Goal: Task Accomplishment & Management: Complete application form

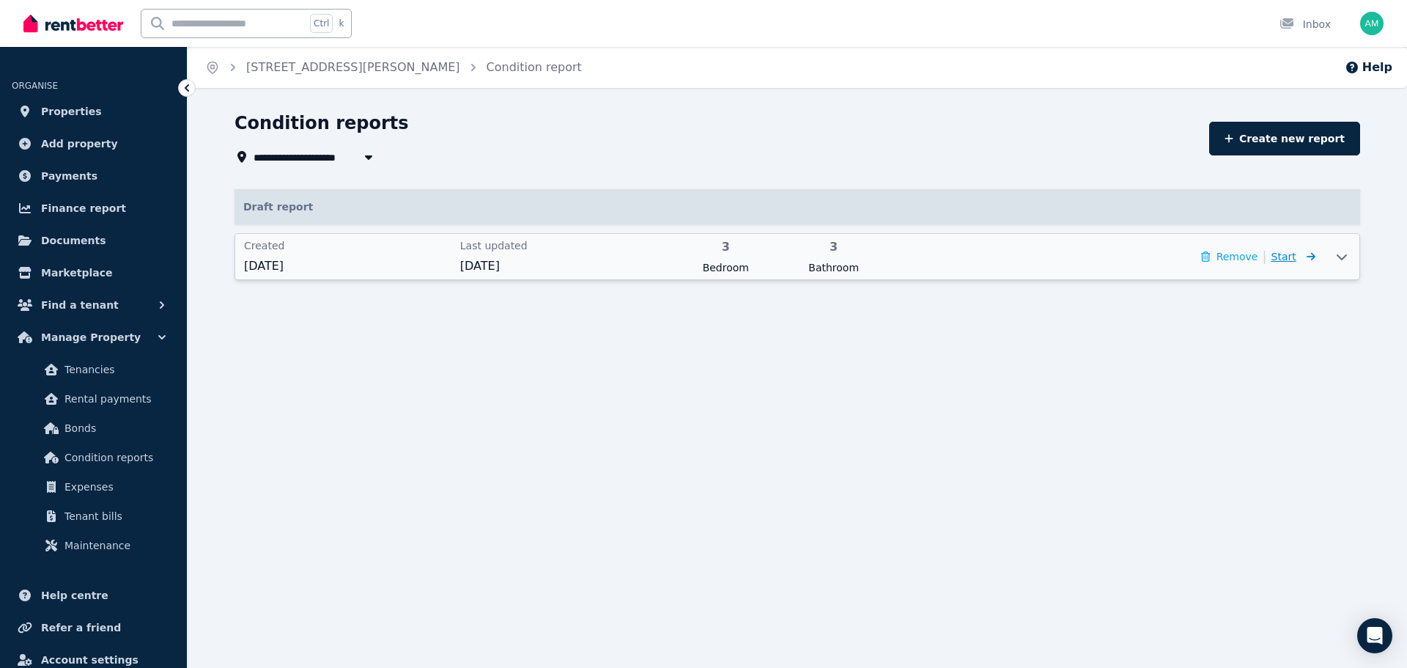
click at [1307, 257] on icon at bounding box center [1311, 256] width 9 height 8
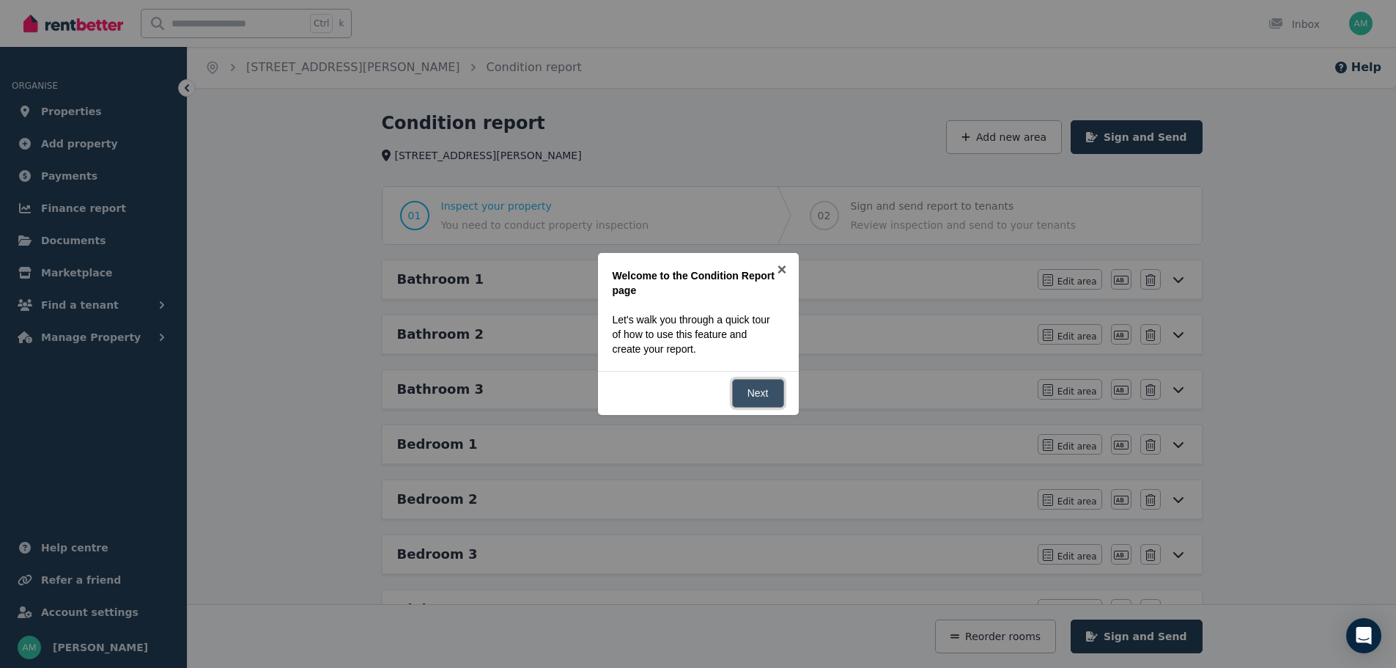
click at [743, 386] on link "Next" at bounding box center [758, 393] width 52 height 29
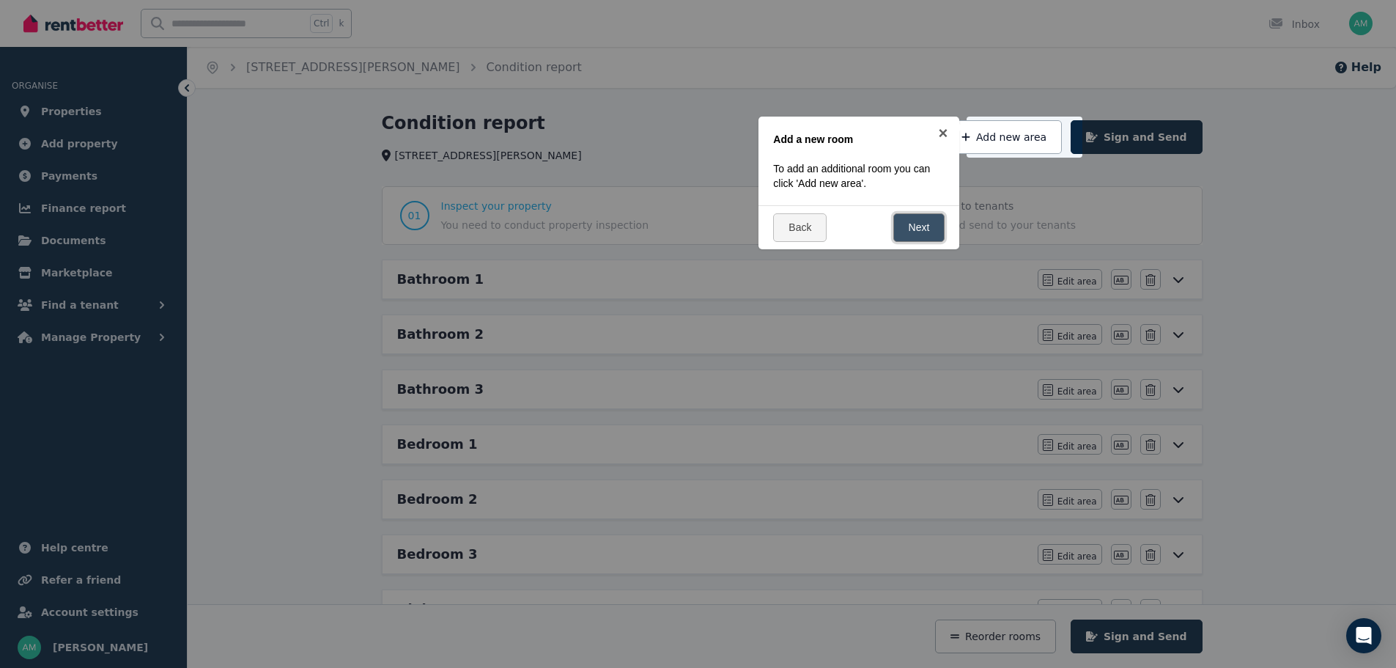
click at [913, 218] on link "Next" at bounding box center [920, 227] width 52 height 29
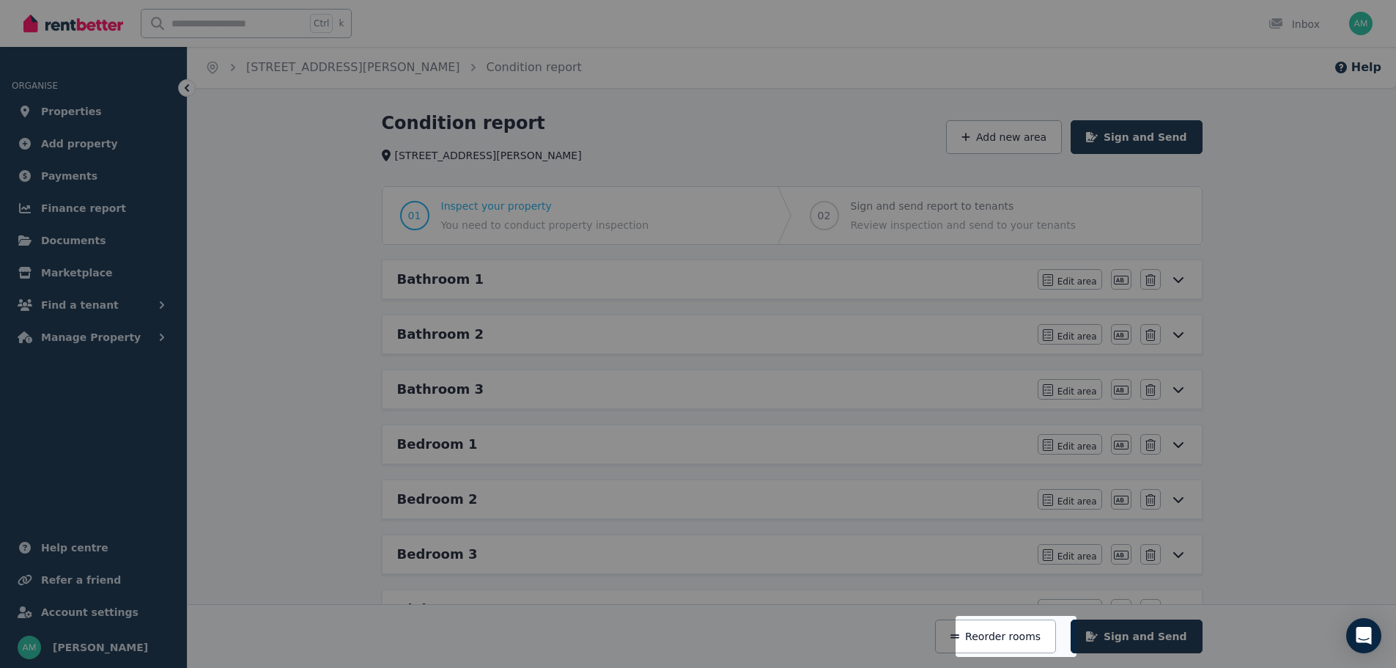
scroll to position [325, 0]
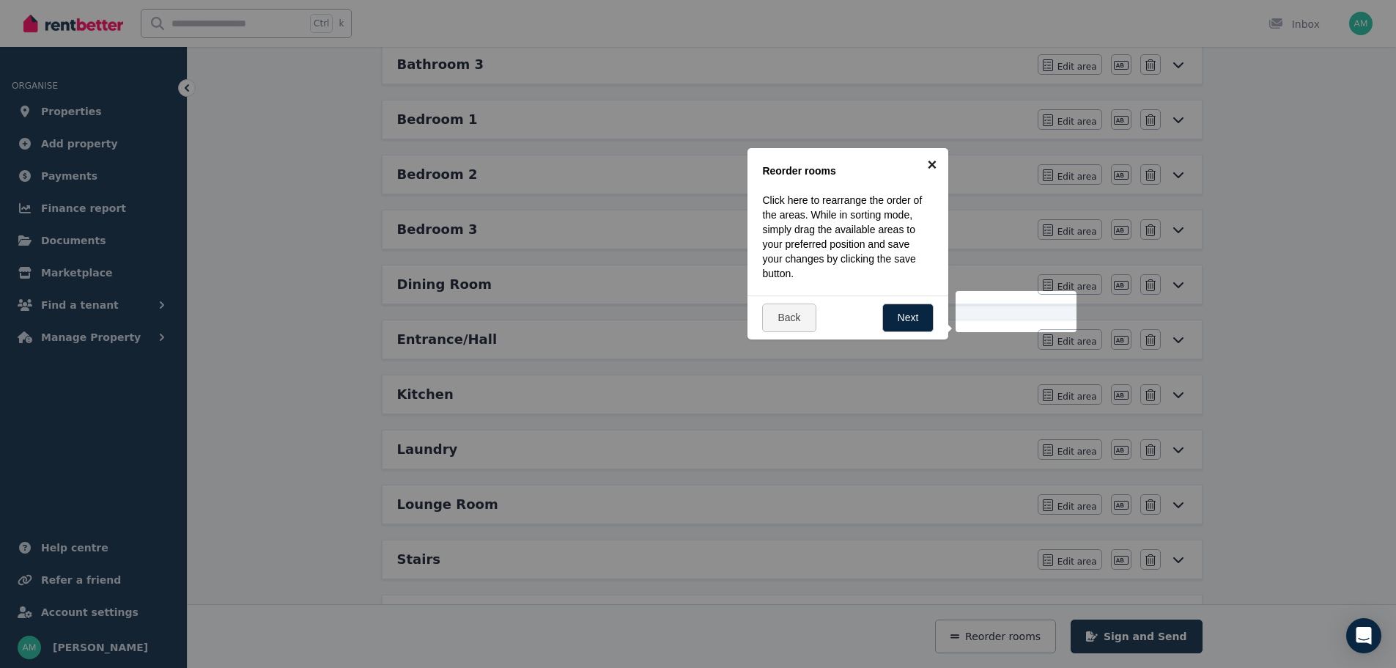
click at [935, 167] on link "×" at bounding box center [932, 164] width 33 height 33
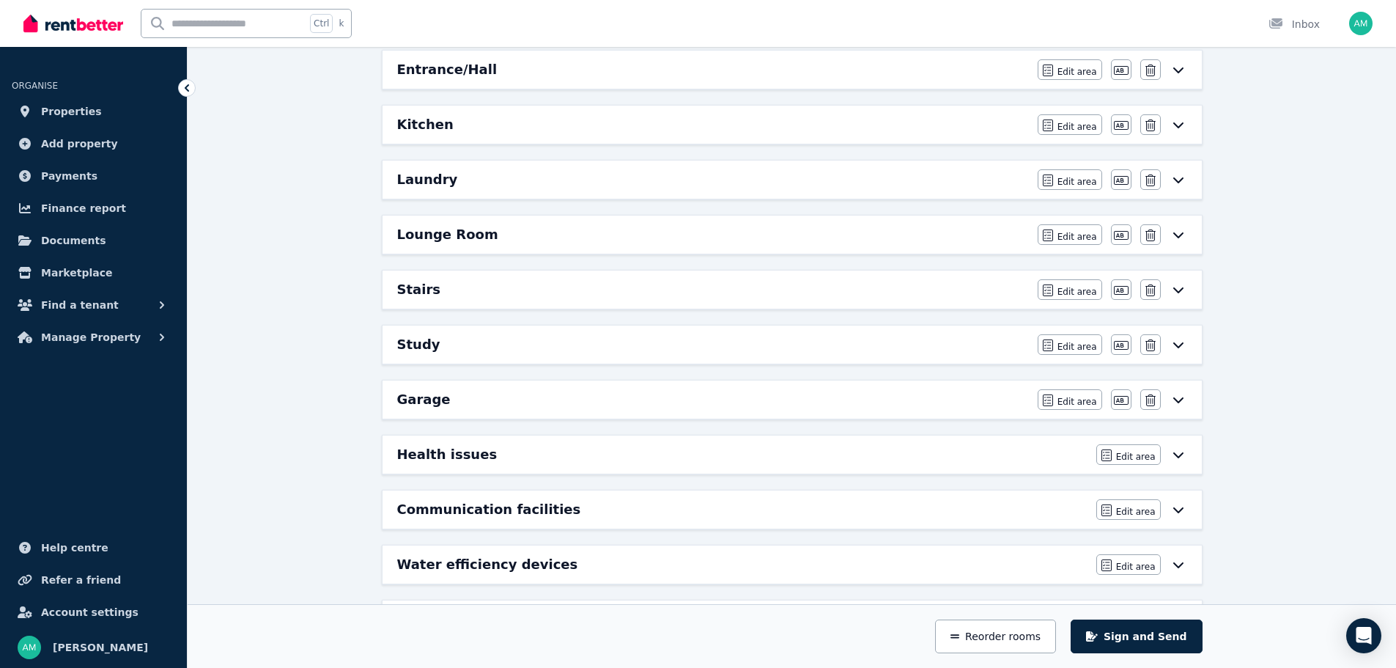
scroll to position [618, 0]
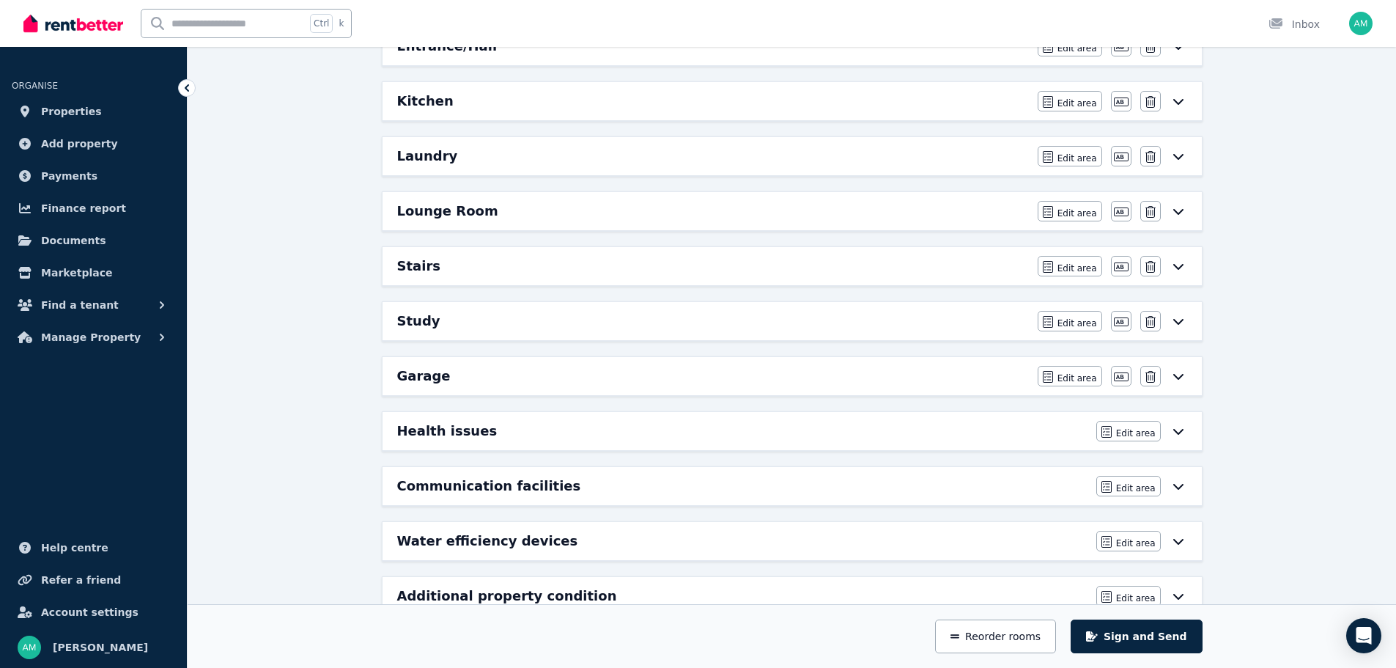
click at [489, 382] on div "Garage" at bounding box center [713, 376] width 632 height 21
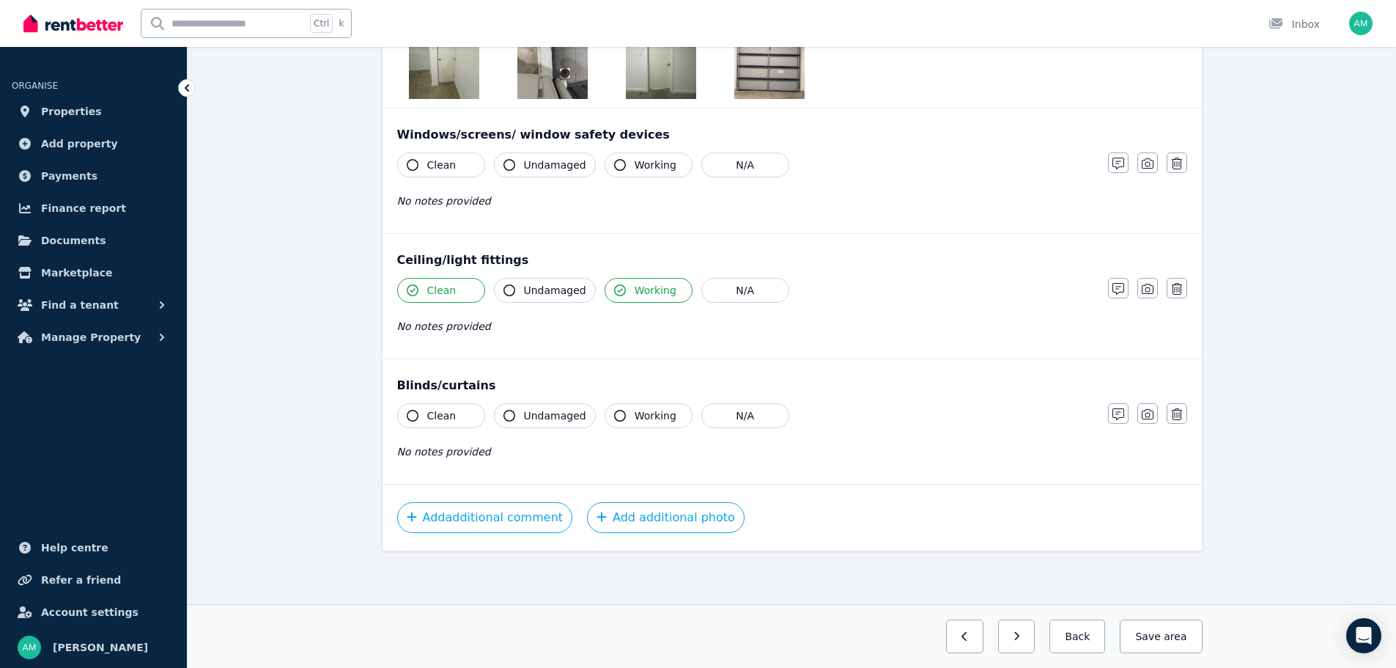
scroll to position [0, 0]
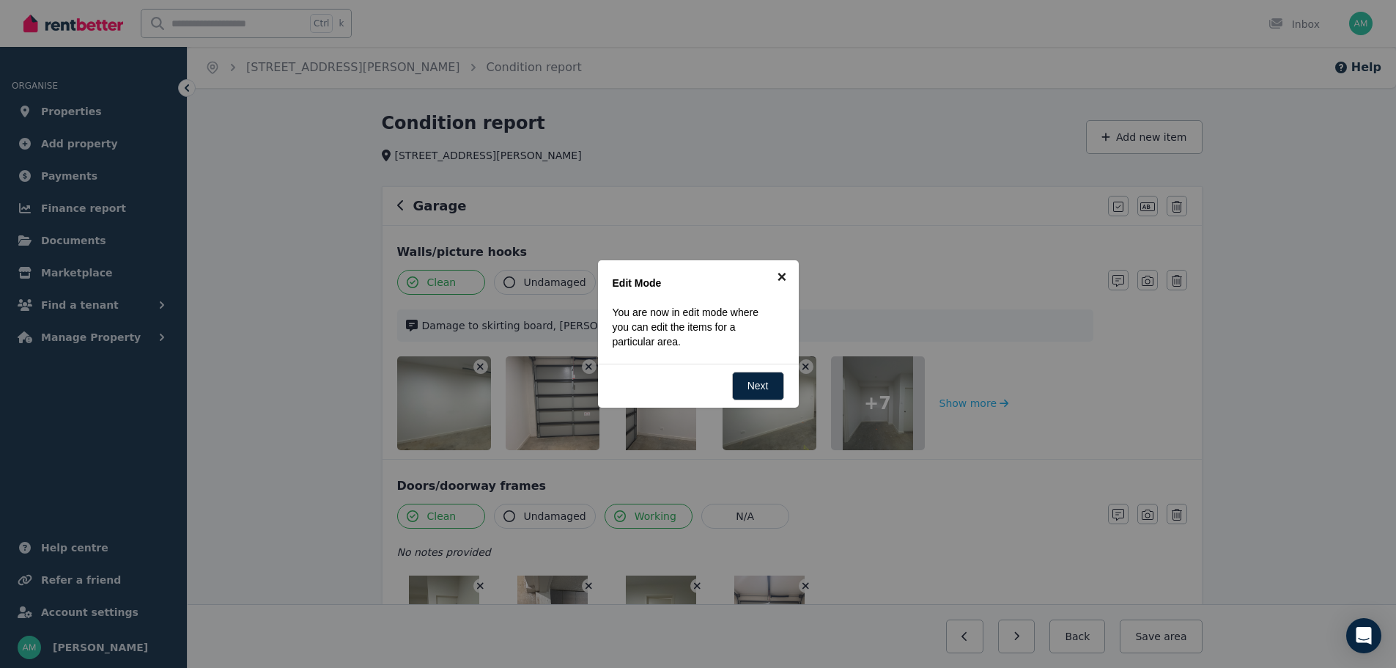
click at [784, 278] on link "×" at bounding box center [782, 276] width 33 height 33
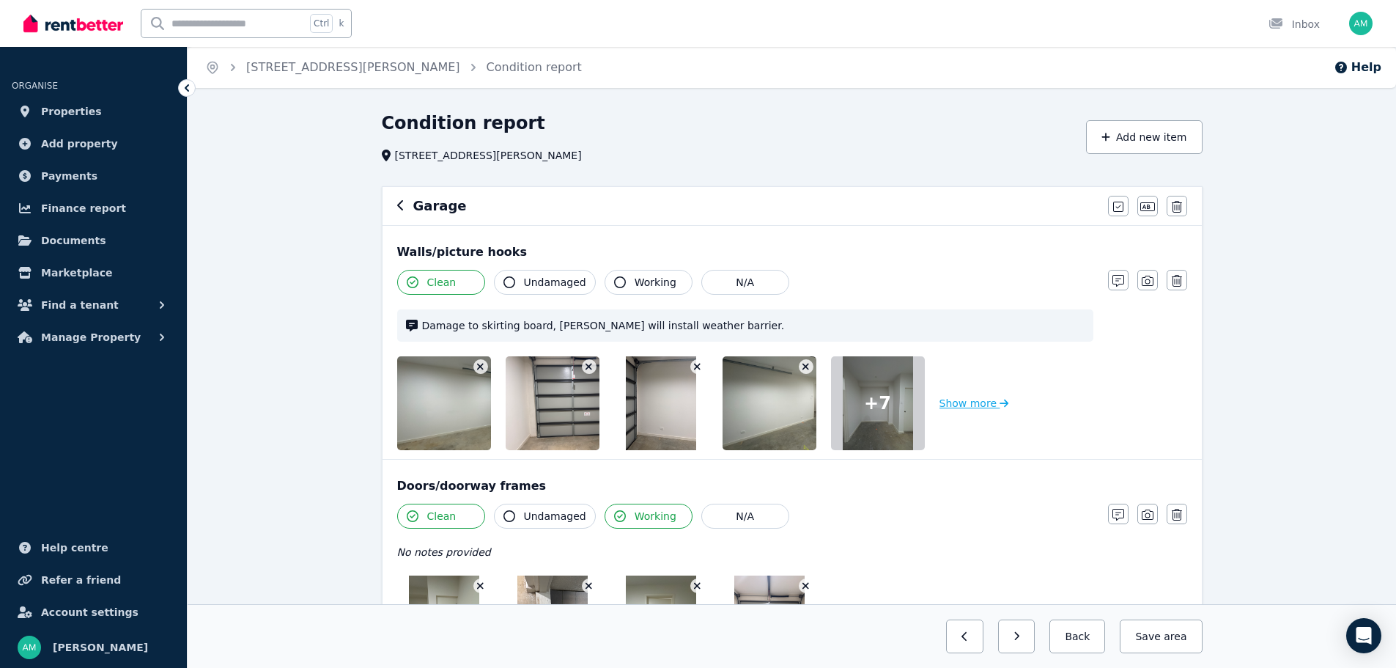
click at [973, 402] on button "Show more" at bounding box center [975, 403] width 70 height 94
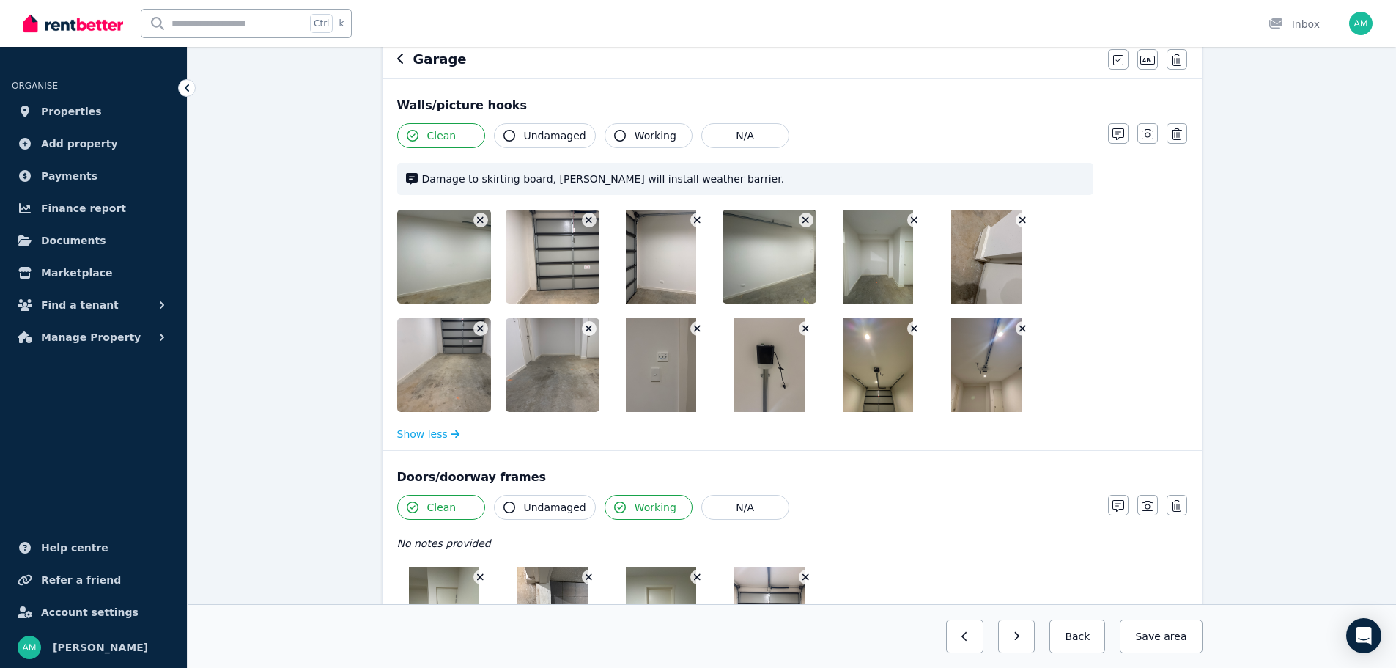
scroll to position [73, 0]
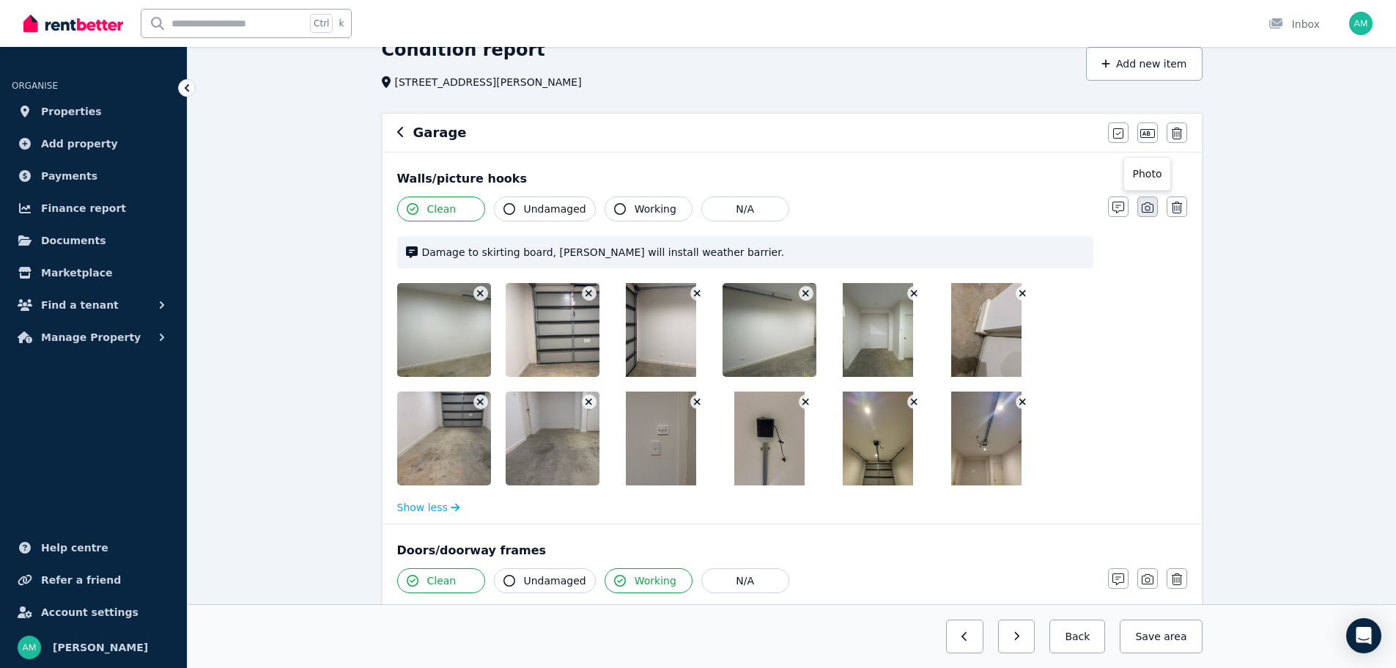
click at [1147, 206] on icon "button" at bounding box center [1148, 208] width 12 height 12
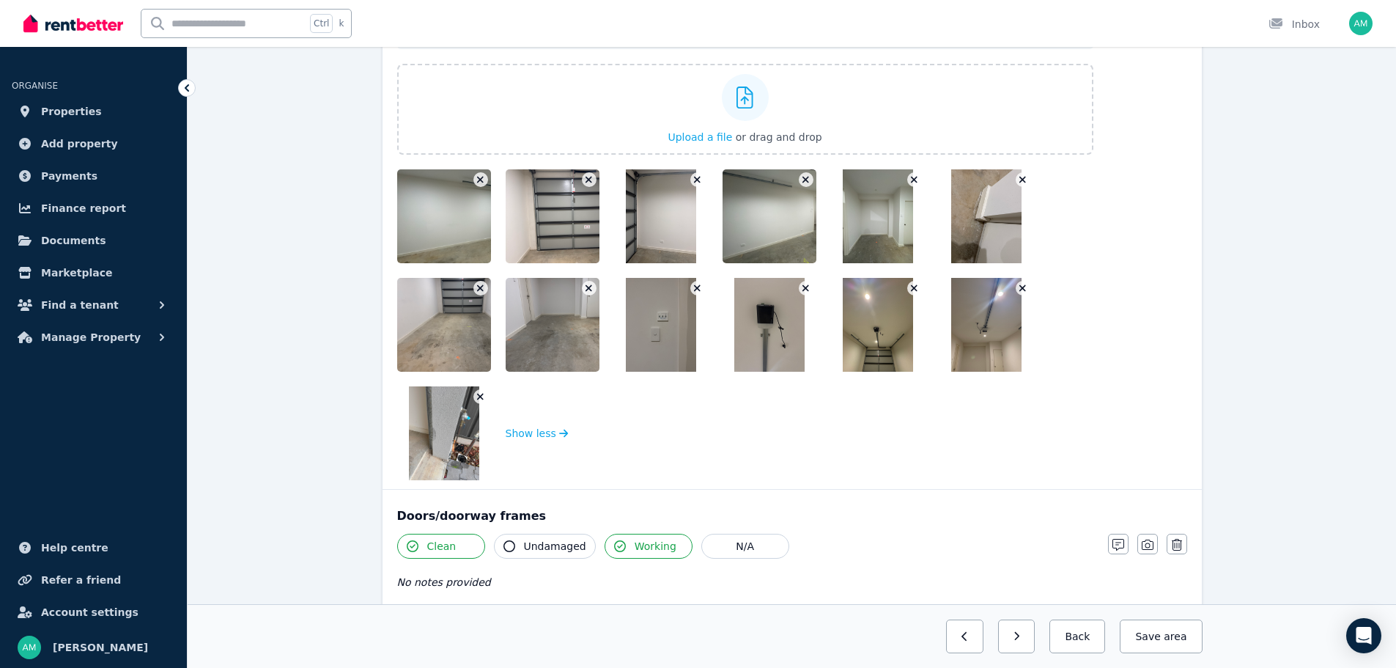
scroll to position [293, 0]
click at [479, 397] on icon "button" at bounding box center [480, 396] width 8 height 10
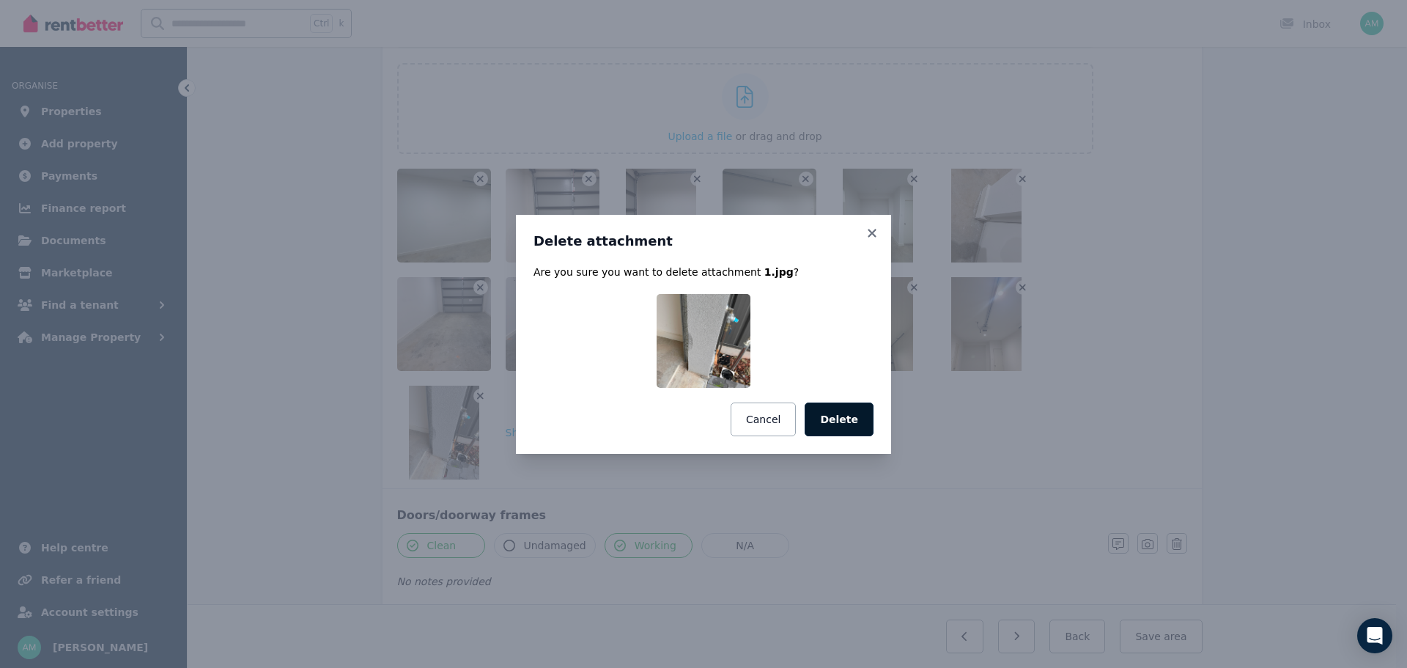
click at [851, 427] on button "Delete" at bounding box center [839, 419] width 69 height 34
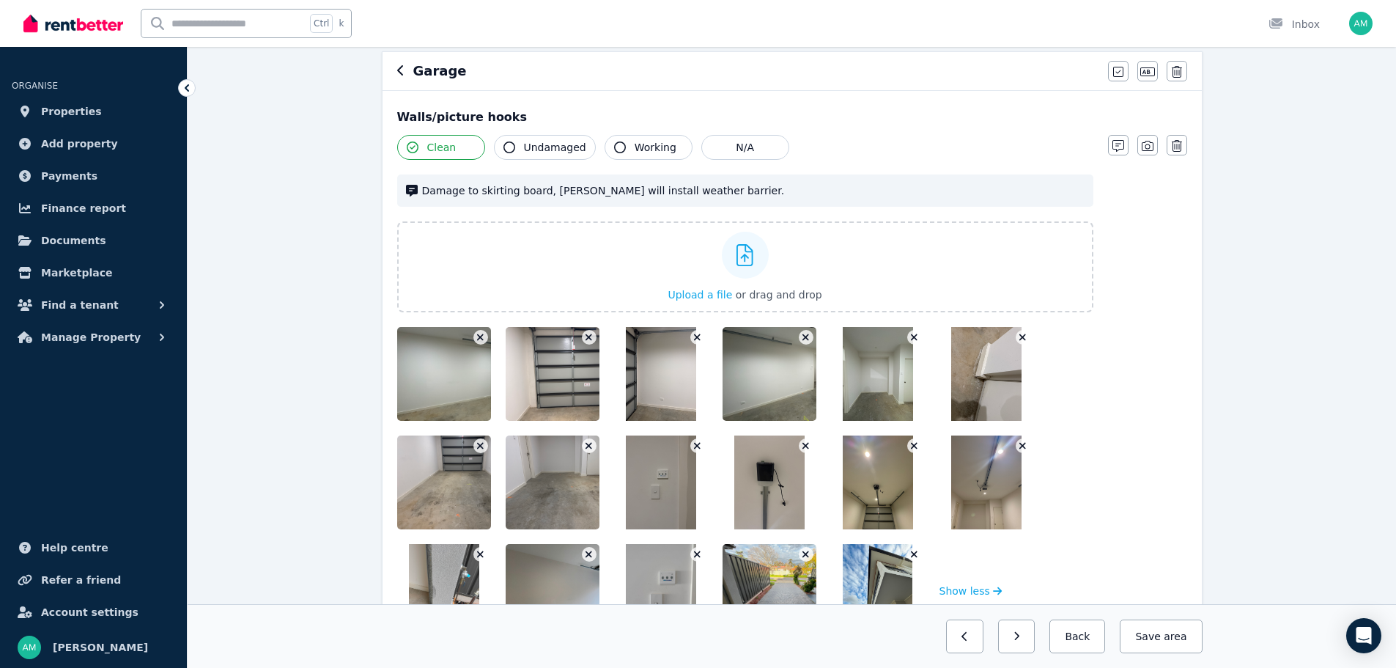
scroll to position [0, 0]
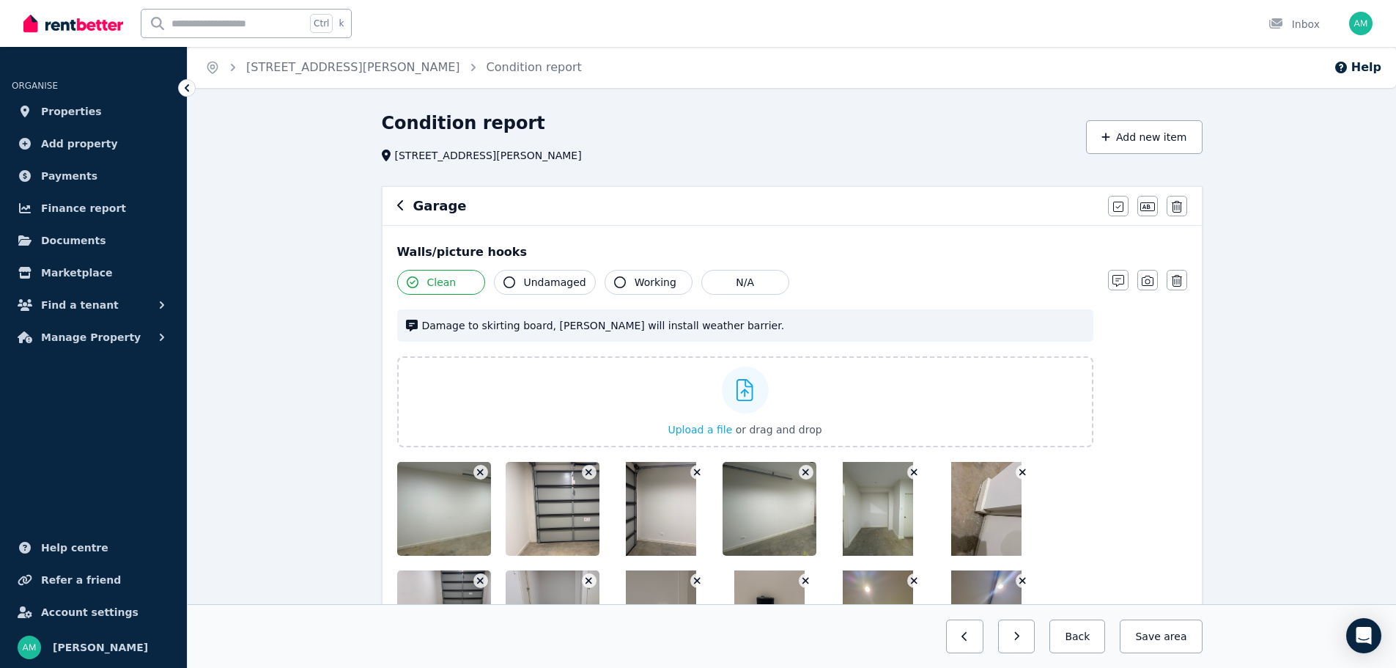
click at [398, 205] on icon "button" at bounding box center [400, 205] width 6 height 10
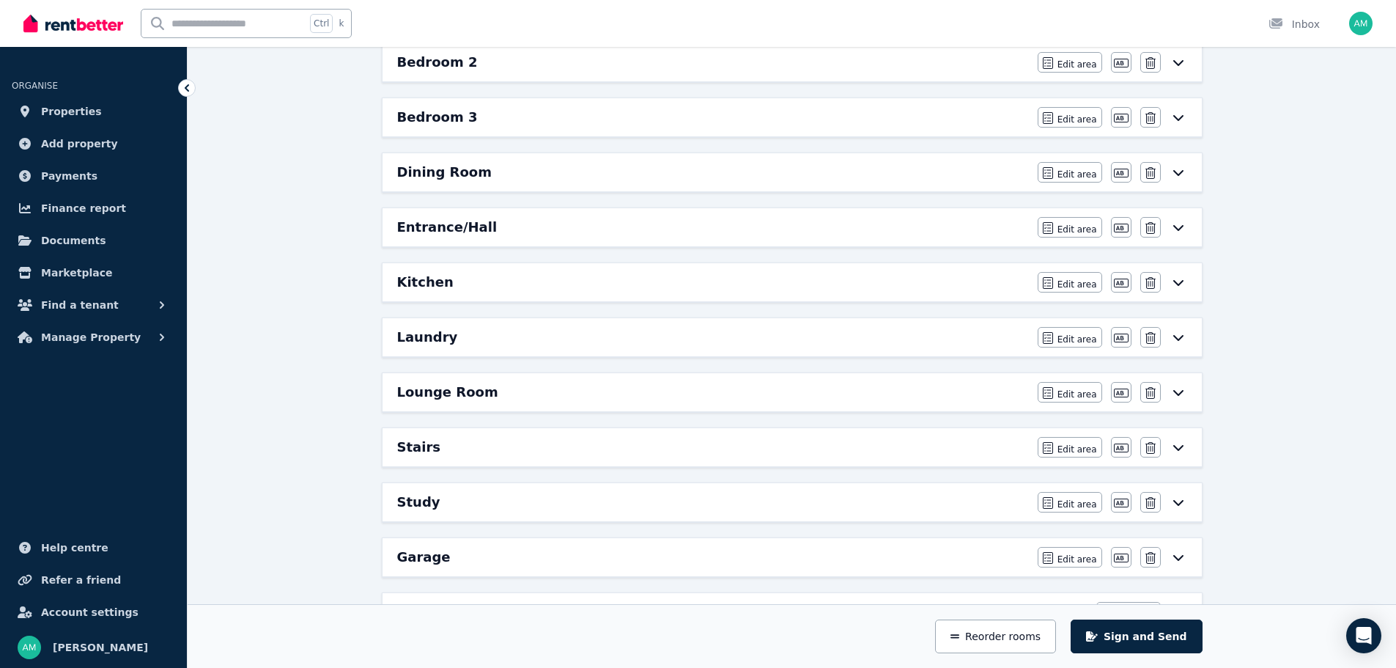
scroll to position [364, 0]
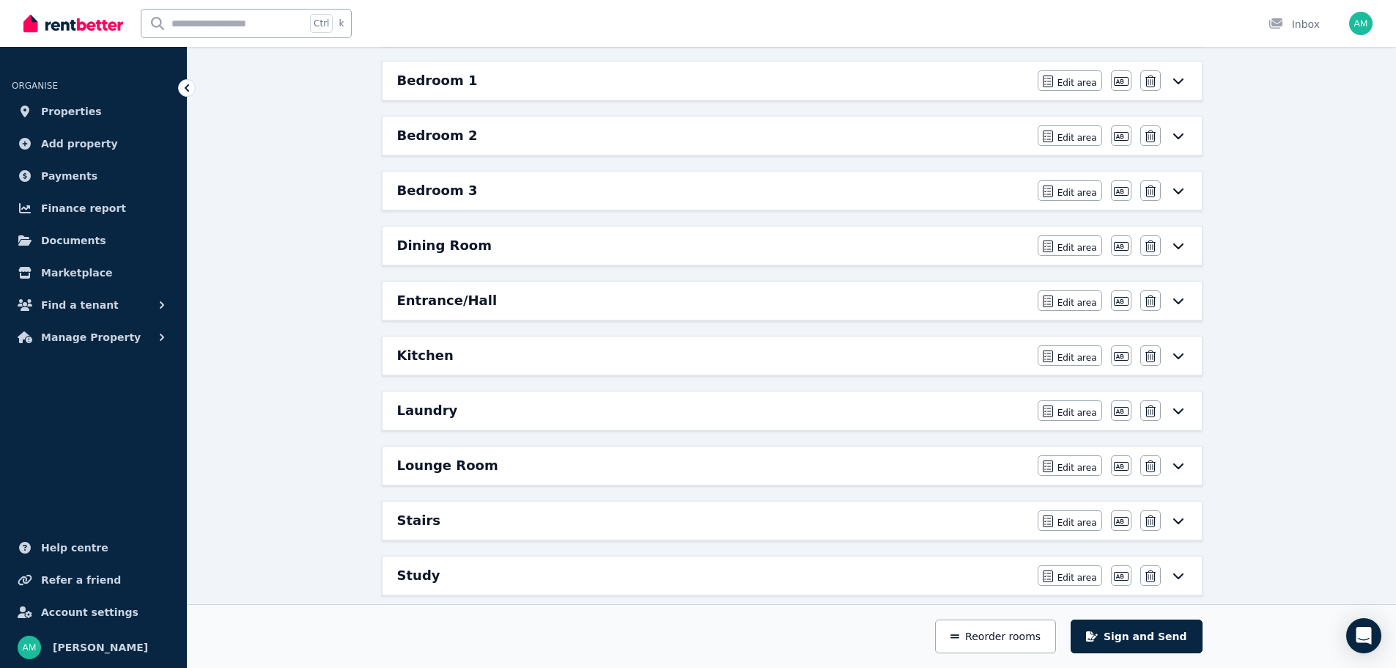
click at [1188, 301] on div "Entrance/Hall Edit area Edit area Edit name [GEOGRAPHIC_DATA]" at bounding box center [793, 300] width 820 height 38
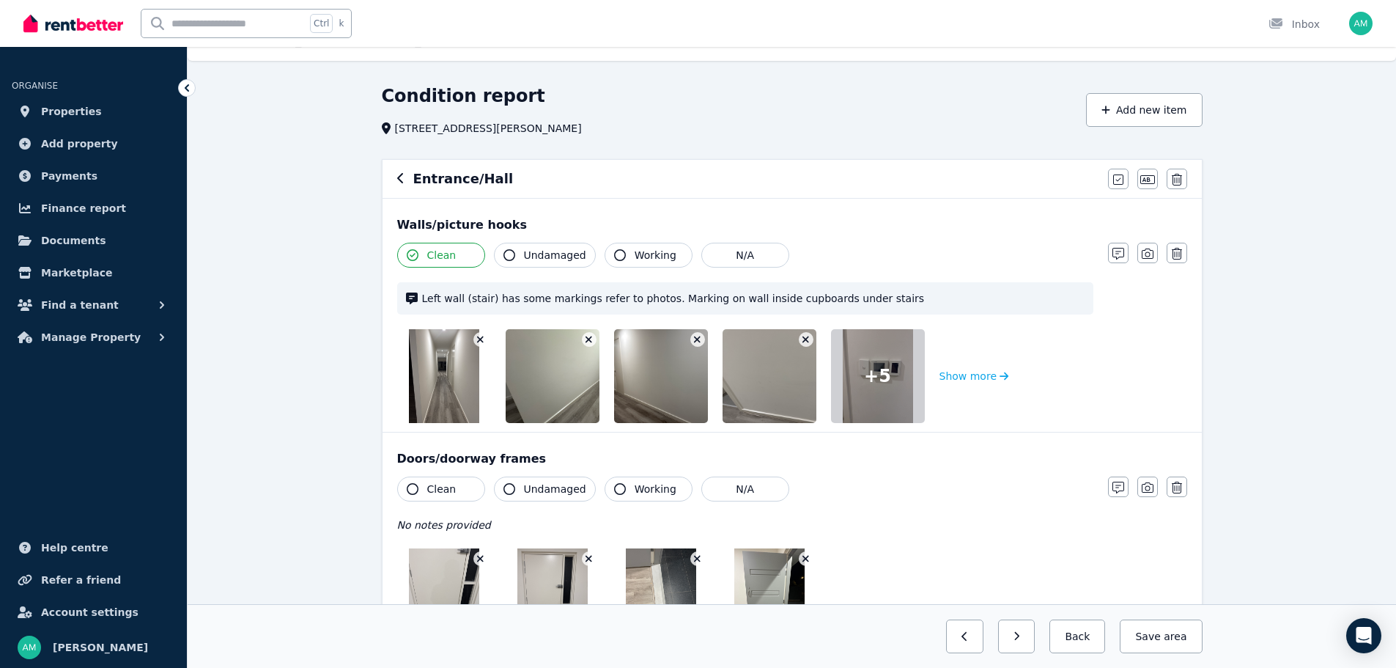
scroll to position [0, 0]
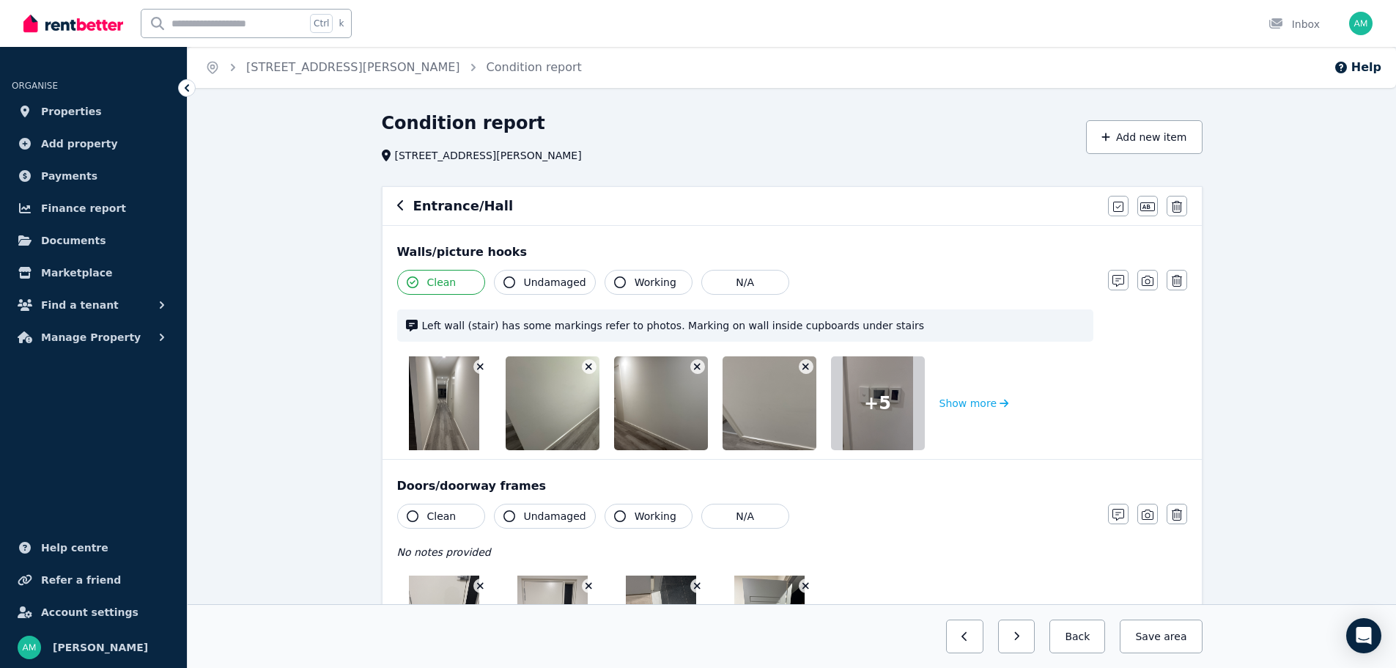
click at [405, 205] on div "Entrance/Hall" at bounding box center [748, 206] width 702 height 21
click at [399, 208] on icon "button" at bounding box center [400, 205] width 7 height 12
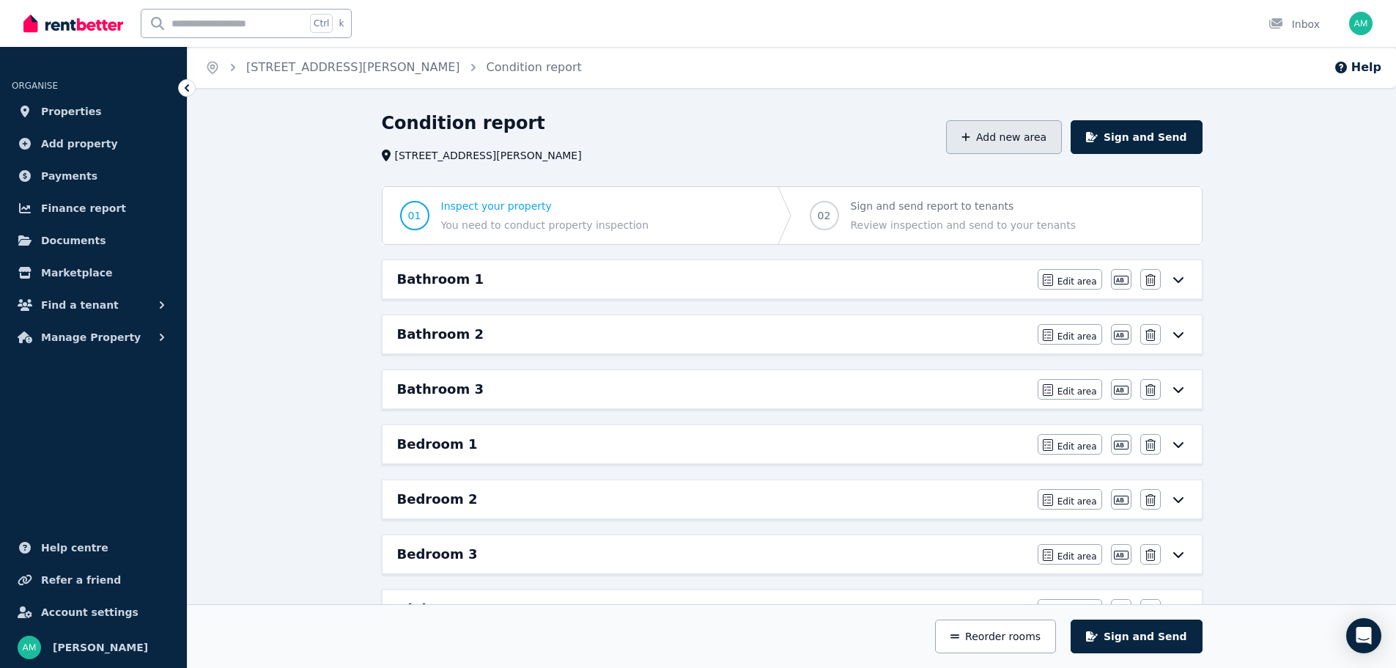
click at [1044, 140] on button "Add new area" at bounding box center [1004, 137] width 116 height 34
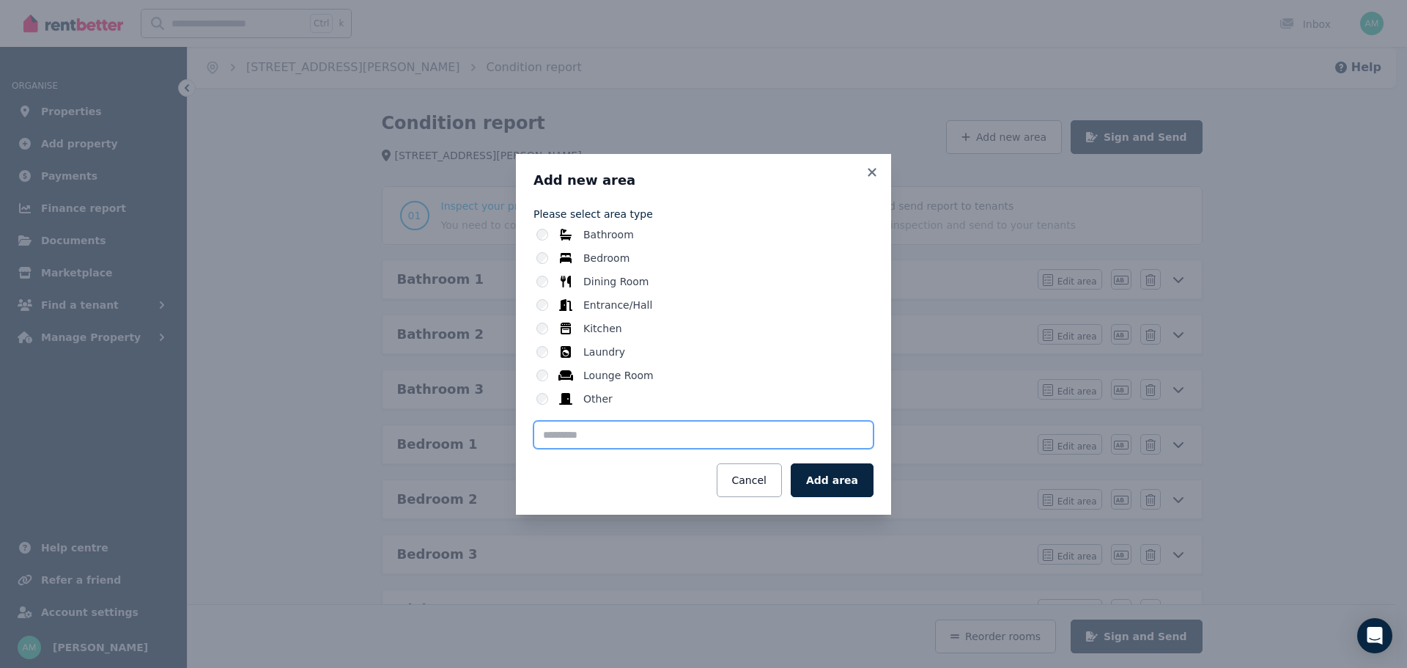
click at [558, 432] on input "text" at bounding box center [704, 435] width 340 height 28
type input "*"
type input "**********"
click at [839, 469] on button "Add area" at bounding box center [832, 480] width 83 height 34
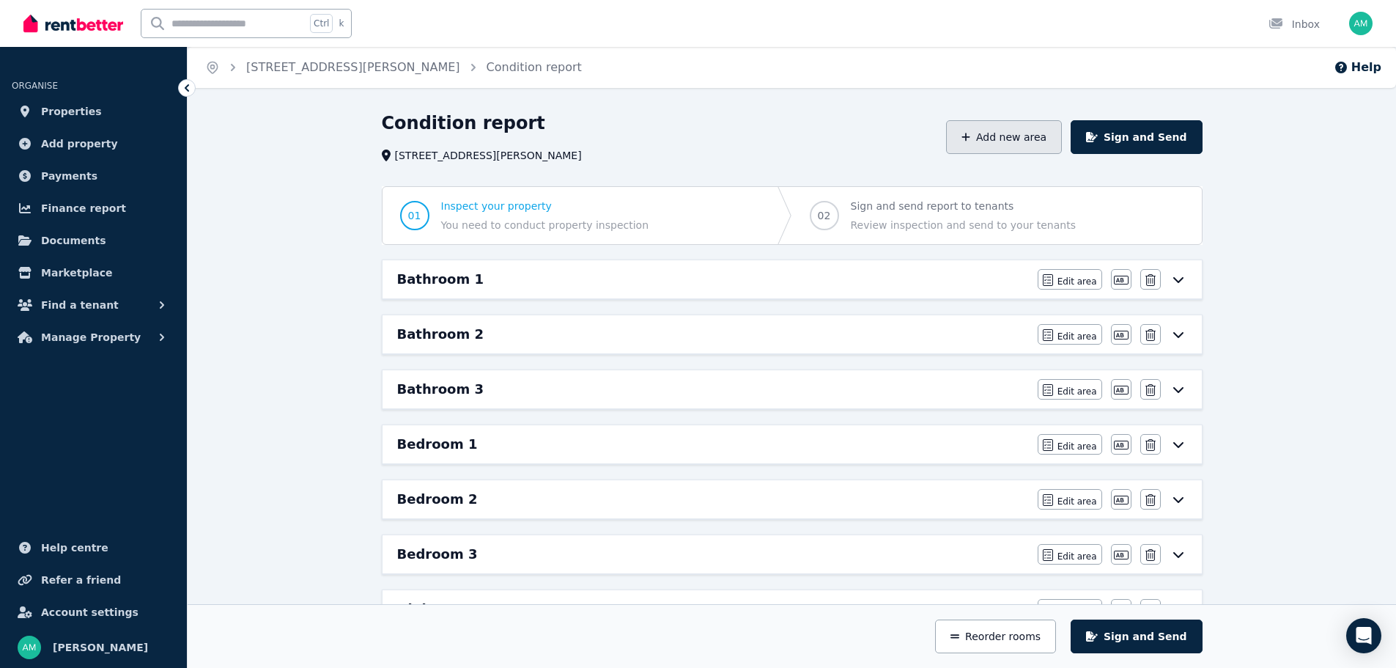
click at [1007, 133] on button "Add new area" at bounding box center [1004, 137] width 116 height 34
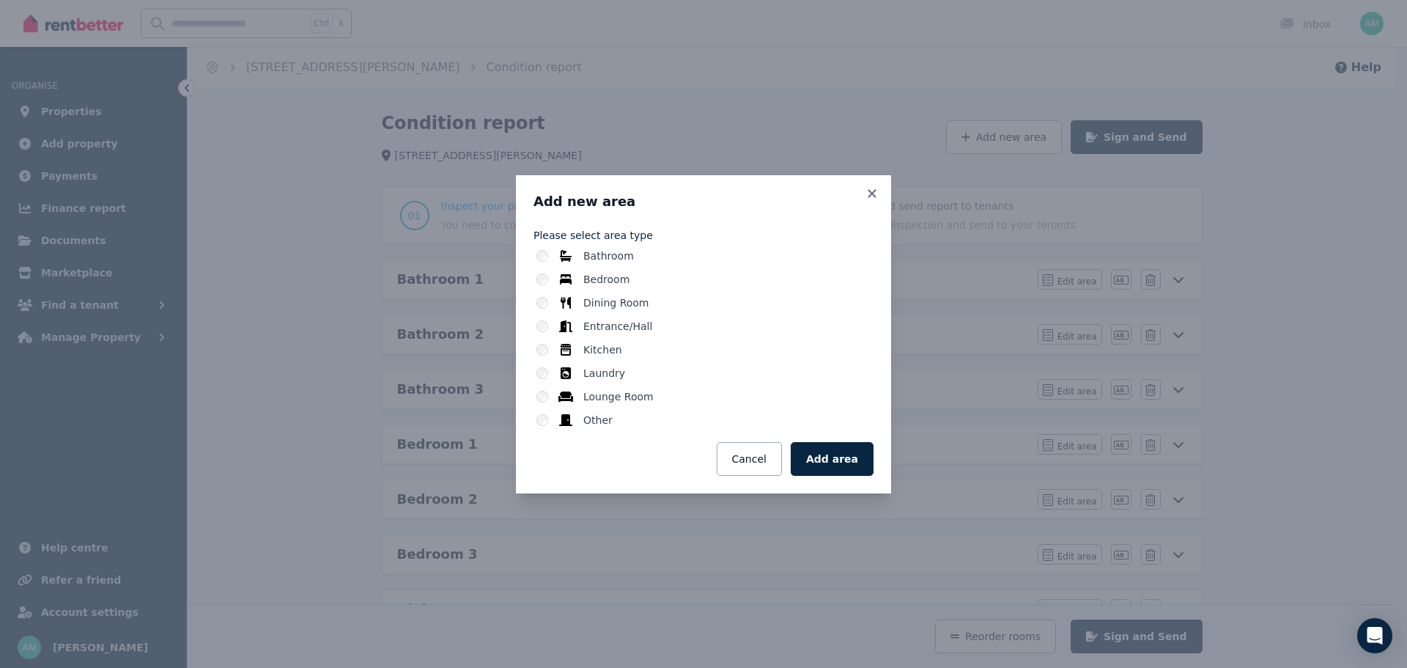
click at [576, 422] on div "Other" at bounding box center [705, 420] width 337 height 15
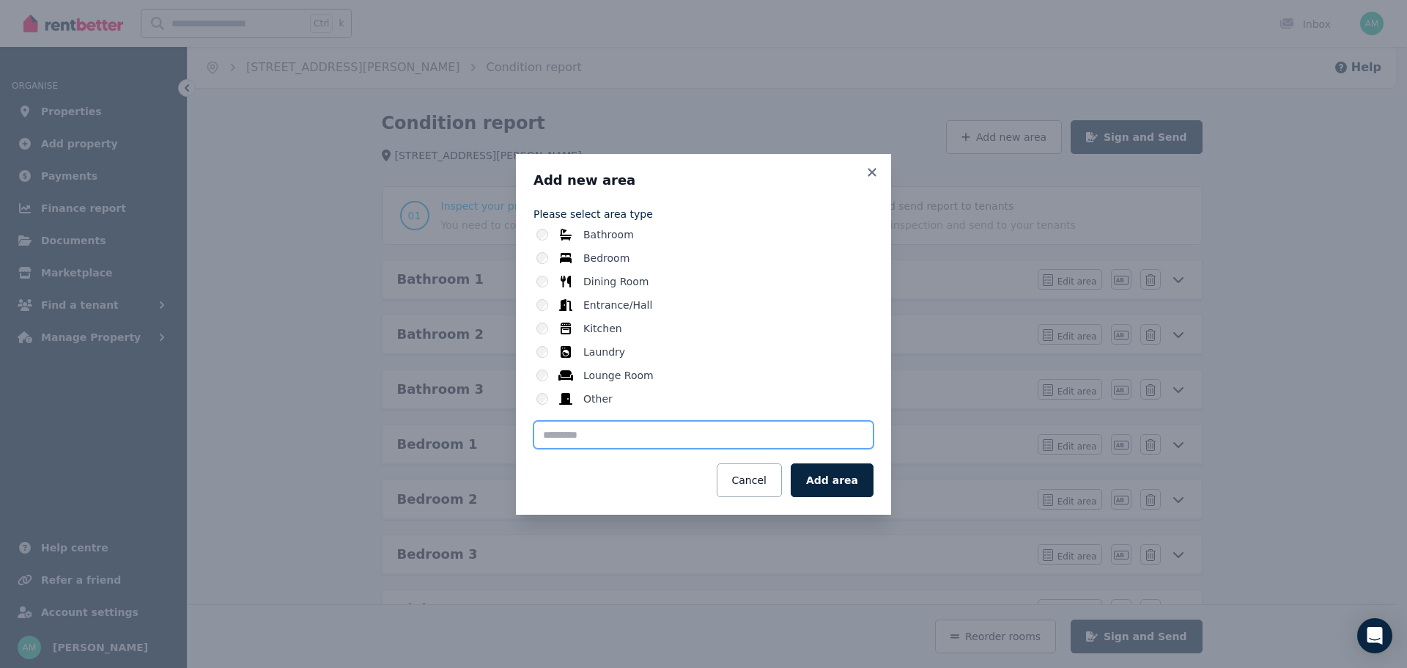
click at [668, 436] on input "text" at bounding box center [704, 435] width 340 height 28
click at [621, 434] on input "**********" at bounding box center [704, 435] width 340 height 28
type input "**********"
click at [825, 482] on button "Add area" at bounding box center [832, 480] width 83 height 34
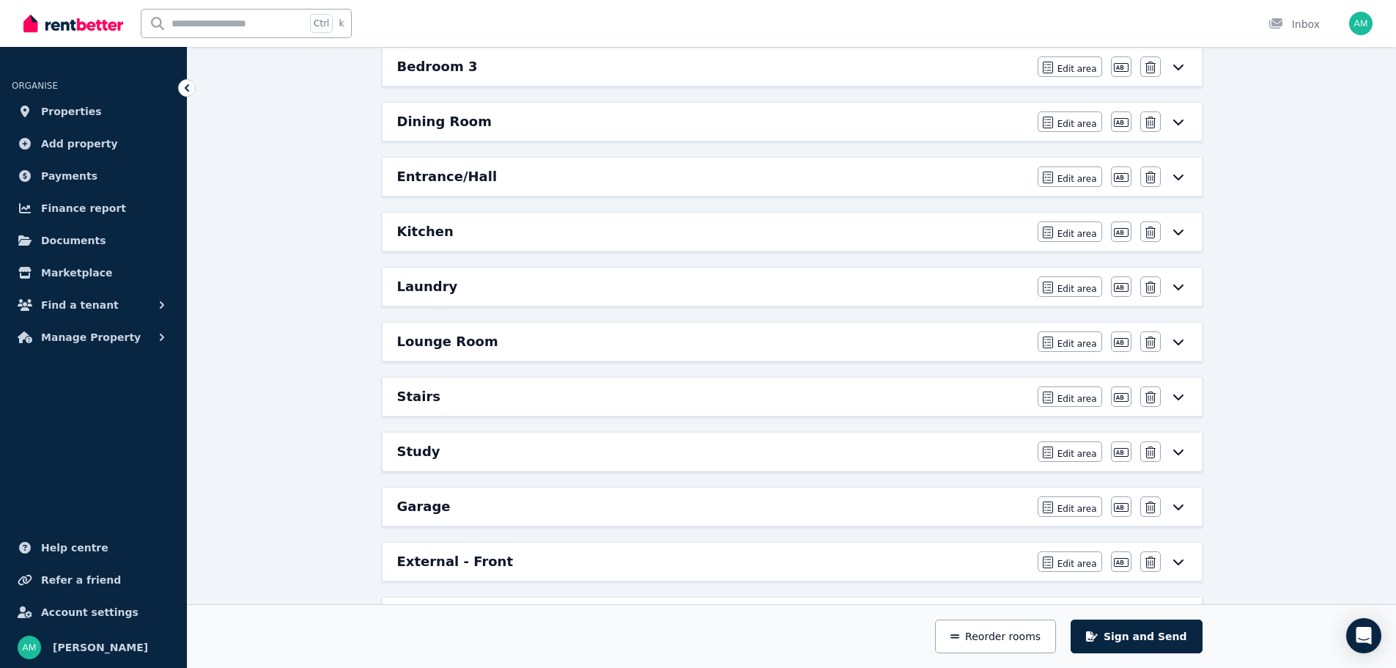
scroll to position [513, 0]
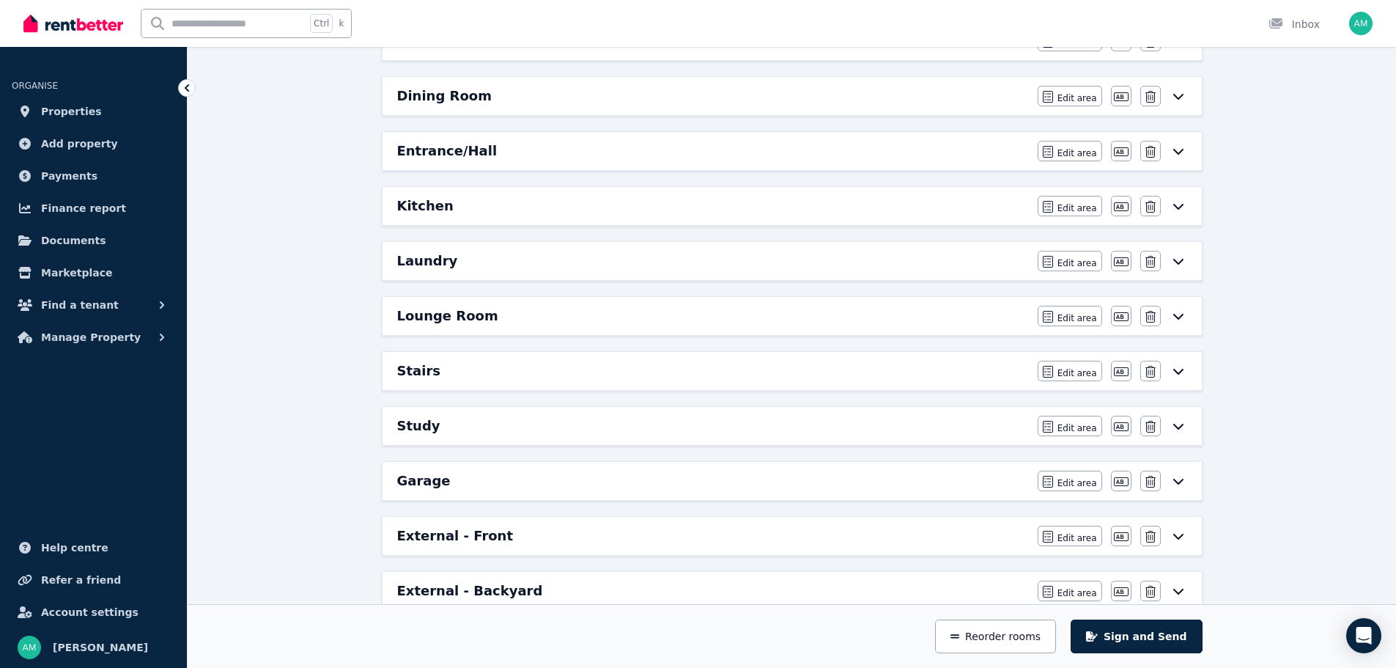
click at [468, 476] on div "Garage" at bounding box center [713, 481] width 632 height 21
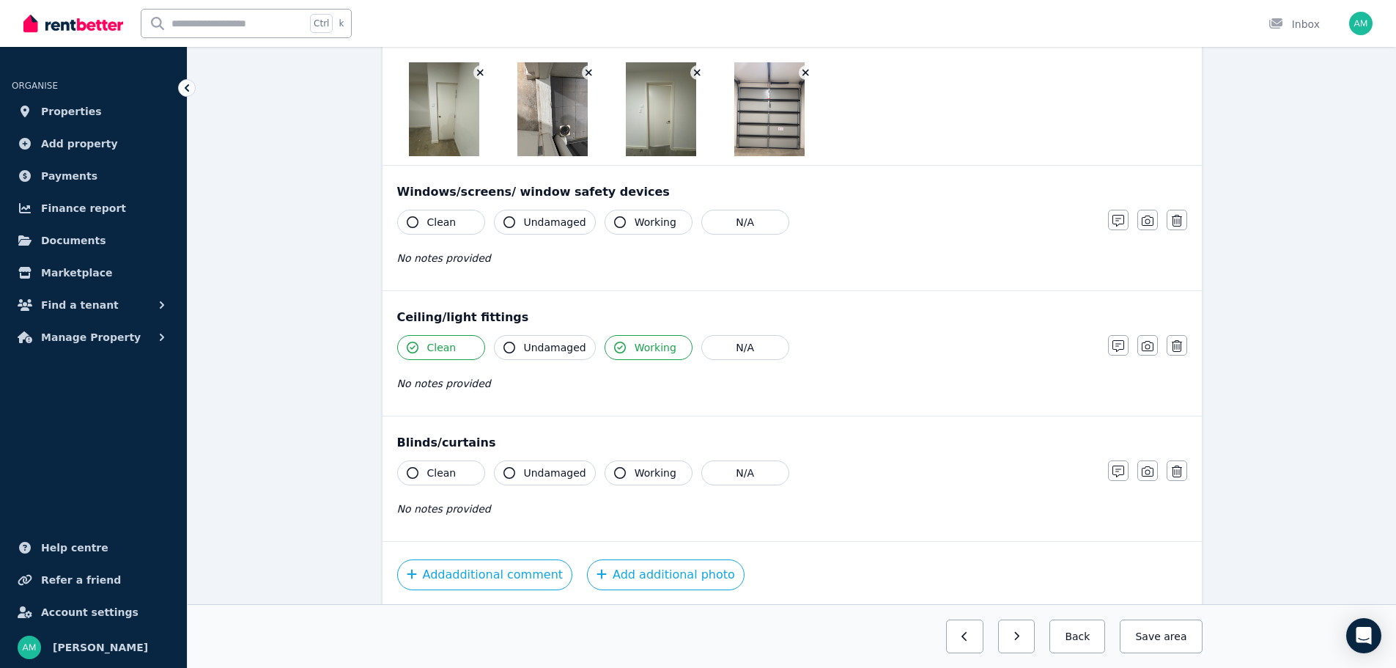
scroll to position [0, 0]
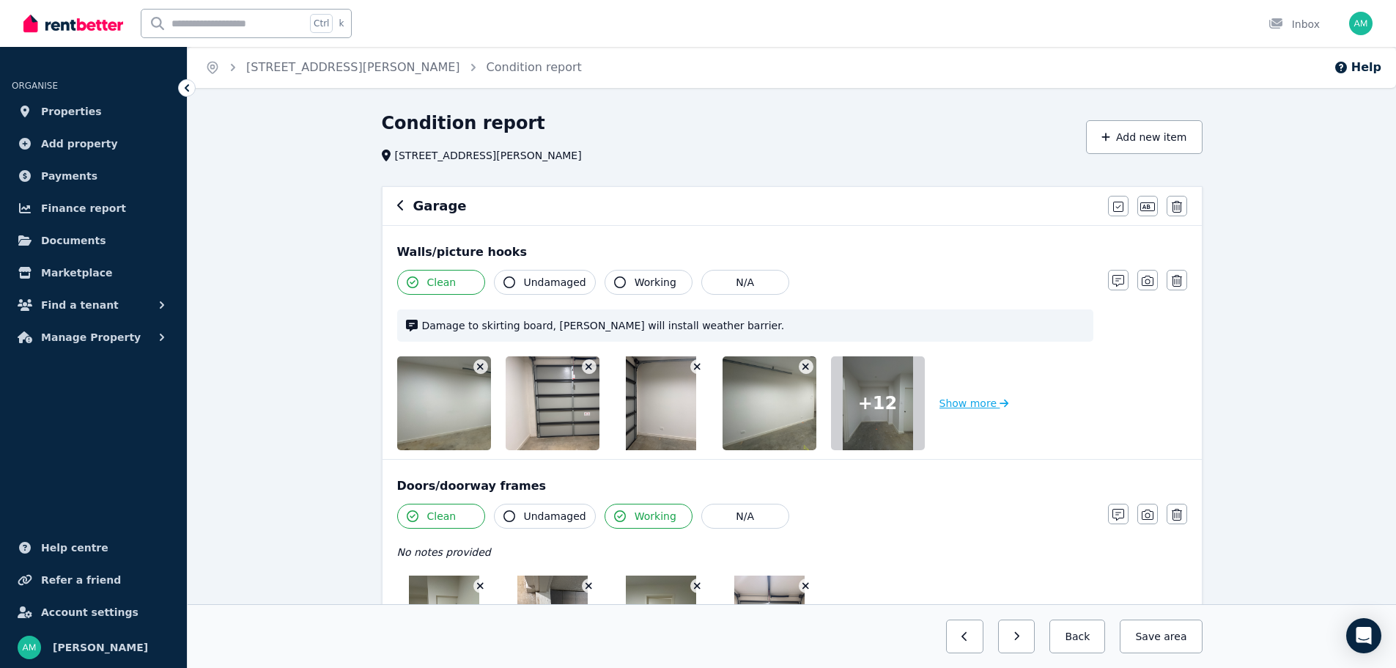
click at [959, 403] on button "Show more" at bounding box center [975, 403] width 70 height 94
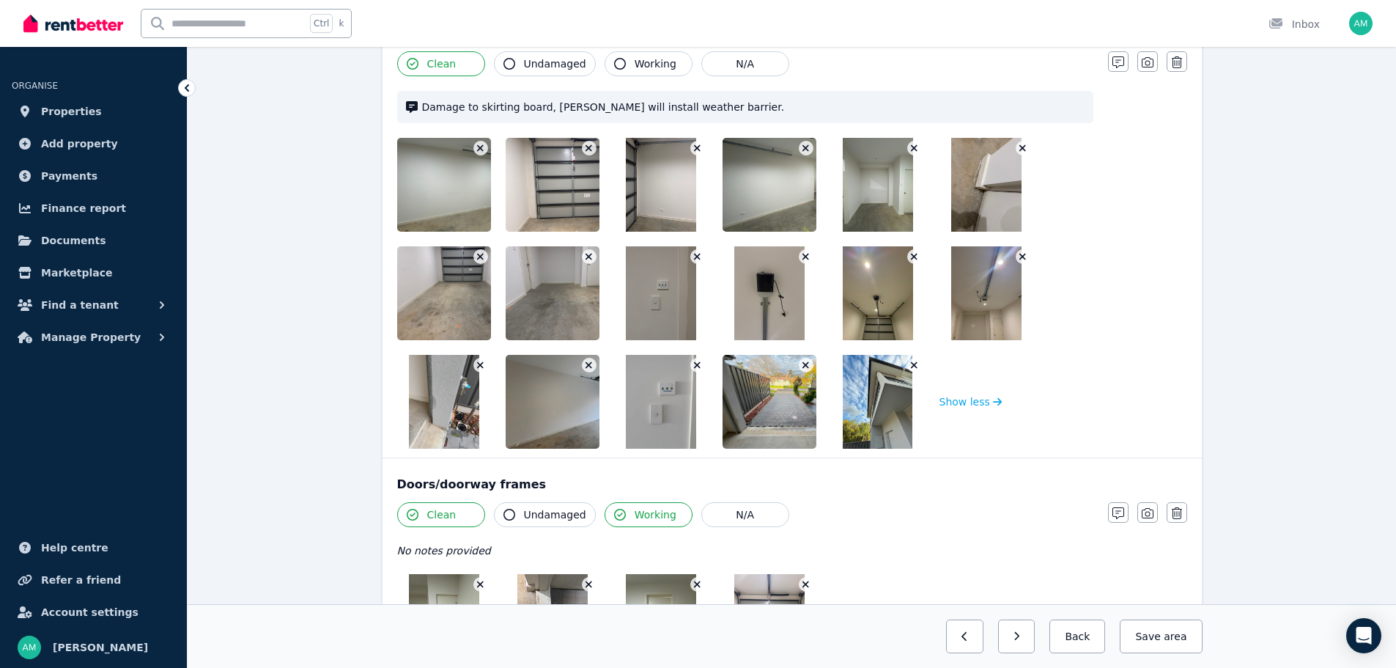
scroll to position [220, 0]
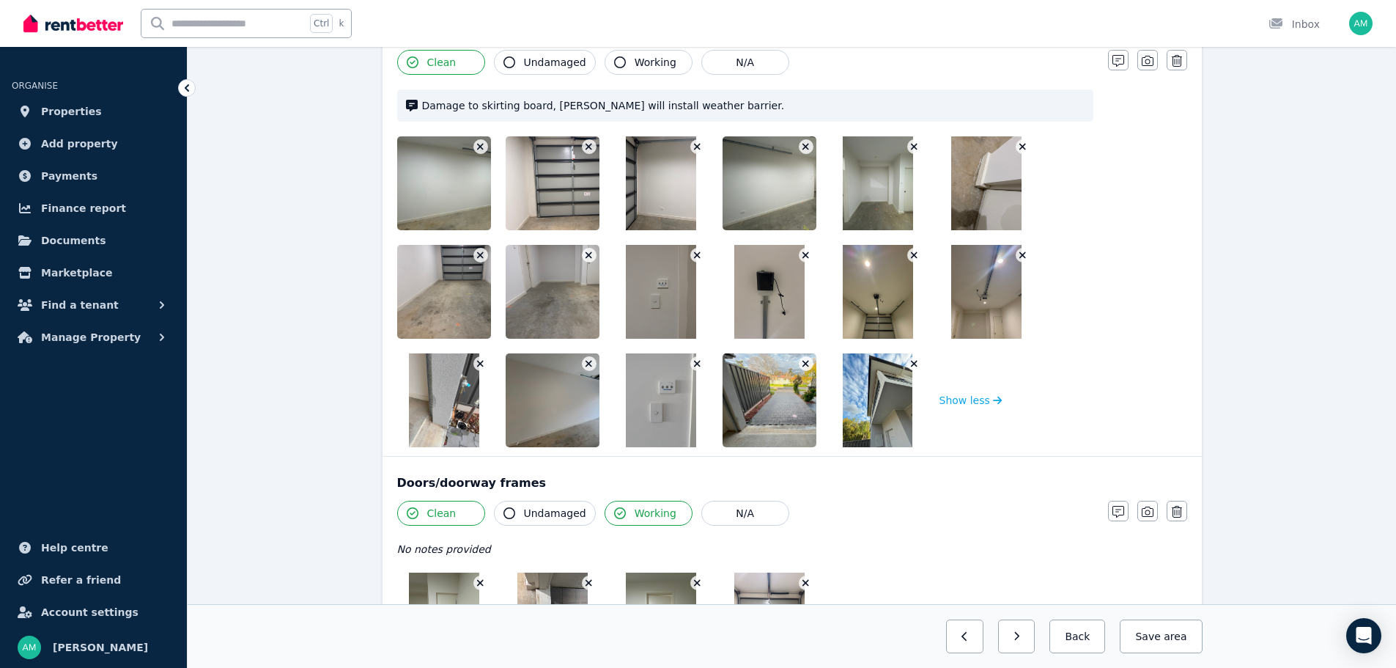
click at [915, 364] on icon "button" at bounding box center [914, 364] width 7 height 7
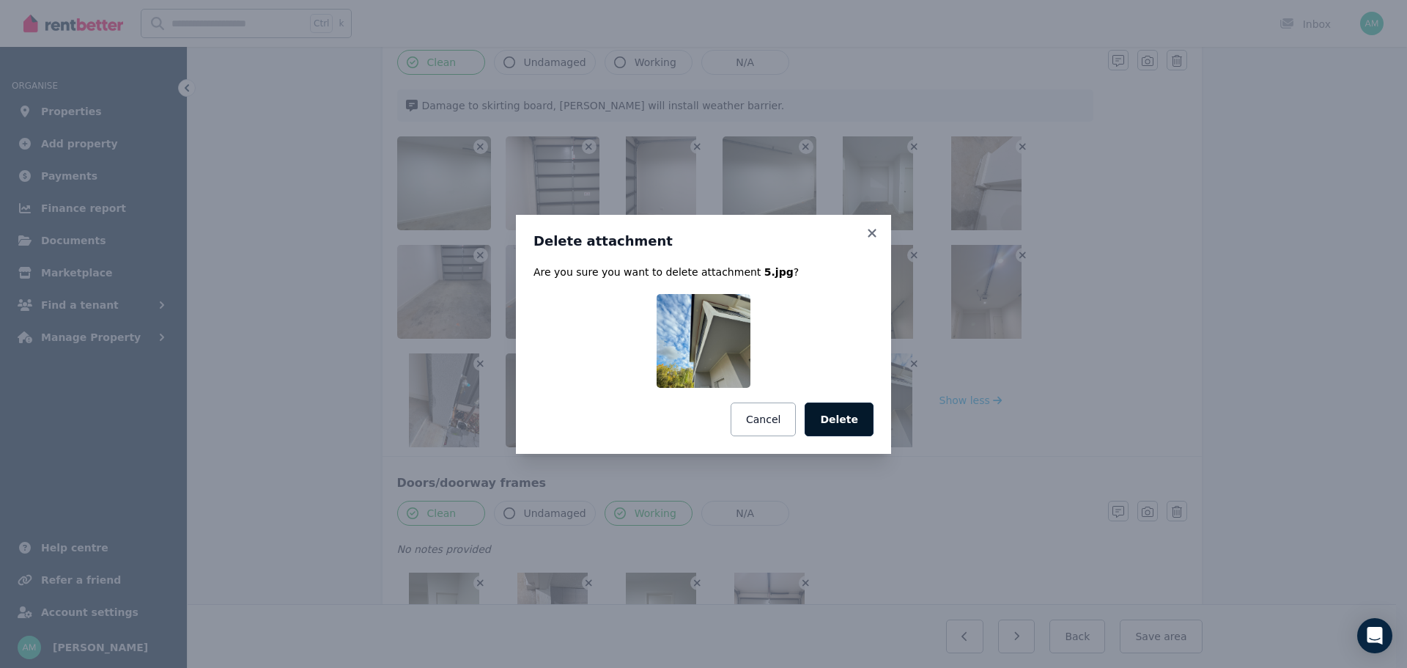
click at [855, 427] on button "Delete" at bounding box center [839, 419] width 69 height 34
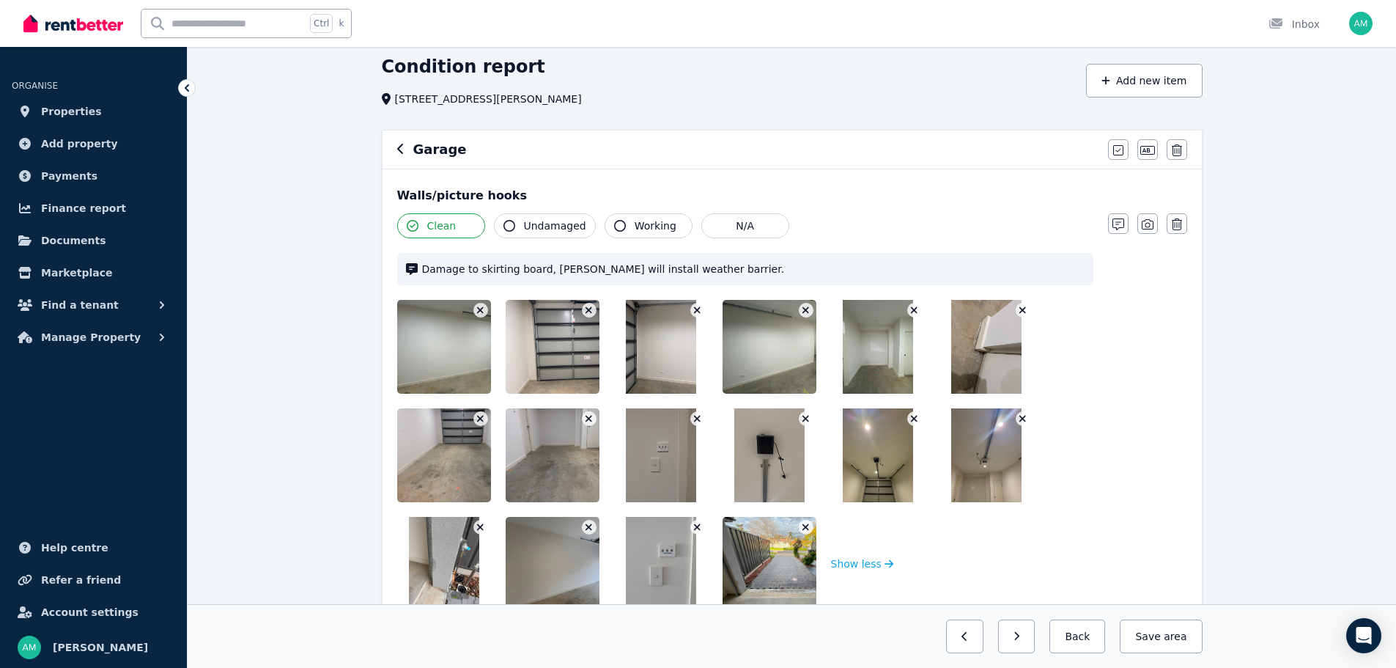
scroll to position [0, 0]
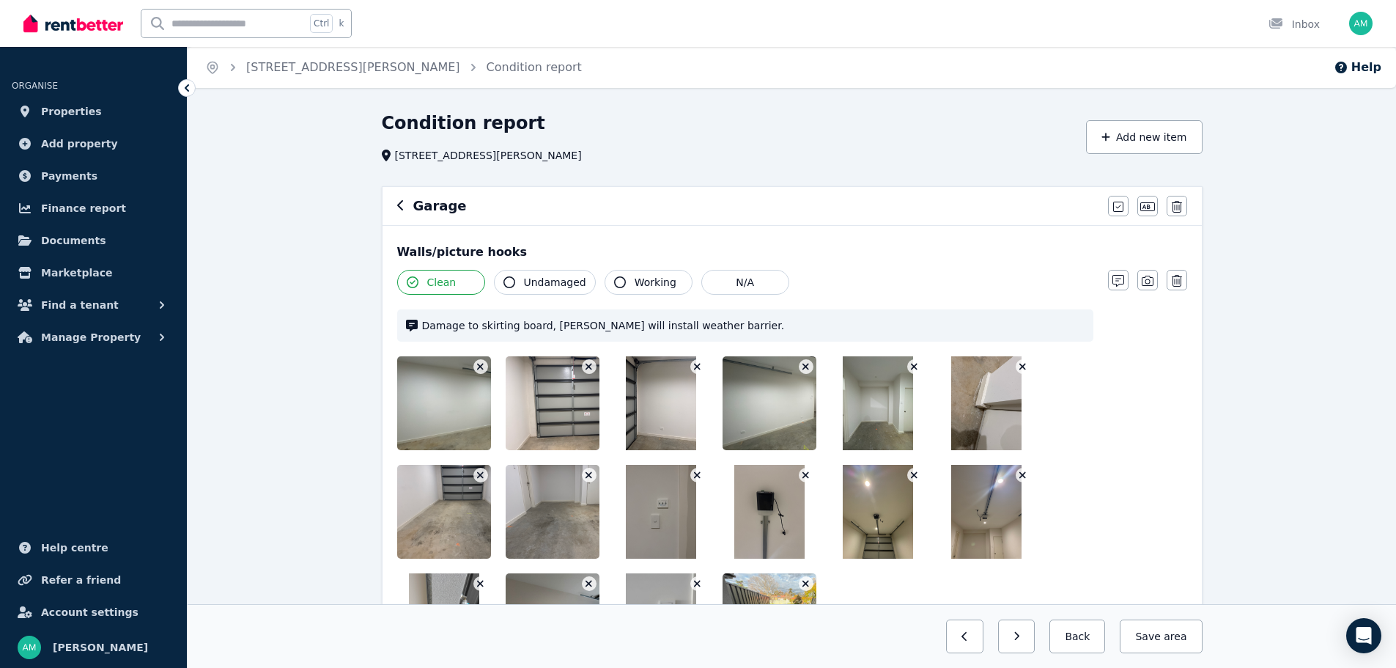
click at [406, 210] on div "Garage" at bounding box center [748, 206] width 702 height 21
click at [400, 207] on icon "button" at bounding box center [400, 205] width 7 height 12
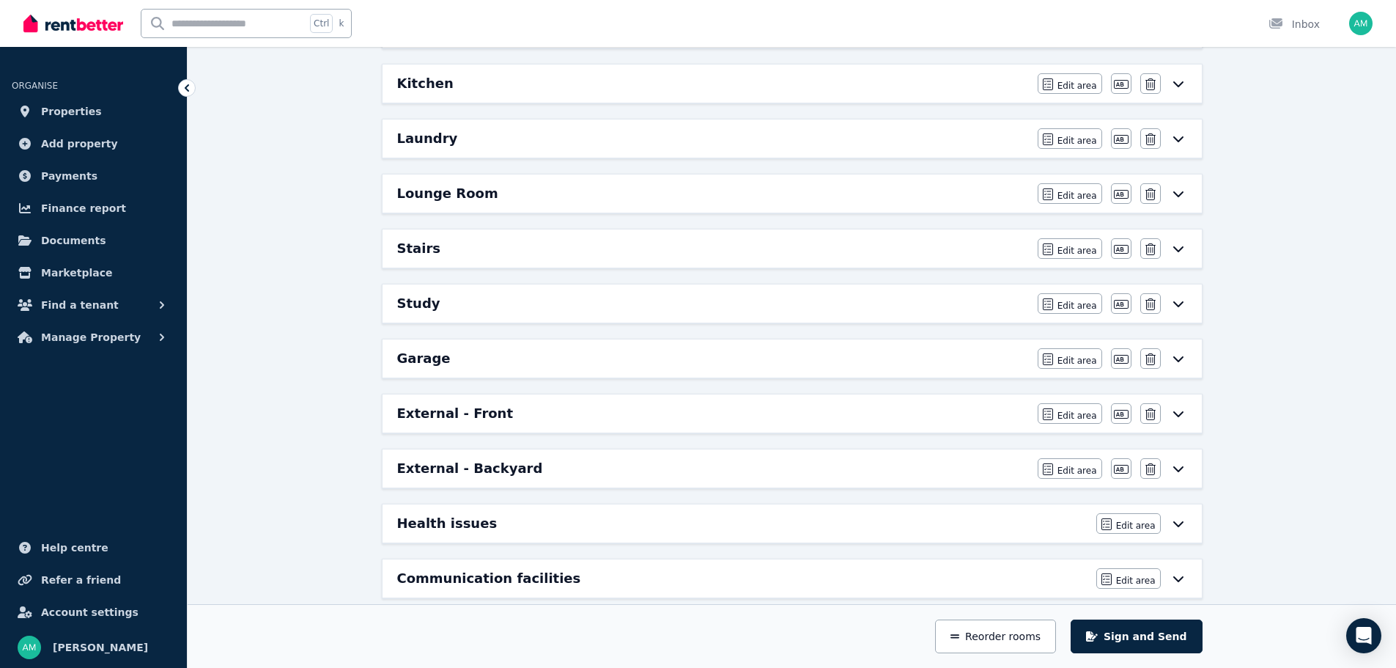
scroll to position [733, 0]
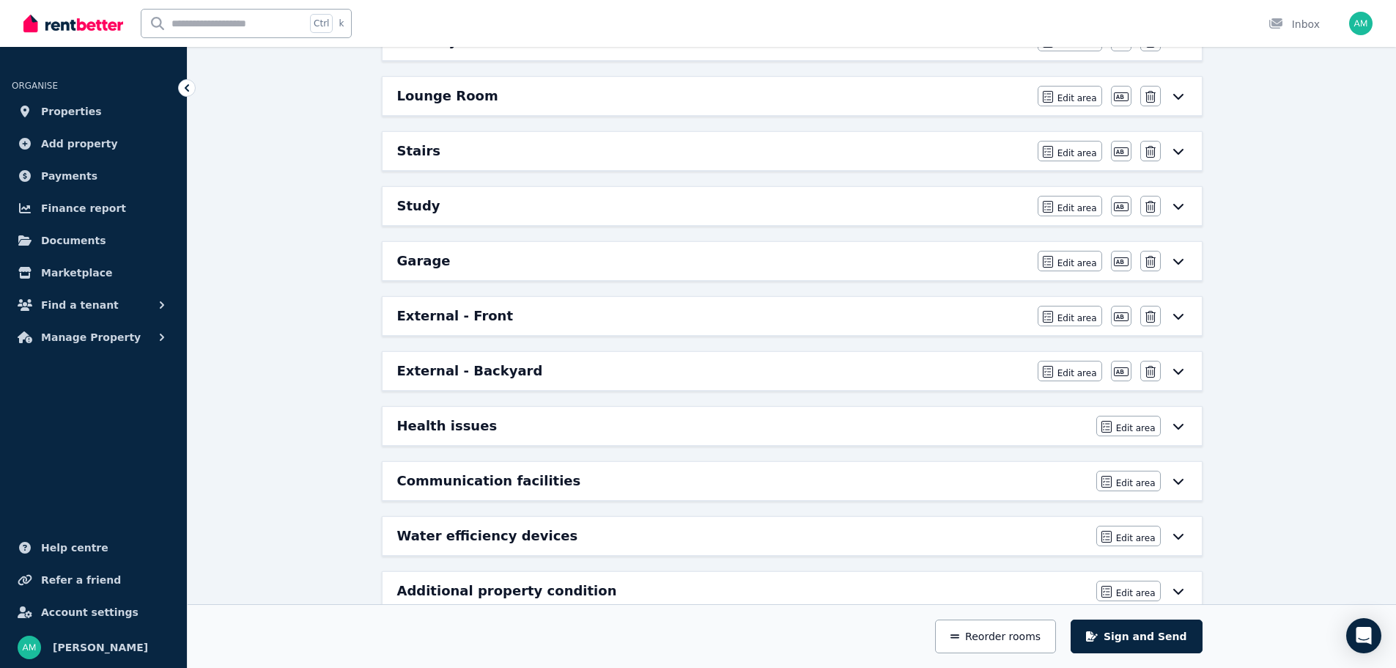
click at [475, 320] on h6 "External - Front" at bounding box center [455, 316] width 117 height 21
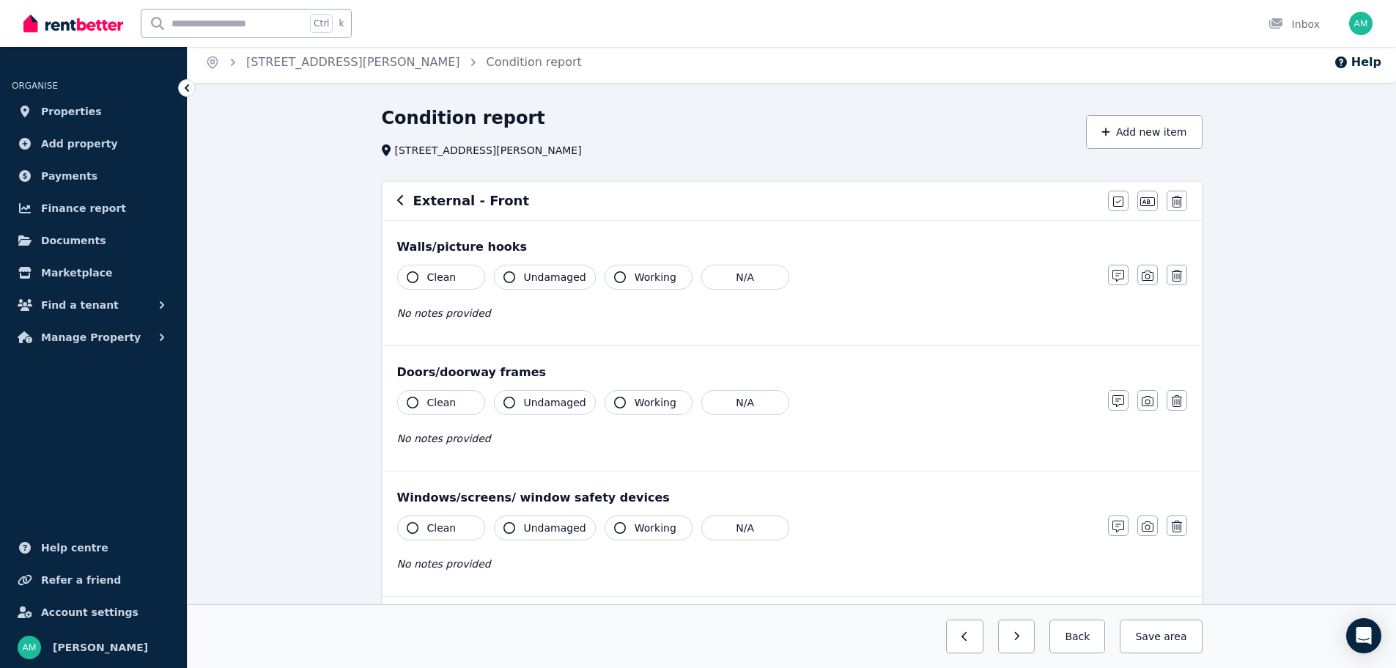
scroll to position [0, 0]
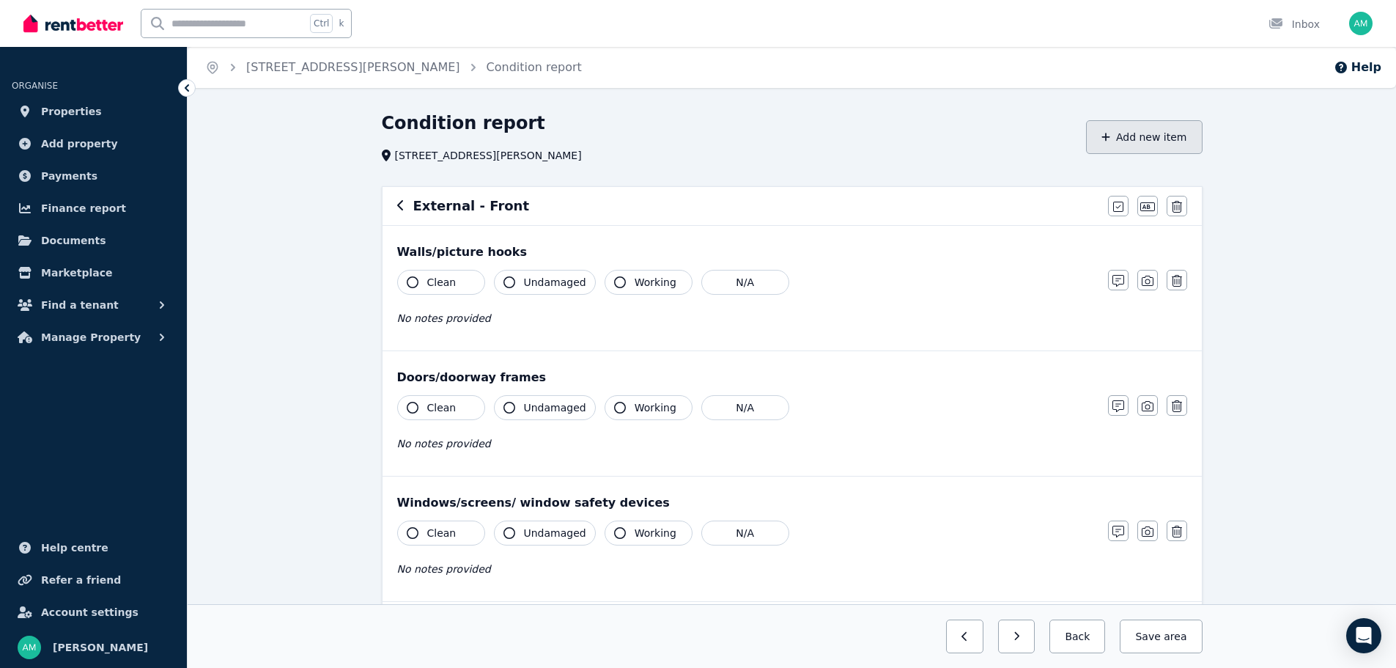
click at [1111, 132] on icon "button" at bounding box center [1106, 137] width 9 height 10
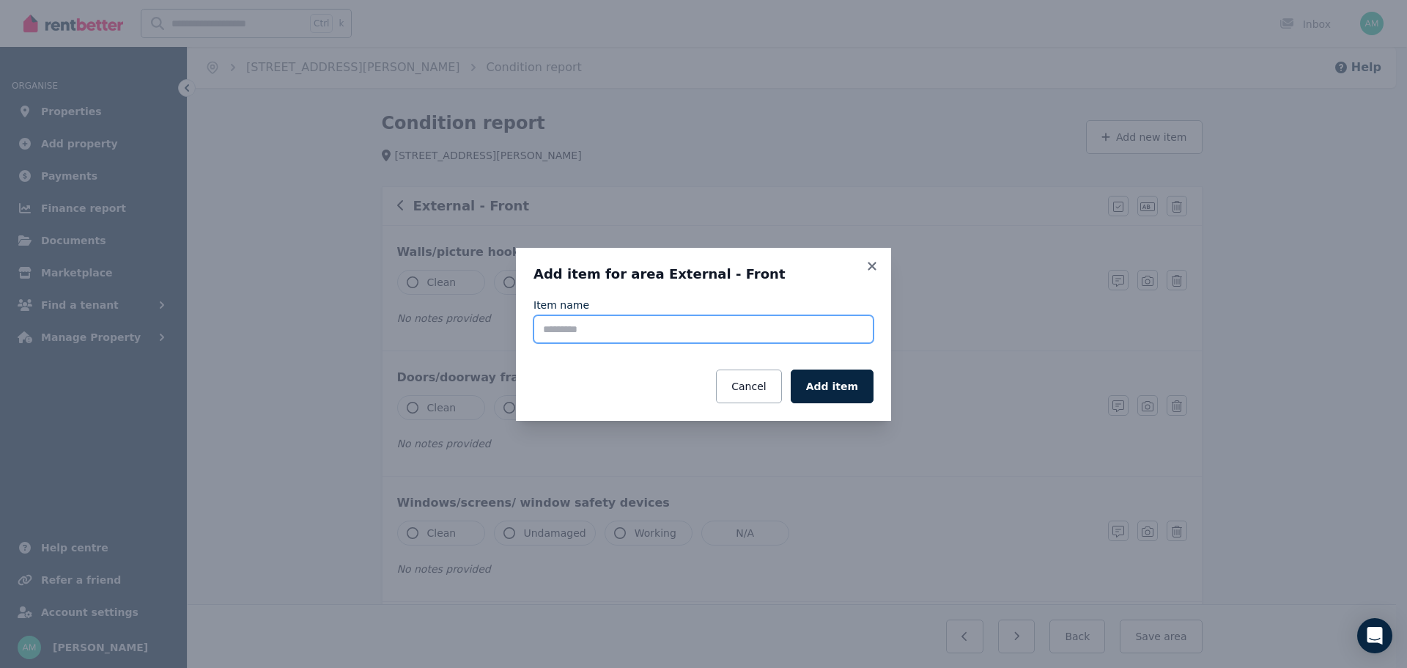
click at [598, 315] on input "Item name" at bounding box center [704, 329] width 340 height 28
type input "*******"
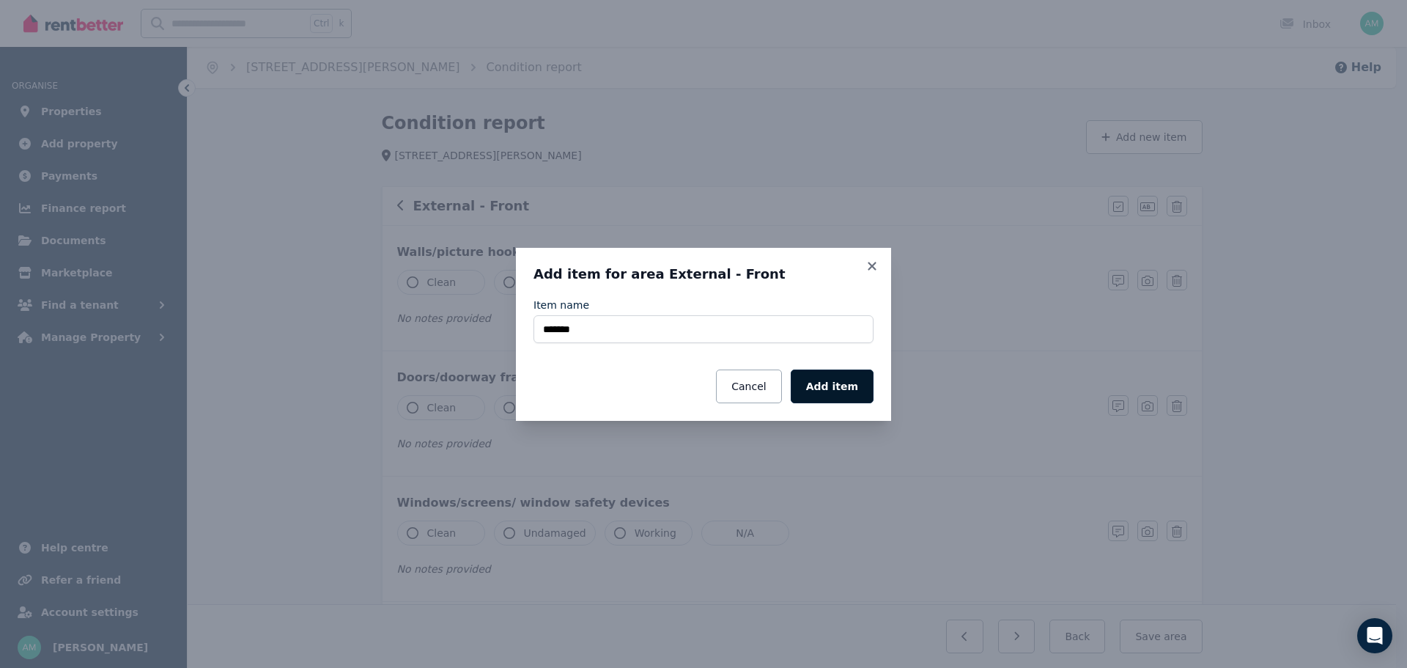
click at [841, 383] on button "Add item" at bounding box center [832, 386] width 83 height 34
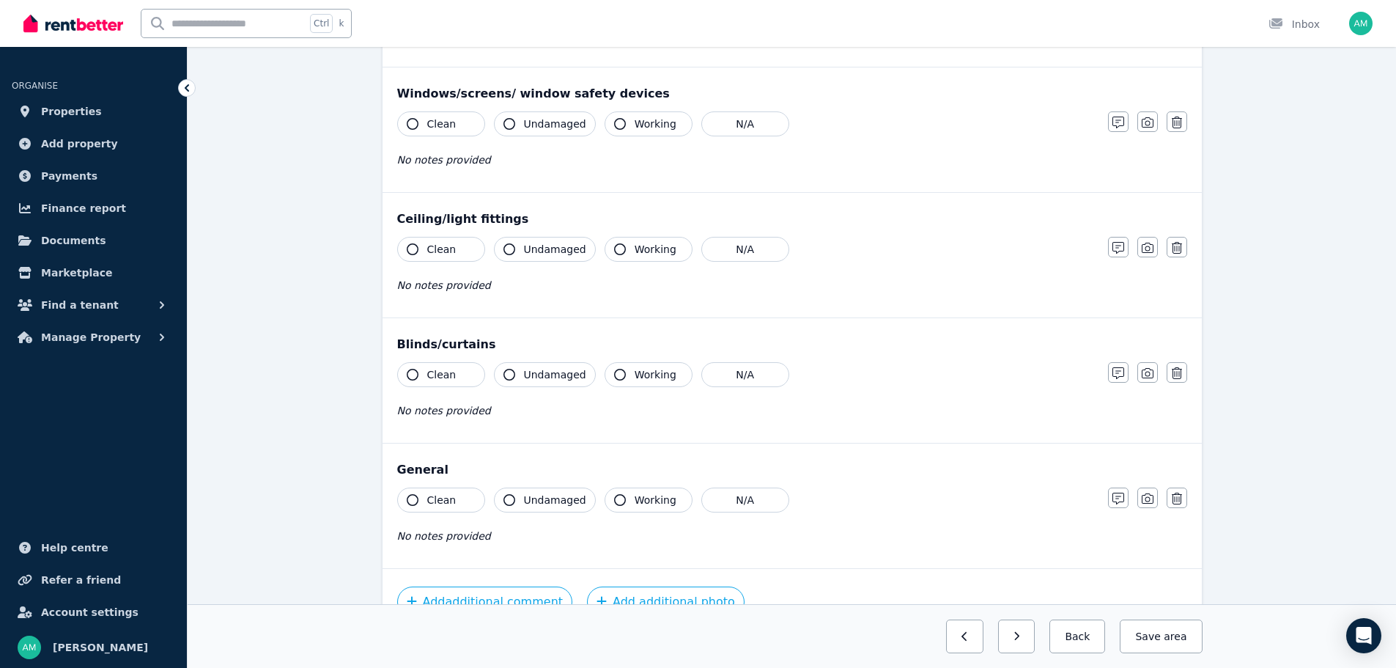
scroll to position [493, 0]
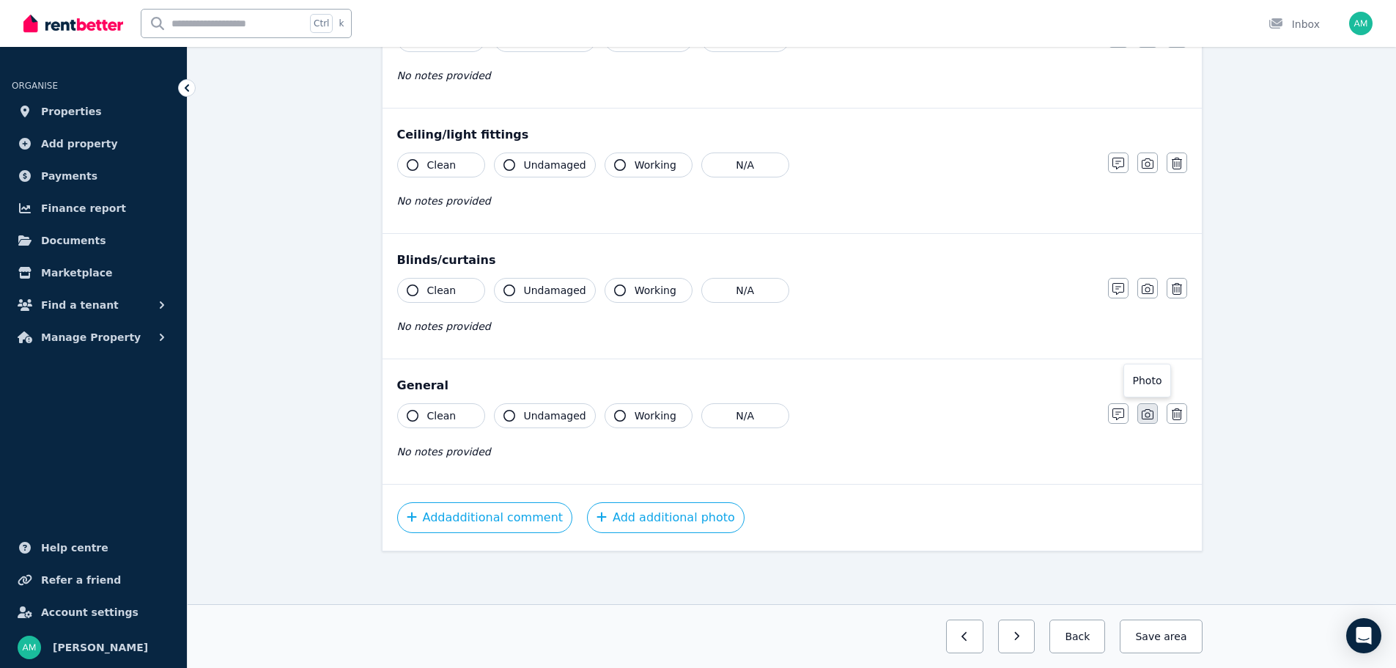
click at [1144, 419] on icon "button" at bounding box center [1148, 414] width 12 height 10
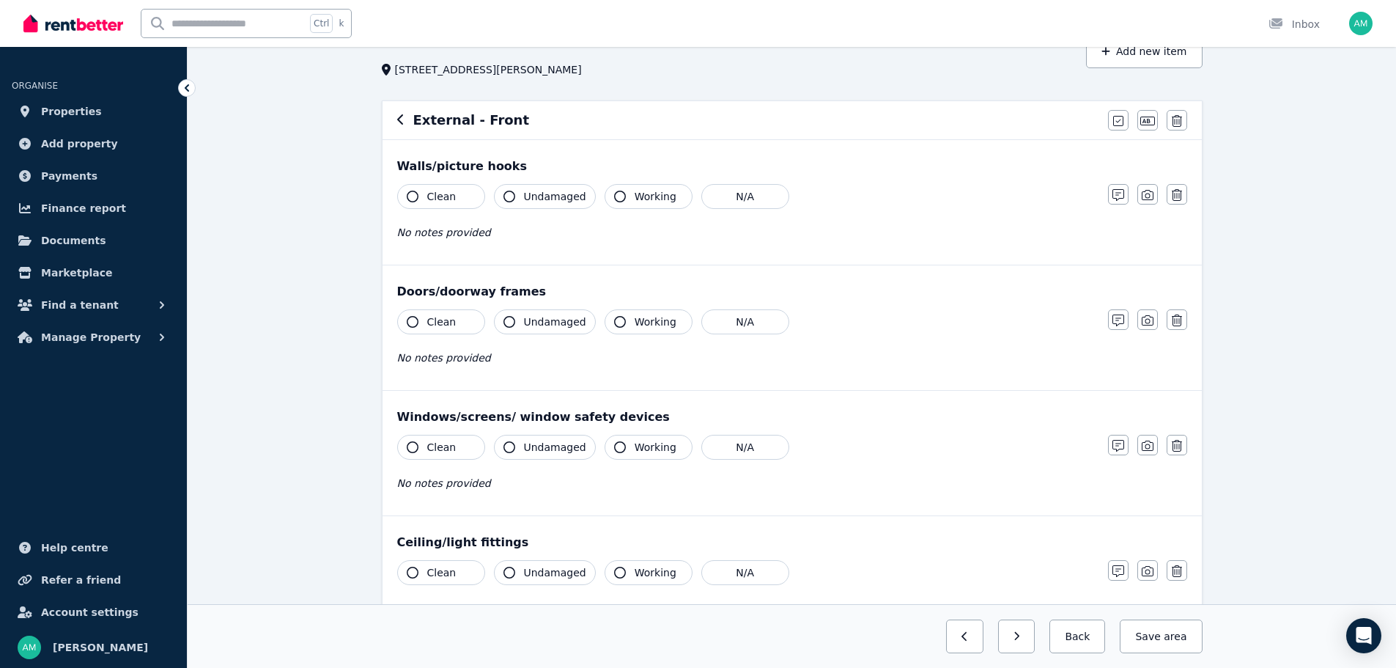
scroll to position [71, 0]
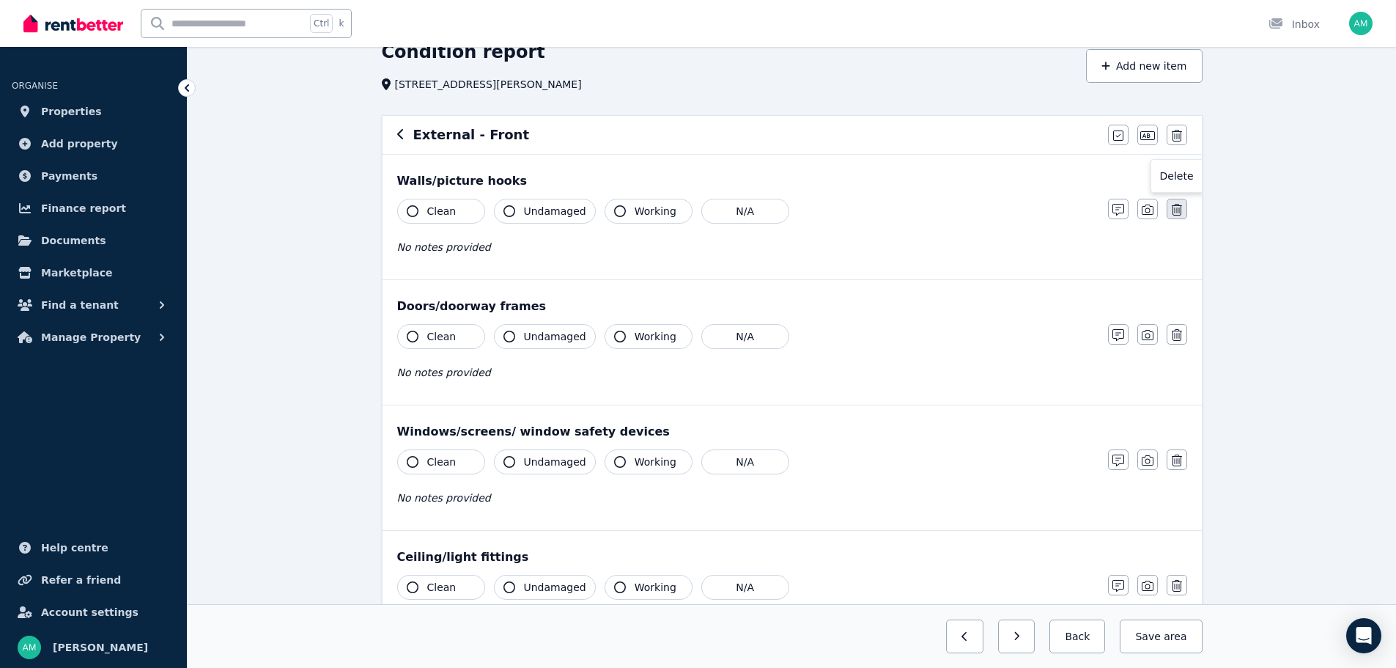
click at [1182, 211] on icon "button" at bounding box center [1177, 210] width 10 height 12
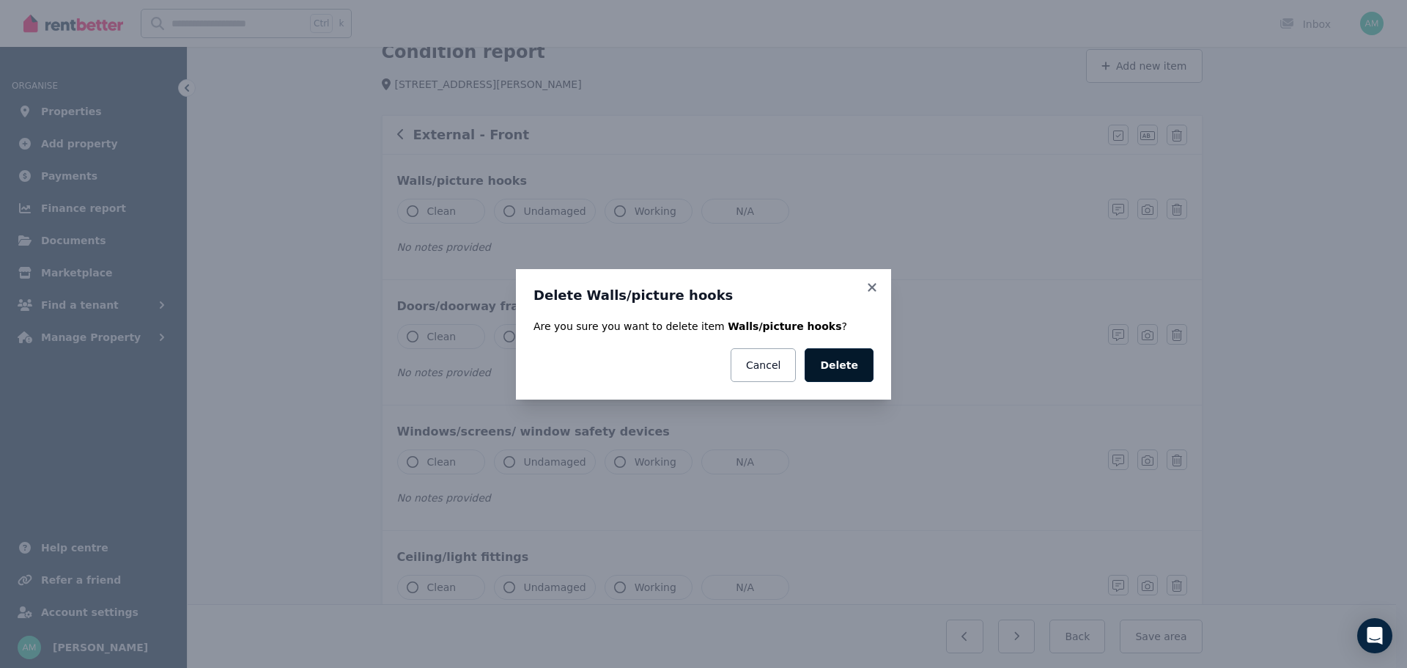
click at [836, 362] on button "Delete" at bounding box center [839, 365] width 69 height 34
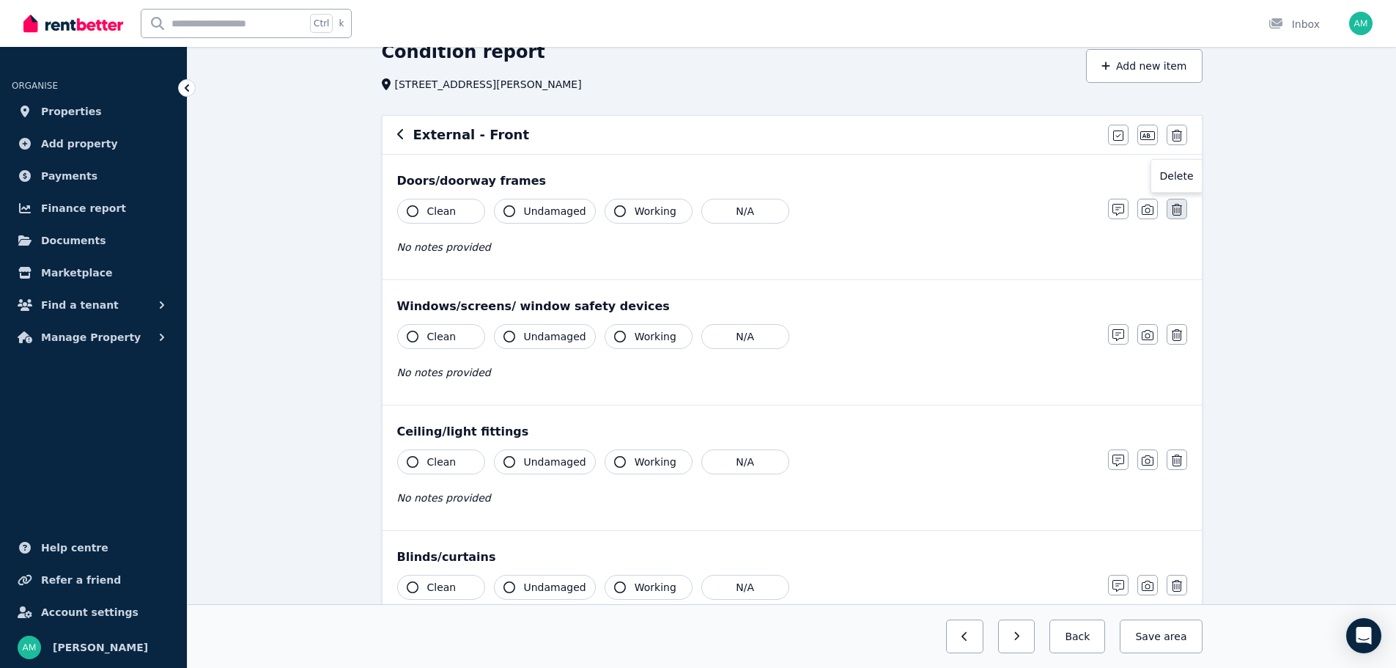
click at [1176, 210] on icon "button" at bounding box center [1177, 210] width 10 height 12
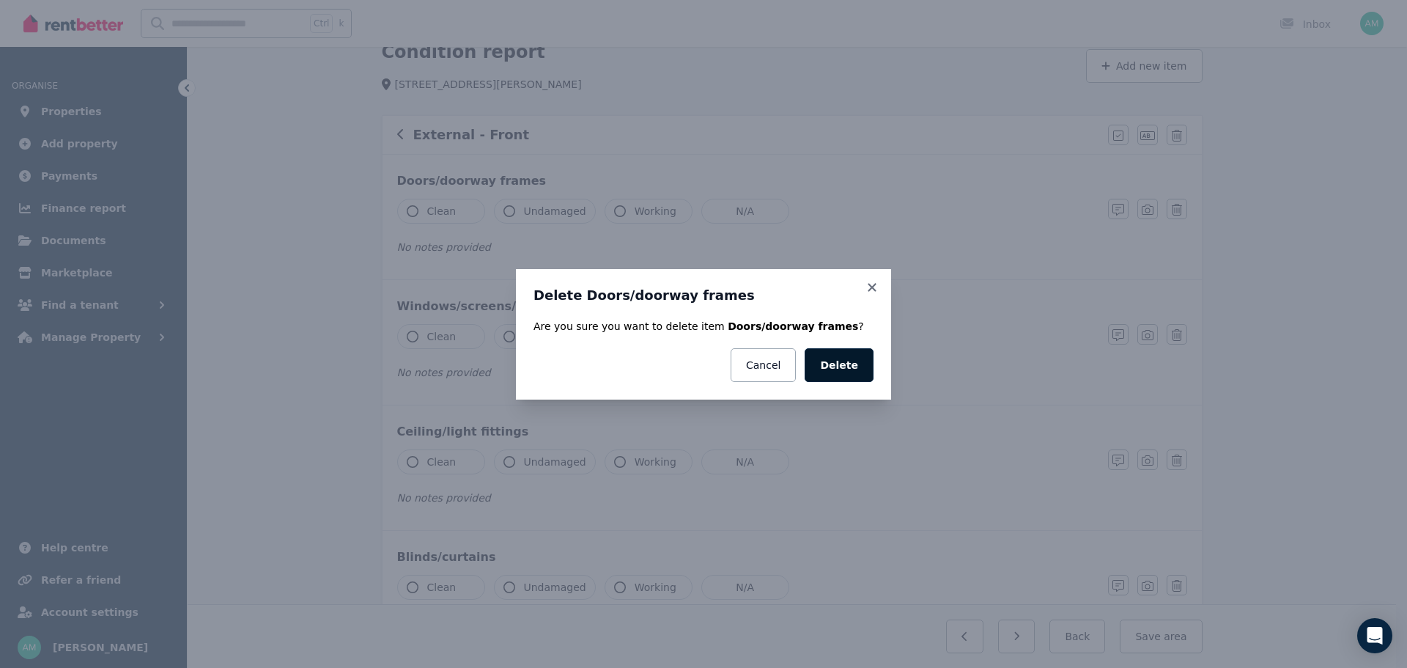
click at [829, 367] on button "Delete" at bounding box center [839, 365] width 69 height 34
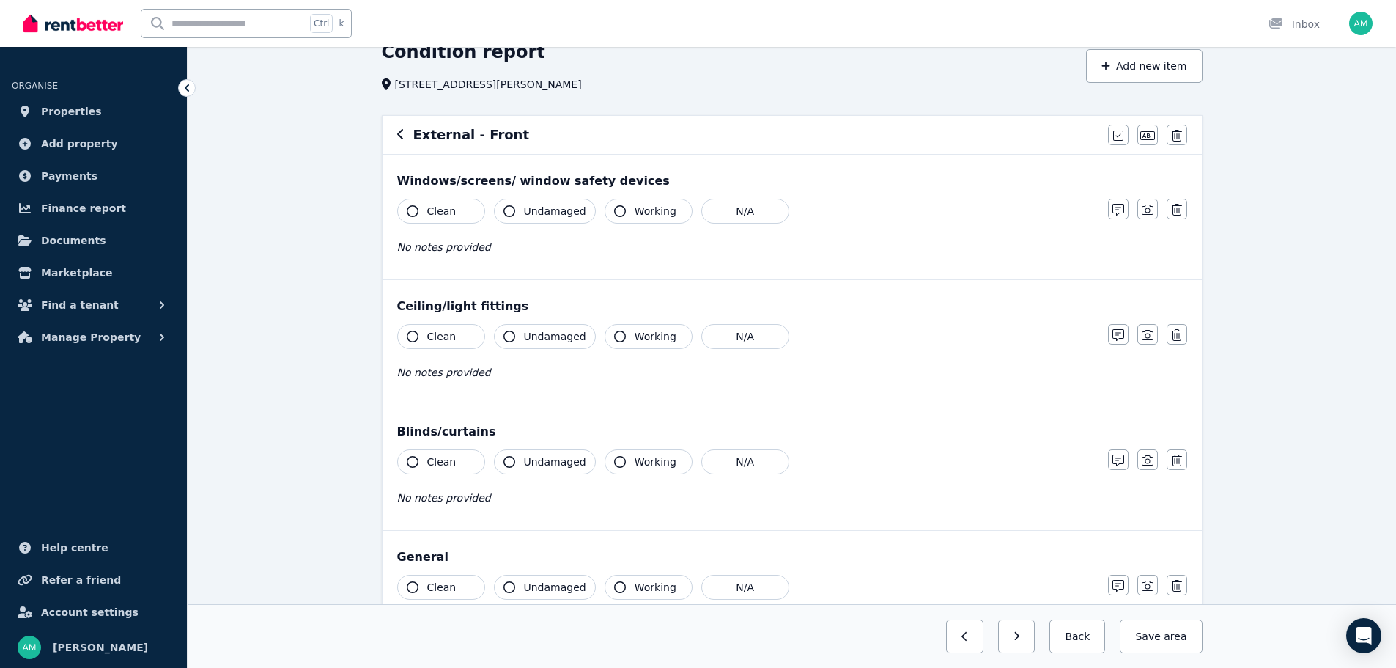
click at [1174, 217] on button "button" at bounding box center [1177, 209] width 21 height 21
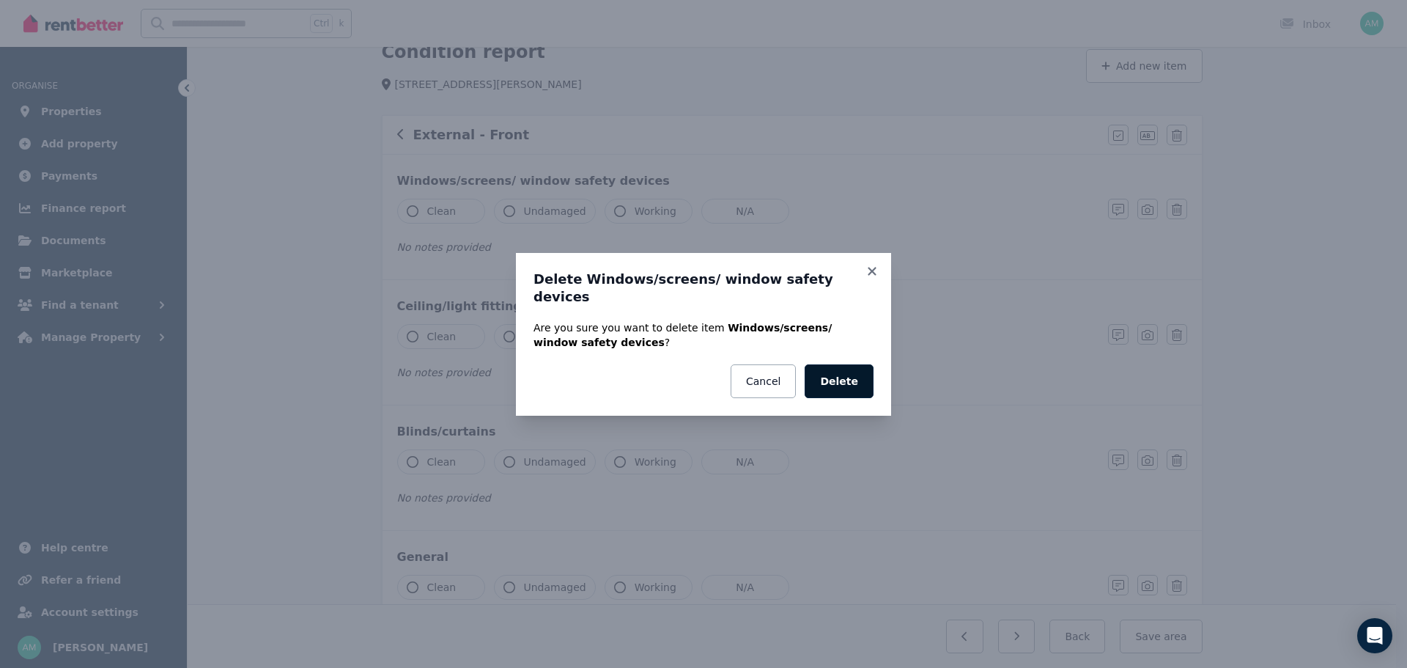
click at [873, 374] on button "Delete" at bounding box center [839, 381] width 69 height 34
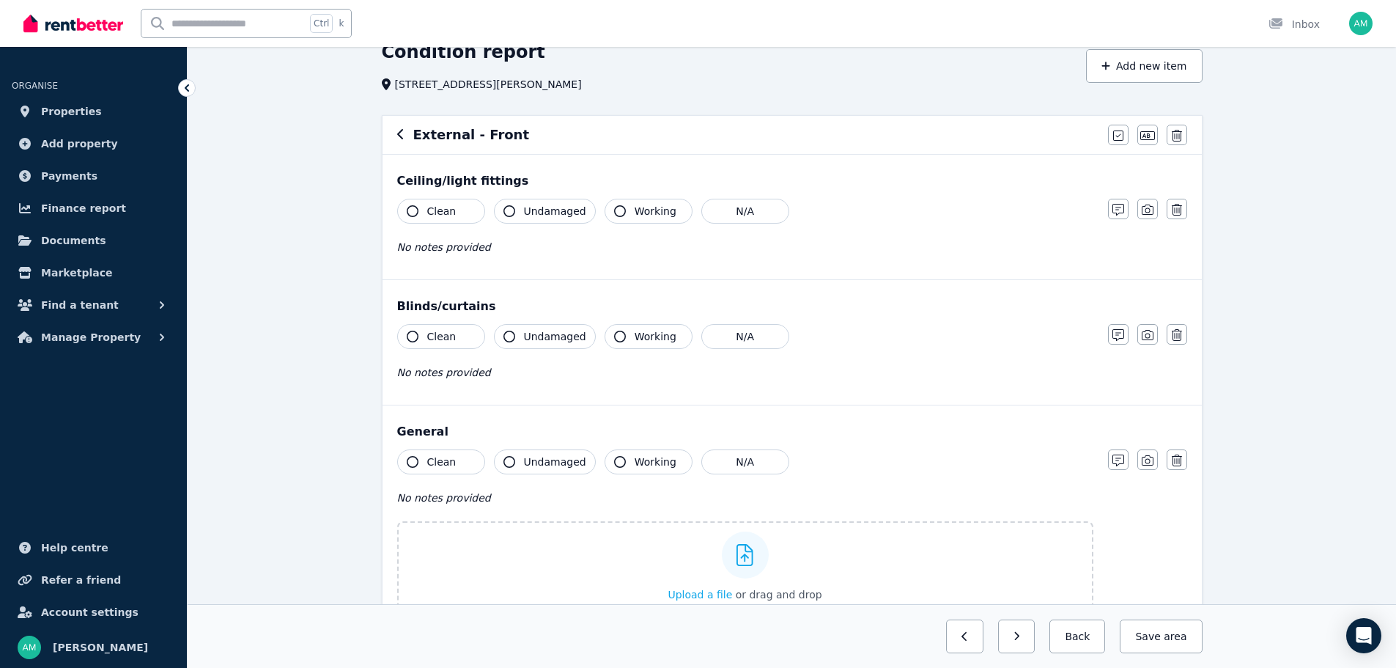
click at [1185, 210] on button "button" at bounding box center [1177, 209] width 21 height 21
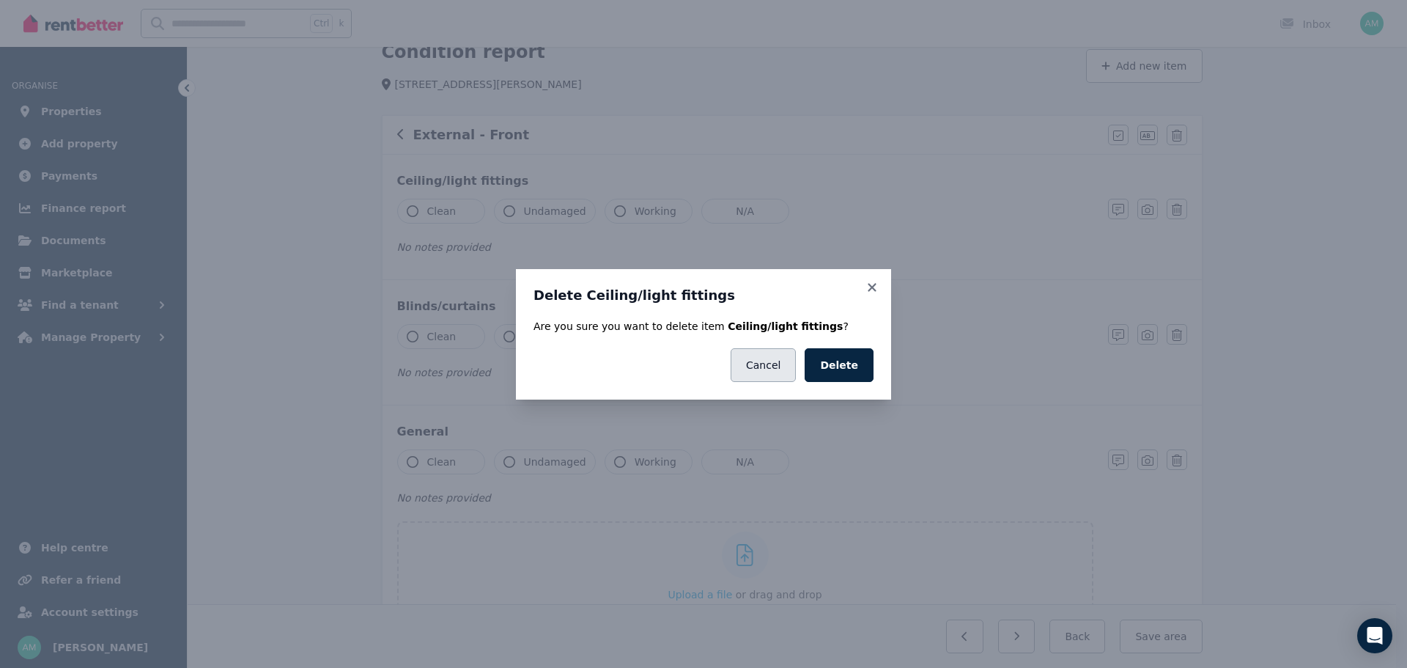
click at [754, 366] on button "Cancel" at bounding box center [763, 365] width 65 height 34
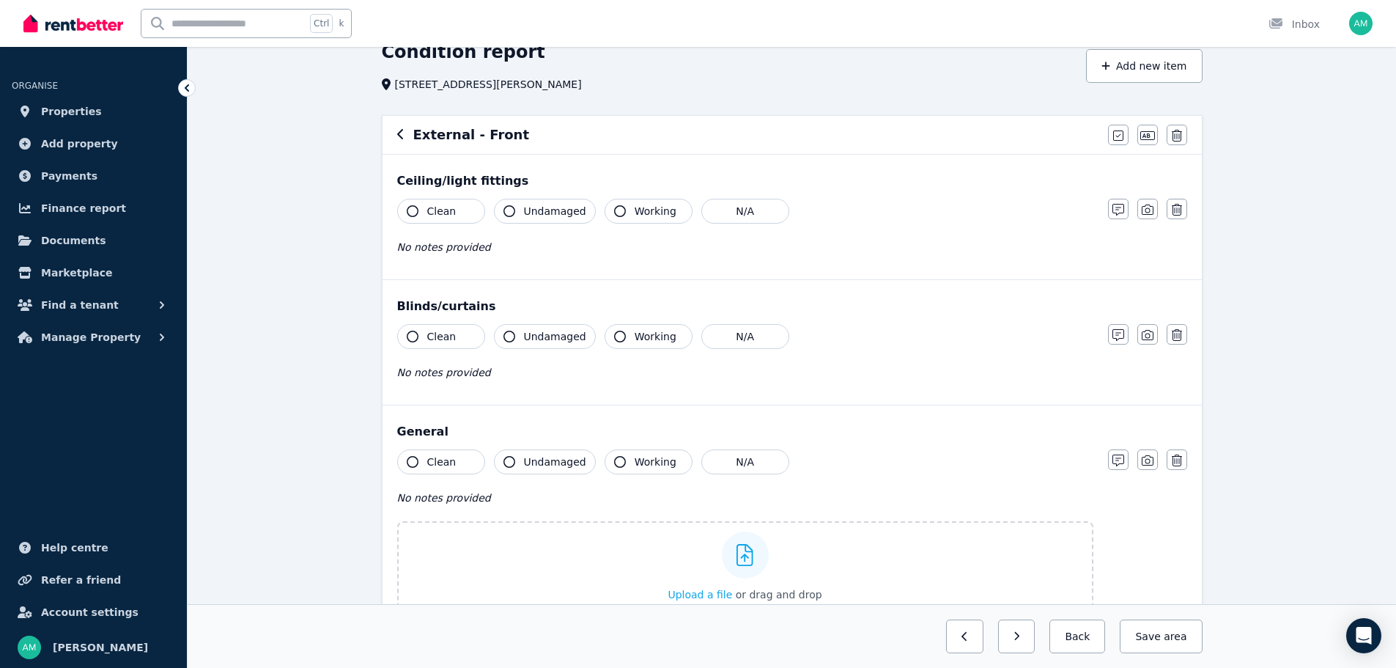
click at [614, 207] on icon "button" at bounding box center [620, 211] width 12 height 12
click at [752, 335] on button "N/A" at bounding box center [745, 336] width 88 height 25
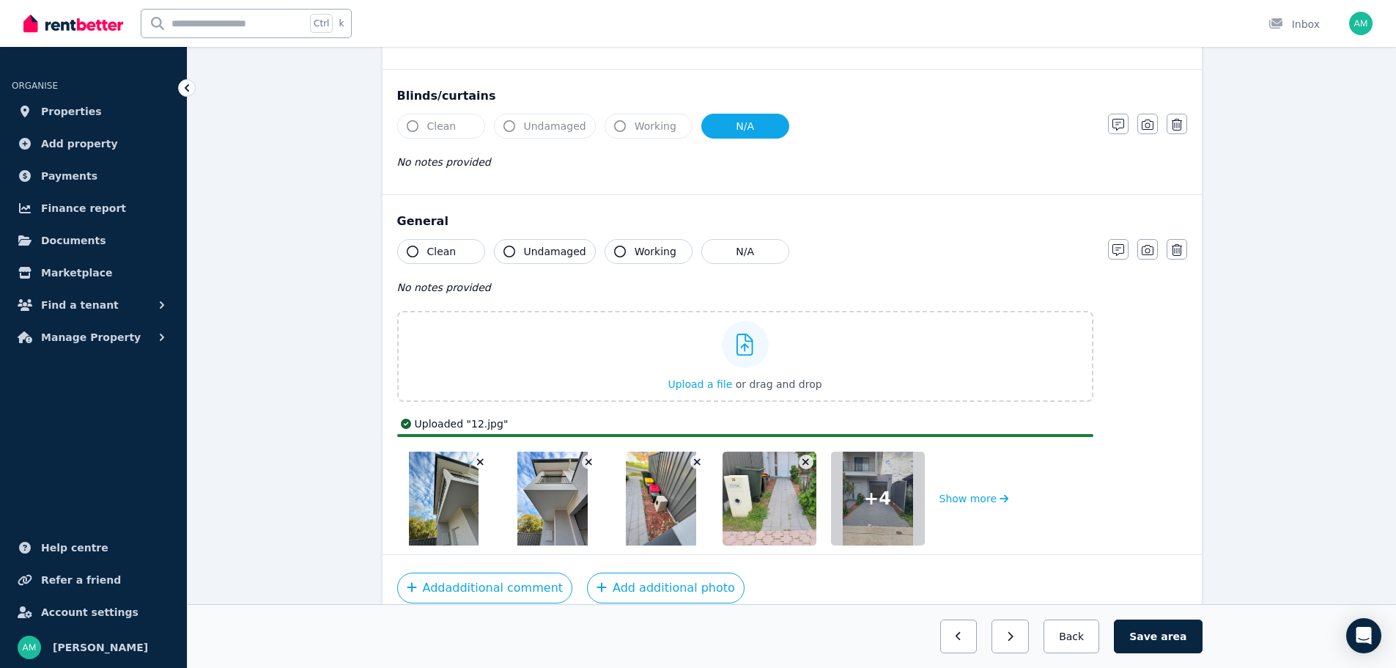
scroll to position [246, 0]
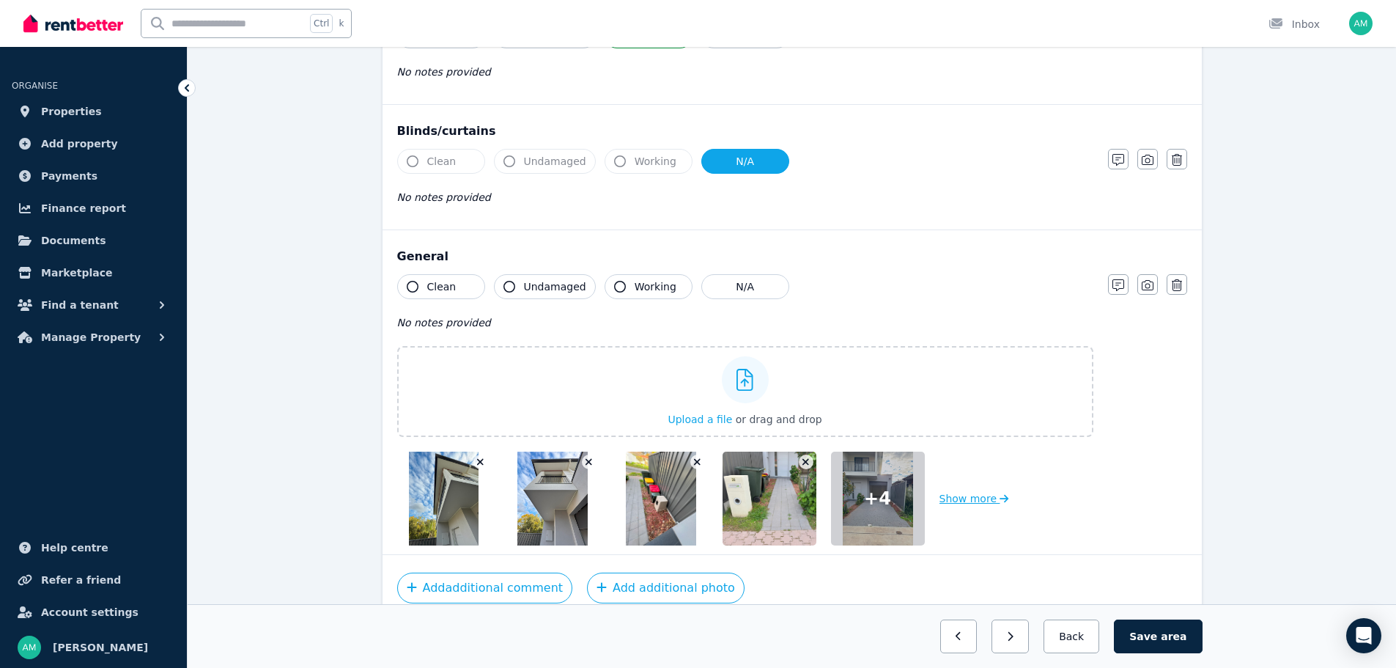
click at [962, 497] on button "Show more" at bounding box center [975, 499] width 70 height 94
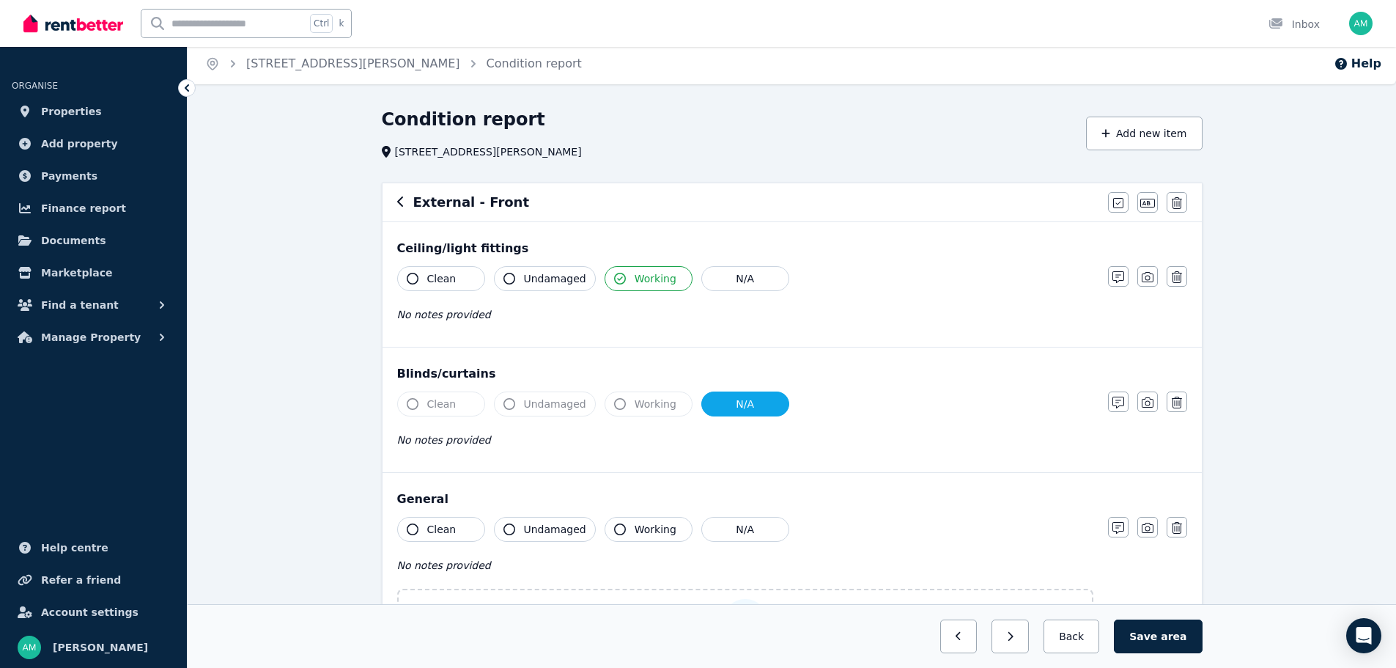
scroll to position [0, 0]
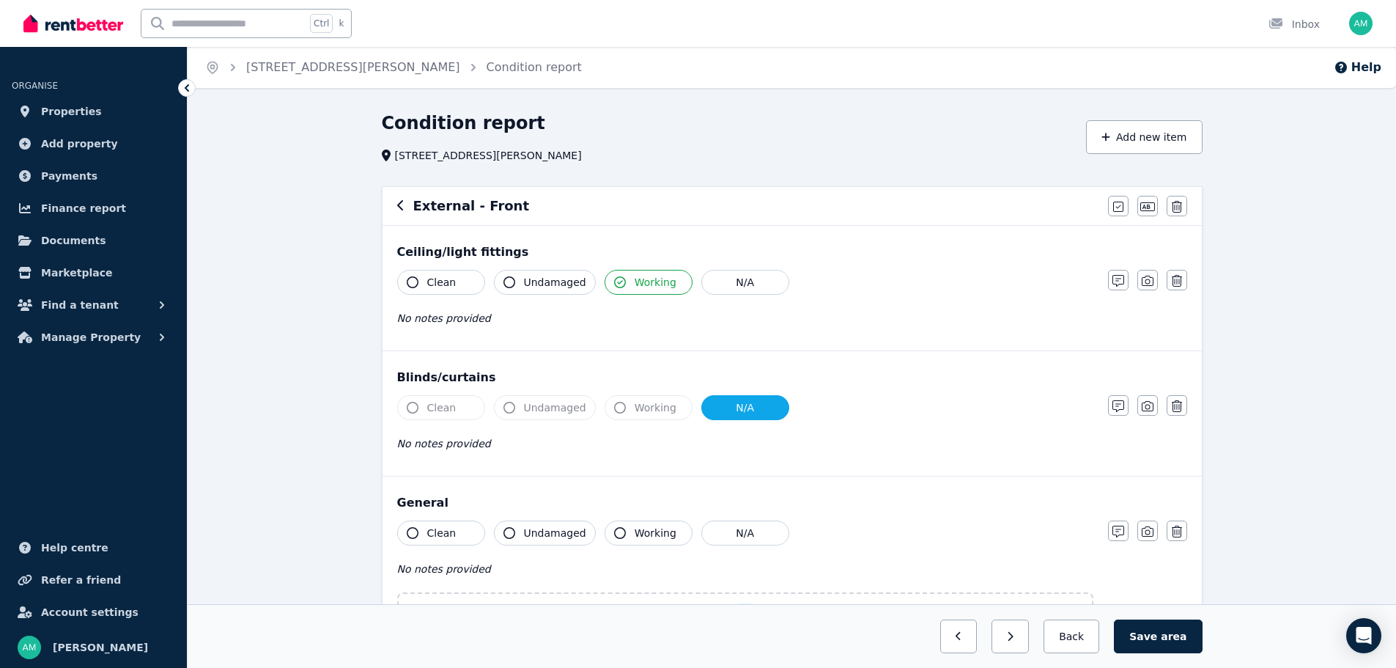
click at [402, 200] on icon "button" at bounding box center [400, 205] width 7 height 12
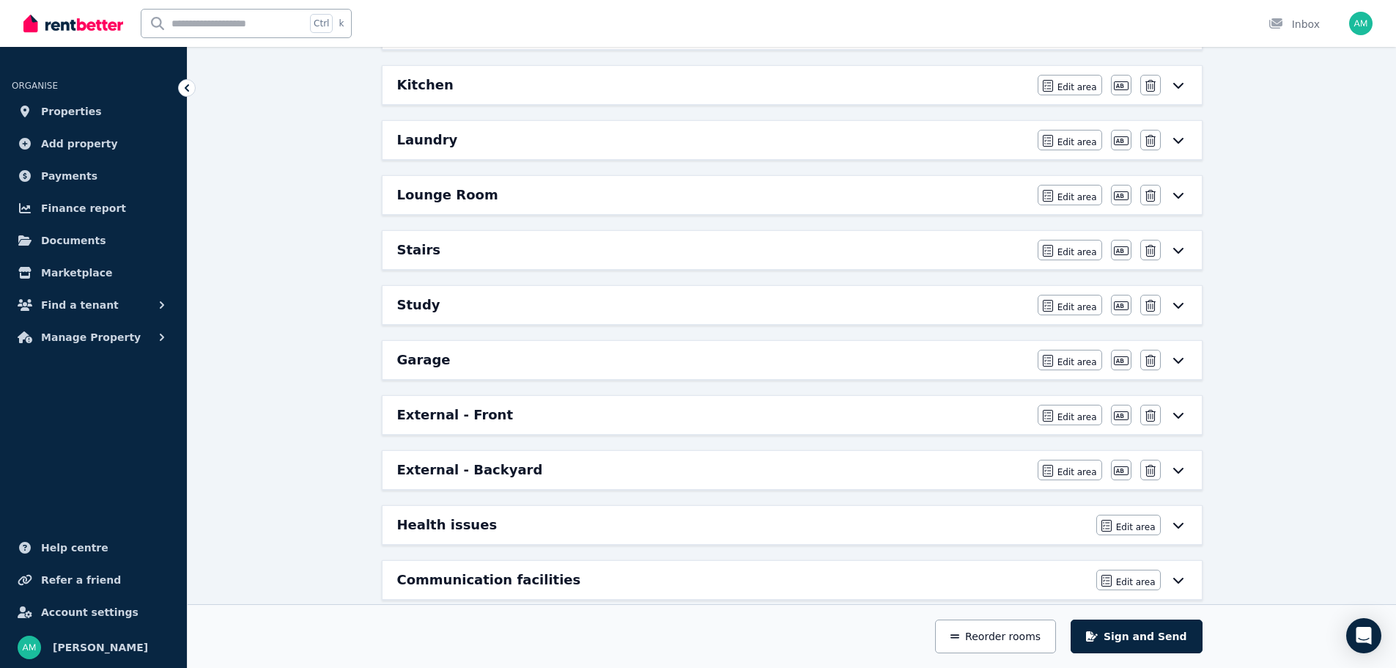
scroll to position [660, 0]
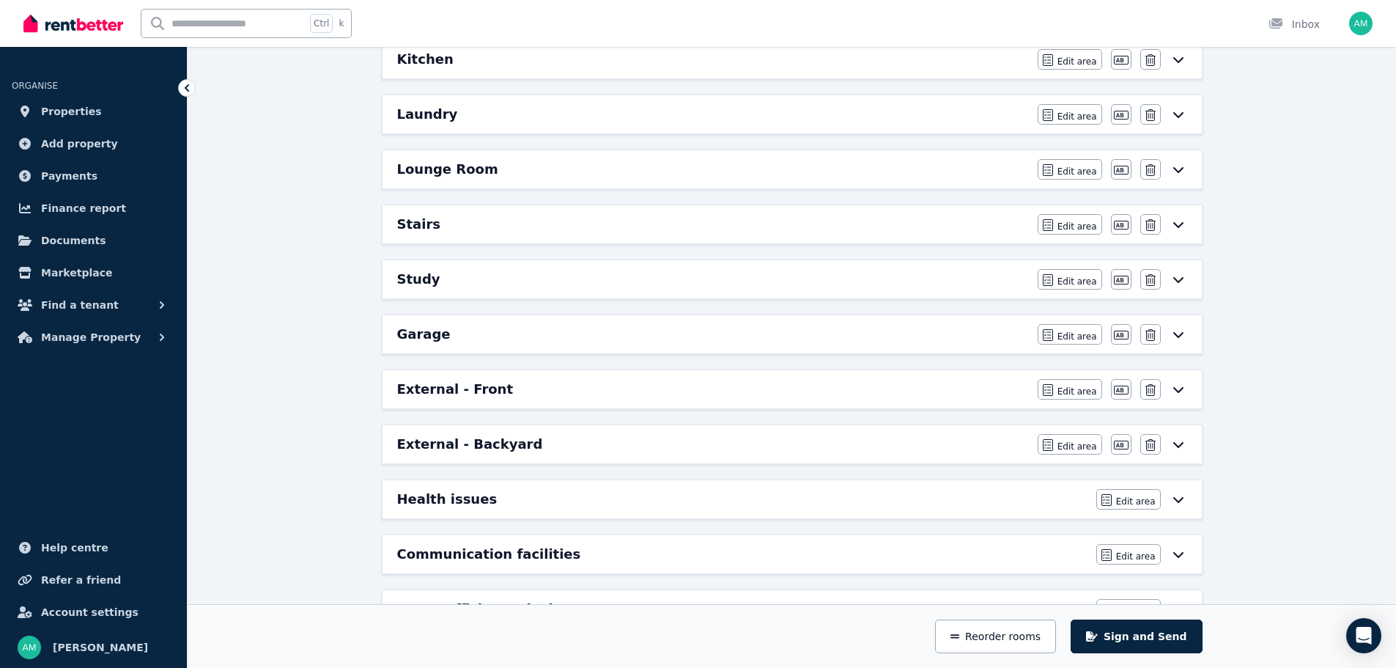
click at [421, 441] on h6 "External - Backyard" at bounding box center [470, 444] width 146 height 21
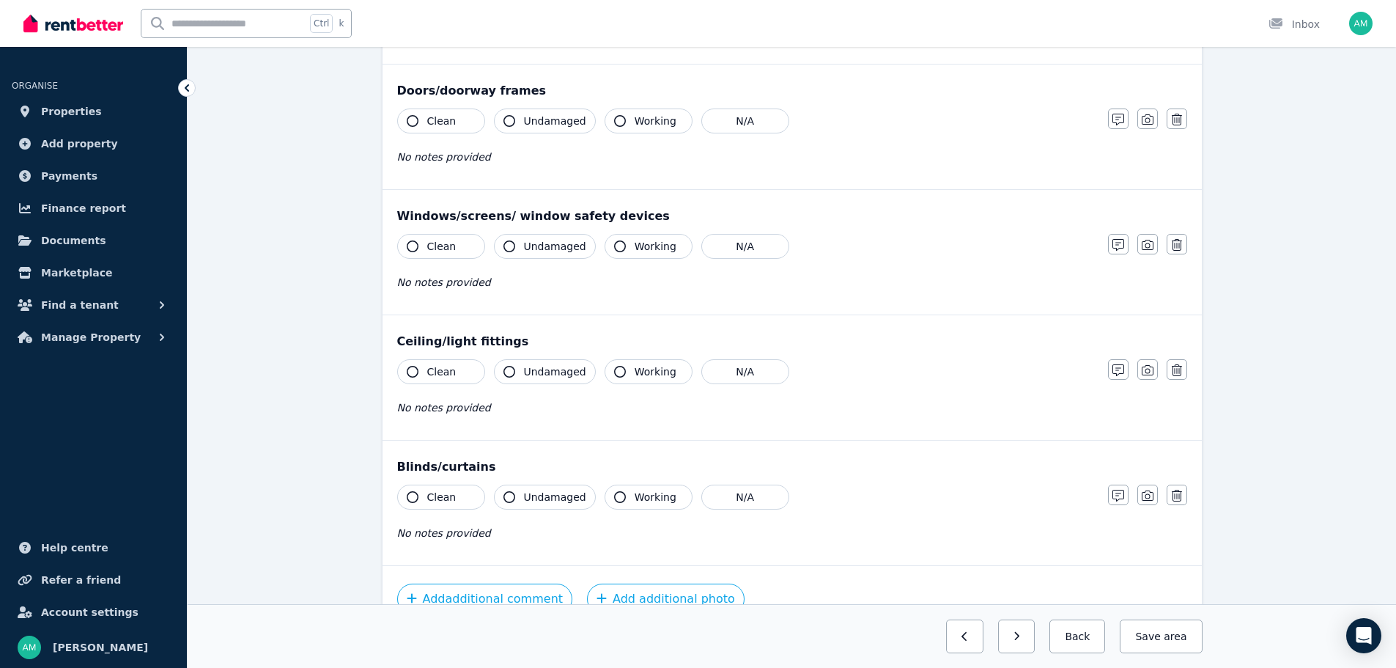
scroll to position [295, 0]
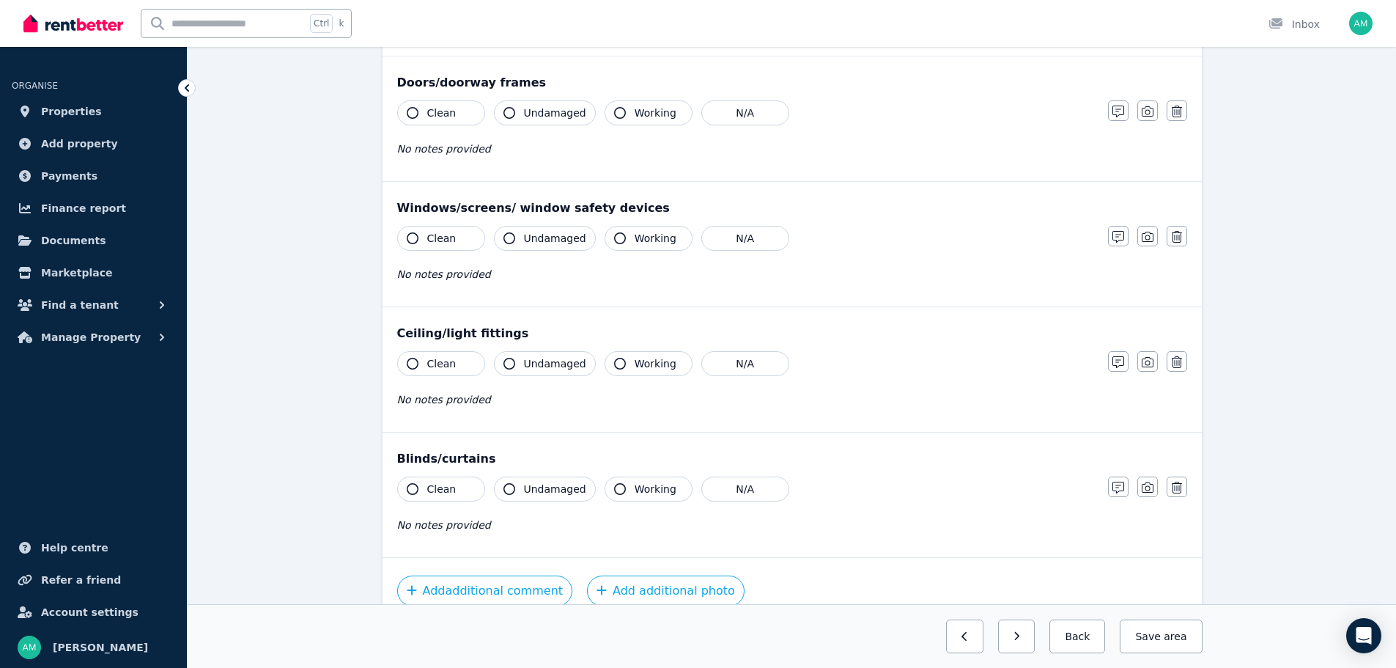
click at [621, 242] on button "Working" at bounding box center [649, 238] width 88 height 25
click at [606, 361] on button "Working" at bounding box center [649, 363] width 88 height 25
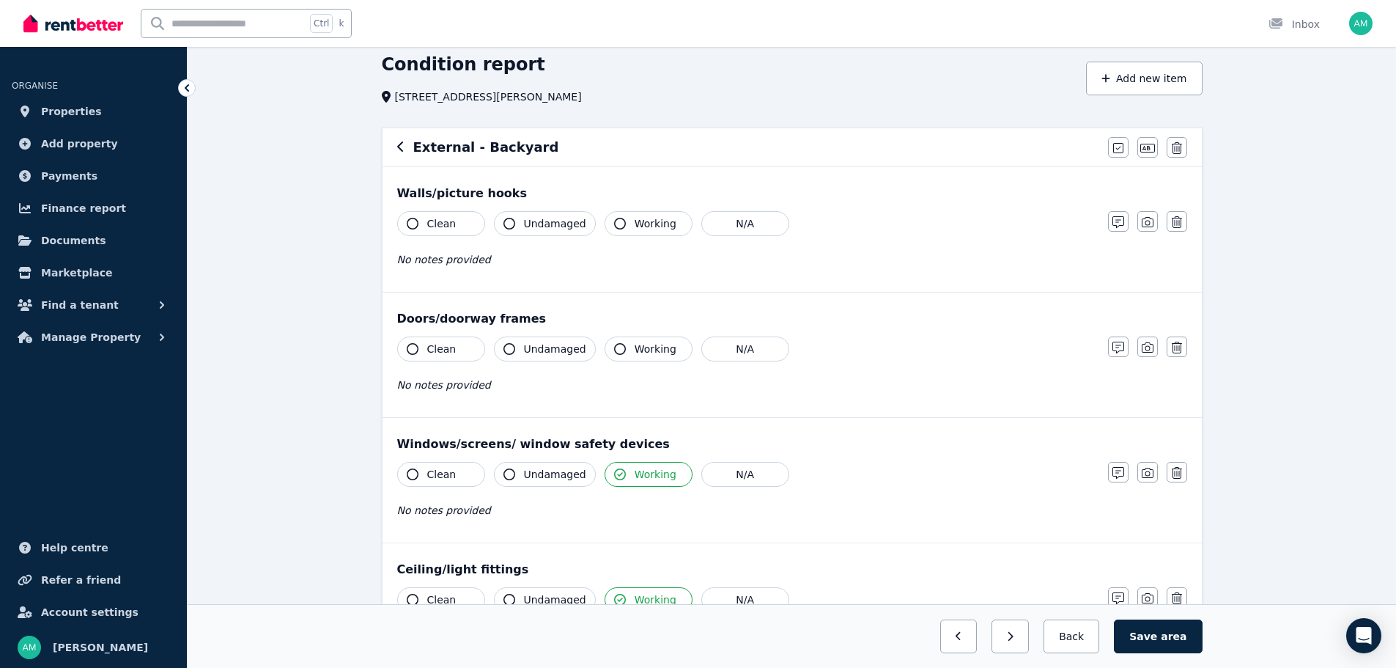
scroll to position [0, 0]
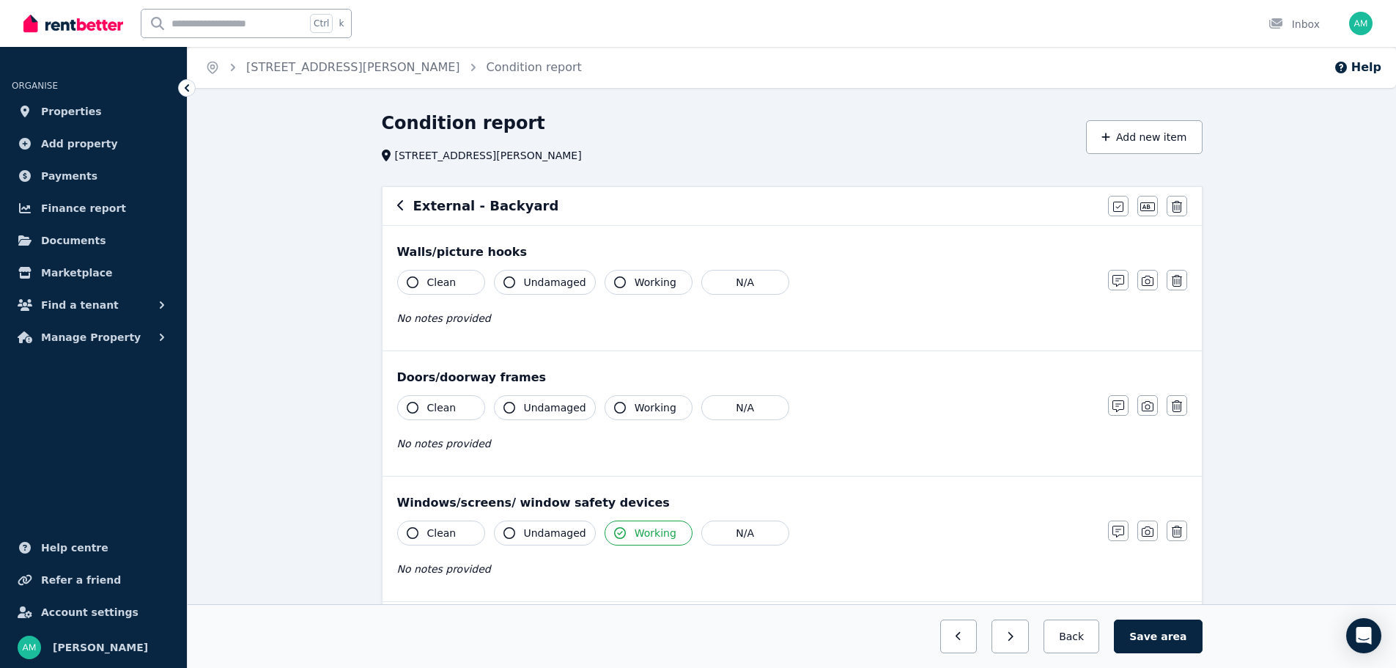
click at [449, 246] on div "Walls/picture hooks" at bounding box center [792, 252] width 790 height 18
click at [482, 246] on div "Walls/picture hooks" at bounding box center [792, 252] width 790 height 18
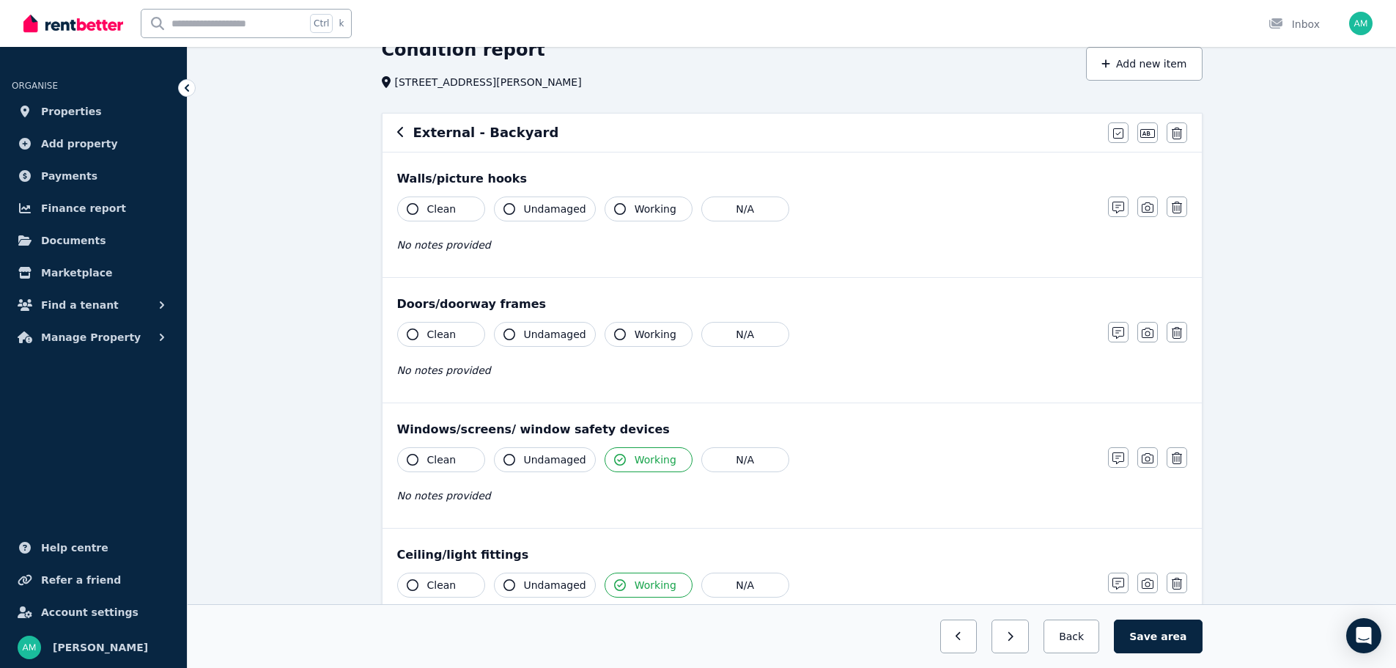
click at [653, 343] on button "Working" at bounding box center [649, 334] width 88 height 25
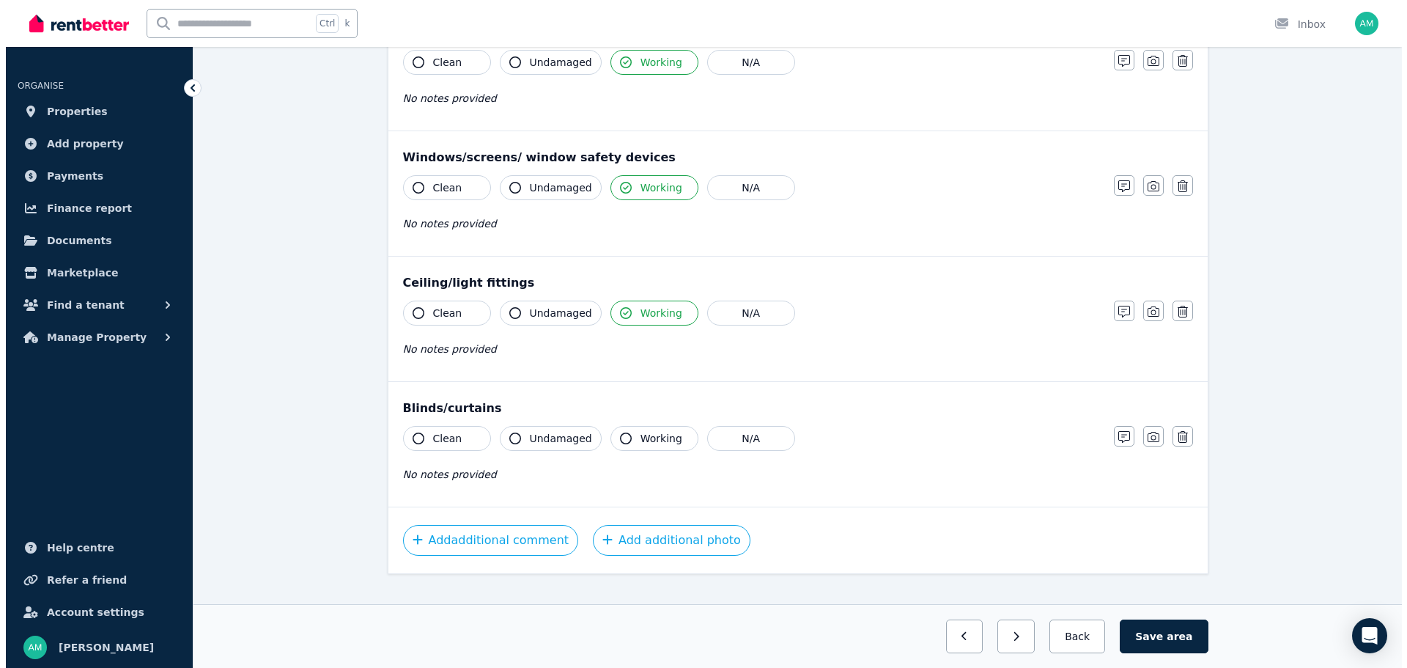
scroll to position [368, 0]
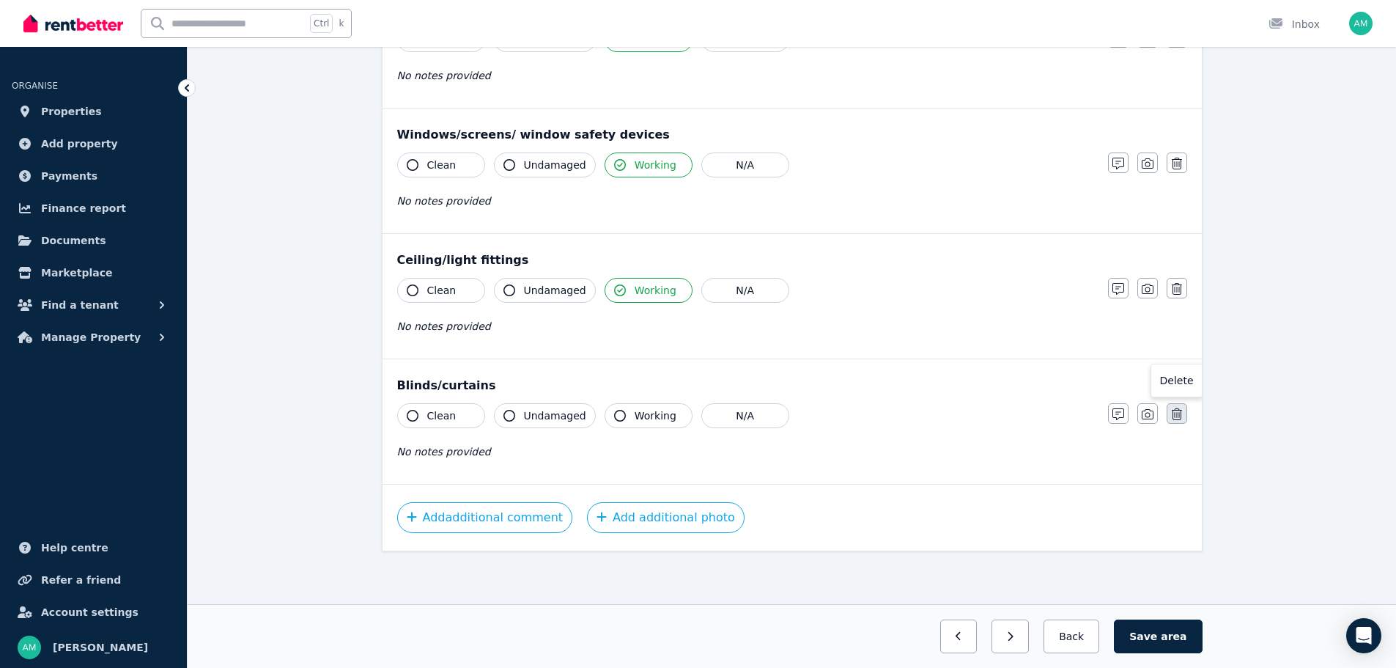
click at [1177, 412] on icon "button" at bounding box center [1177, 414] width 10 height 12
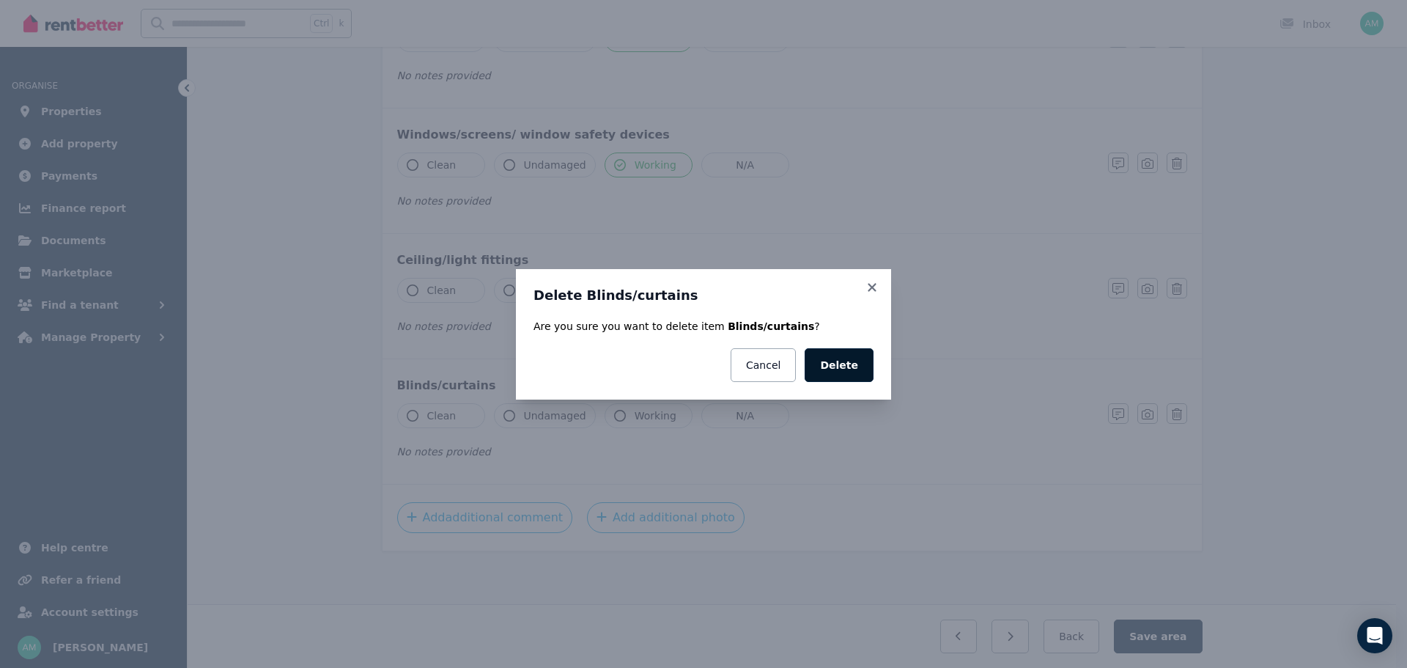
click at [861, 365] on button "Delete" at bounding box center [839, 365] width 69 height 34
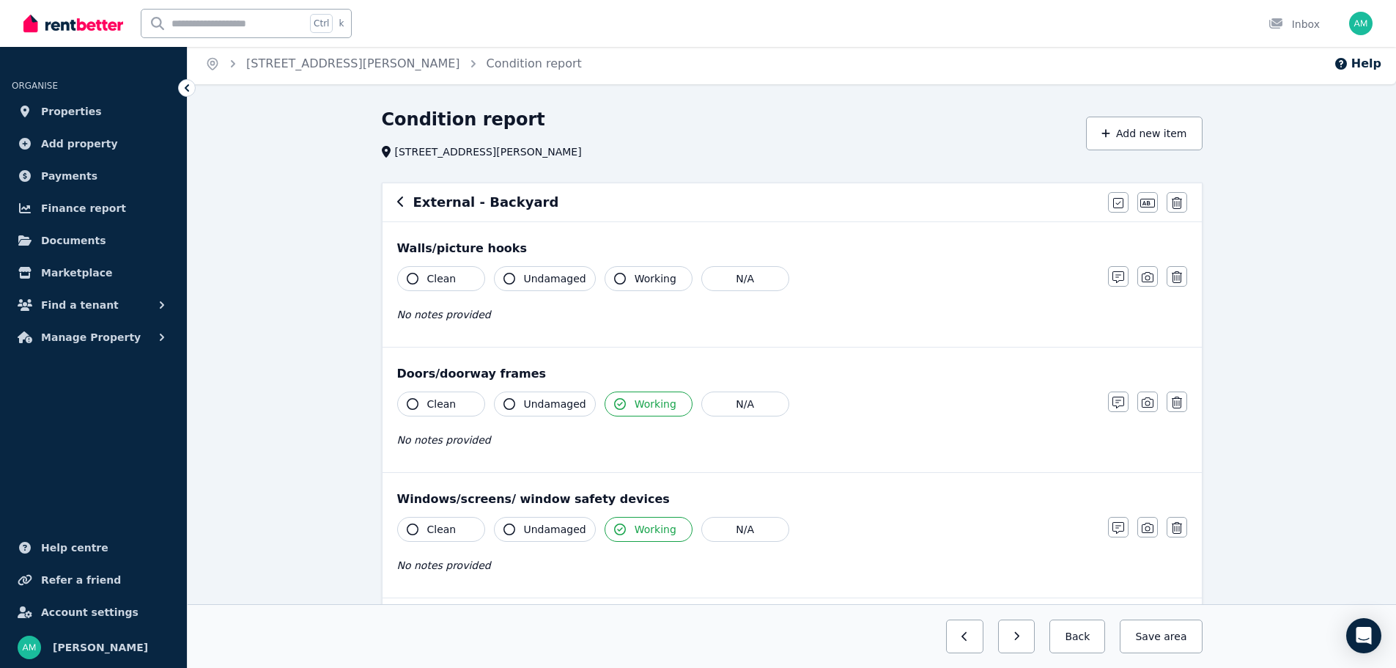
scroll to position [0, 0]
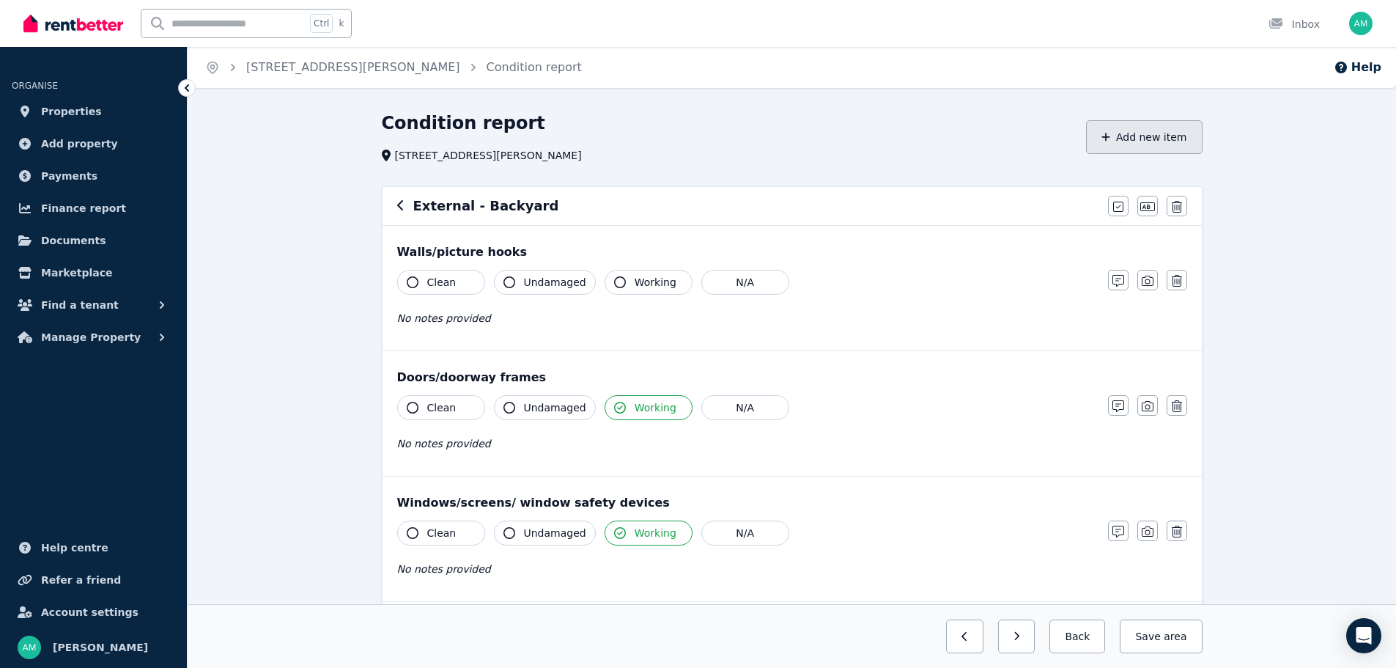
click at [1136, 145] on button "Add new item" at bounding box center [1144, 137] width 117 height 34
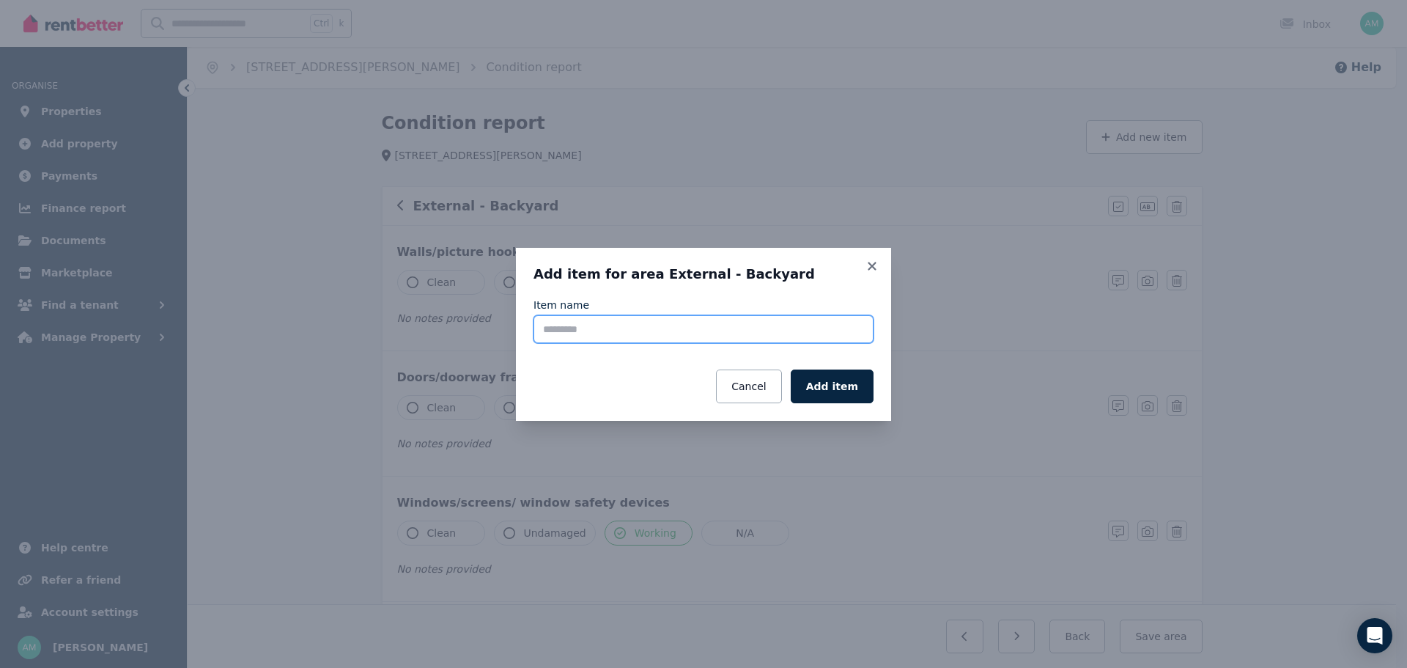
click at [670, 320] on input "Item name" at bounding box center [704, 329] width 340 height 28
type input "*******"
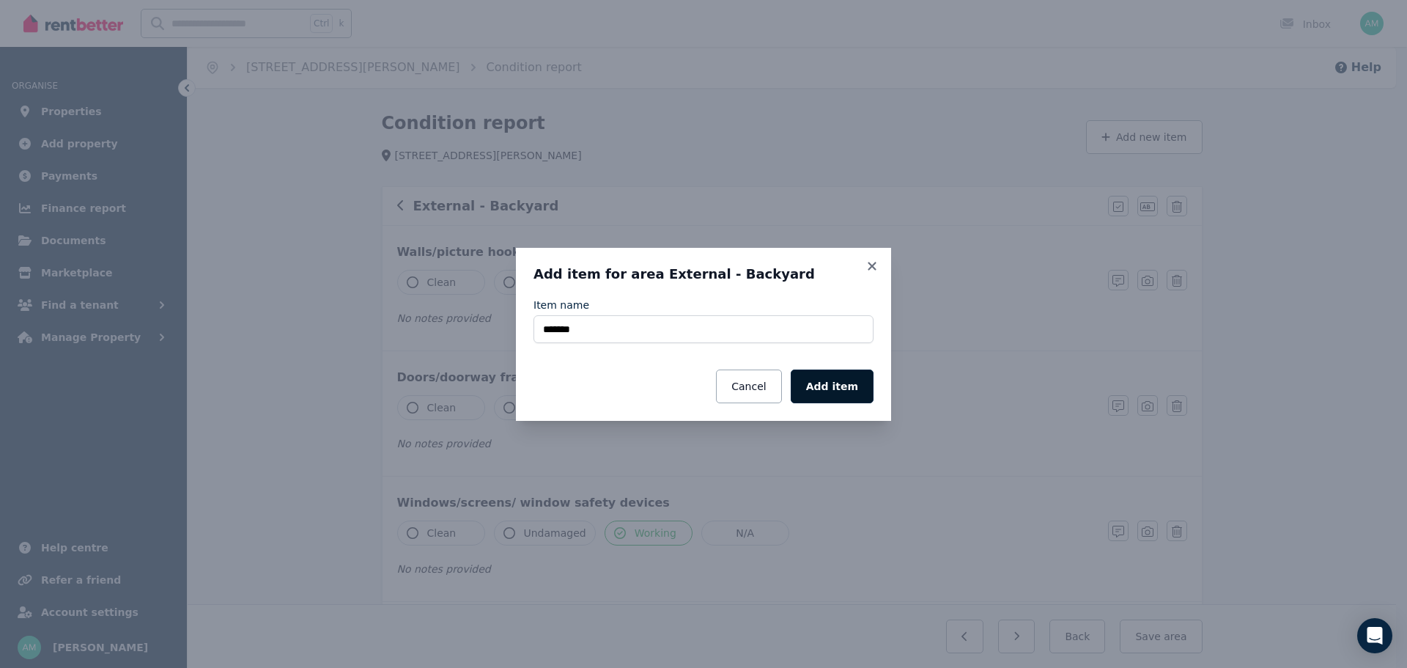
click at [858, 399] on button "Add item" at bounding box center [832, 386] width 83 height 34
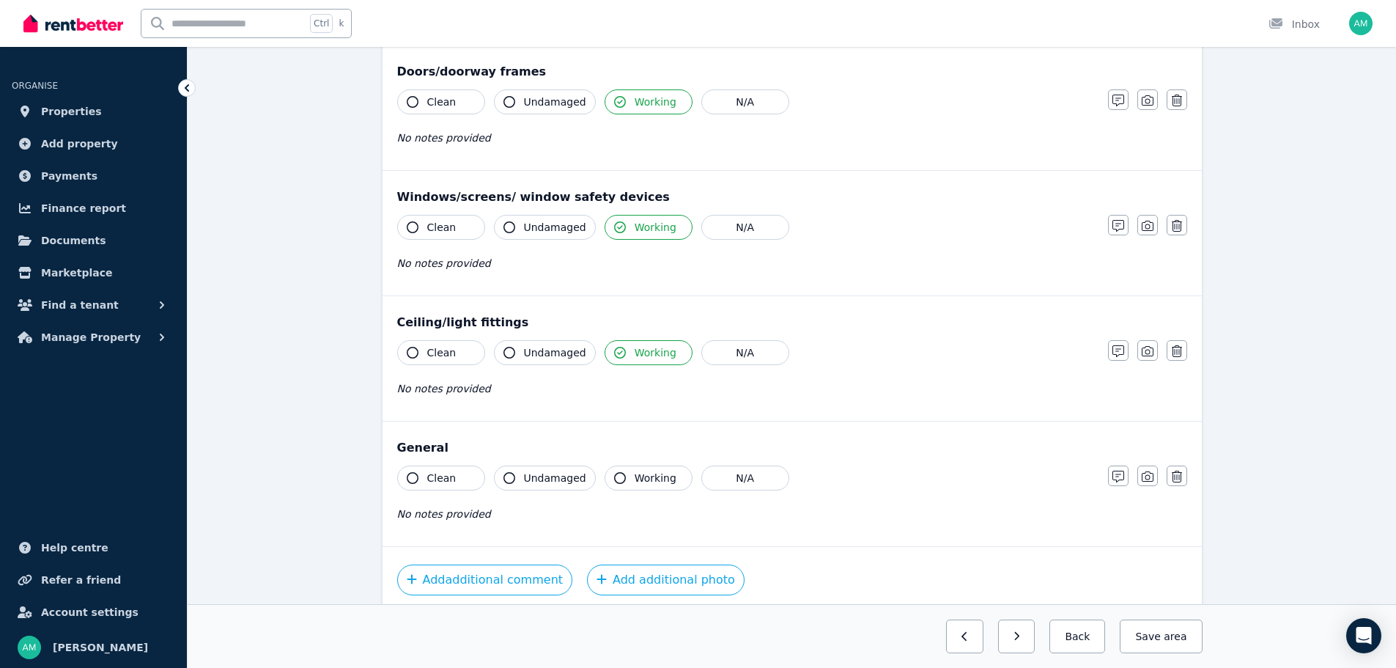
scroll to position [368, 0]
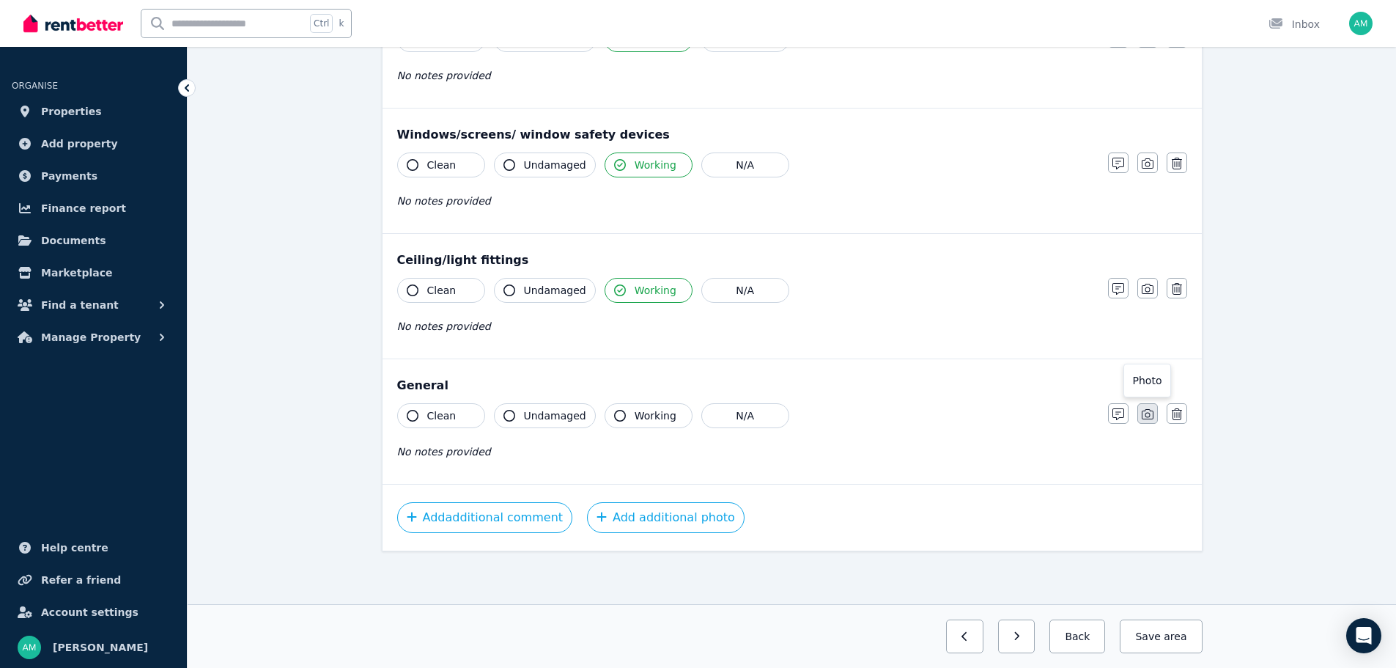
click at [1144, 418] on icon "button" at bounding box center [1148, 414] width 12 height 12
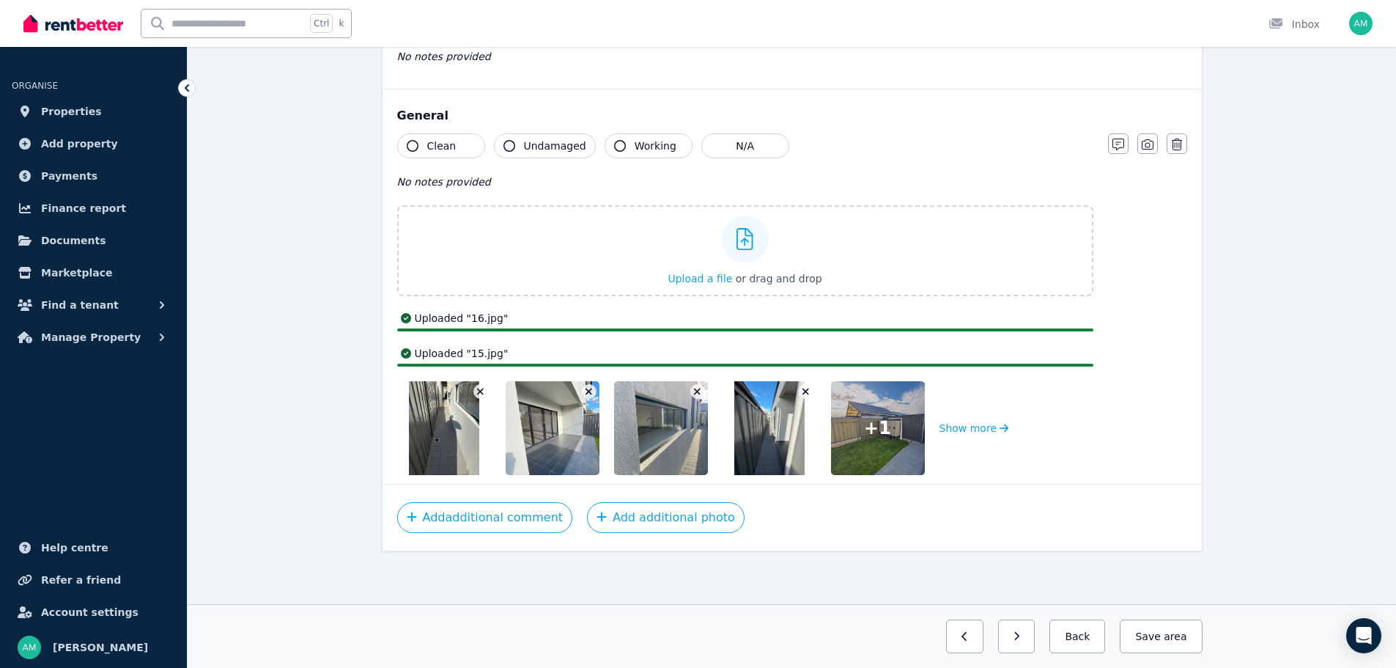
scroll to position [638, 0]
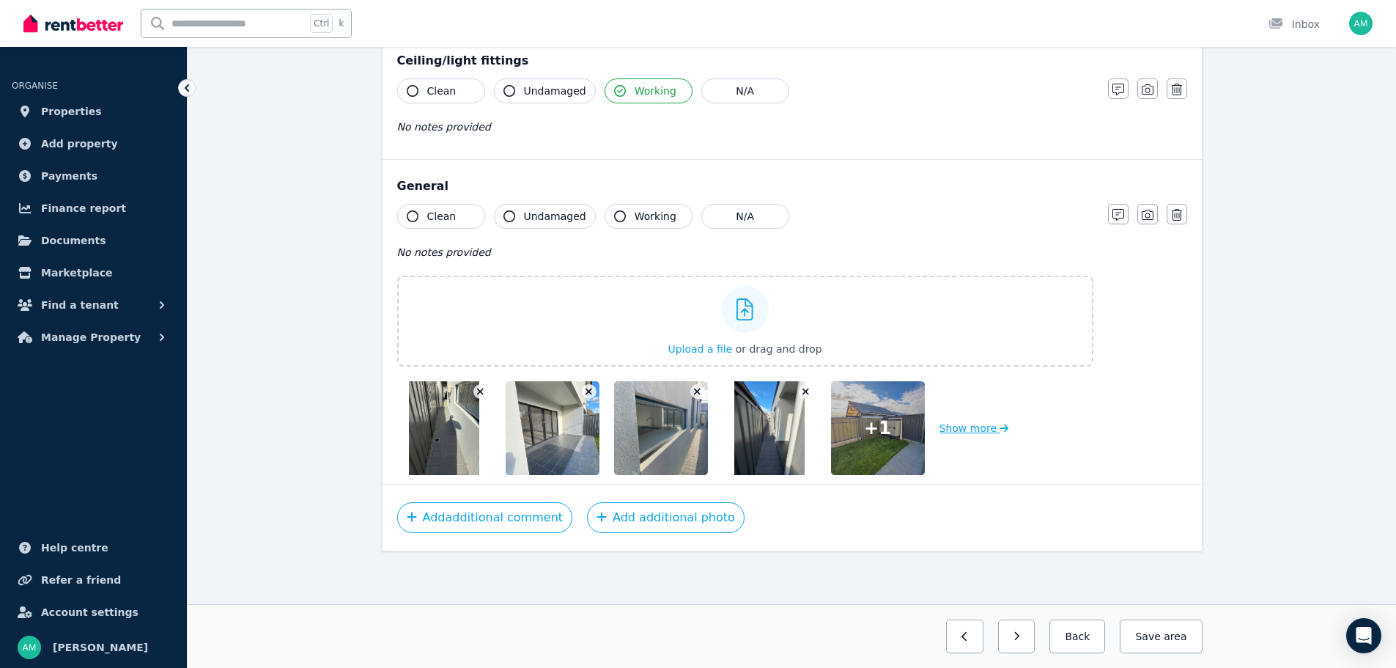
click at [987, 428] on button "Show more" at bounding box center [975, 428] width 70 height 94
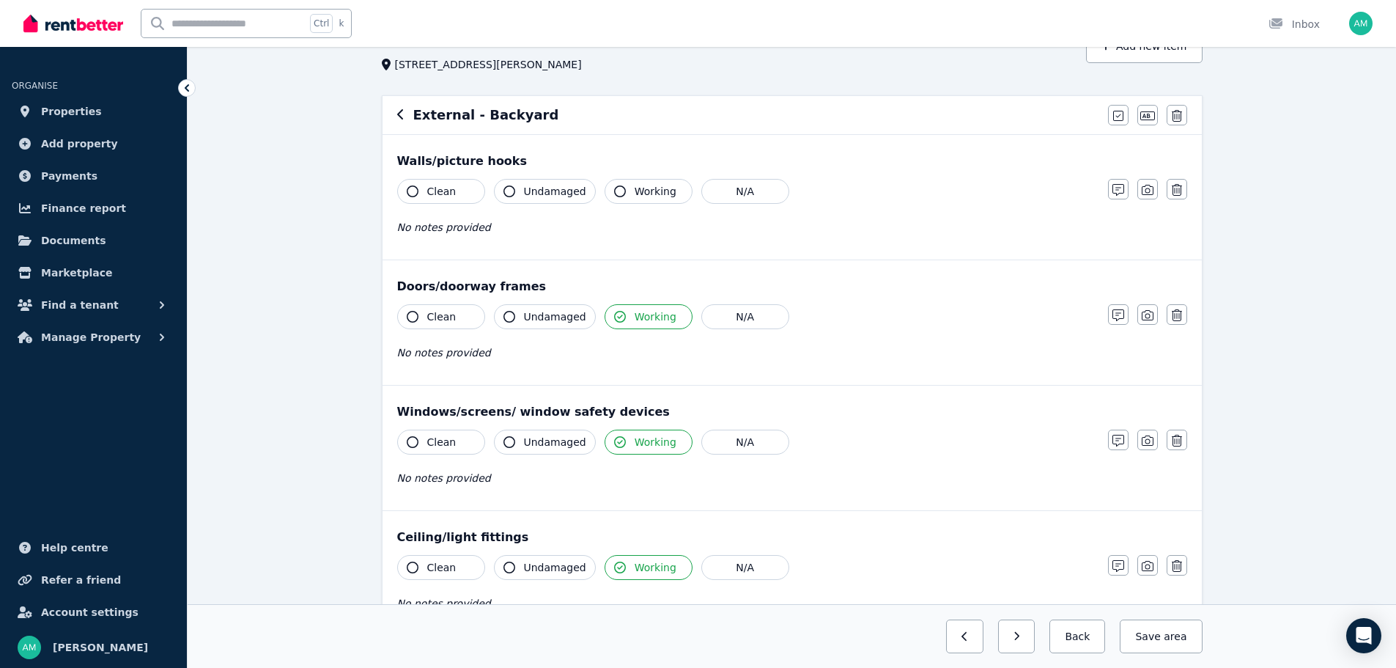
scroll to position [0, 0]
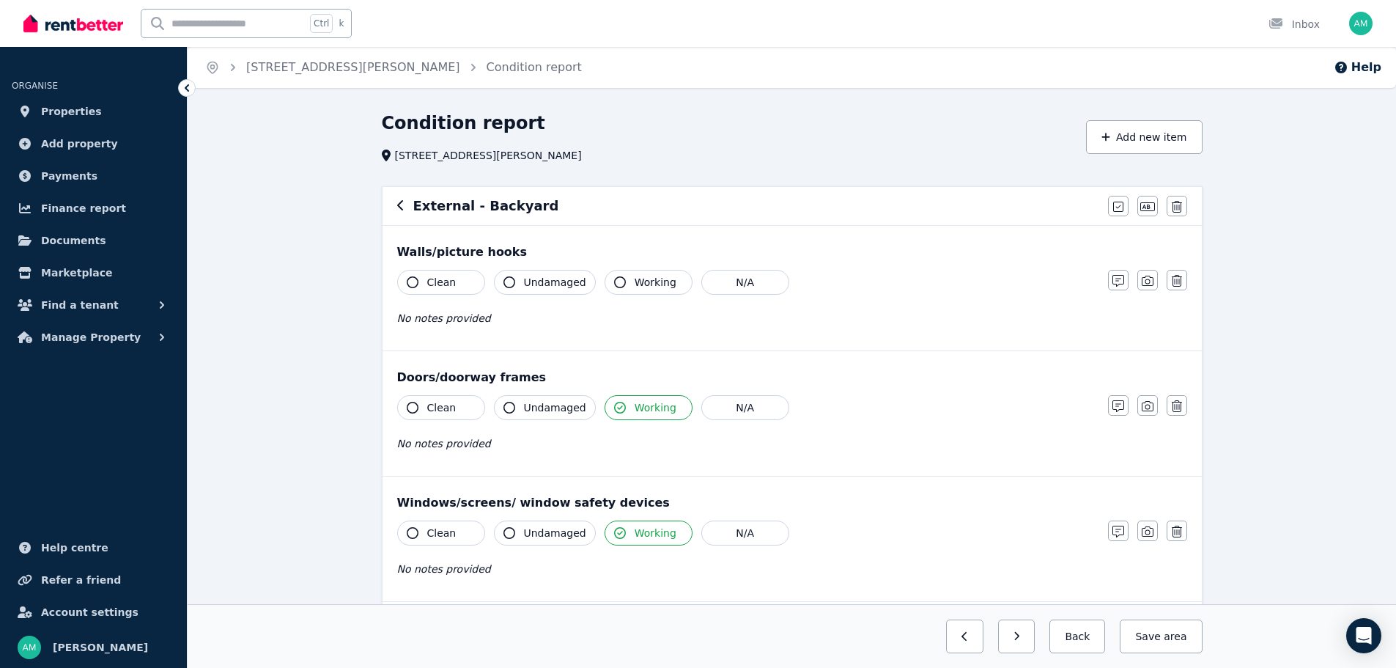
click at [402, 208] on icon "button" at bounding box center [400, 205] width 7 height 12
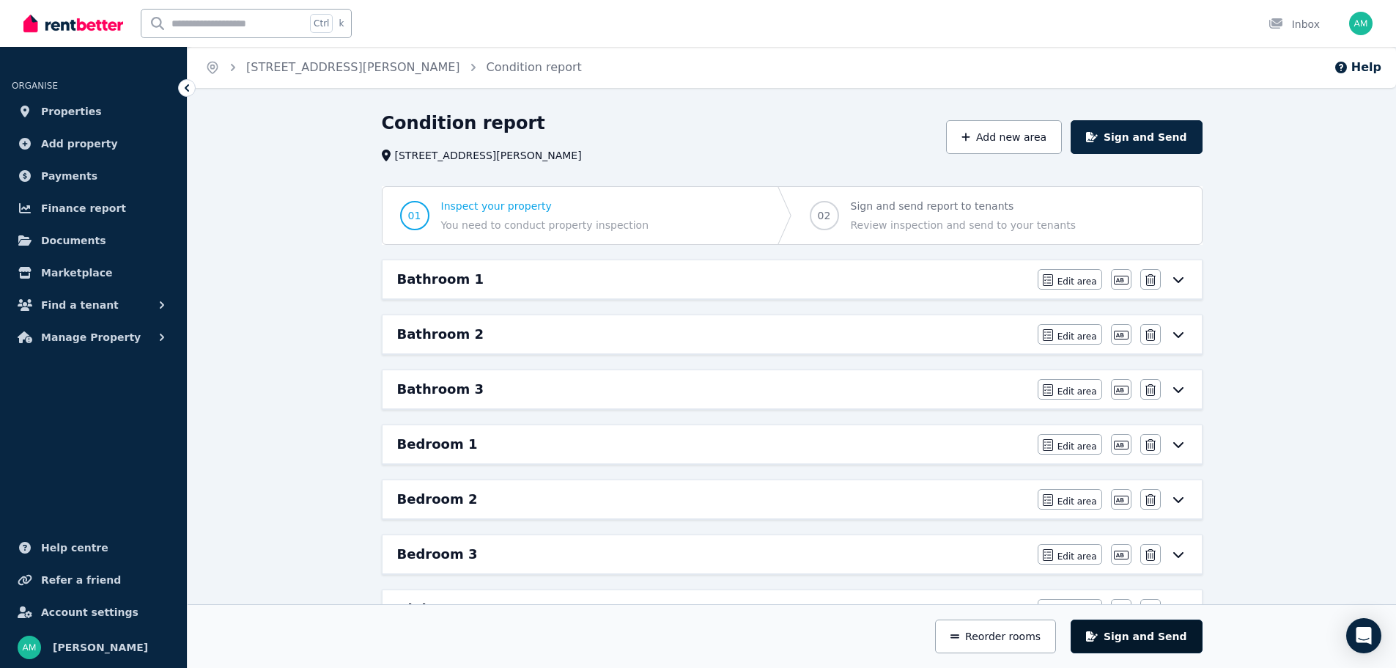
click at [1147, 634] on button "Sign and Send" at bounding box center [1136, 636] width 131 height 34
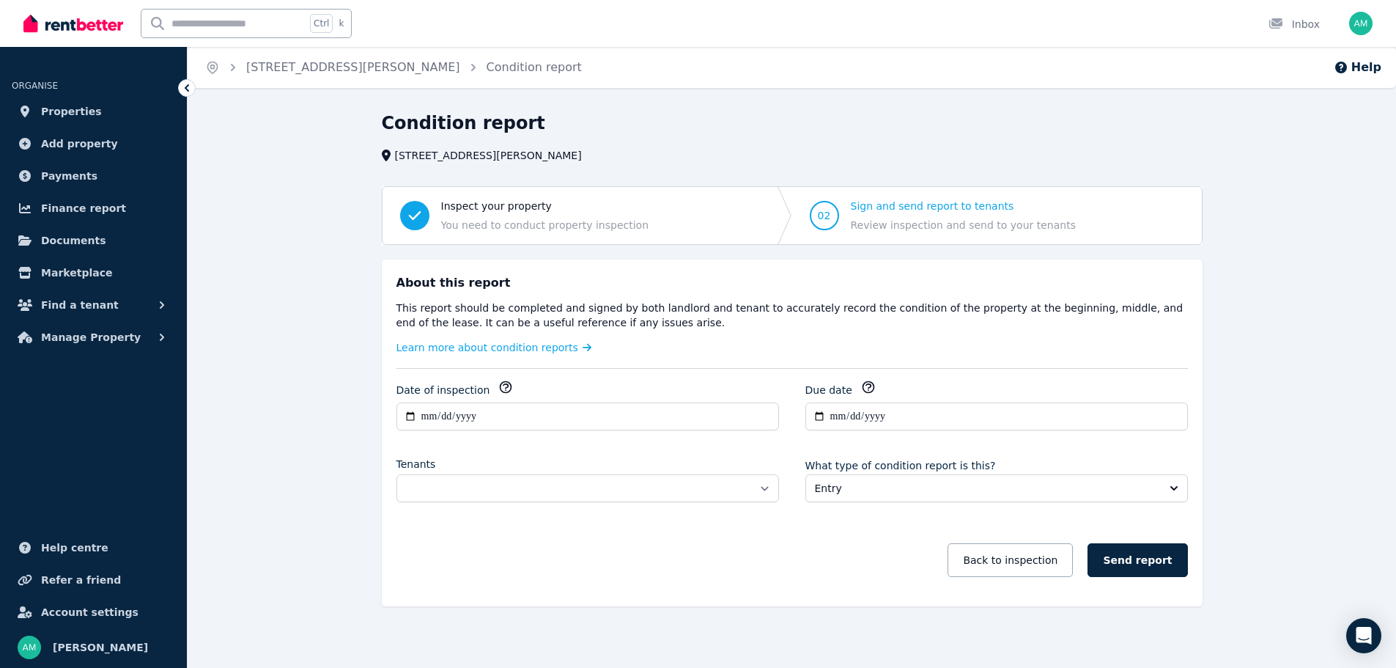
scroll to position [5, 0]
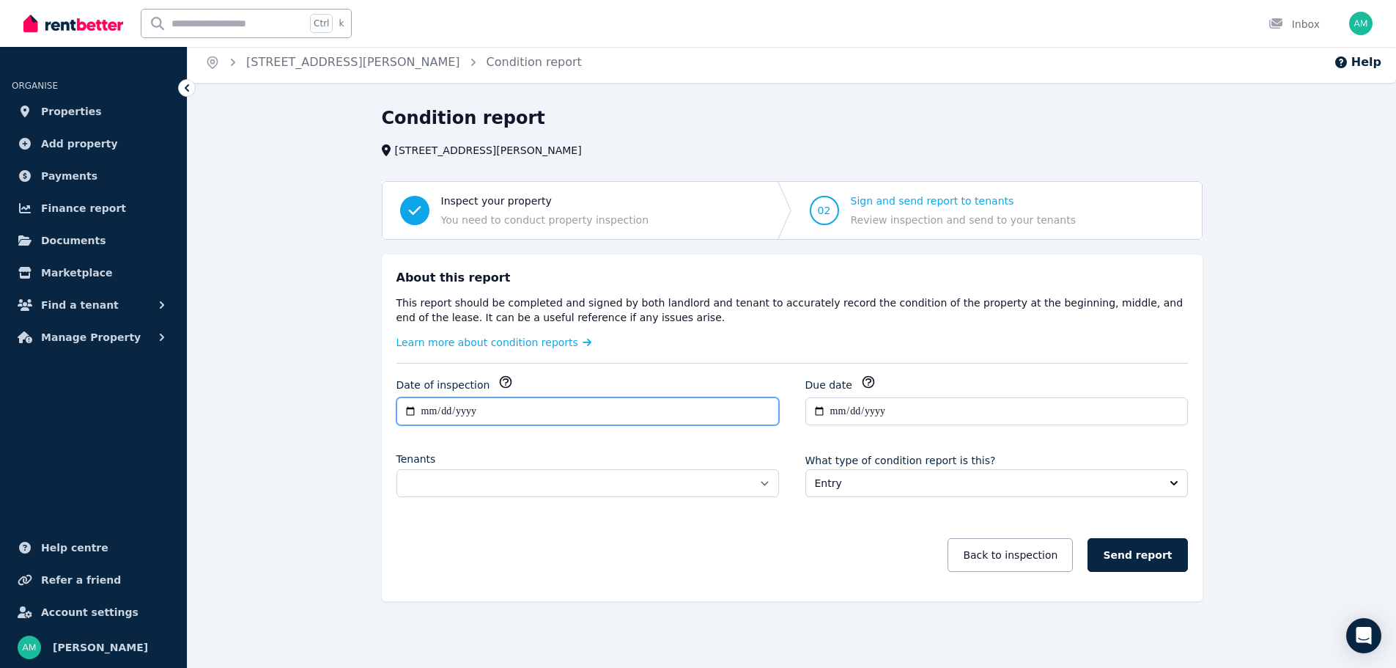
click at [429, 408] on input "**********" at bounding box center [588, 411] width 383 height 28
click at [429, 405] on input "**********" at bounding box center [588, 411] width 383 height 28
type input "**********"
click at [360, 429] on div "**********" at bounding box center [792, 387] width 1209 height 562
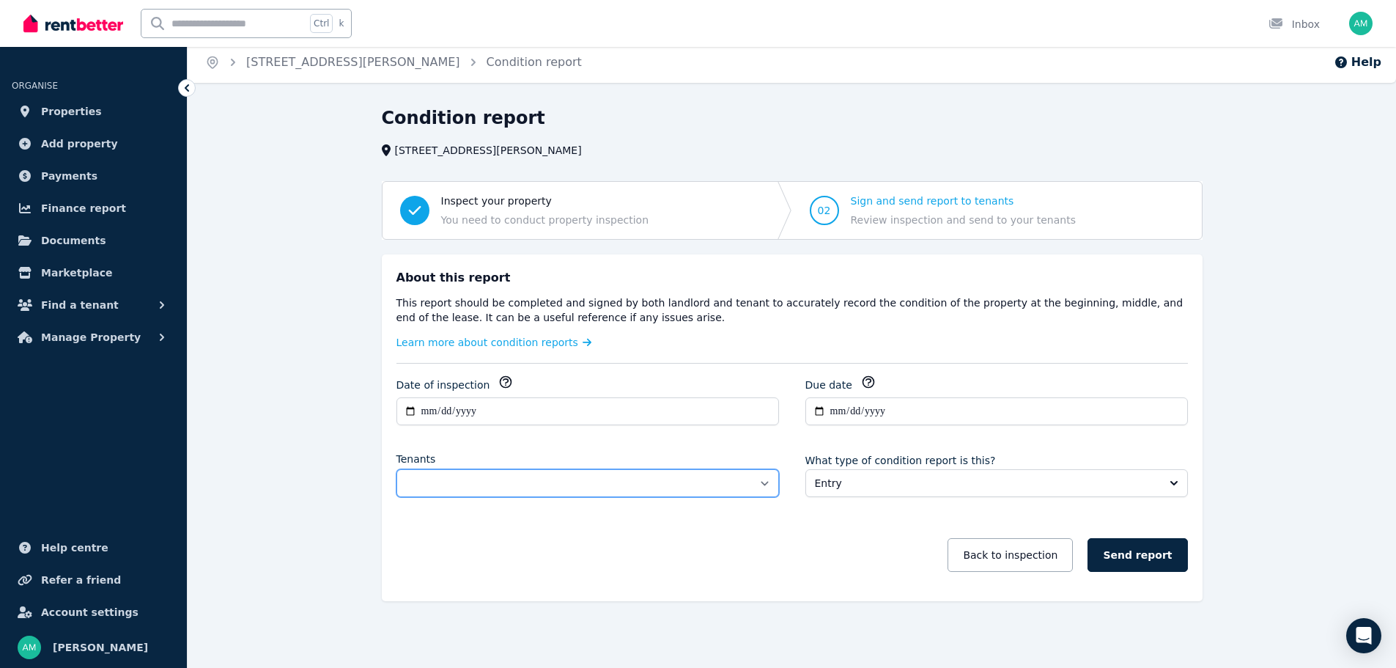
click at [446, 492] on select "**********" at bounding box center [588, 483] width 383 height 28
select select "**********"
click at [397, 469] on select "**********" at bounding box center [588, 483] width 383 height 28
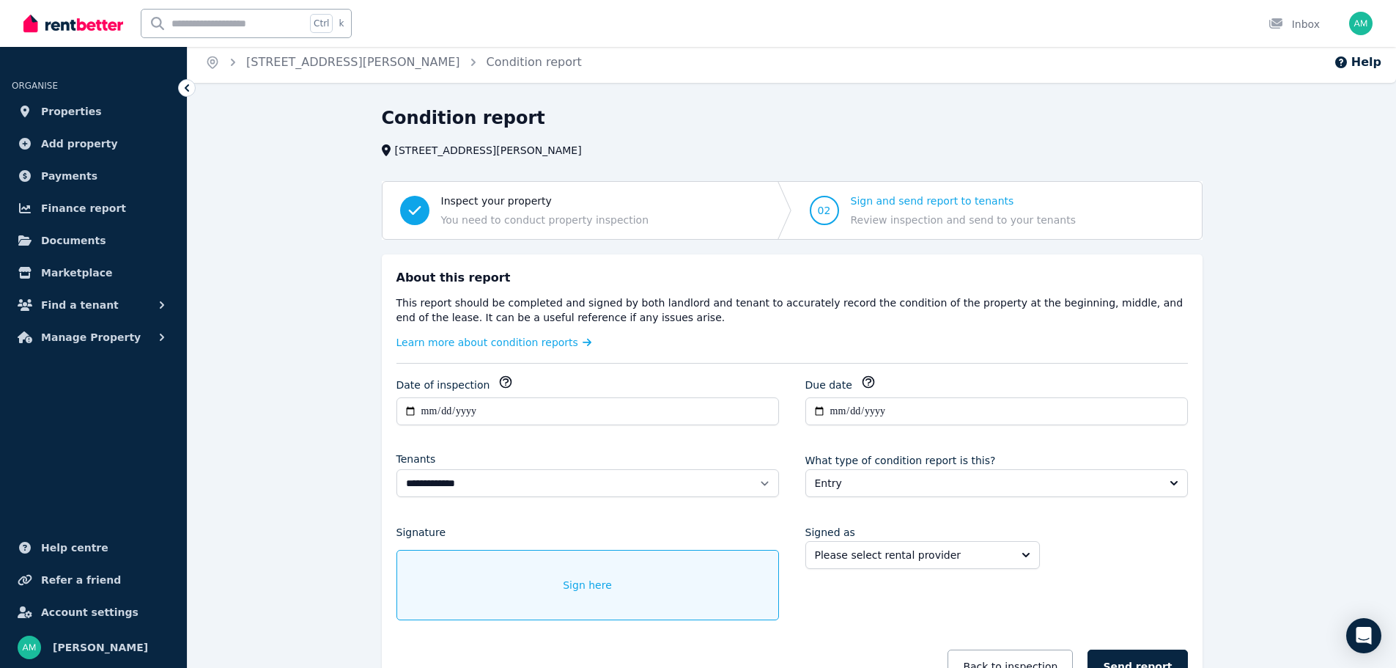
click at [378, 478] on div "**********" at bounding box center [792, 503] width 844 height 499
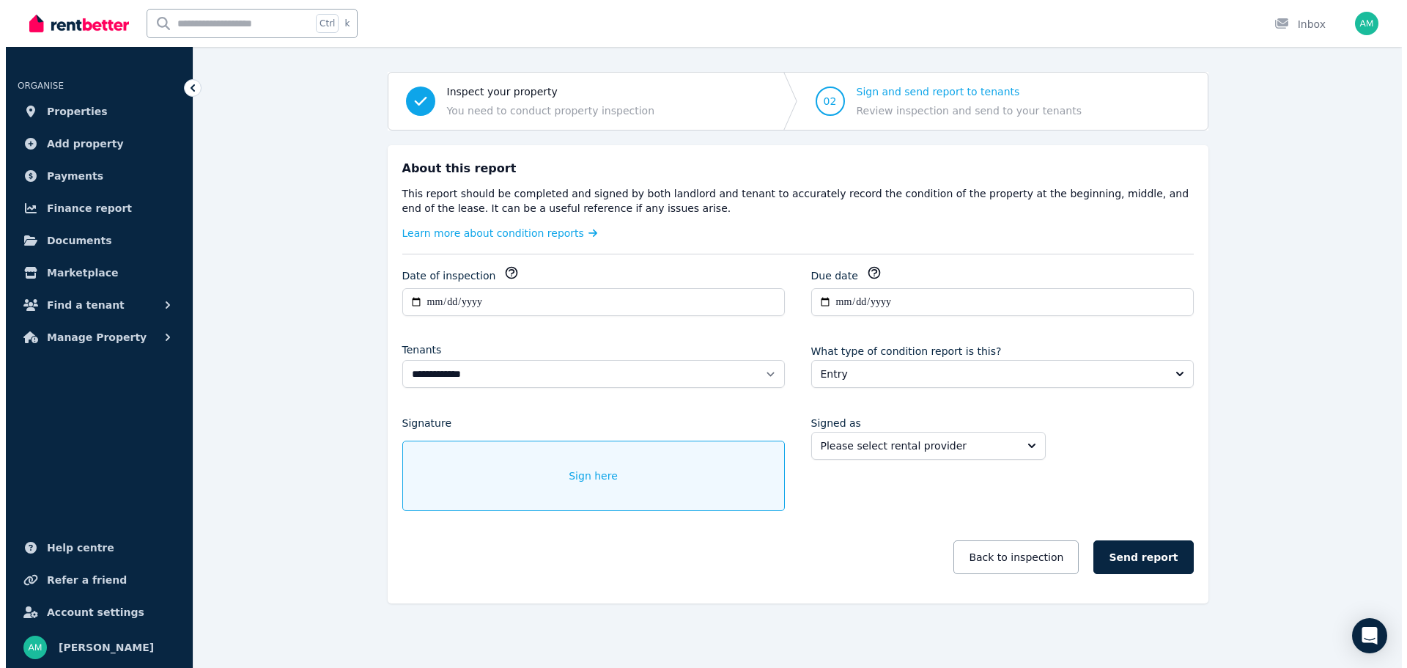
scroll to position [117, 0]
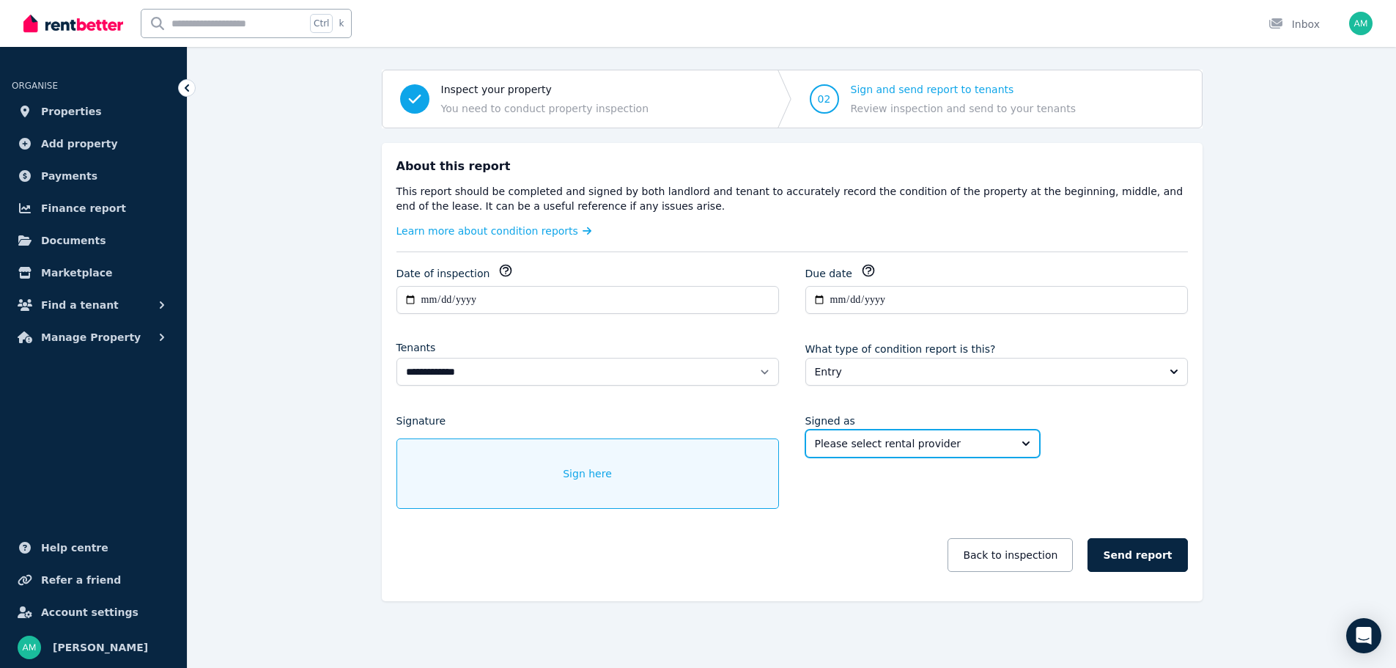
click at [899, 446] on span "Please select rental provider" at bounding box center [912, 443] width 195 height 15
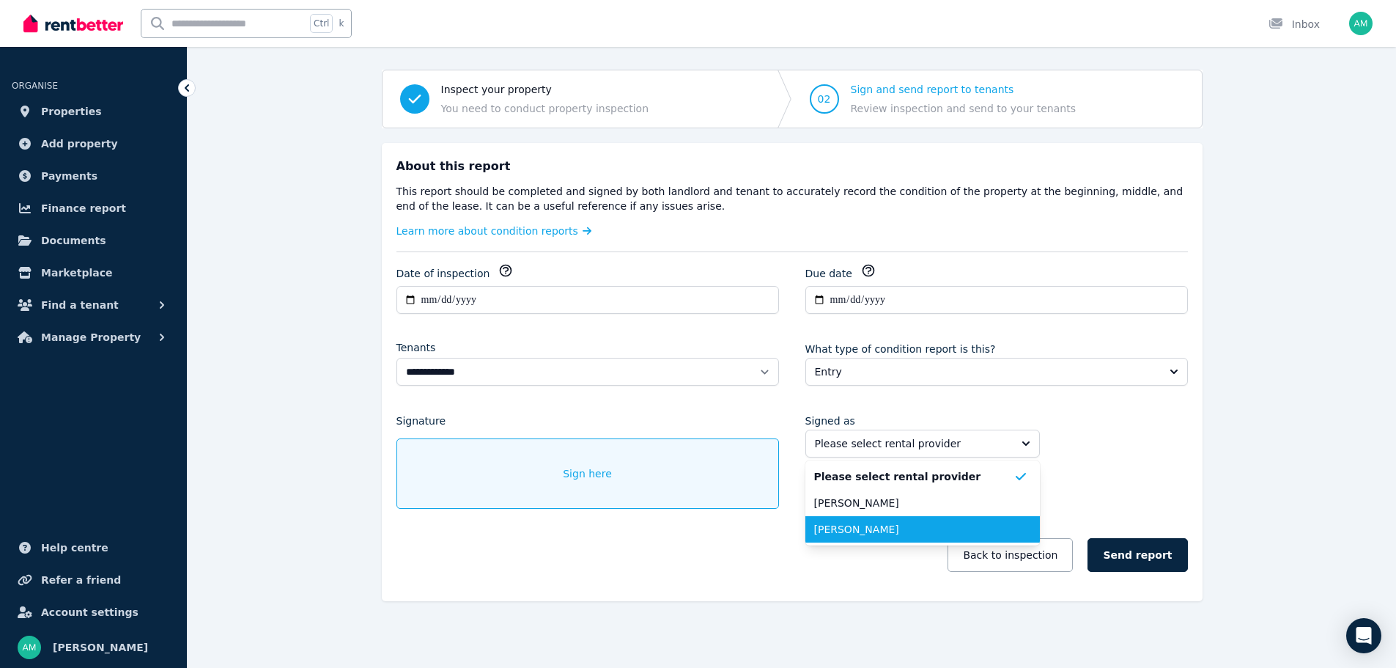
click at [875, 522] on span "[PERSON_NAME]" at bounding box center [913, 529] width 199 height 15
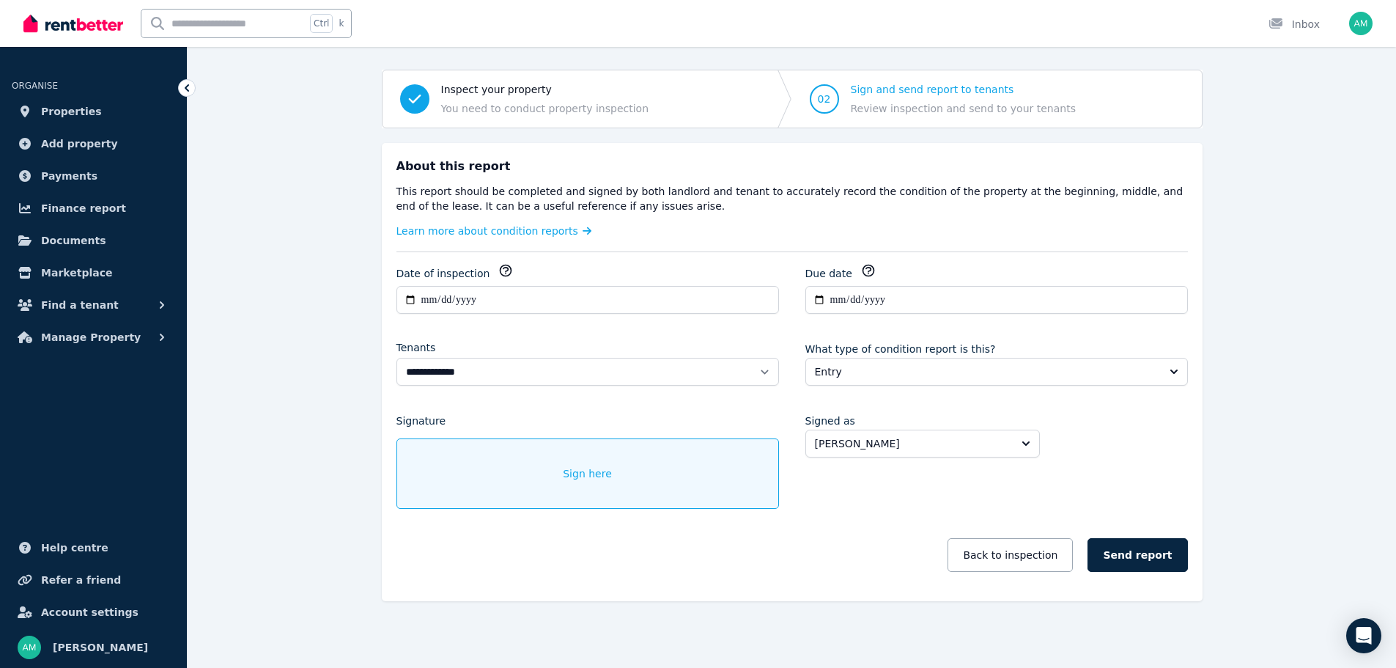
click at [260, 445] on div "**********" at bounding box center [792, 332] width 1209 height 674
click at [551, 474] on div "Sign here" at bounding box center [588, 473] width 383 height 70
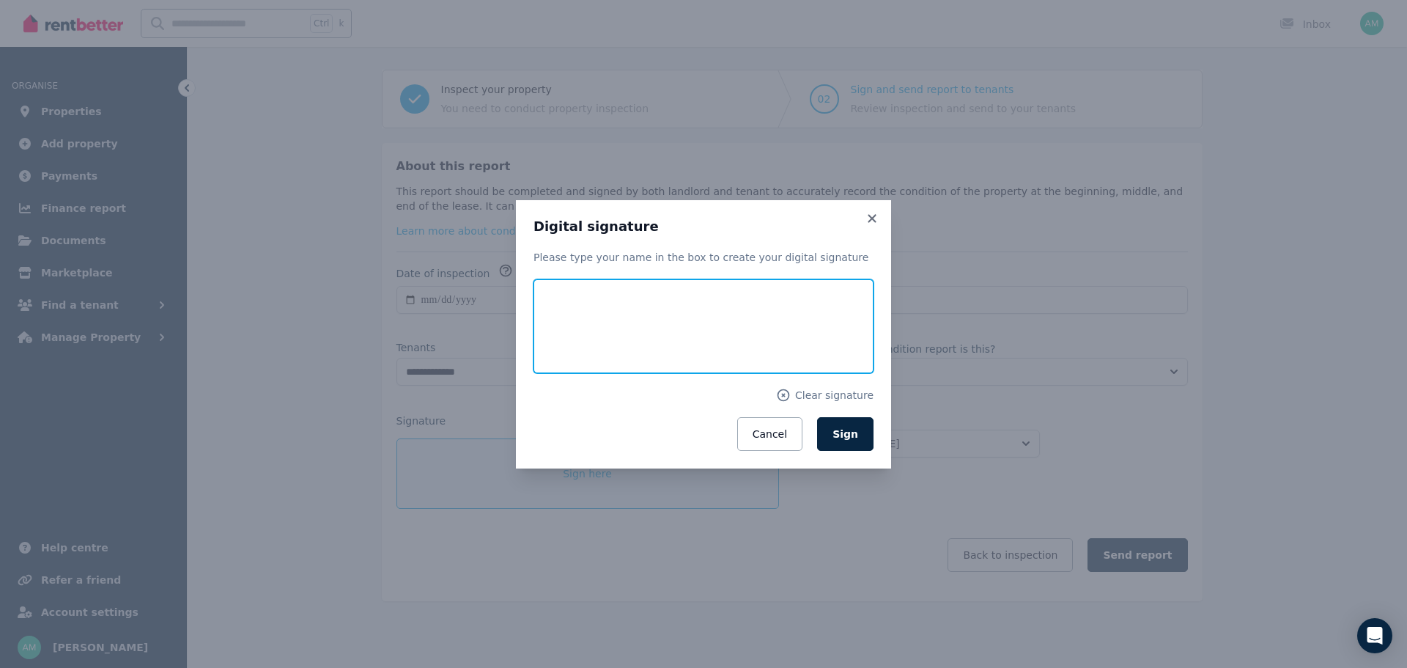
click at [638, 311] on input "text" at bounding box center [704, 326] width 340 height 94
type input "**********"
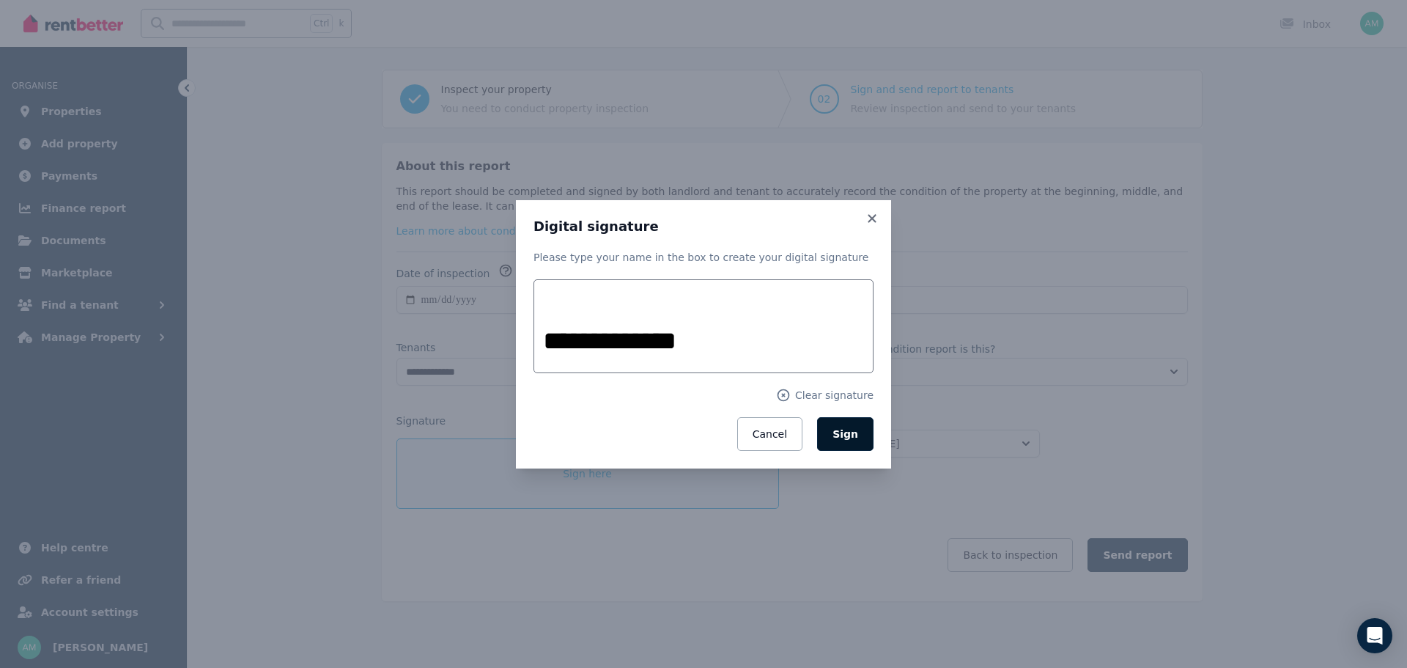
click at [828, 439] on button "Sign" at bounding box center [845, 434] width 56 height 34
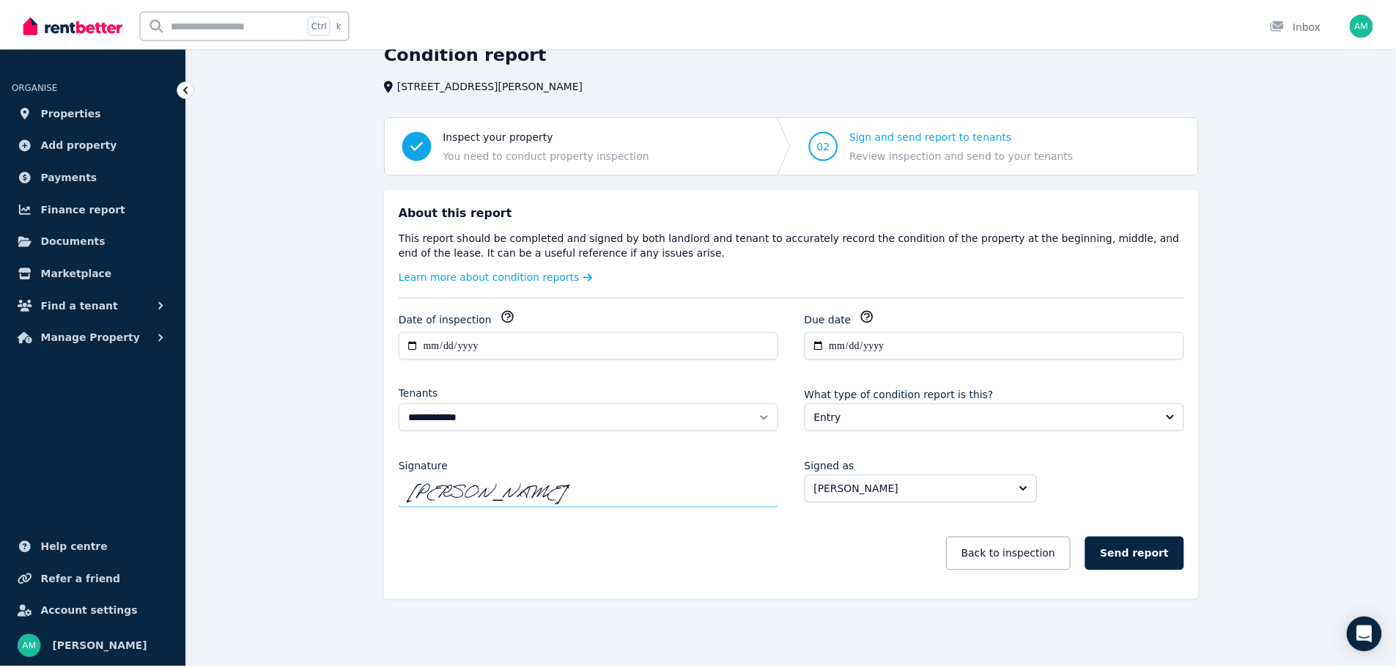
scroll to position [70, 0]
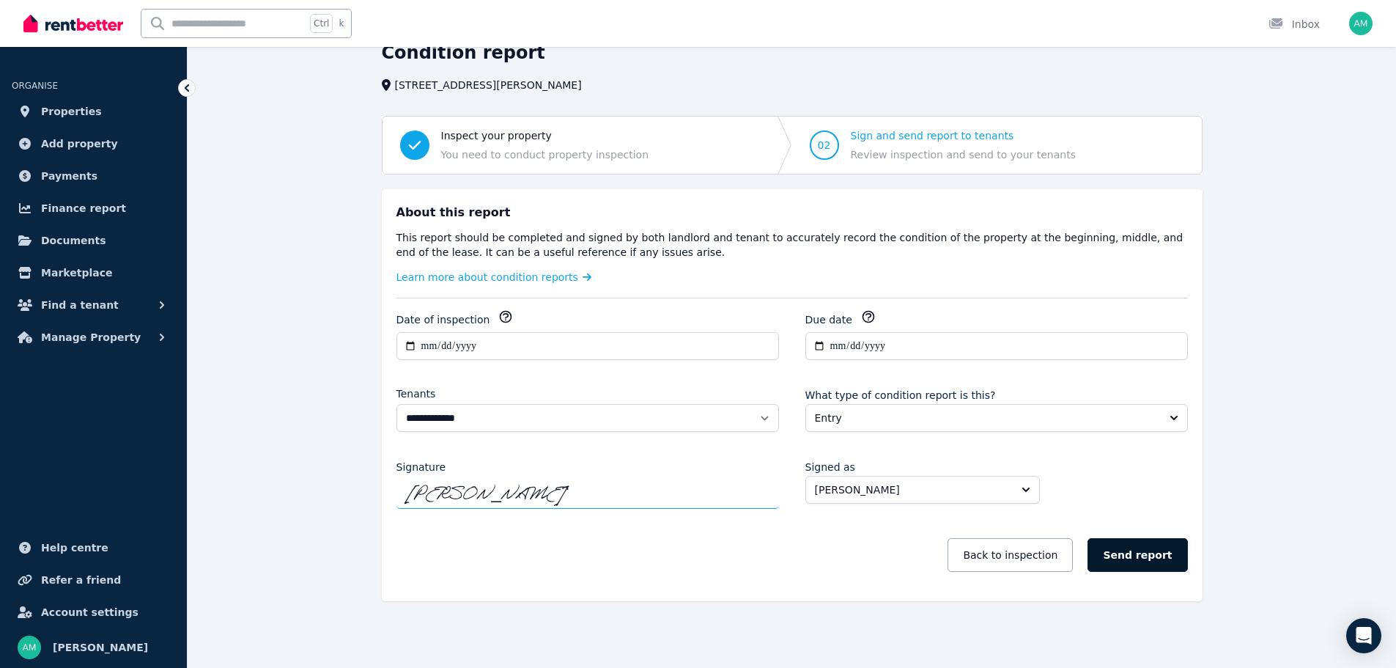
click at [1161, 559] on button "Send report" at bounding box center [1138, 555] width 100 height 34
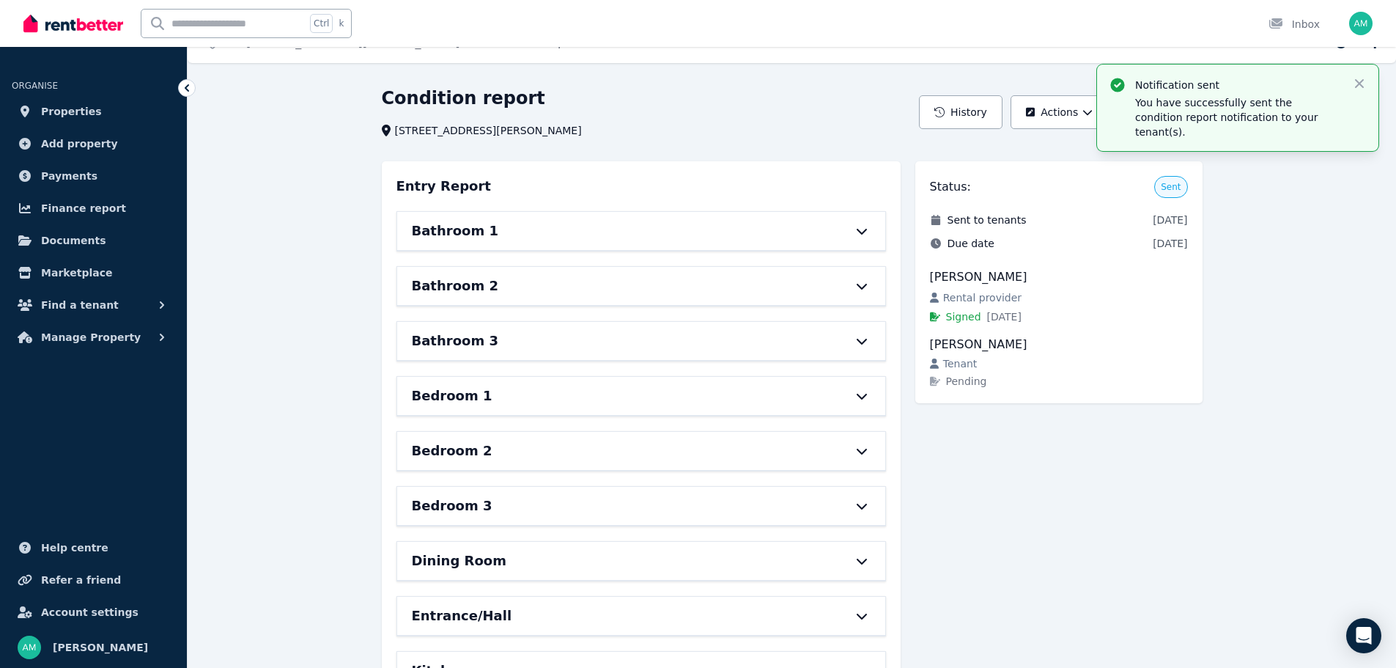
scroll to position [0, 0]
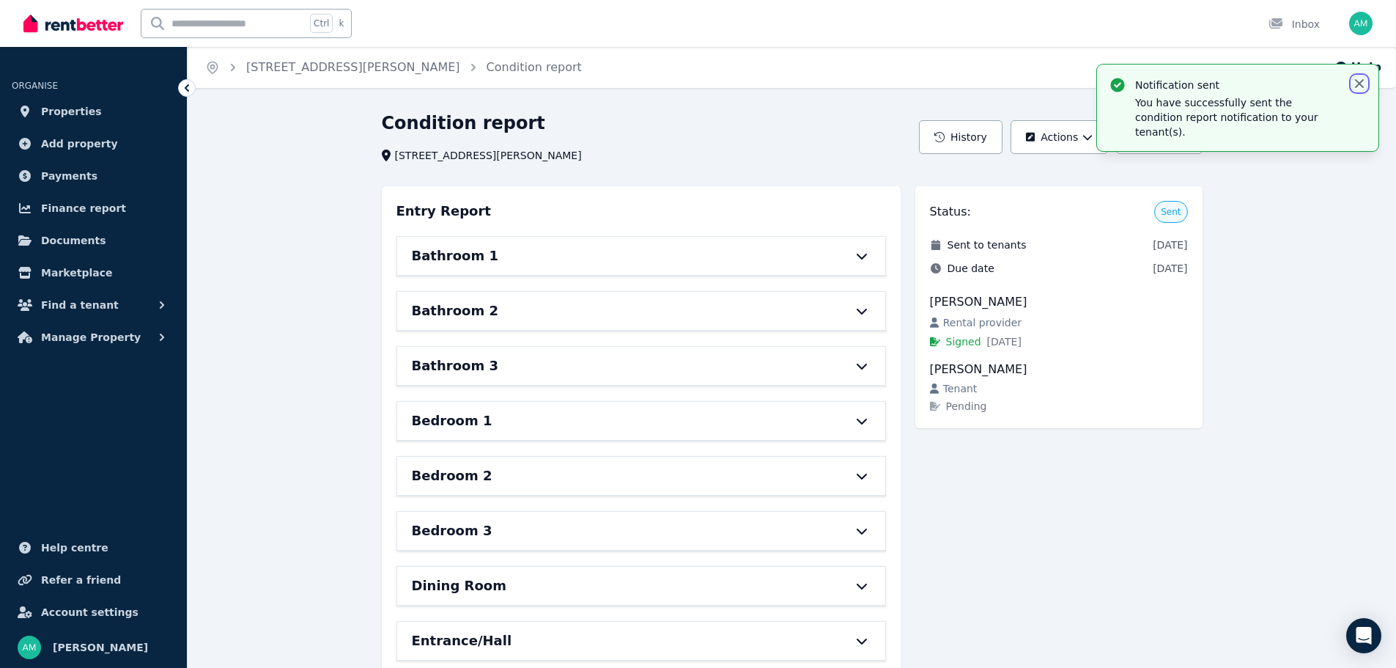
click at [1359, 84] on icon "button" at bounding box center [1359, 83] width 9 height 9
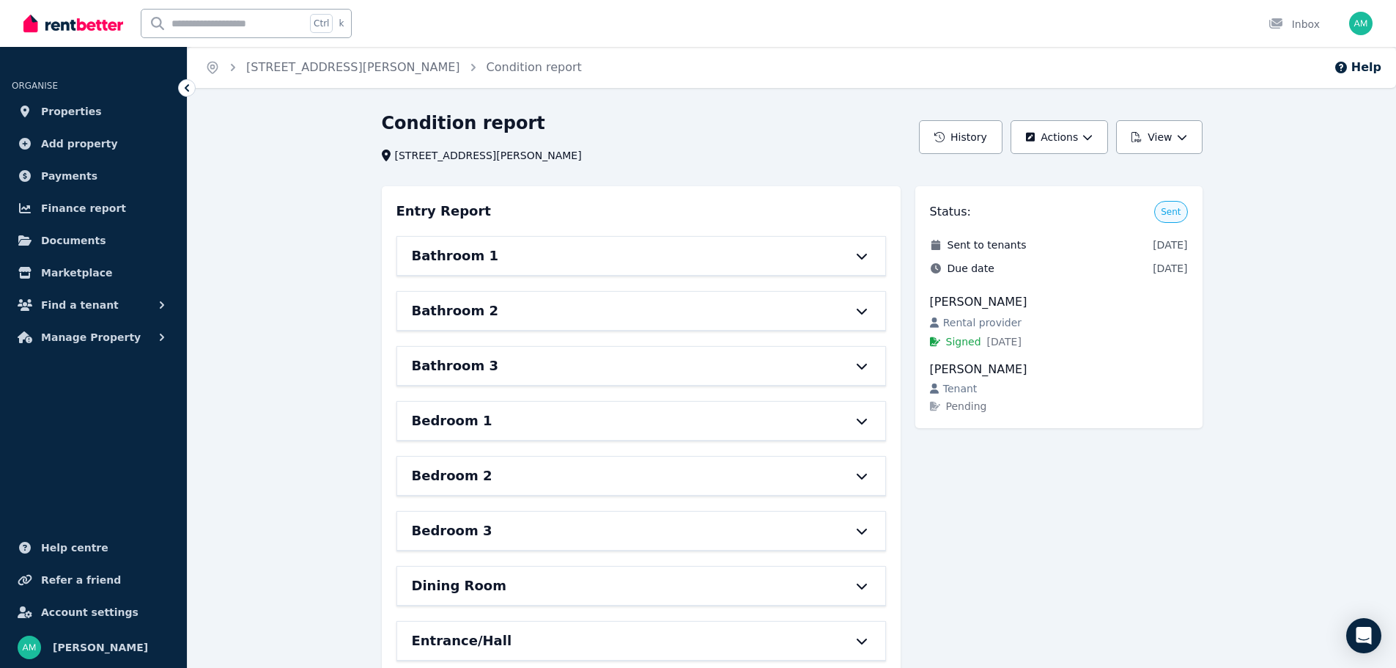
click at [1023, 282] on div "Sent to tenants [DATE] Due date [DATE] [PERSON_NAME] Rental provider Signed [DA…" at bounding box center [1059, 325] width 258 height 176
click at [1154, 135] on button "View" at bounding box center [1159, 137] width 86 height 34
click at [1092, 135] on icon "button" at bounding box center [1088, 137] width 10 height 10
click at [1069, 168] on button "Edit report" at bounding box center [1029, 176] width 164 height 26
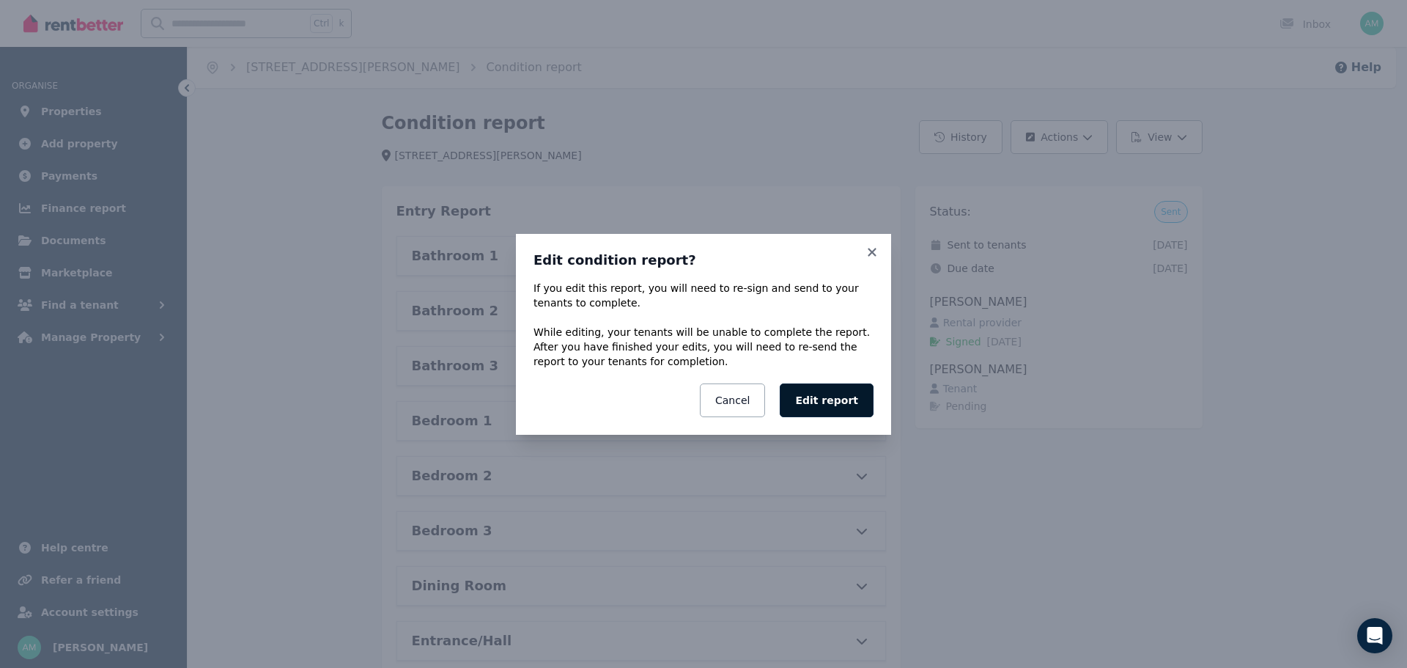
click at [842, 399] on button "Edit report" at bounding box center [827, 400] width 94 height 34
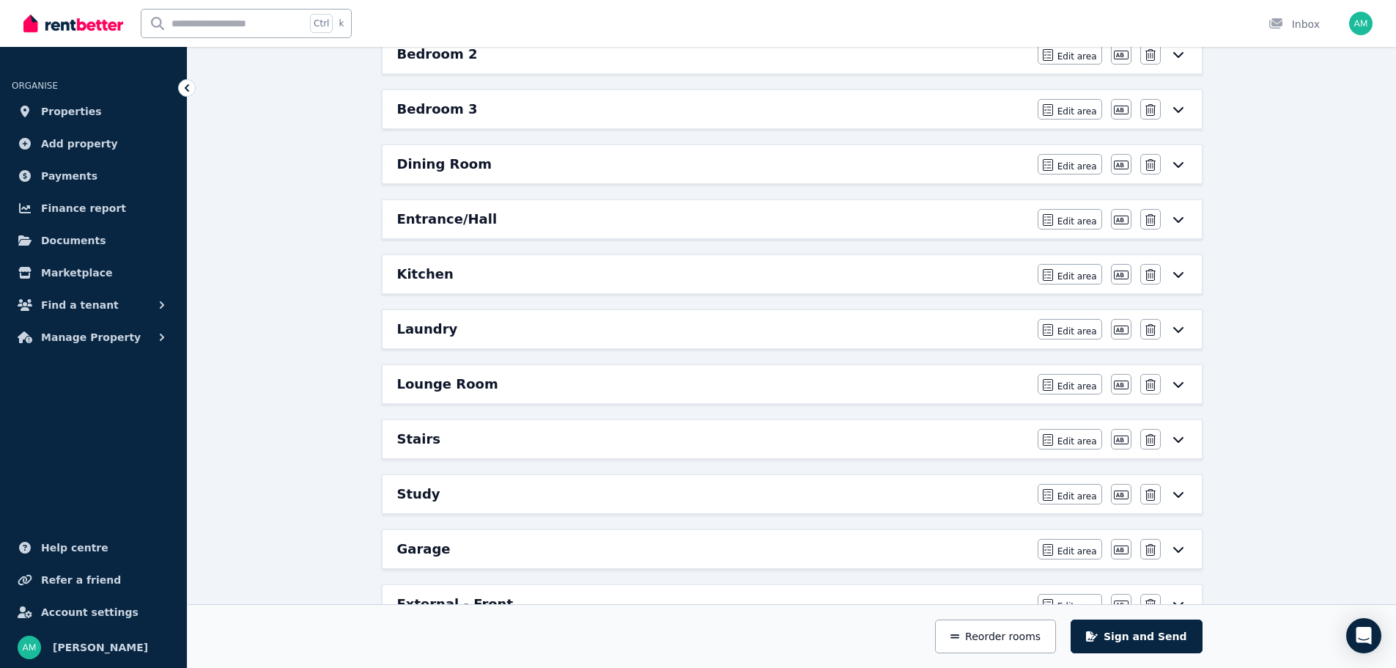
scroll to position [586, 0]
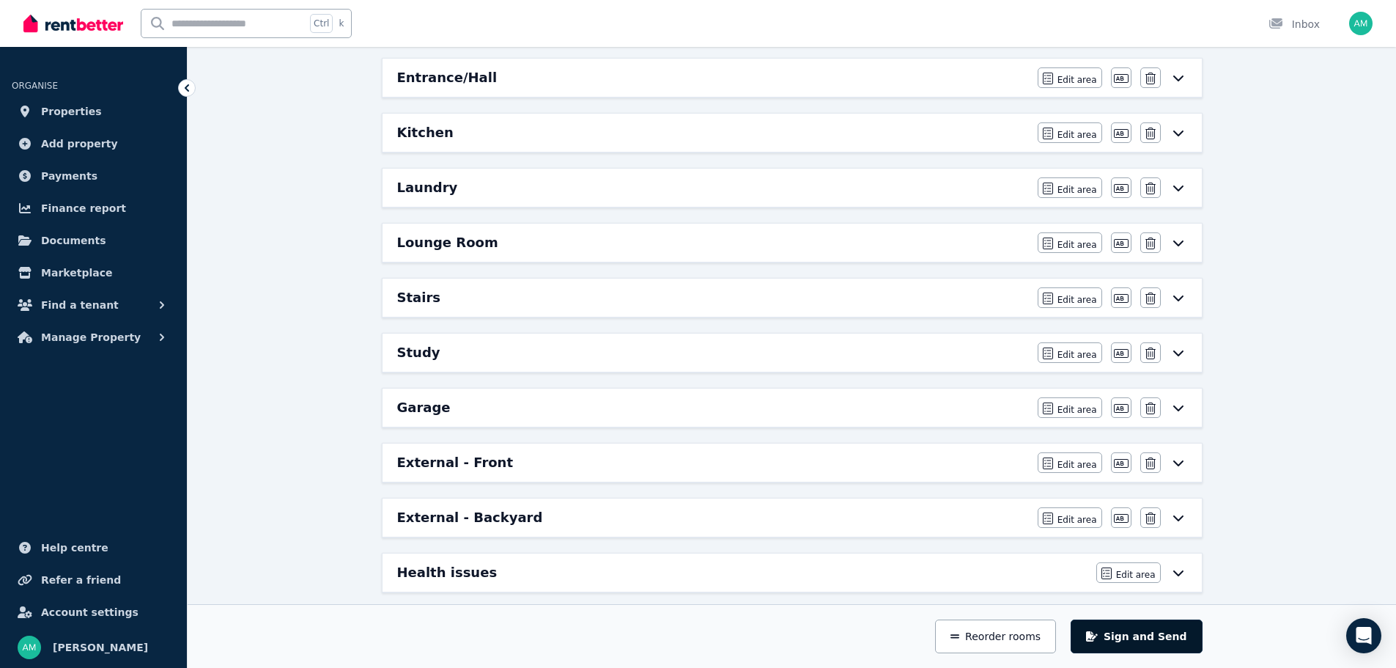
click at [1135, 627] on button "Sign and Send" at bounding box center [1136, 636] width 131 height 34
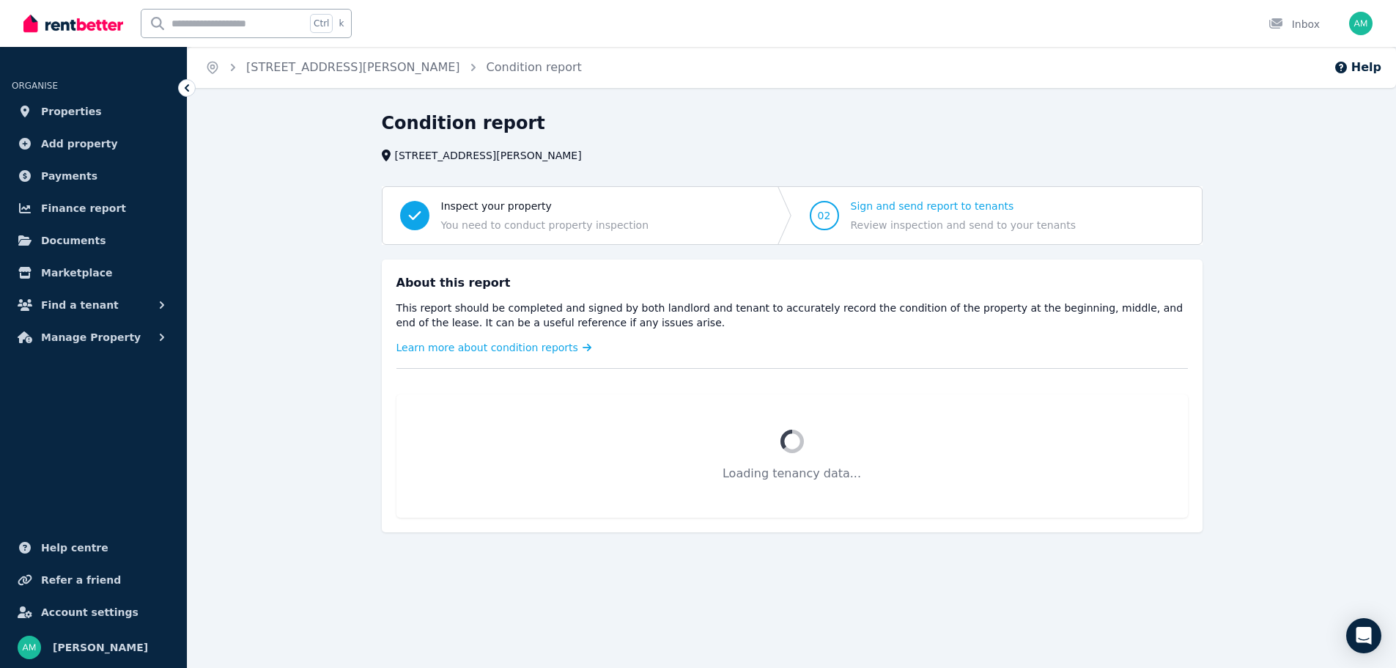
scroll to position [0, 0]
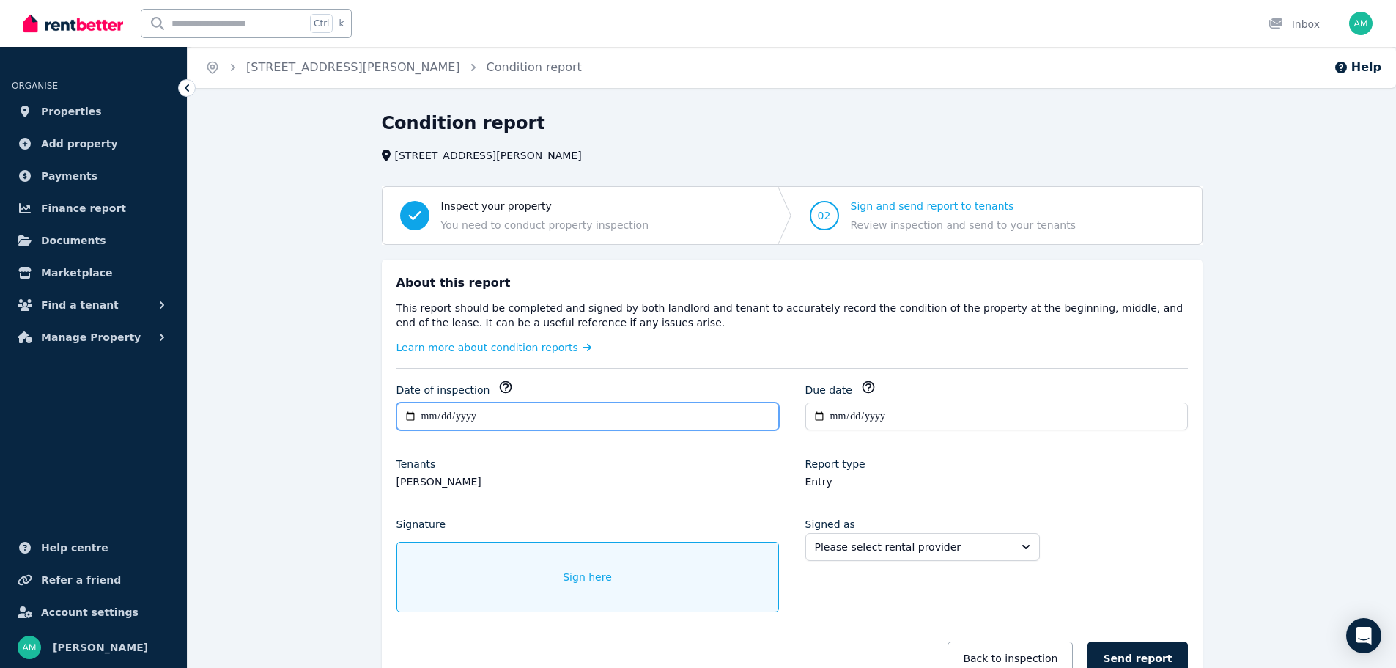
click at [419, 416] on input "**********" at bounding box center [588, 416] width 383 height 28
type input "**********"
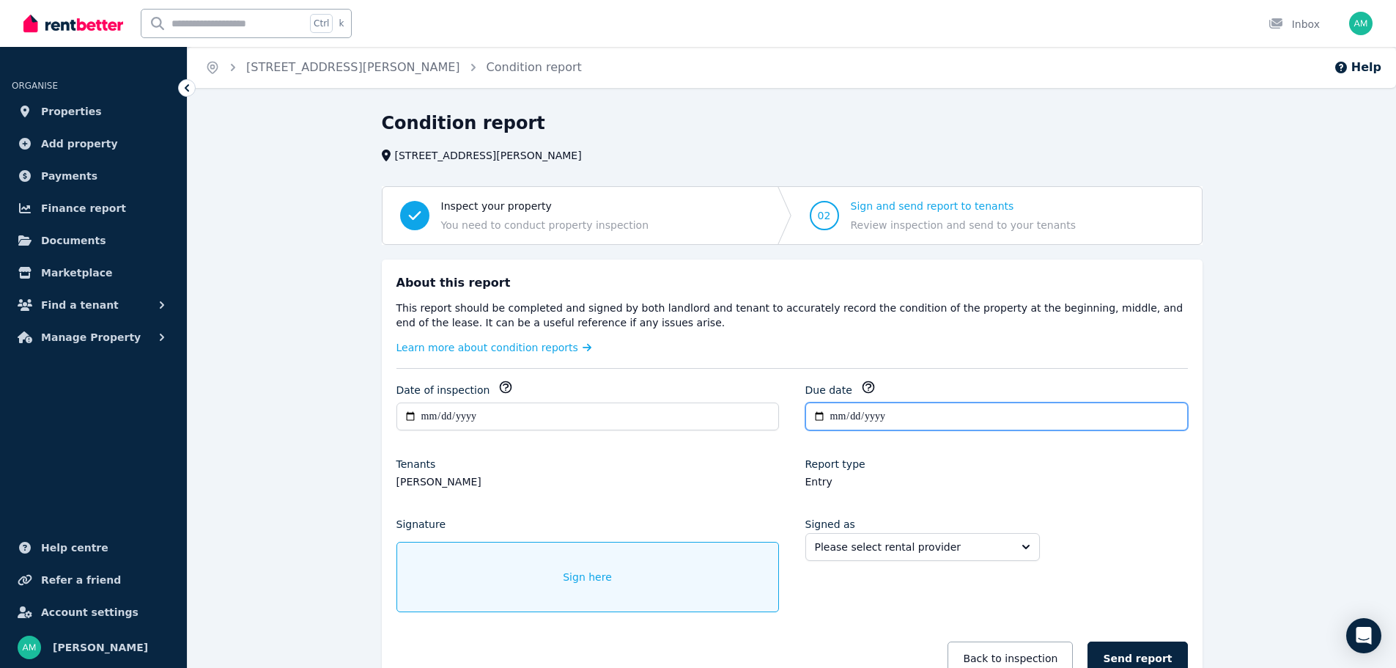
click at [836, 419] on input "**********" at bounding box center [997, 416] width 383 height 28
type input "**********"
click at [497, 575] on div "Sign here" at bounding box center [588, 577] width 383 height 70
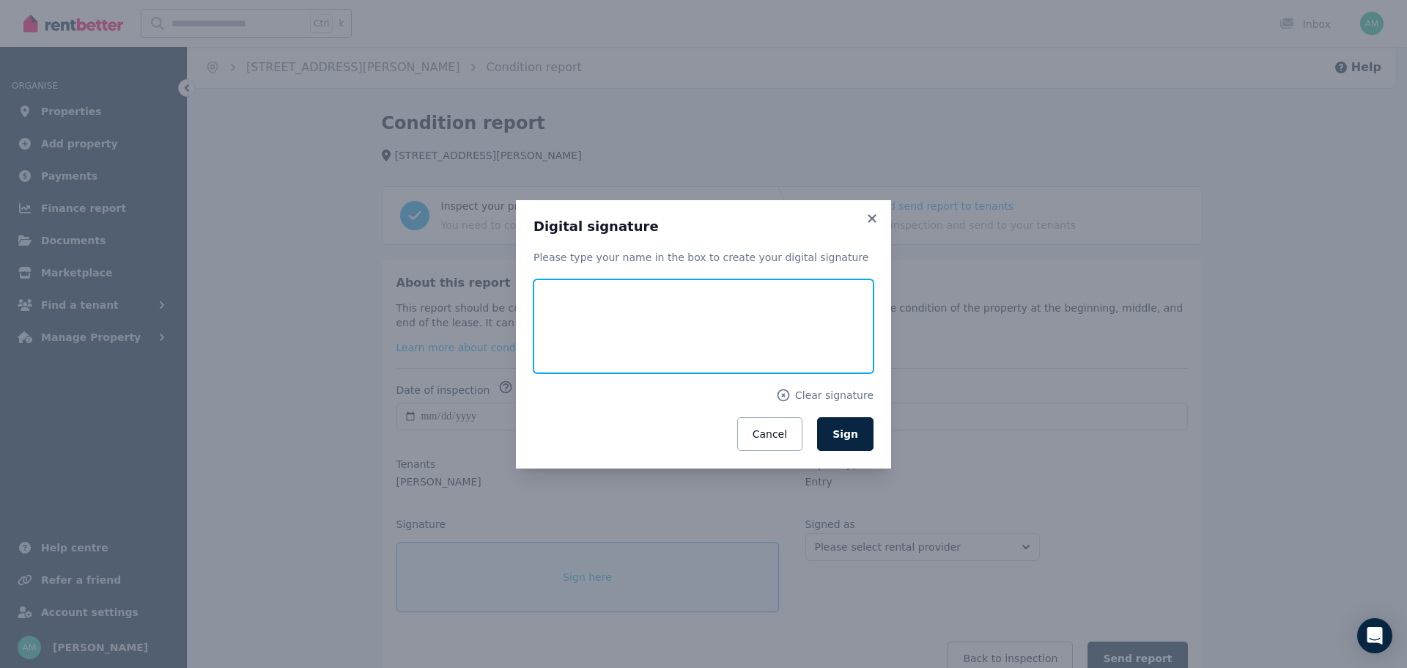
click at [636, 351] on input "text" at bounding box center [704, 326] width 340 height 94
type input "**********"
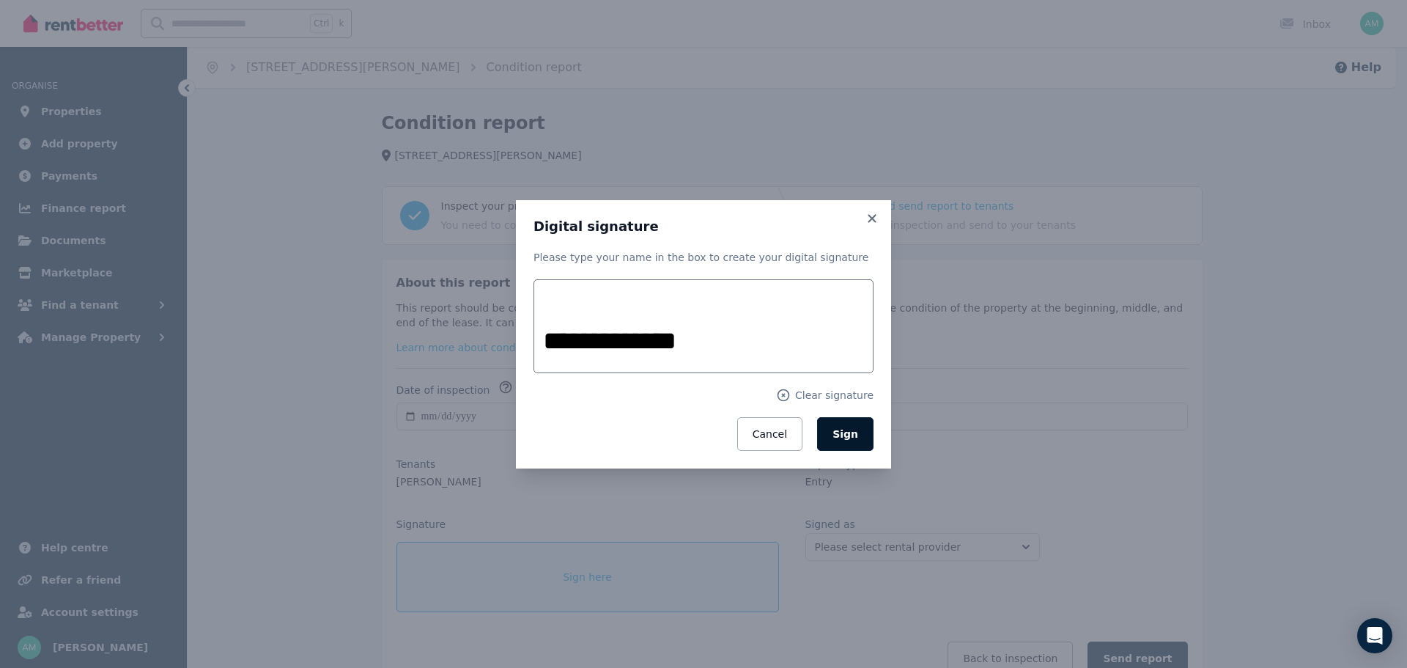
click at [828, 435] on button "Sign" at bounding box center [845, 434] width 56 height 34
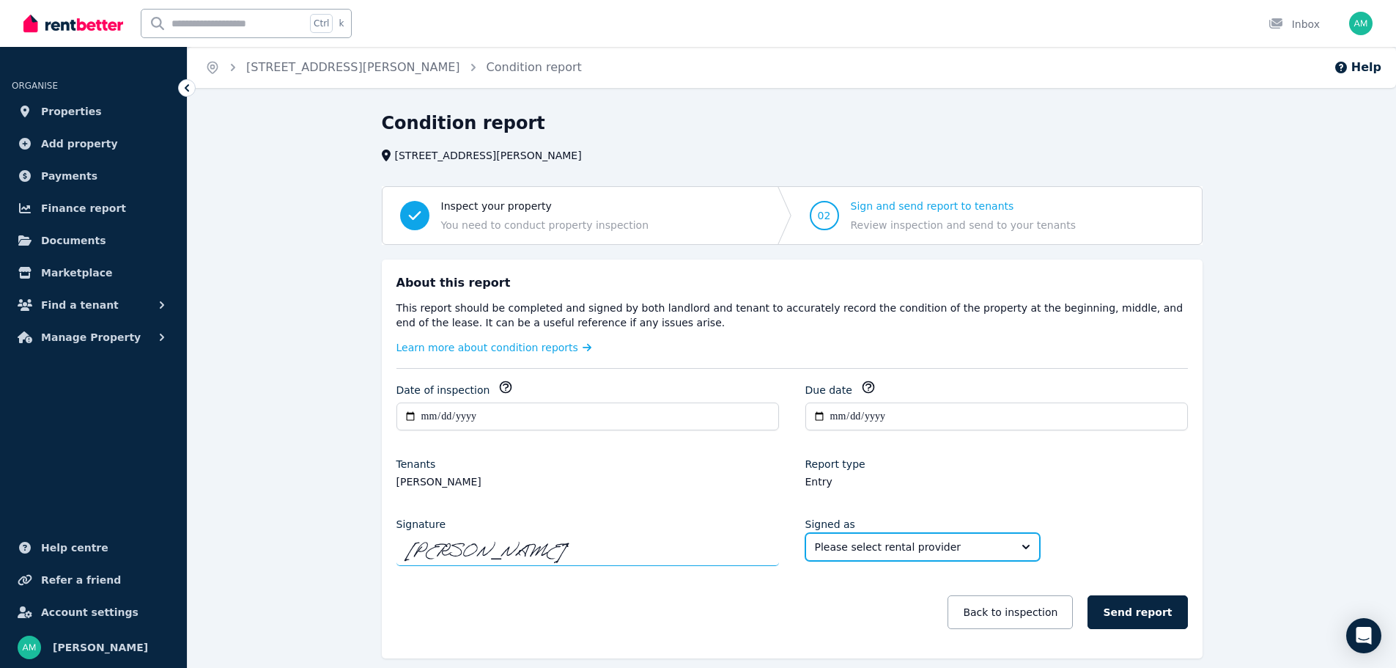
click at [880, 539] on span "Please select rental provider" at bounding box center [912, 546] width 195 height 15
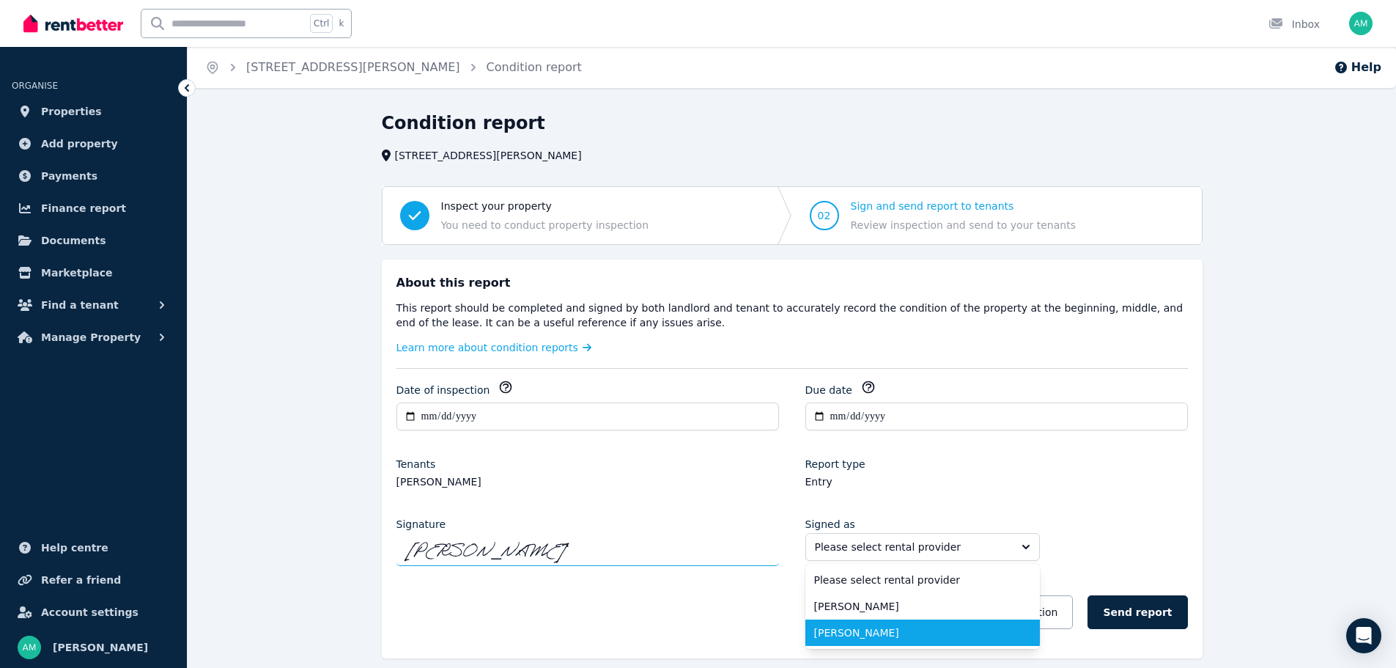
click at [866, 629] on span "[PERSON_NAME]" at bounding box center [913, 632] width 199 height 15
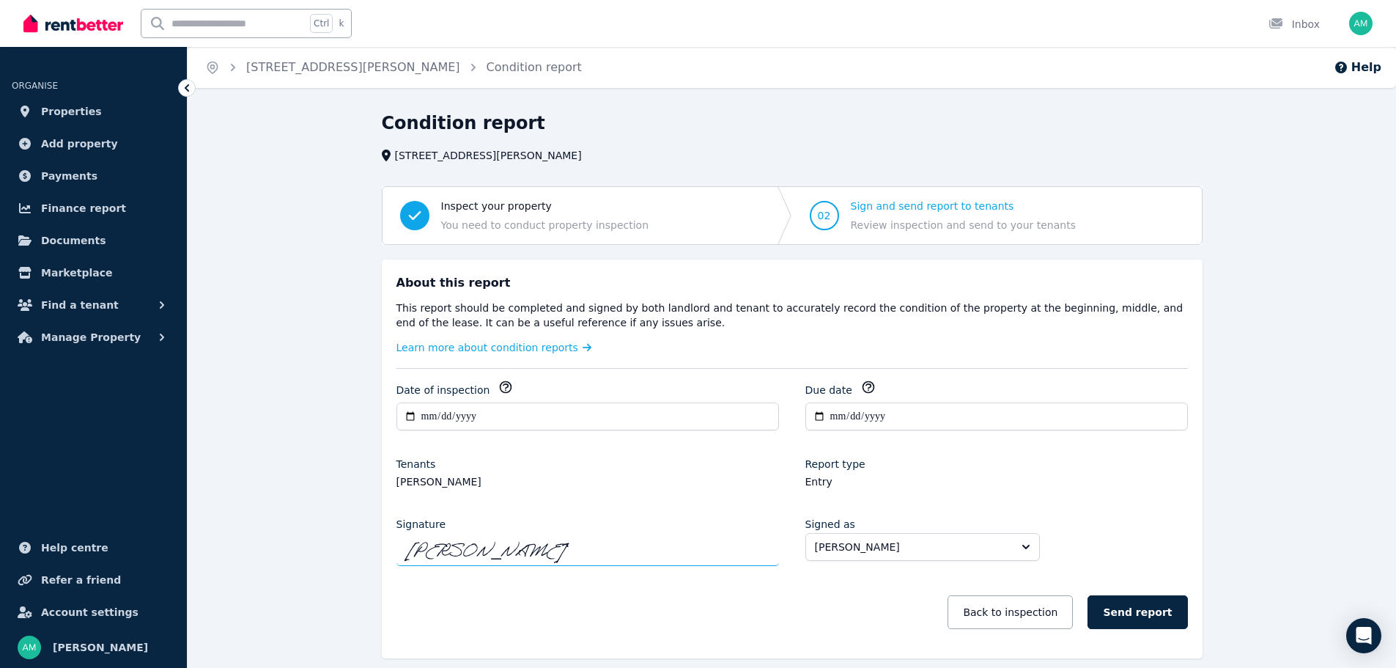
click at [1022, 471] on div "Report type Entry" at bounding box center [997, 473] width 383 height 32
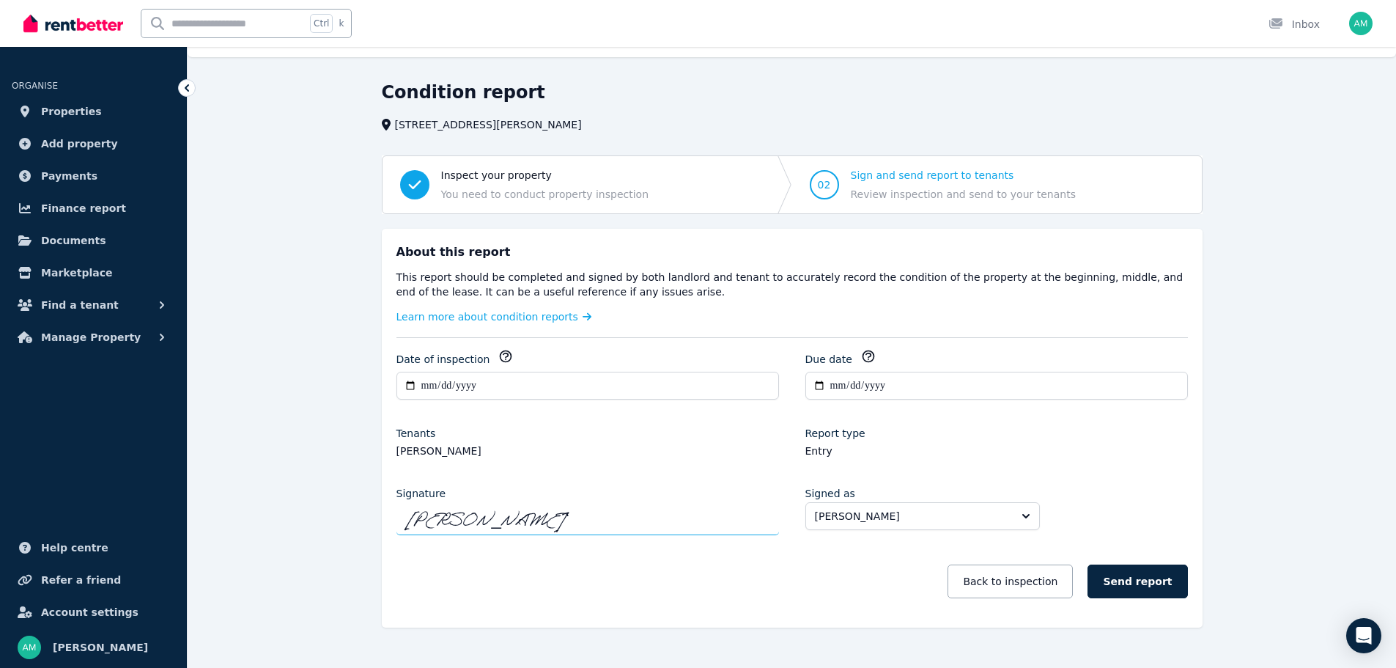
scroll to position [57, 0]
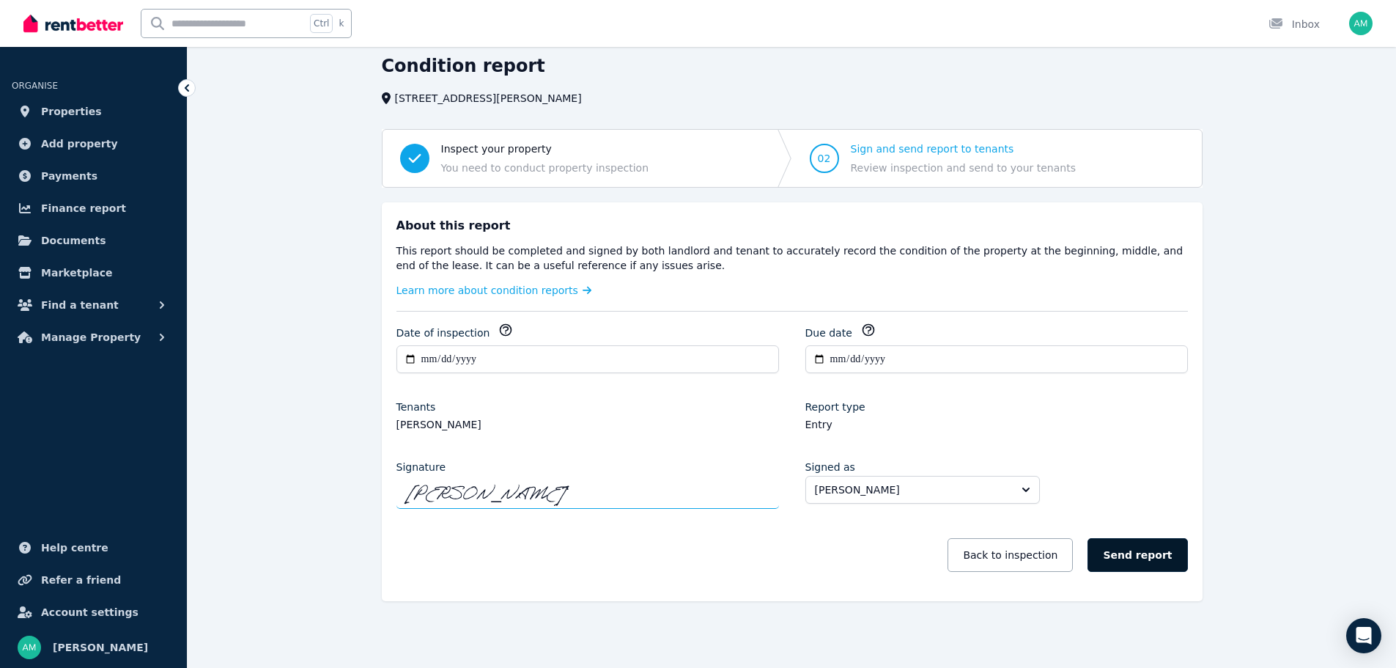
click at [1154, 560] on button "Send report" at bounding box center [1138, 555] width 100 height 34
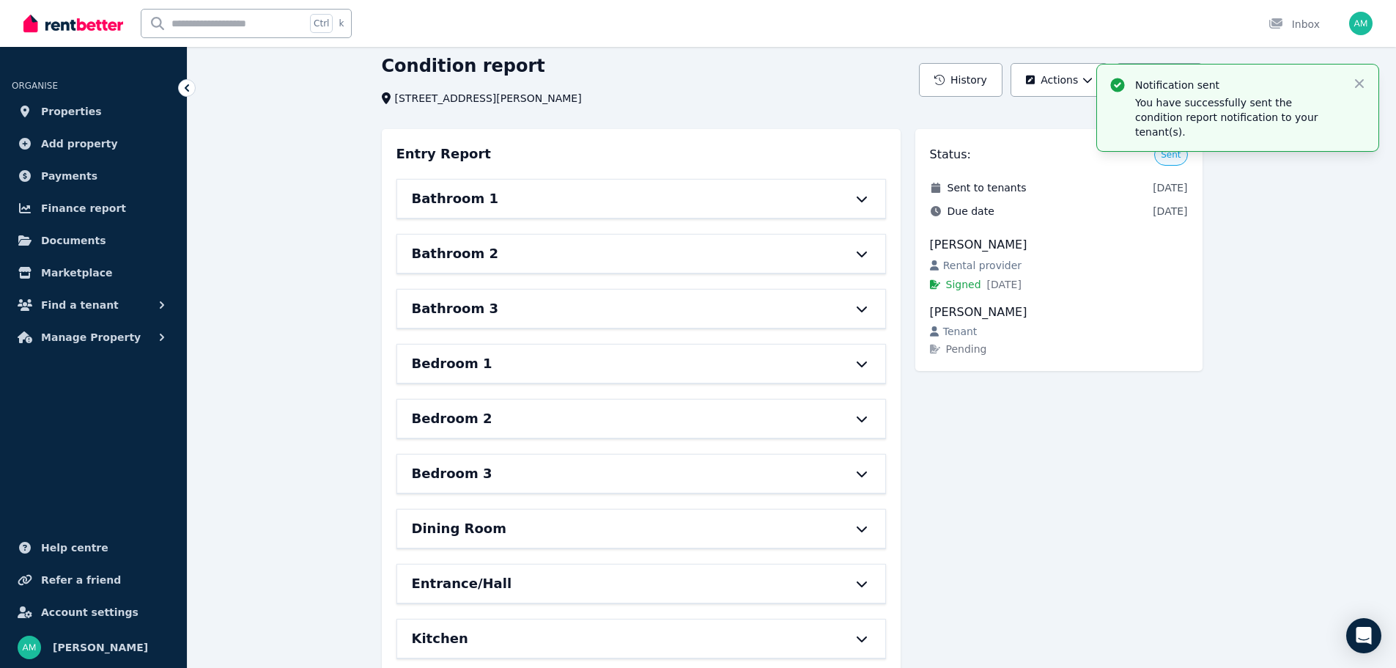
scroll to position [0, 0]
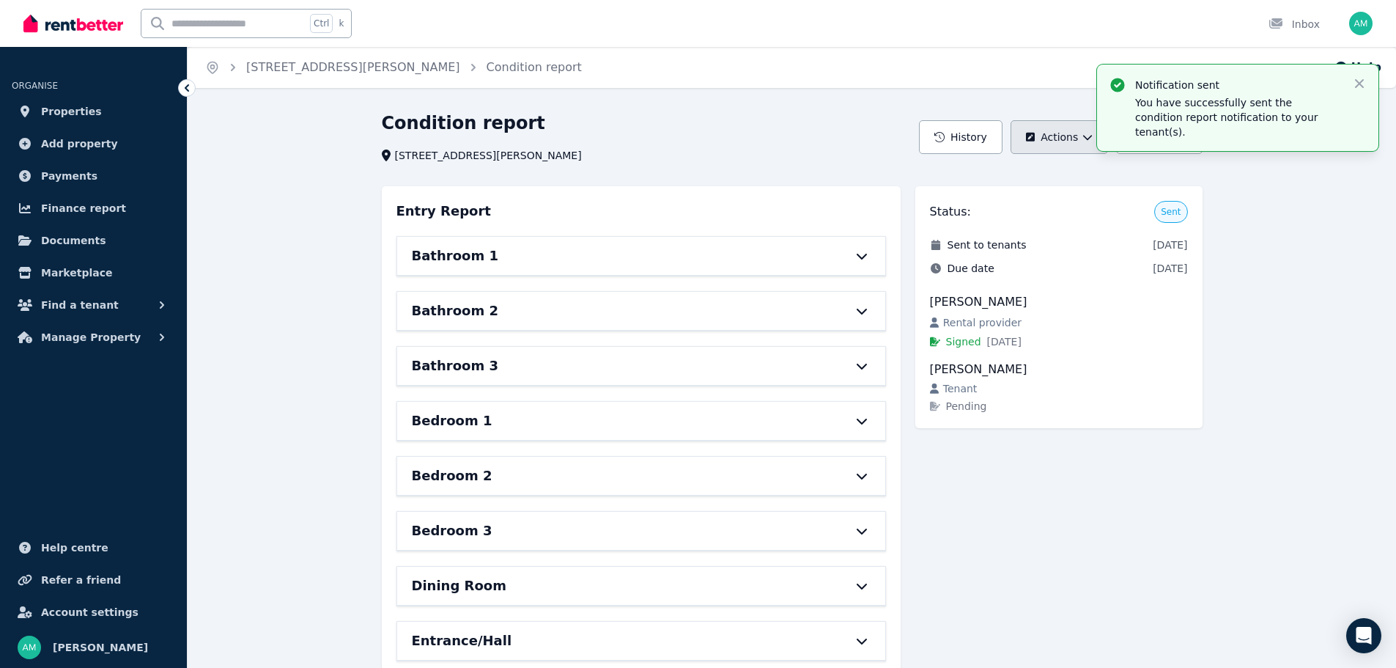
click at [1084, 144] on button "Actions" at bounding box center [1059, 137] width 97 height 34
click at [1178, 142] on button "View" at bounding box center [1159, 137] width 86 height 34
click at [1144, 204] on p "Download as PDF" at bounding box center [1119, 202] width 101 height 15
click at [1361, 81] on icon "button" at bounding box center [1359, 83] width 9 height 9
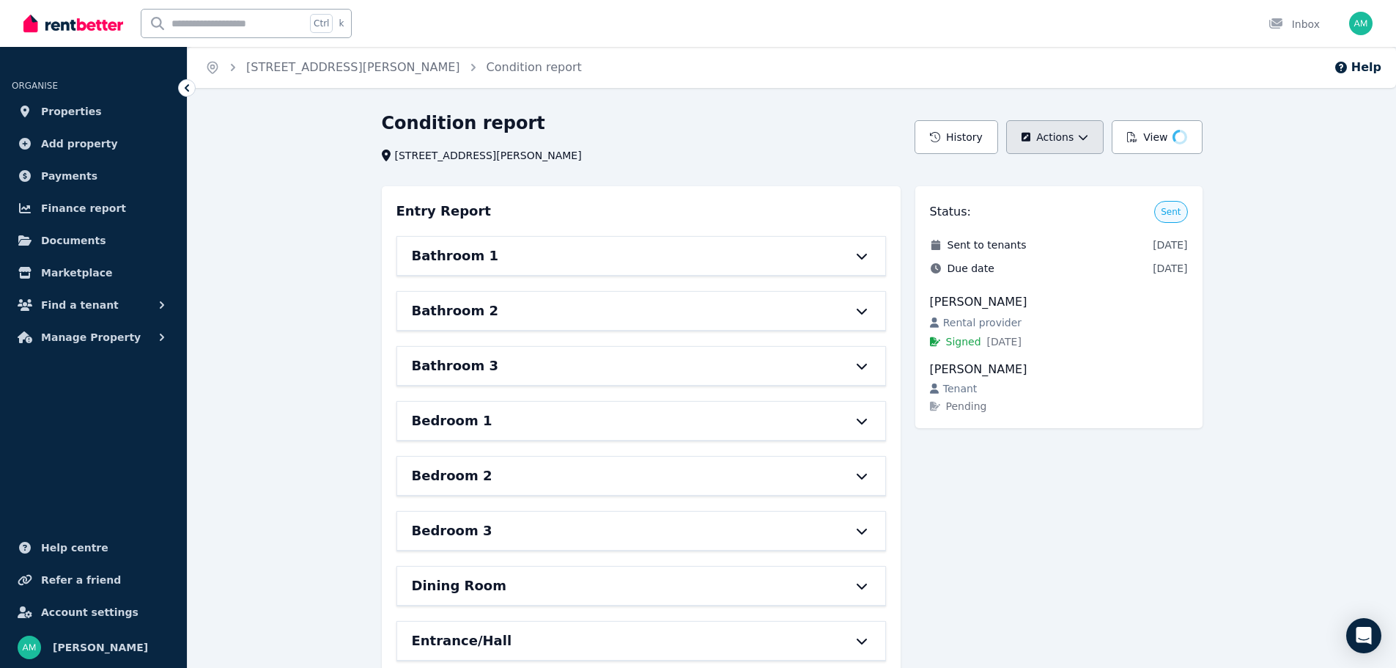
click at [1101, 136] on button "Actions" at bounding box center [1054, 137] width 97 height 34
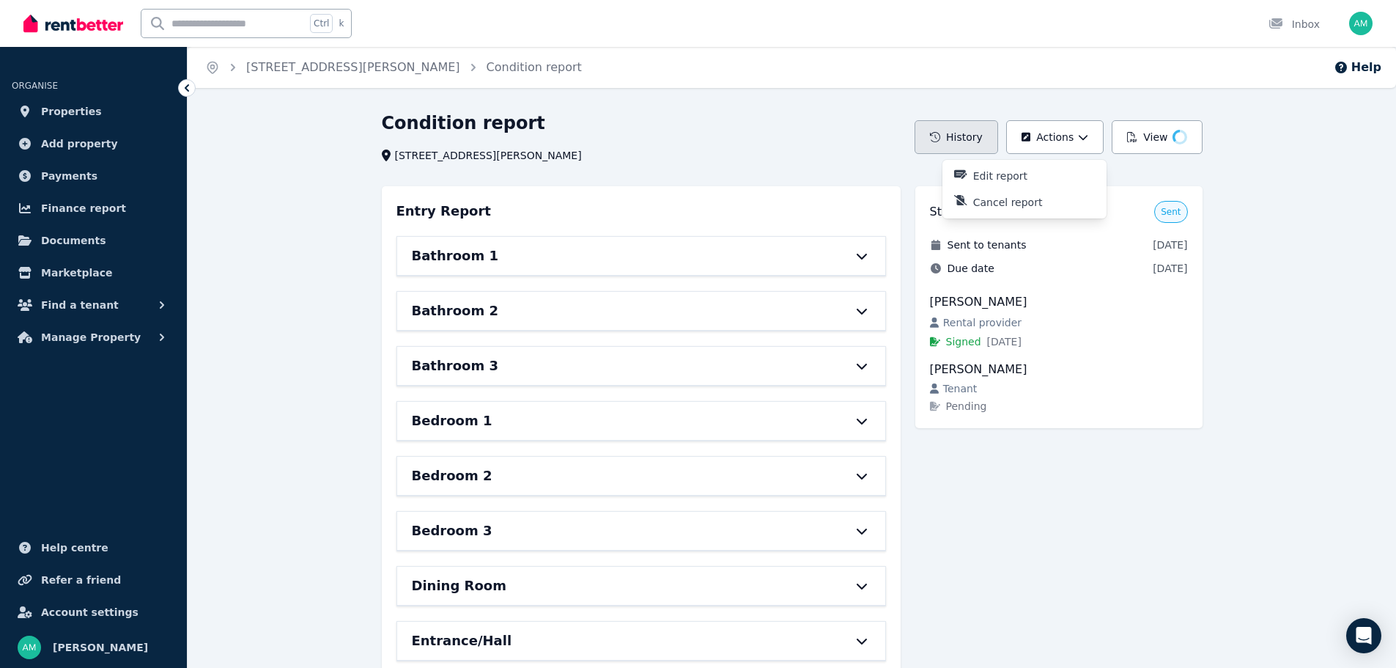
click at [940, 136] on icon "button" at bounding box center [935, 137] width 10 height 10
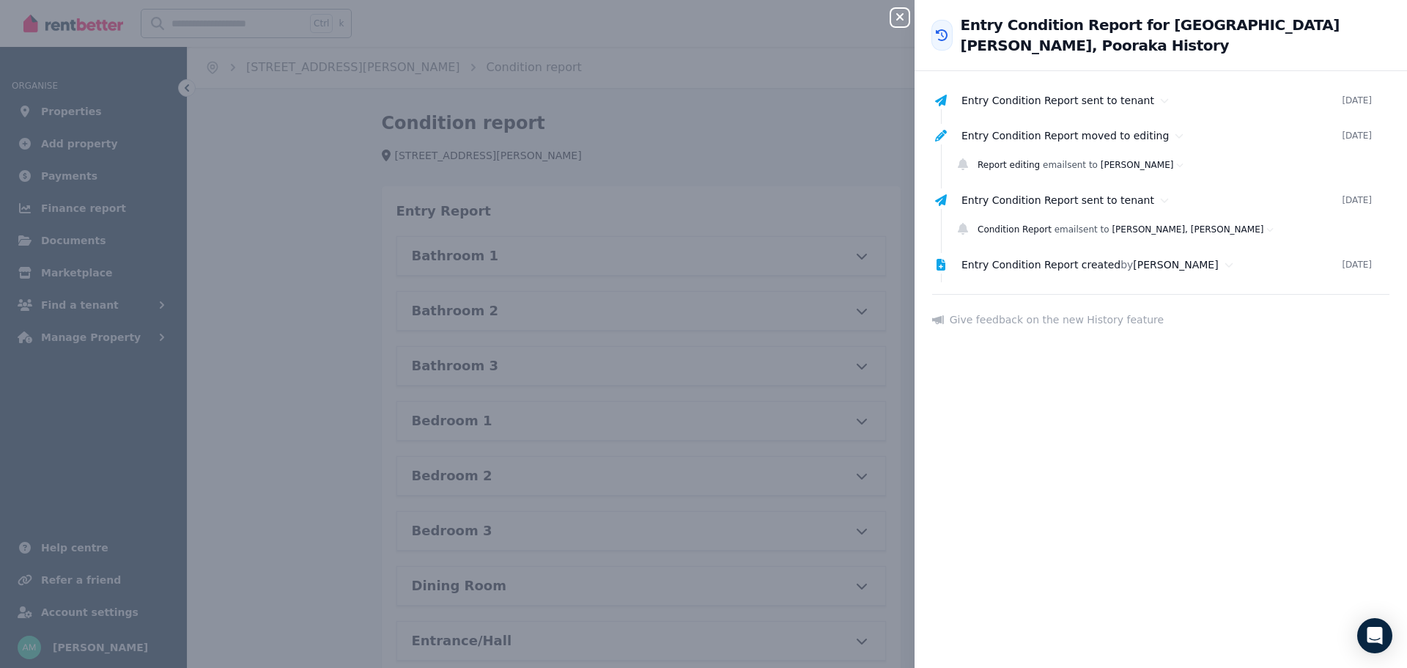
click at [899, 25] on button "Close panel" at bounding box center [900, 18] width 18 height 18
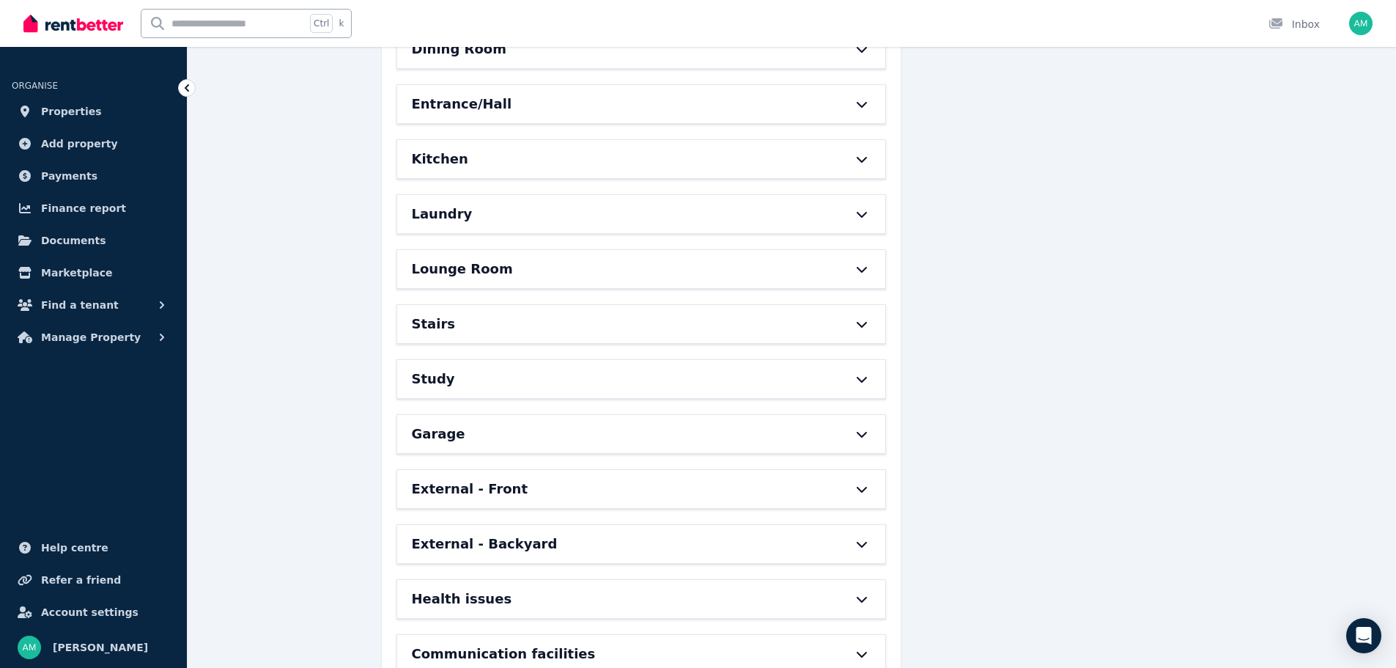
scroll to position [694, 0]
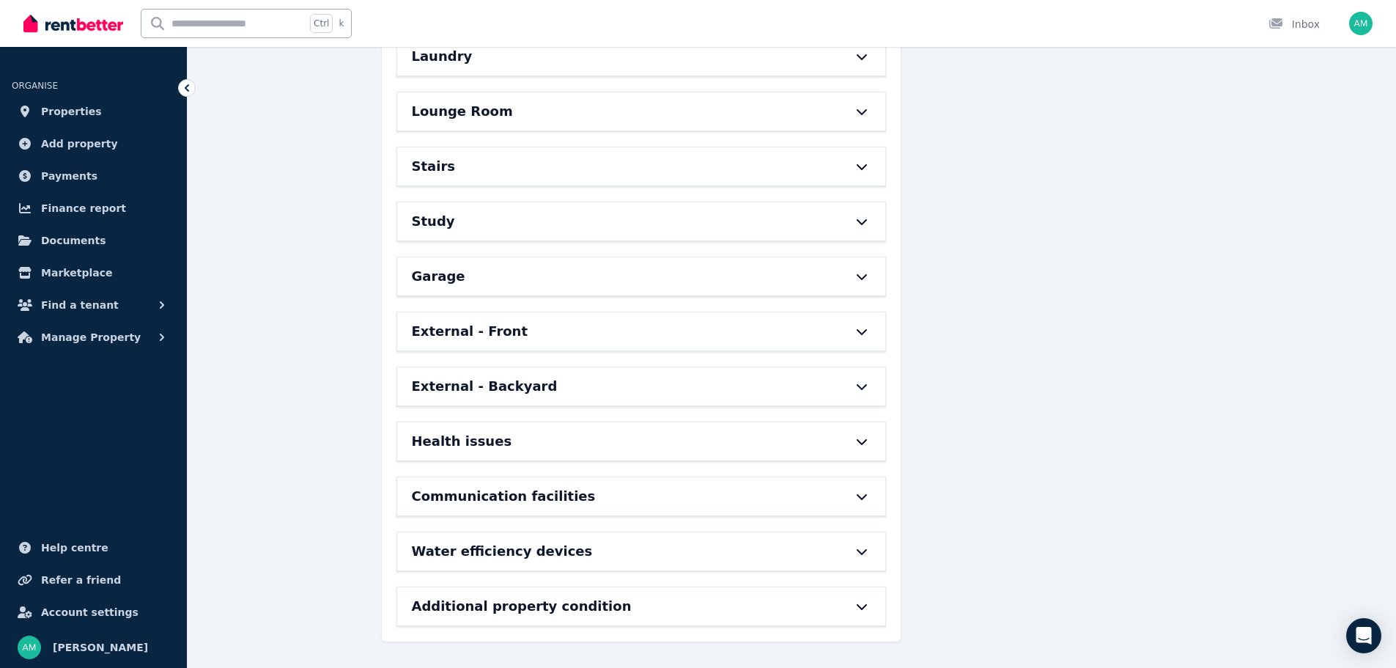
click at [814, 429] on div "Health issues" at bounding box center [641, 441] width 488 height 38
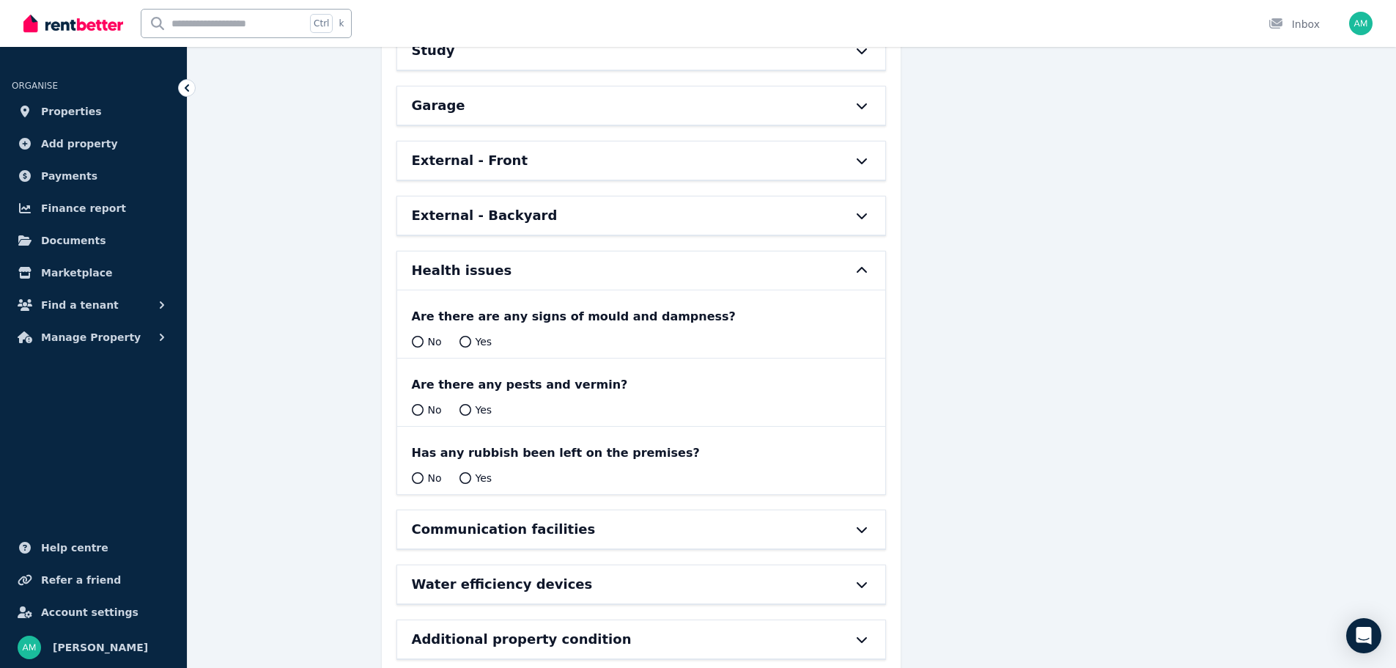
scroll to position [898, 0]
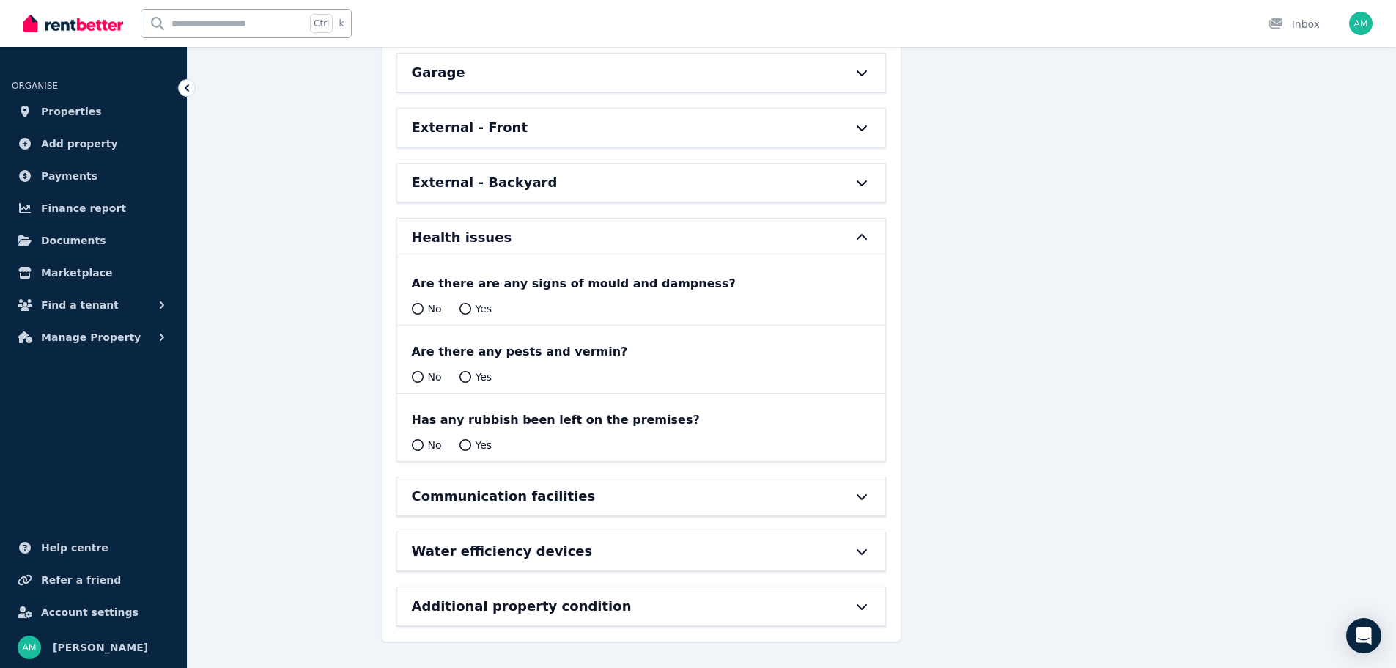
click at [416, 306] on icon at bounding box center [418, 309] width 12 height 12
click at [417, 307] on icon at bounding box center [418, 309] width 12 height 12
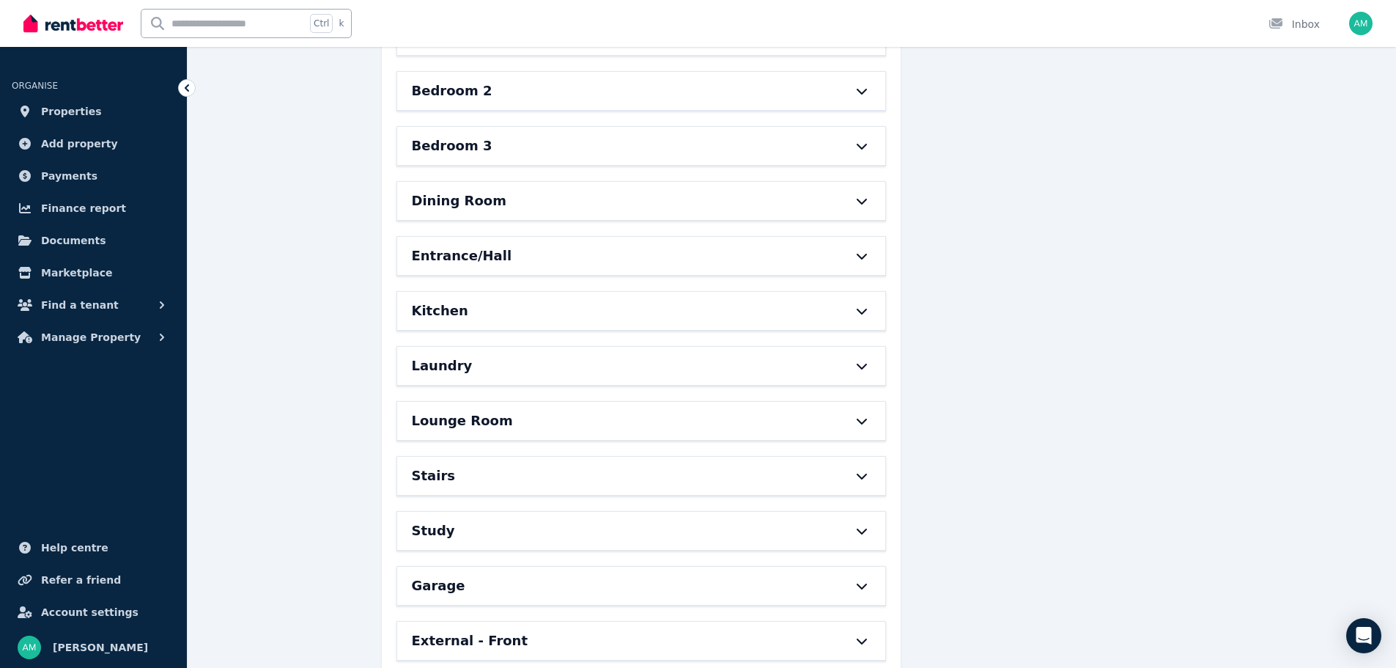
scroll to position [0, 0]
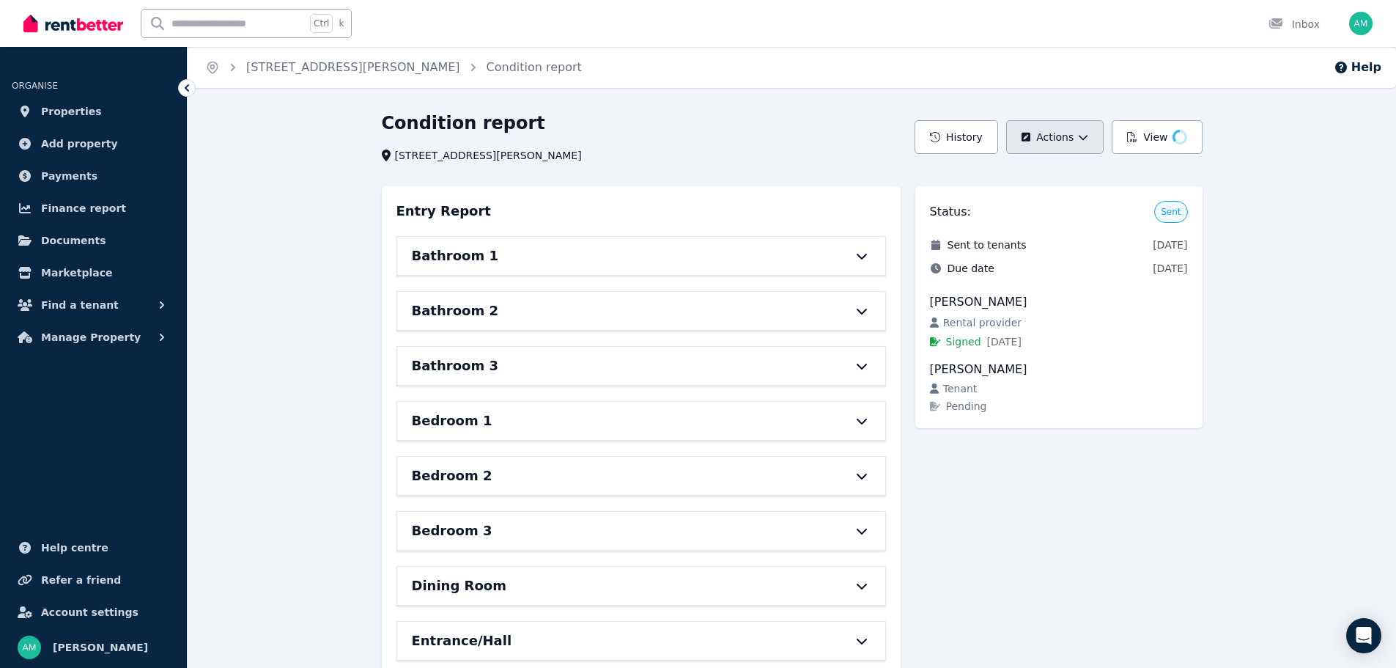
click at [1070, 142] on button "Actions" at bounding box center [1054, 137] width 97 height 34
click at [1000, 172] on p "Edit report" at bounding box center [1006, 176] width 66 height 15
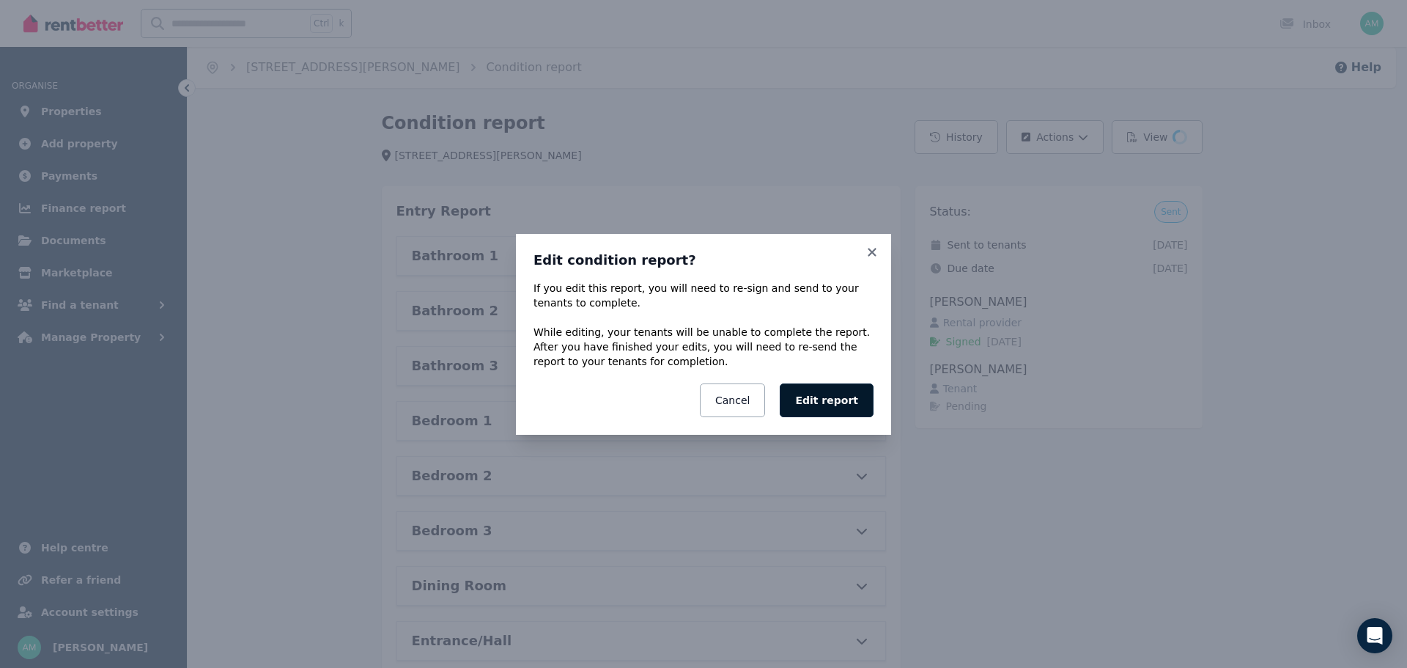
click at [850, 399] on button "Edit report" at bounding box center [827, 400] width 94 height 34
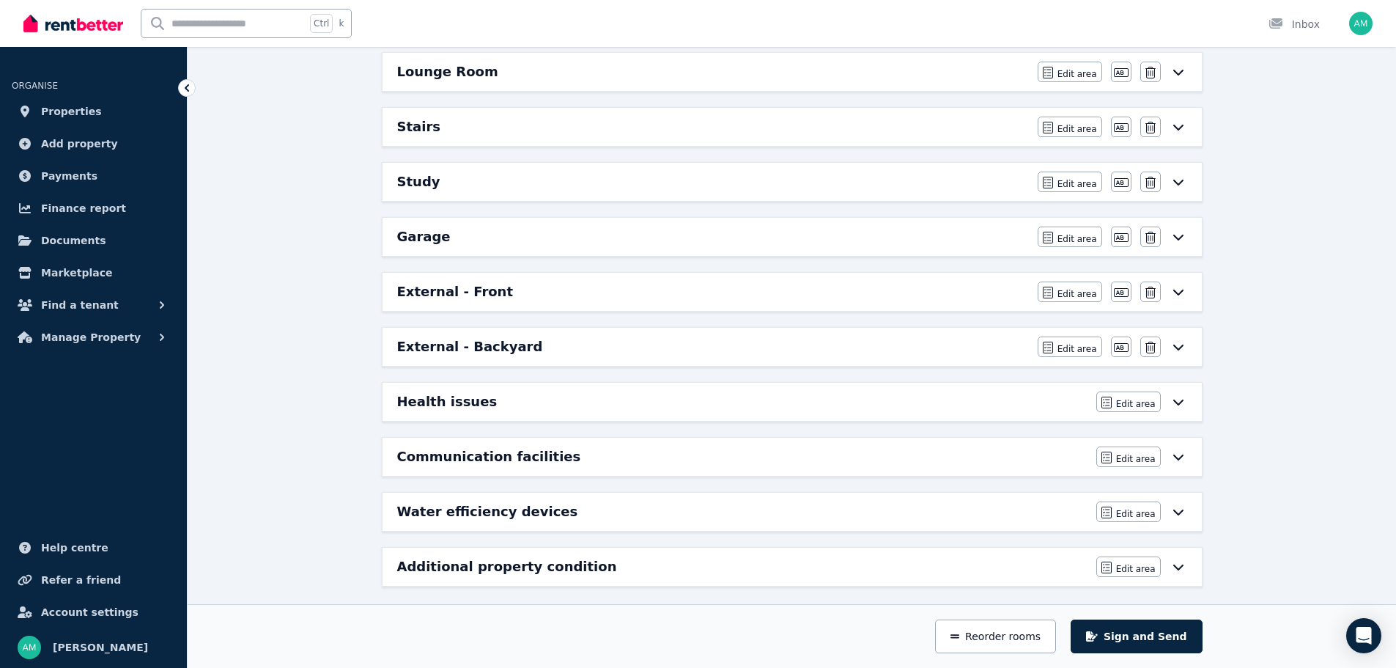
scroll to position [767, 0]
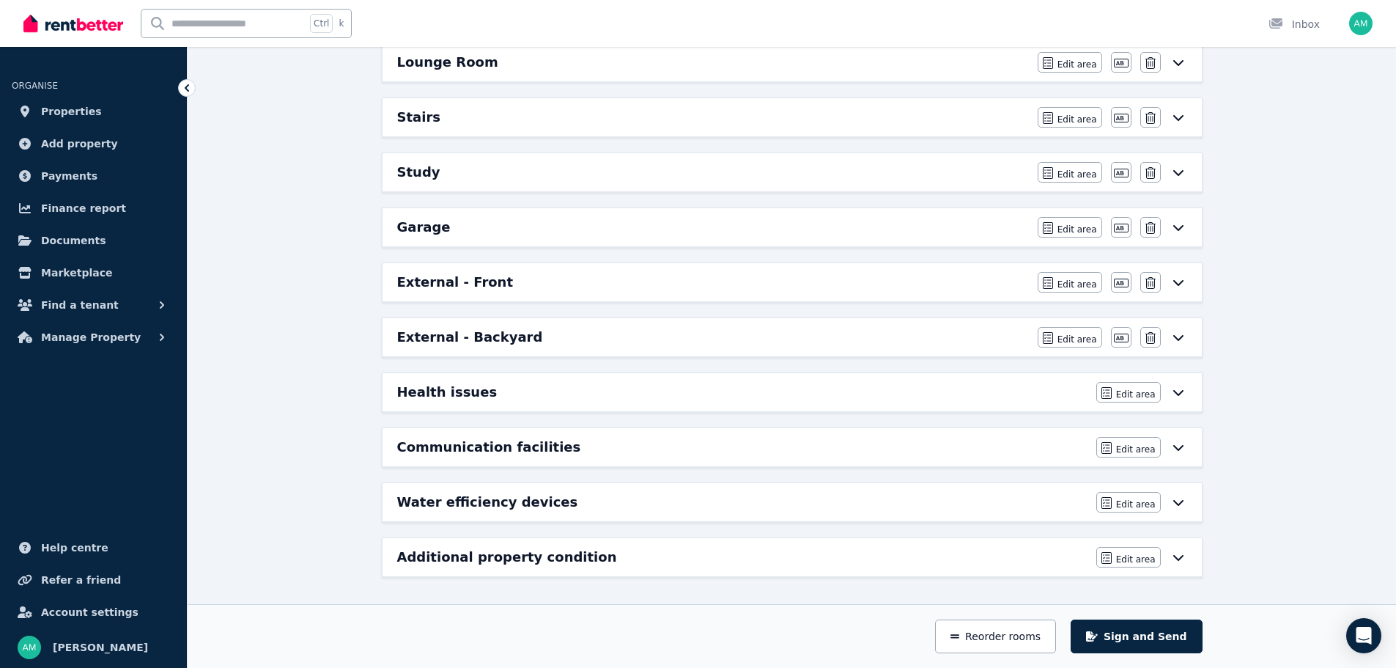
click at [441, 396] on h6 "Health issues" at bounding box center [447, 392] width 100 height 21
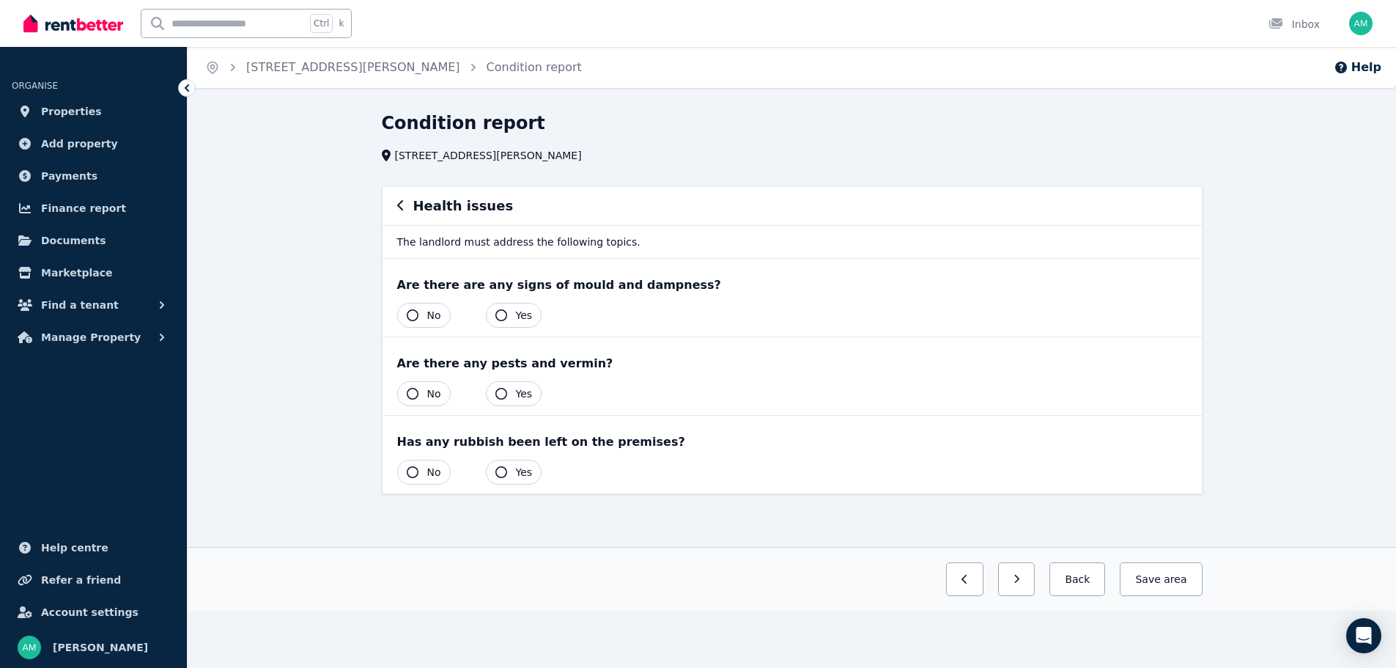
scroll to position [0, 0]
click at [426, 313] on button "No" at bounding box center [429, 315] width 54 height 25
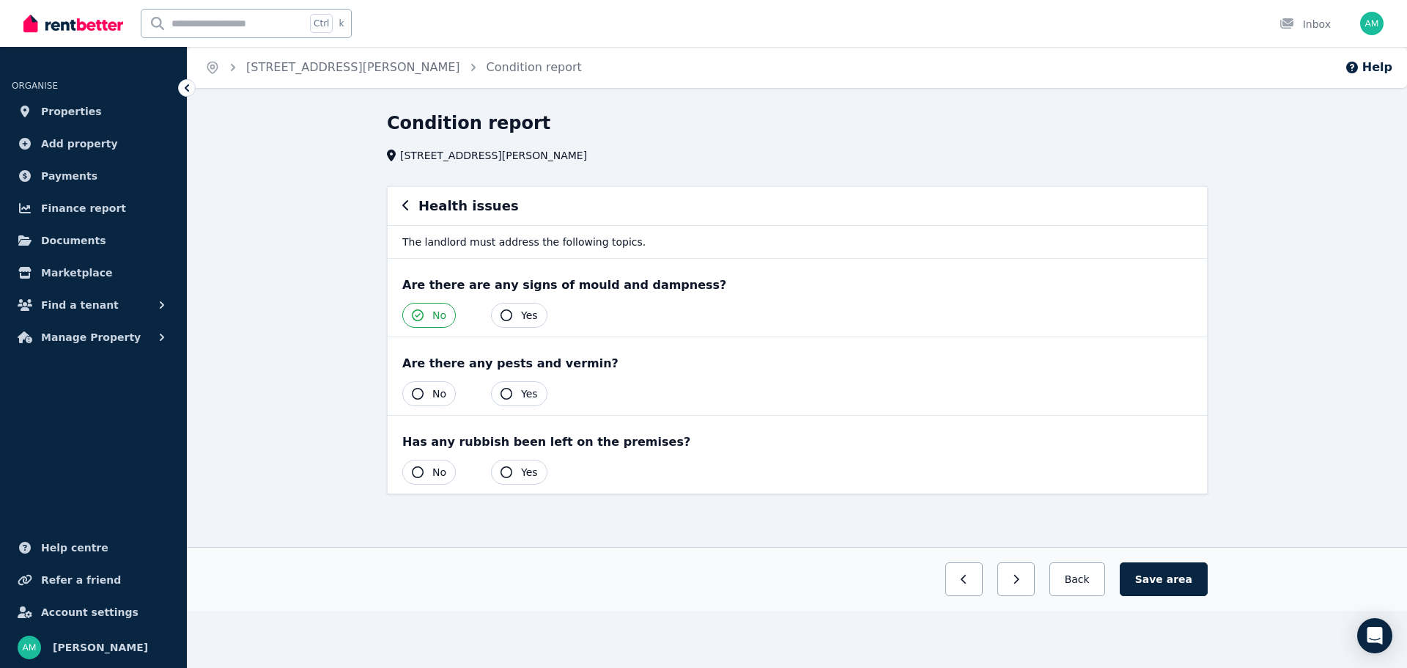
click at [418, 399] on icon "button" at bounding box center [418, 394] width 12 height 12
click at [414, 468] on icon "button" at bounding box center [418, 472] width 12 height 12
click at [1168, 574] on button "Save area" at bounding box center [1164, 579] width 88 height 34
click at [1071, 572] on button "Back" at bounding box center [1077, 579] width 68 height 34
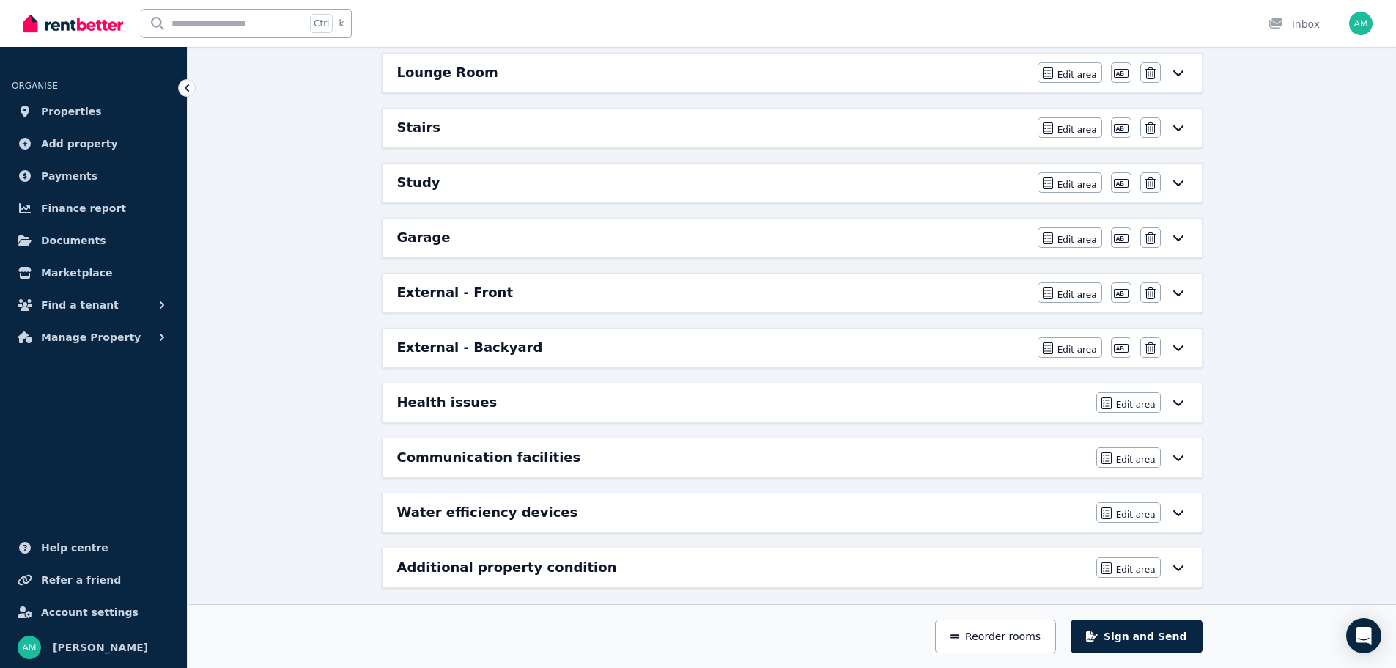
scroll to position [767, 0]
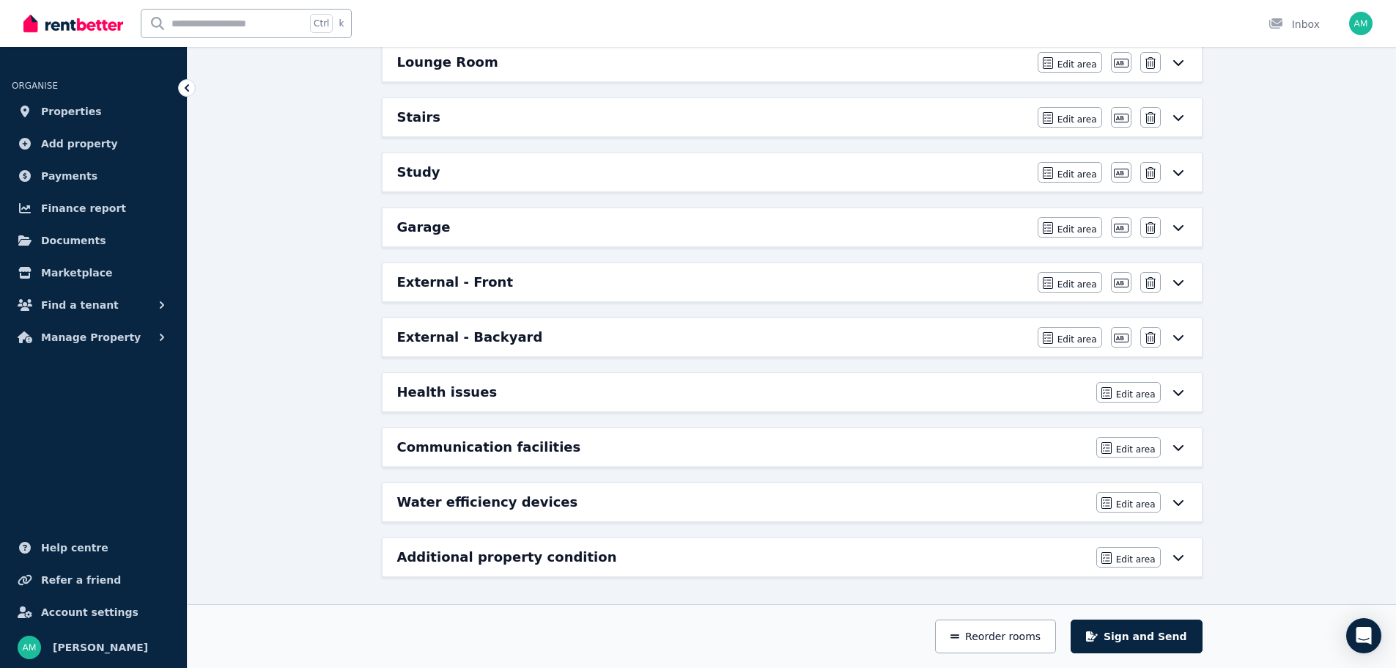
click at [532, 453] on h6 "Communication facilities" at bounding box center [489, 447] width 184 height 21
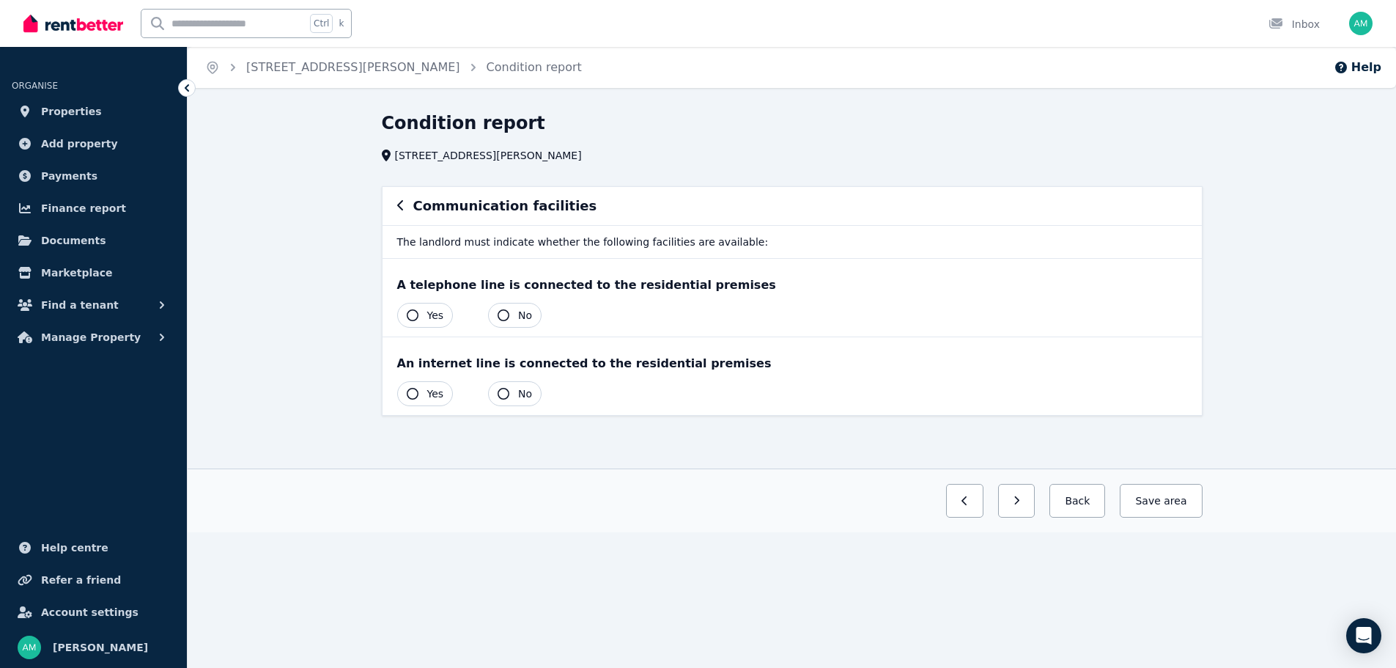
scroll to position [0, 0]
click at [403, 203] on icon "button" at bounding box center [405, 205] width 7 height 12
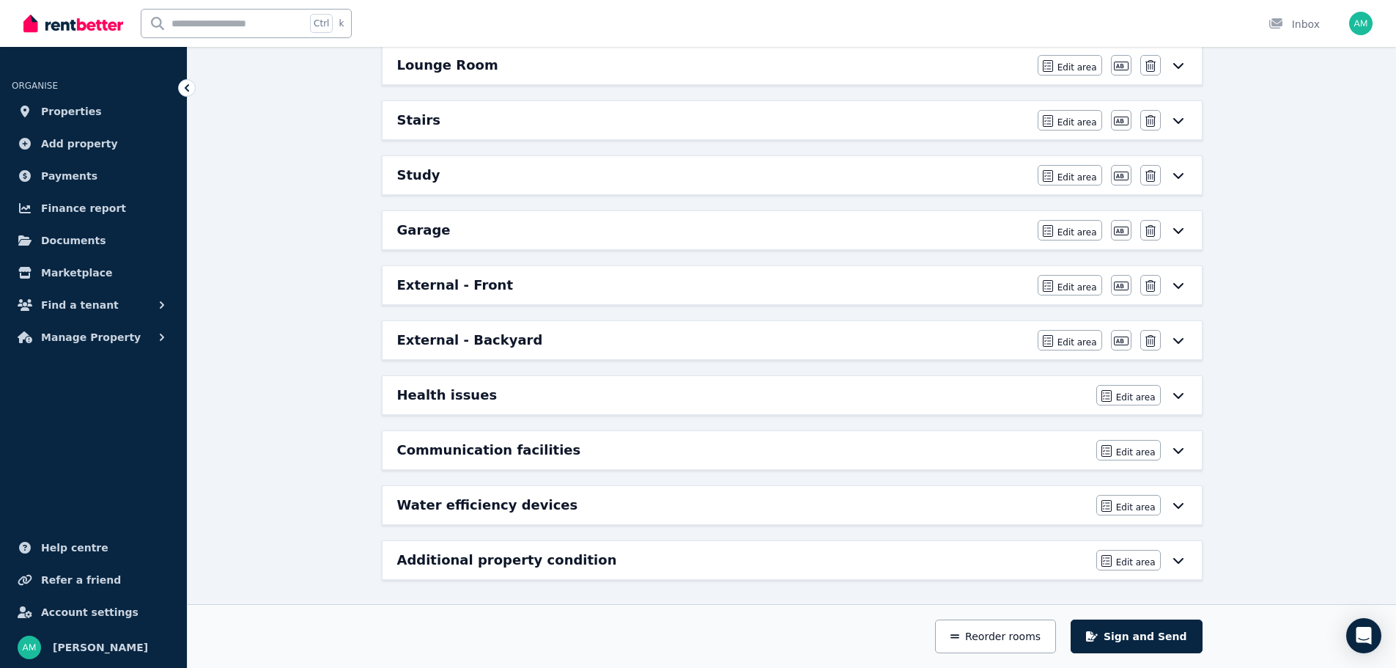
scroll to position [767, 0]
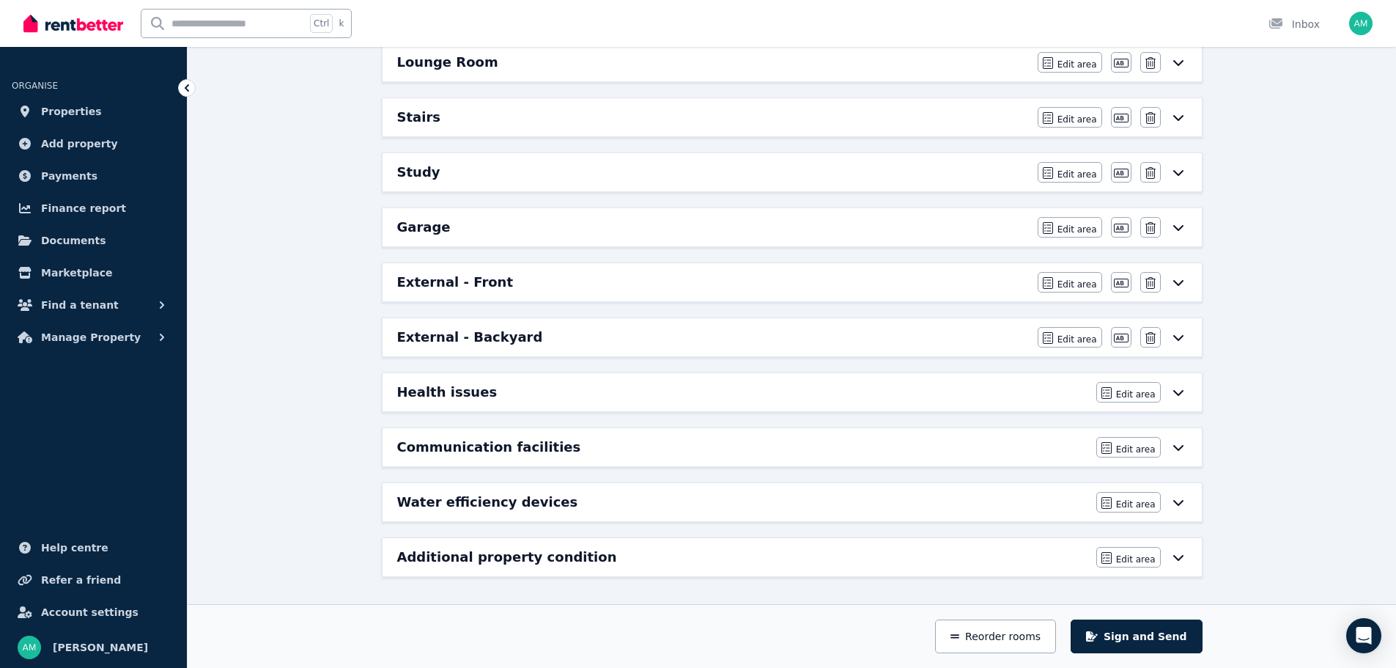
click at [468, 511] on h6 "Water efficiency devices" at bounding box center [487, 502] width 181 height 21
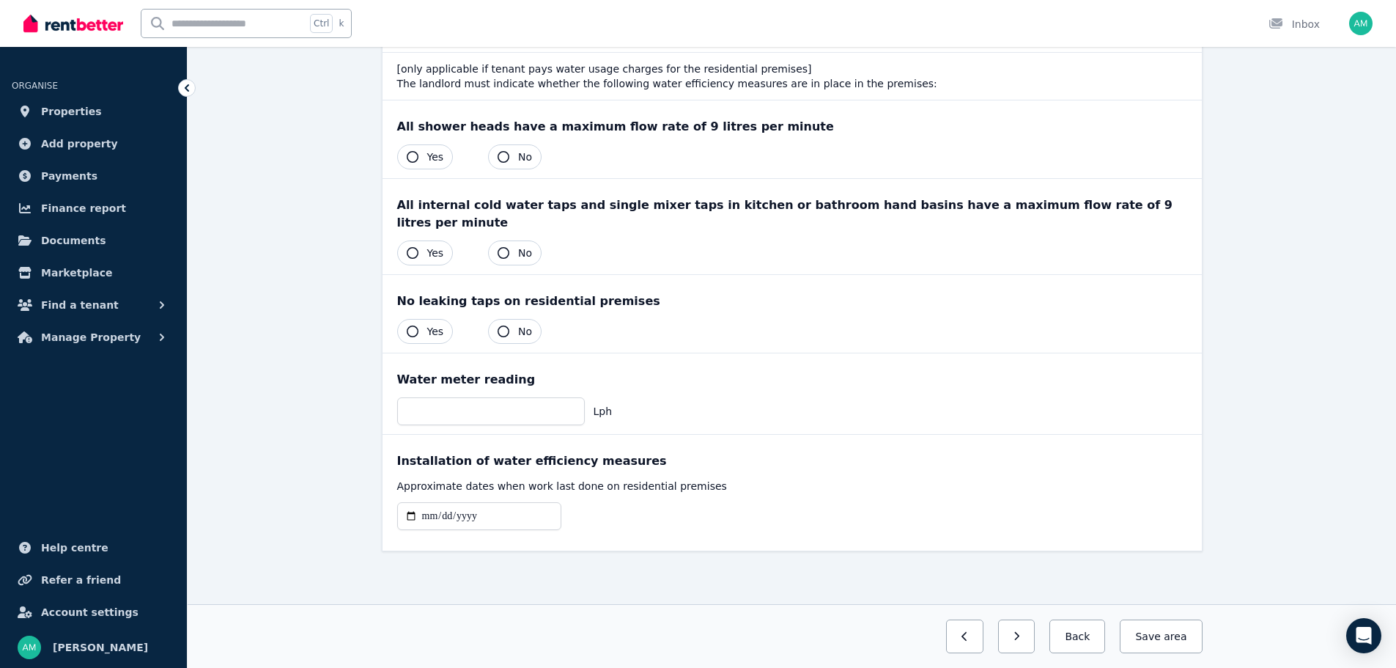
scroll to position [0, 0]
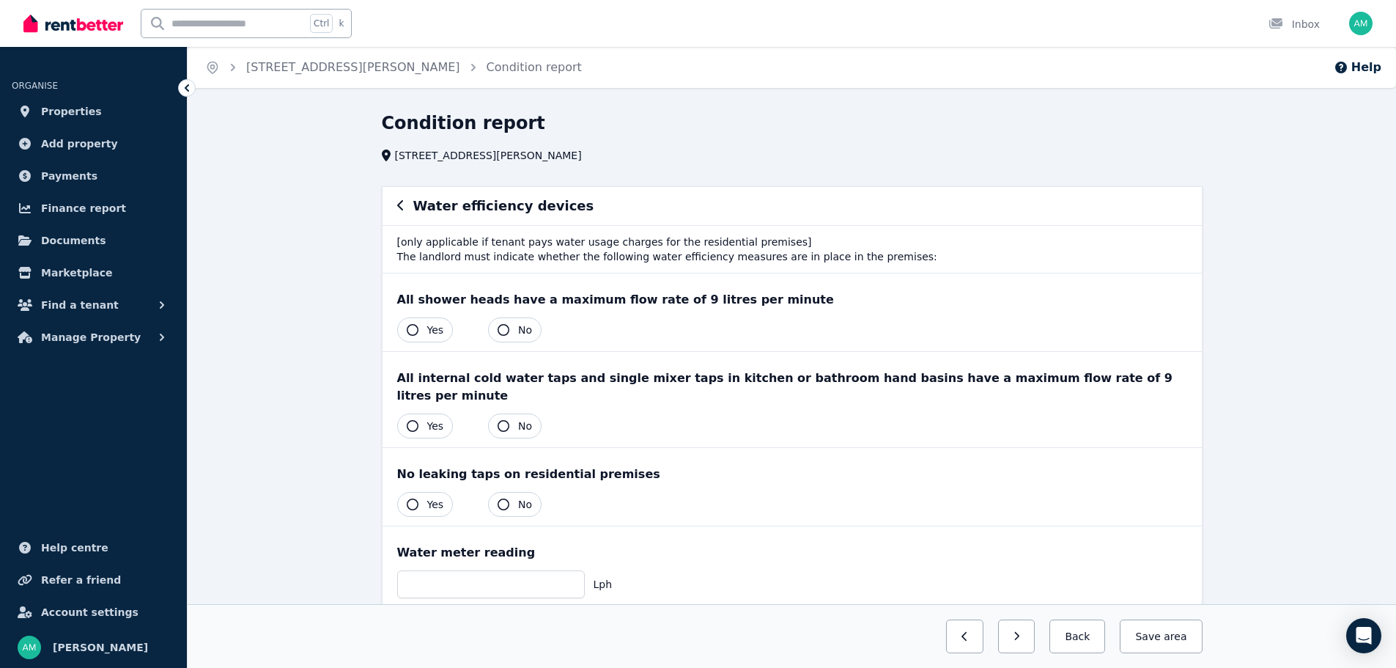
click at [417, 328] on icon "button" at bounding box center [413, 330] width 12 height 12
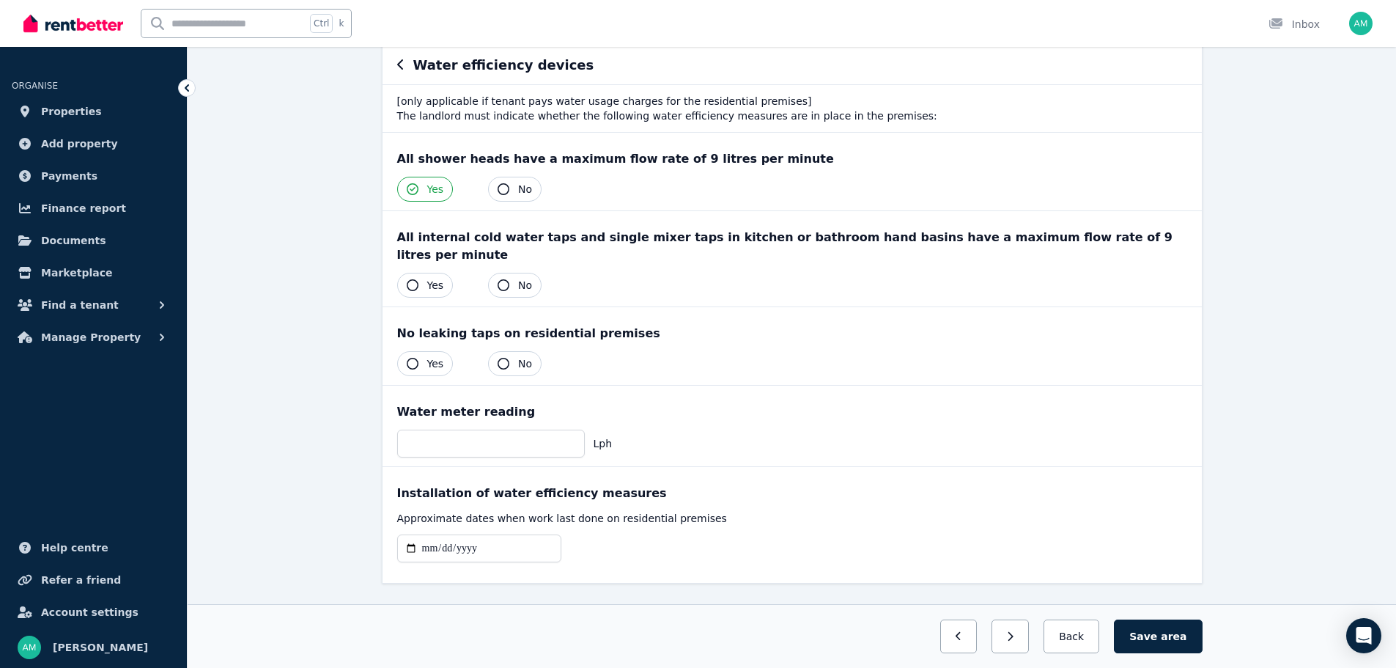
scroll to position [155, 0]
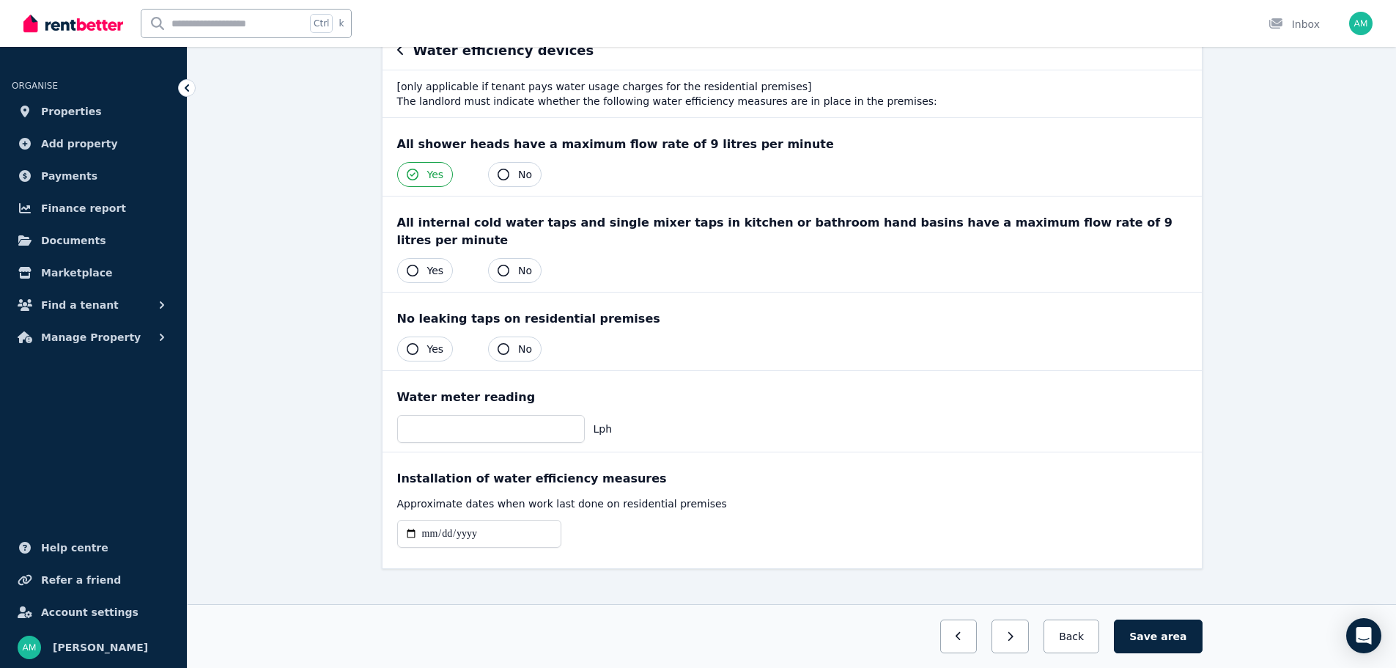
click at [501, 343] on icon "button" at bounding box center [504, 349] width 12 height 12
click at [408, 343] on icon "button" at bounding box center [413, 349] width 12 height 12
click at [498, 343] on icon "button" at bounding box center [504, 349] width 12 height 12
click at [430, 342] on span "Yes" at bounding box center [435, 349] width 17 height 15
click at [483, 421] on input "number" at bounding box center [491, 429] width 188 height 28
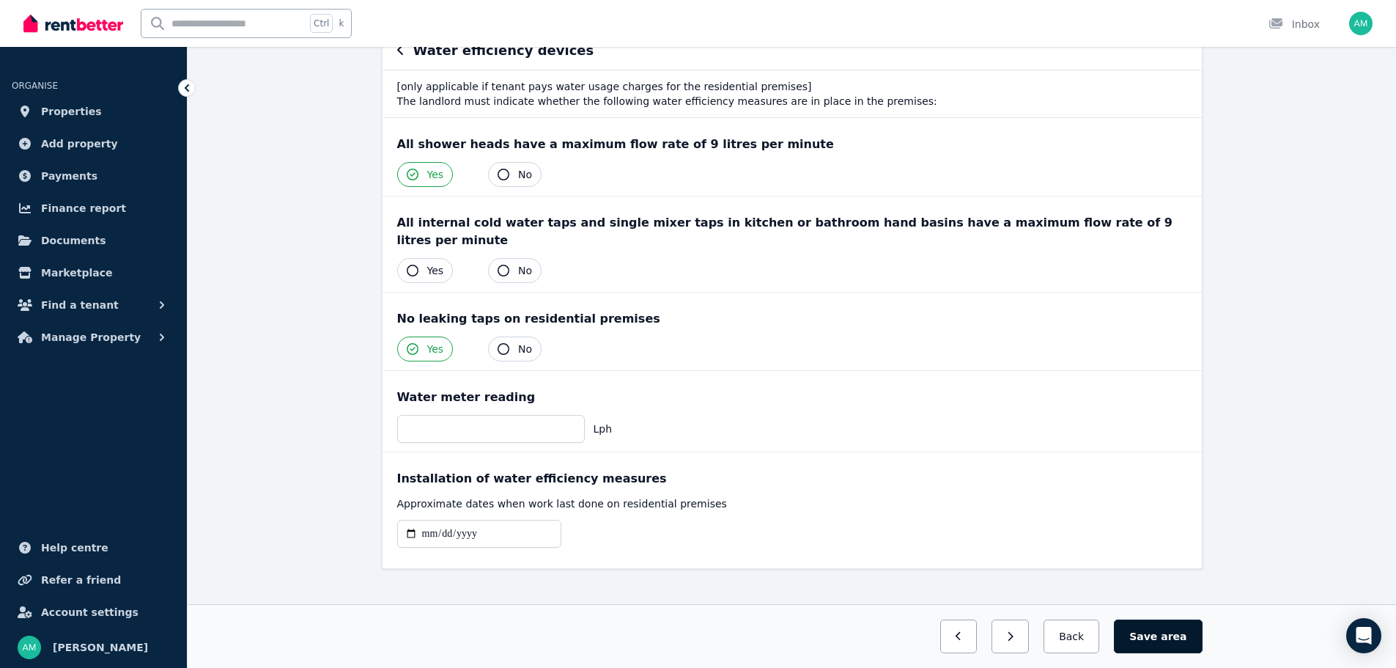
click at [1178, 639] on span "area" at bounding box center [1174, 636] width 26 height 15
click at [1077, 629] on button "Back" at bounding box center [1072, 636] width 68 height 34
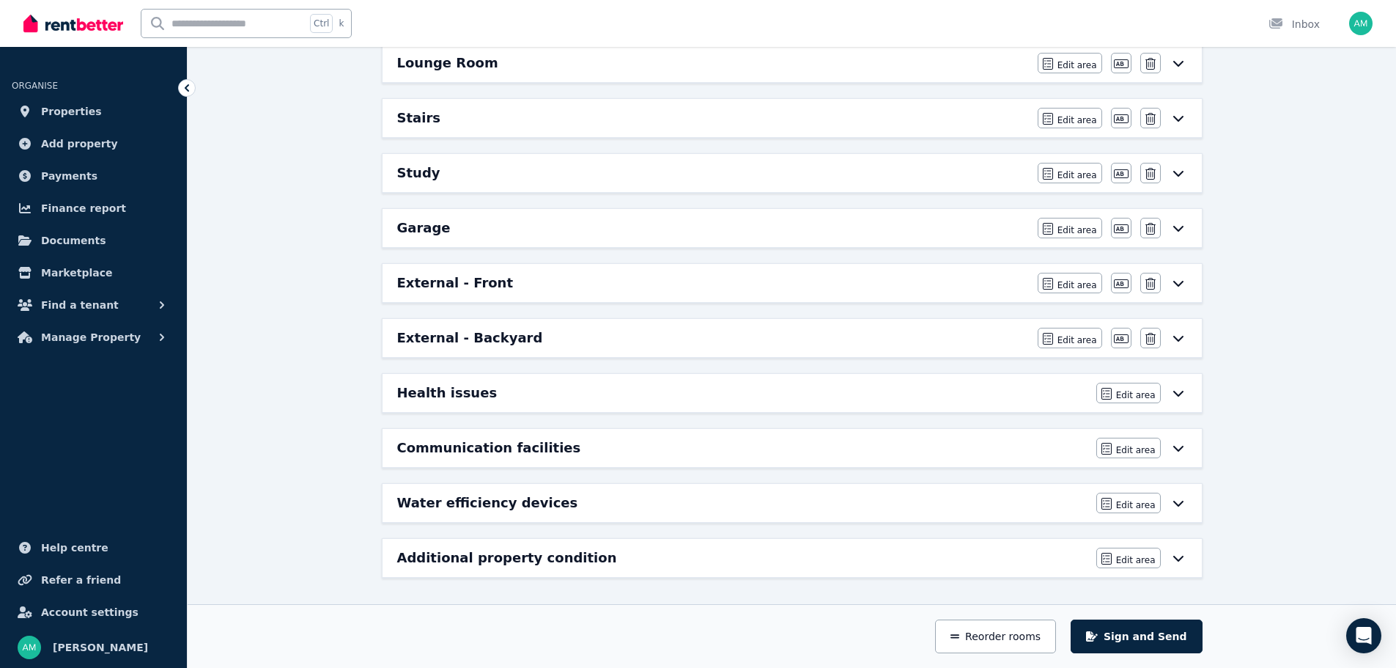
scroll to position [767, 0]
click at [496, 561] on h6 "Additional property condition" at bounding box center [507, 557] width 220 height 21
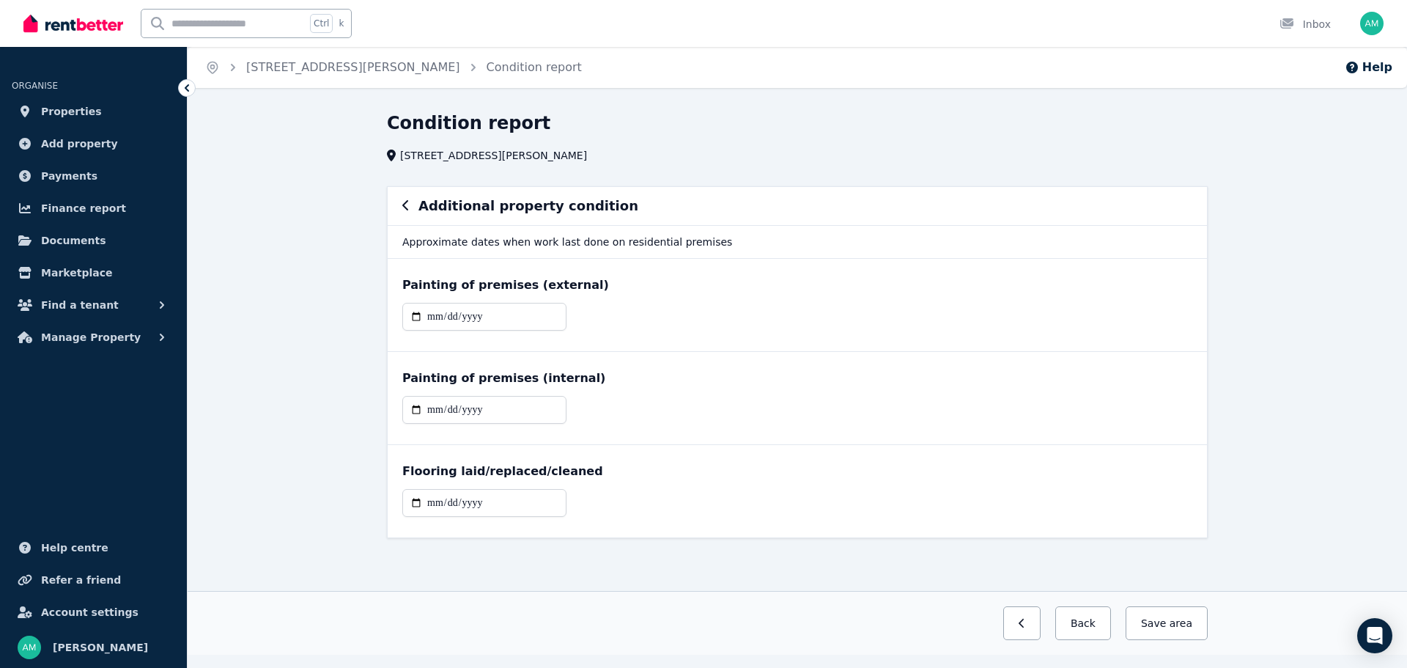
click at [407, 202] on icon "button" at bounding box center [405, 205] width 6 height 10
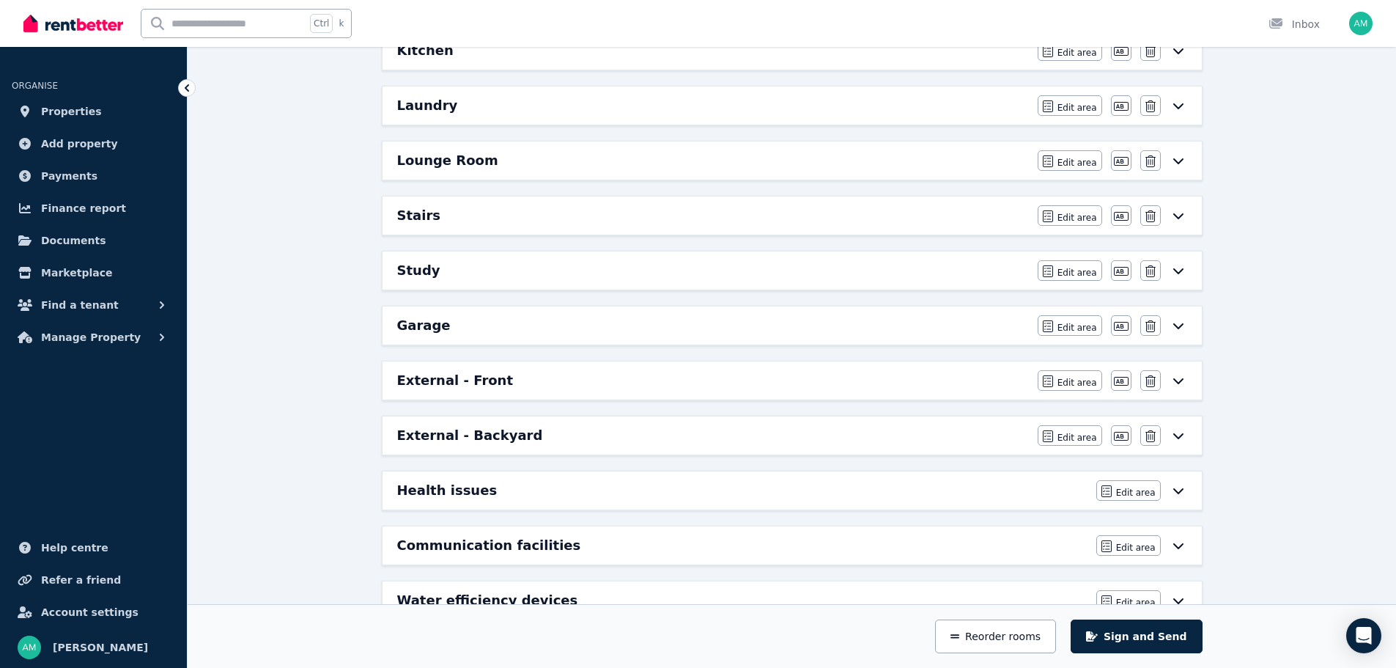
scroll to position [767, 0]
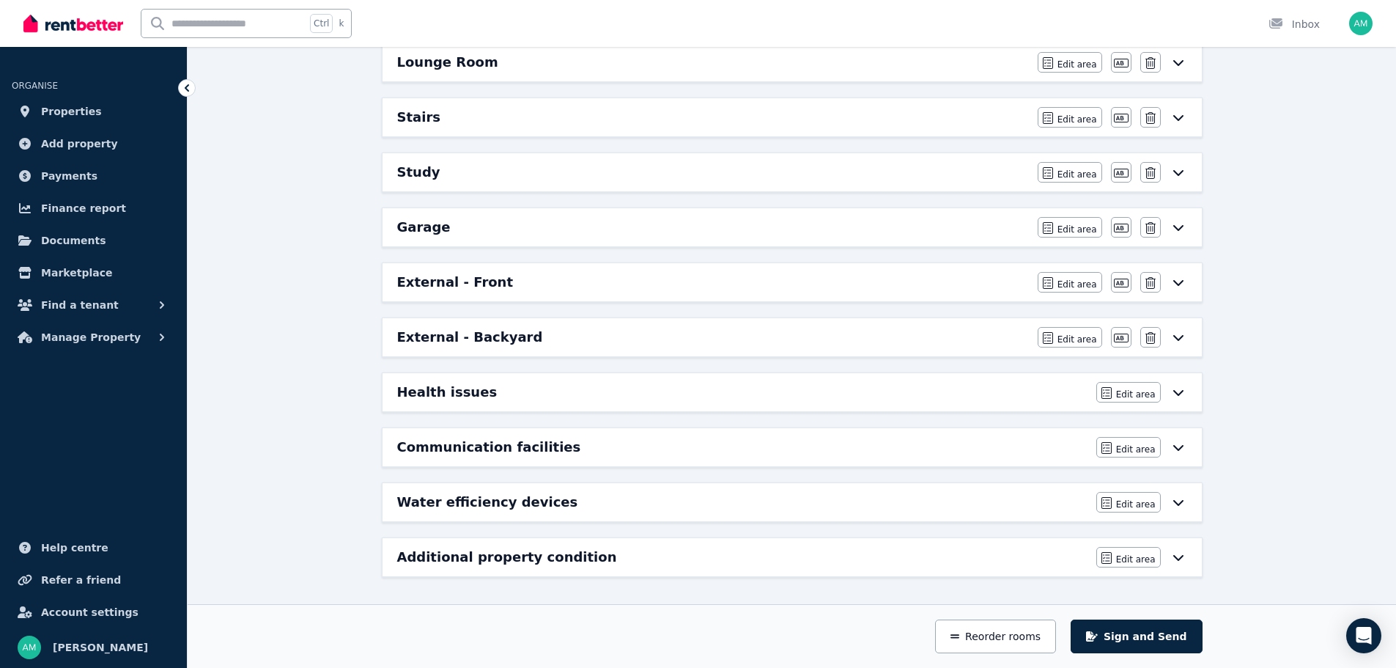
click at [485, 564] on h6 "Additional property condition" at bounding box center [507, 557] width 220 height 21
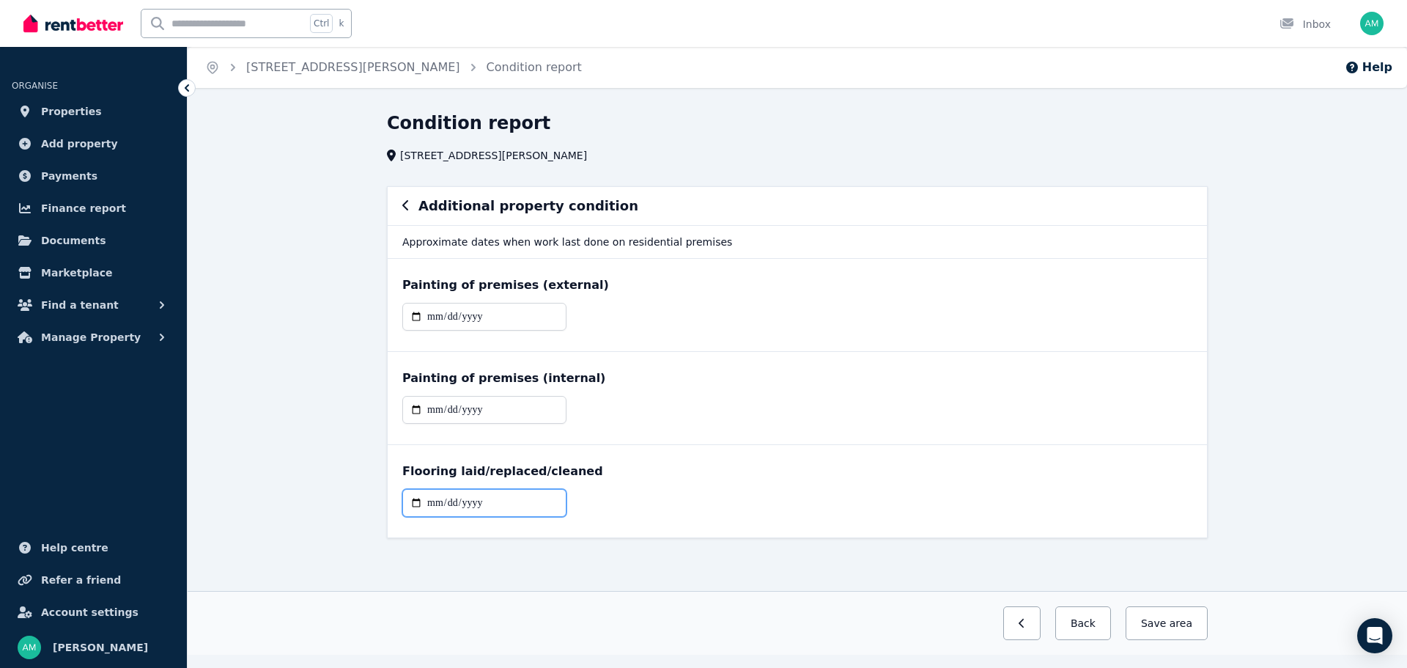
click at [429, 507] on input "date" at bounding box center [484, 503] width 164 height 28
type input "**********"
click at [1199, 630] on button "Save area" at bounding box center [1164, 623] width 88 height 34
click at [1100, 622] on button "Back" at bounding box center [1077, 623] width 68 height 34
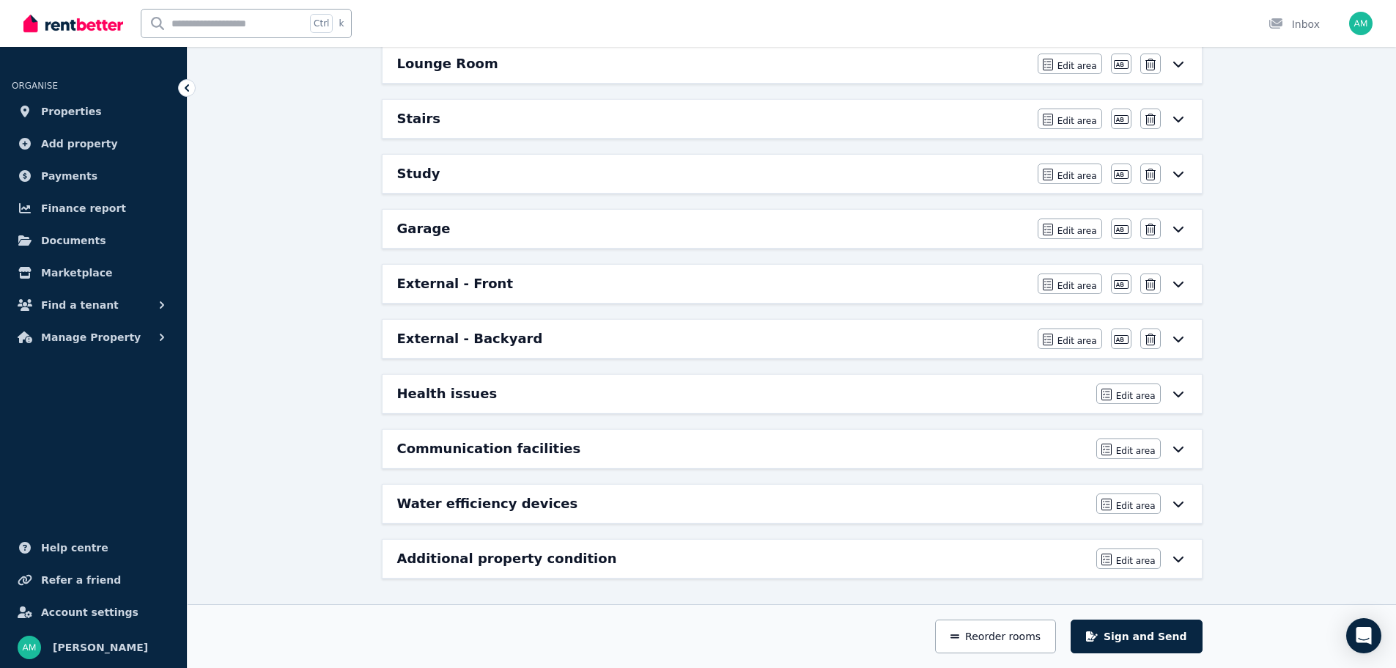
scroll to position [767, 0]
click at [465, 391] on h6 "Health issues" at bounding box center [447, 392] width 100 height 21
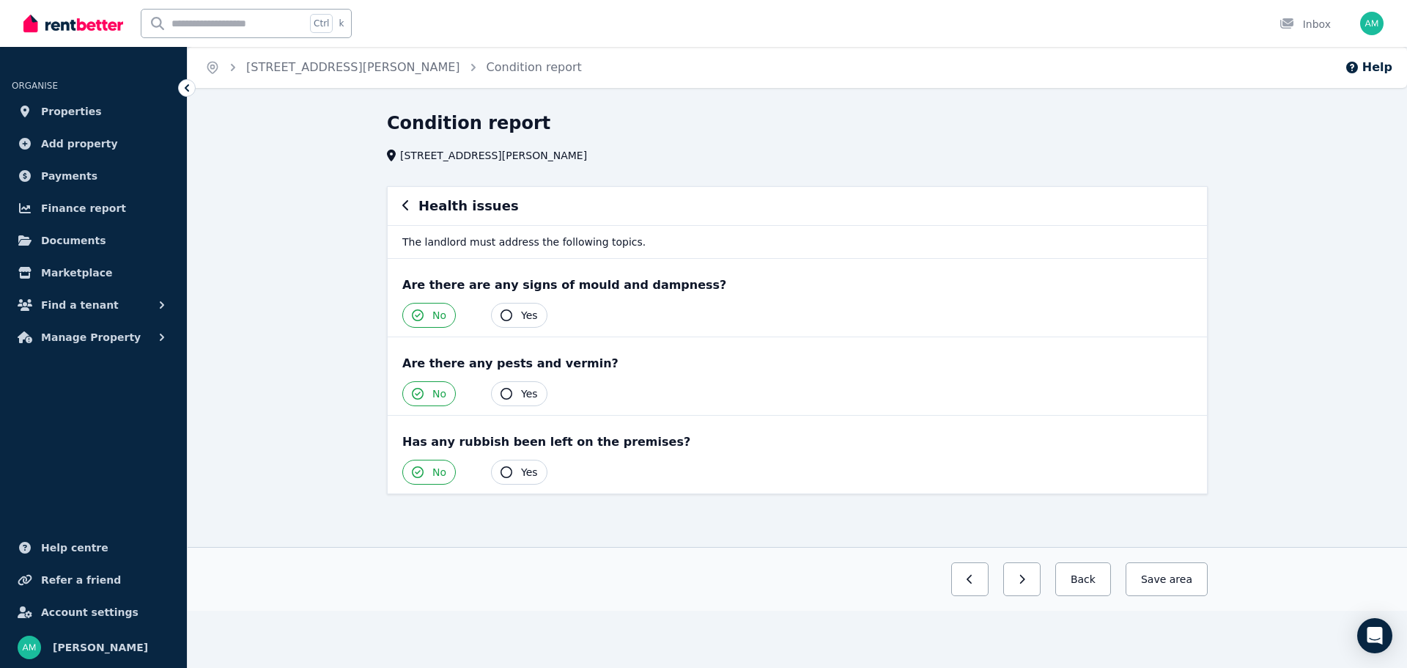
click at [399, 197] on div "Health issues" at bounding box center [798, 206] width 820 height 38
click at [399, 198] on div "Health issues" at bounding box center [798, 206] width 820 height 38
click at [402, 206] on div "Health issues" at bounding box center [798, 206] width 820 height 38
click at [407, 209] on icon "button" at bounding box center [405, 205] width 6 height 10
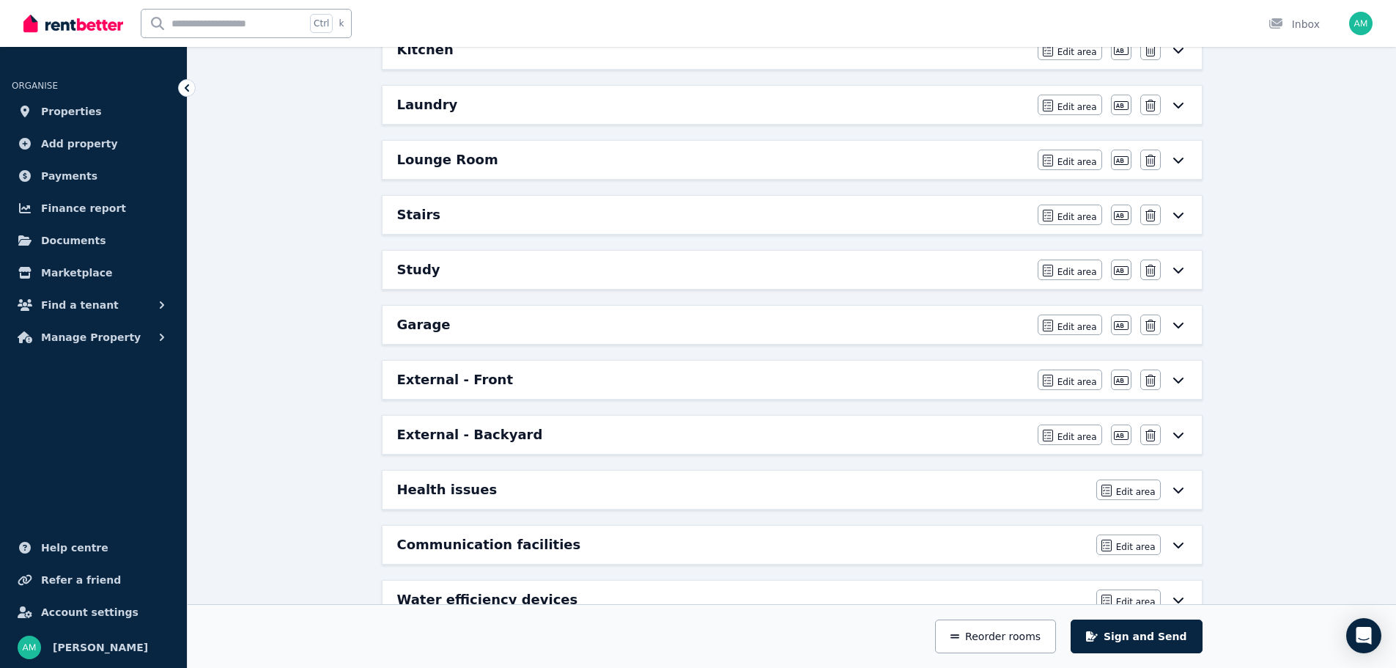
scroll to position [767, 0]
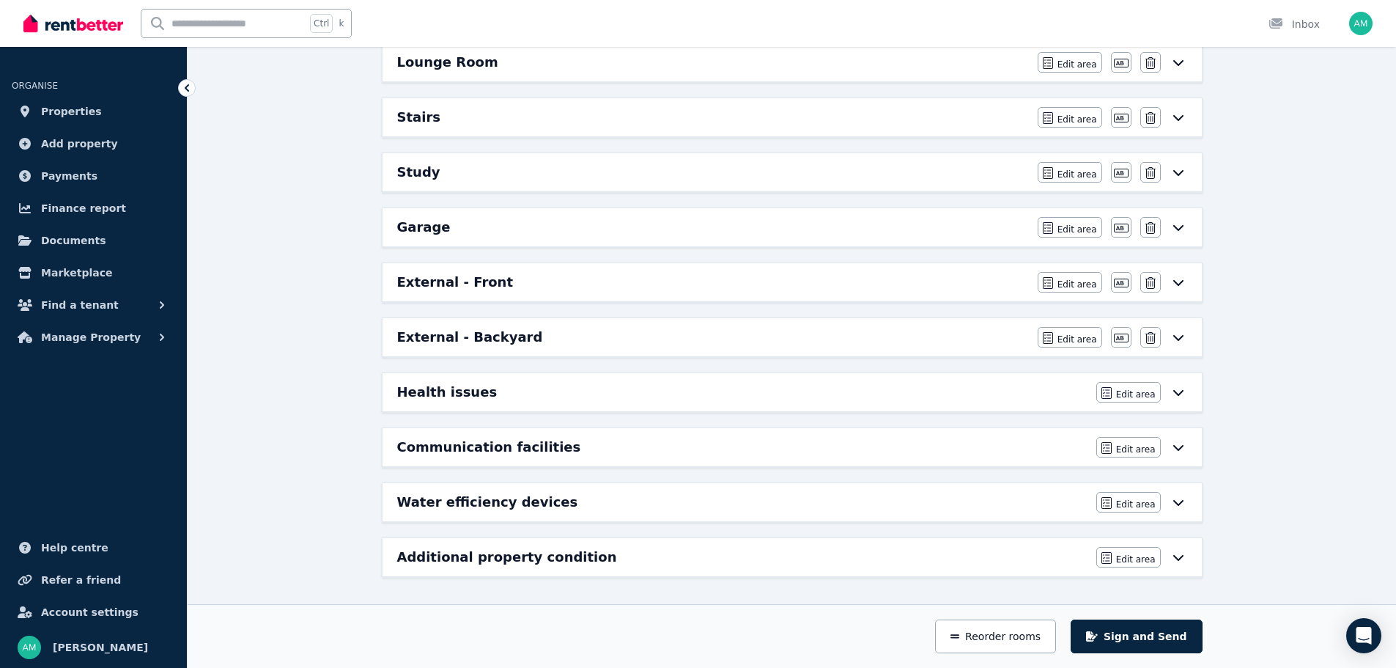
click at [498, 447] on h6 "Communication facilities" at bounding box center [489, 447] width 184 height 21
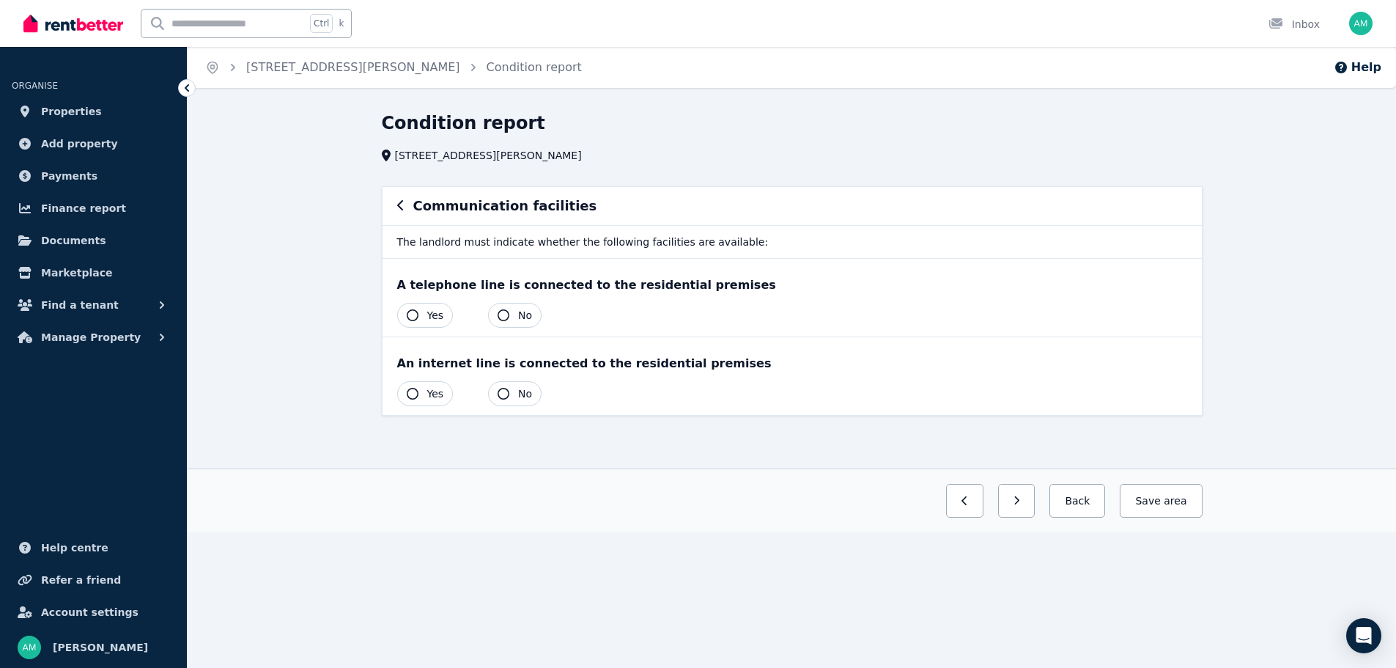
scroll to position [0, 0]
click at [504, 312] on icon "button" at bounding box center [510, 315] width 12 height 12
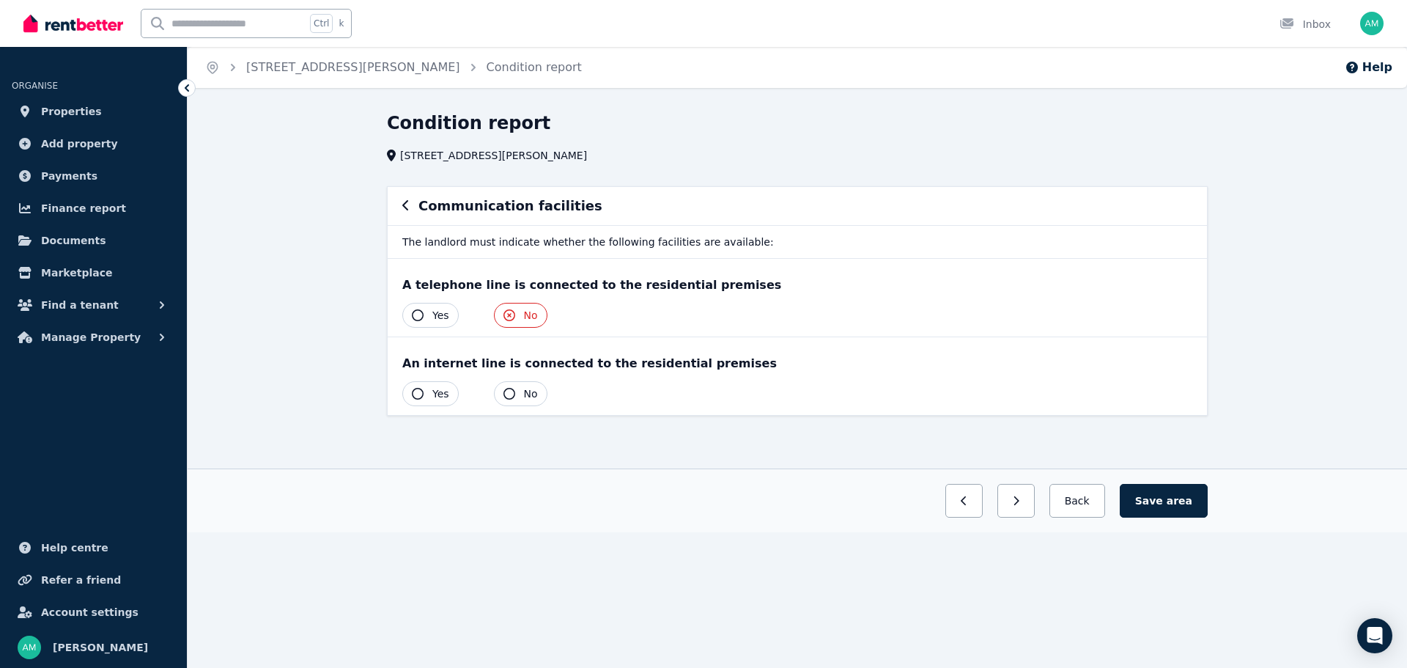
click at [419, 394] on icon "button" at bounding box center [418, 394] width 12 height 12
click at [667, 456] on section "Communication facilities The landlord must indicate whether the following facil…" at bounding box center [797, 327] width 833 height 282
click at [1184, 500] on span "area" at bounding box center [1180, 500] width 26 height 15
click at [1082, 497] on button "Back" at bounding box center [1077, 501] width 68 height 34
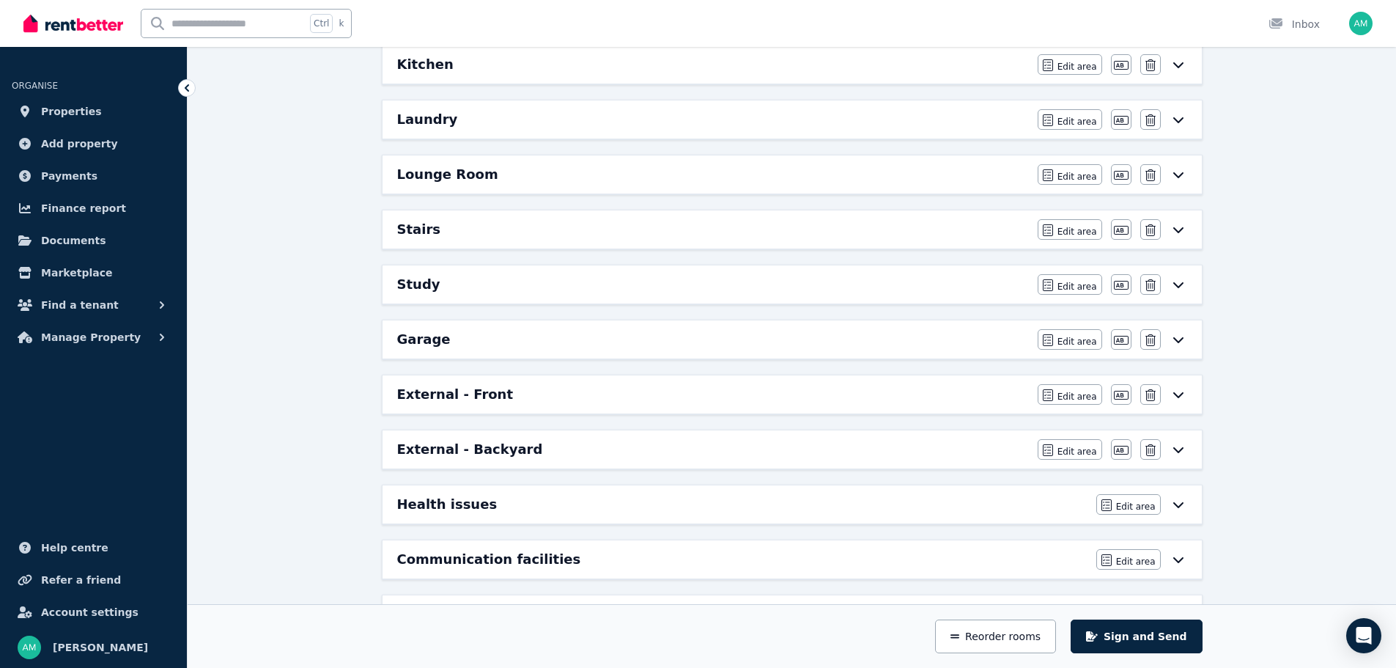
scroll to position [767, 0]
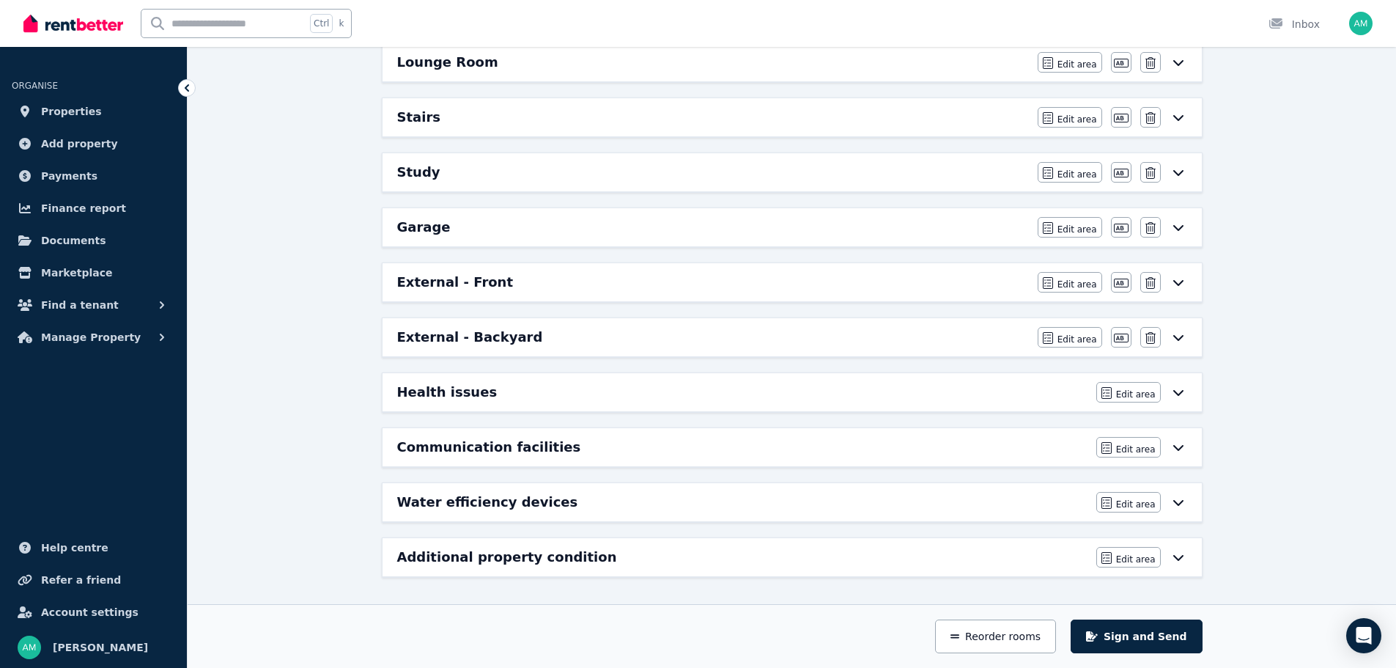
click at [971, 485] on div "Water efficiency devices Edit area Edit area" at bounding box center [793, 502] width 820 height 38
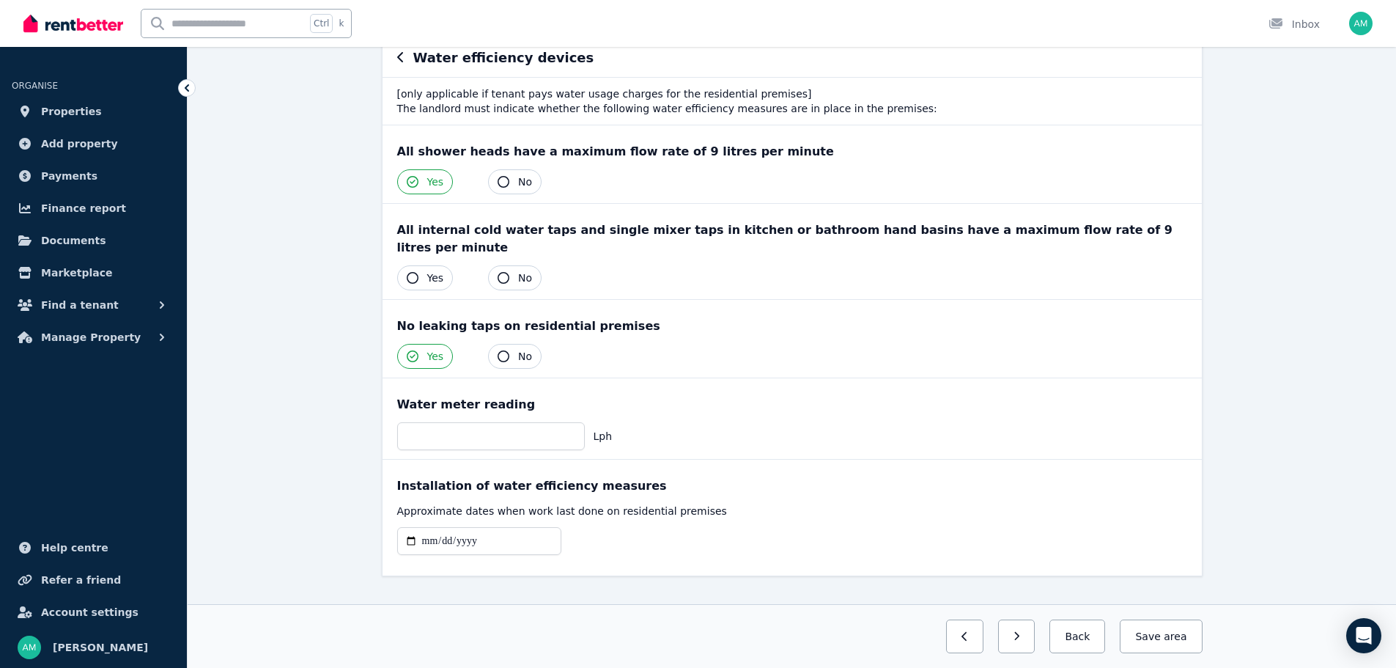
scroll to position [155, 0]
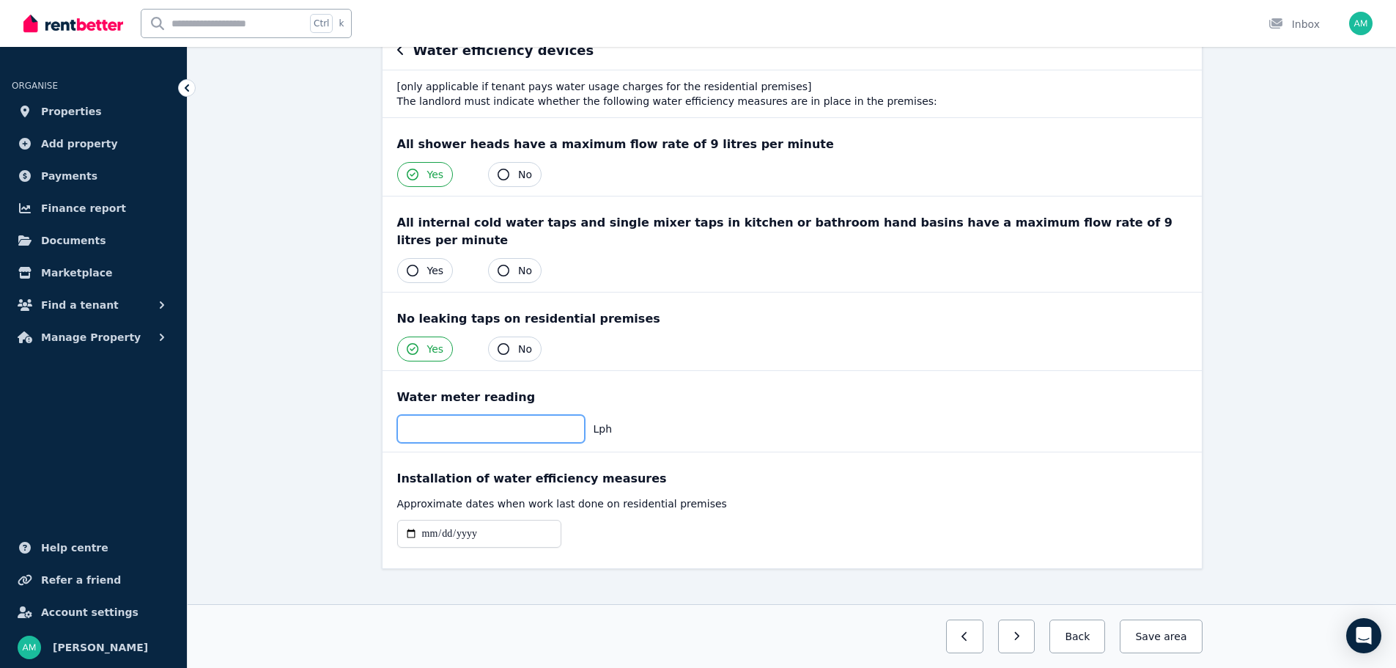
click at [444, 417] on input "number" at bounding box center [491, 429] width 188 height 28
type input "***"
click at [1177, 633] on span "area" at bounding box center [1174, 636] width 26 height 15
click at [1105, 626] on button "Back" at bounding box center [1072, 636] width 68 height 34
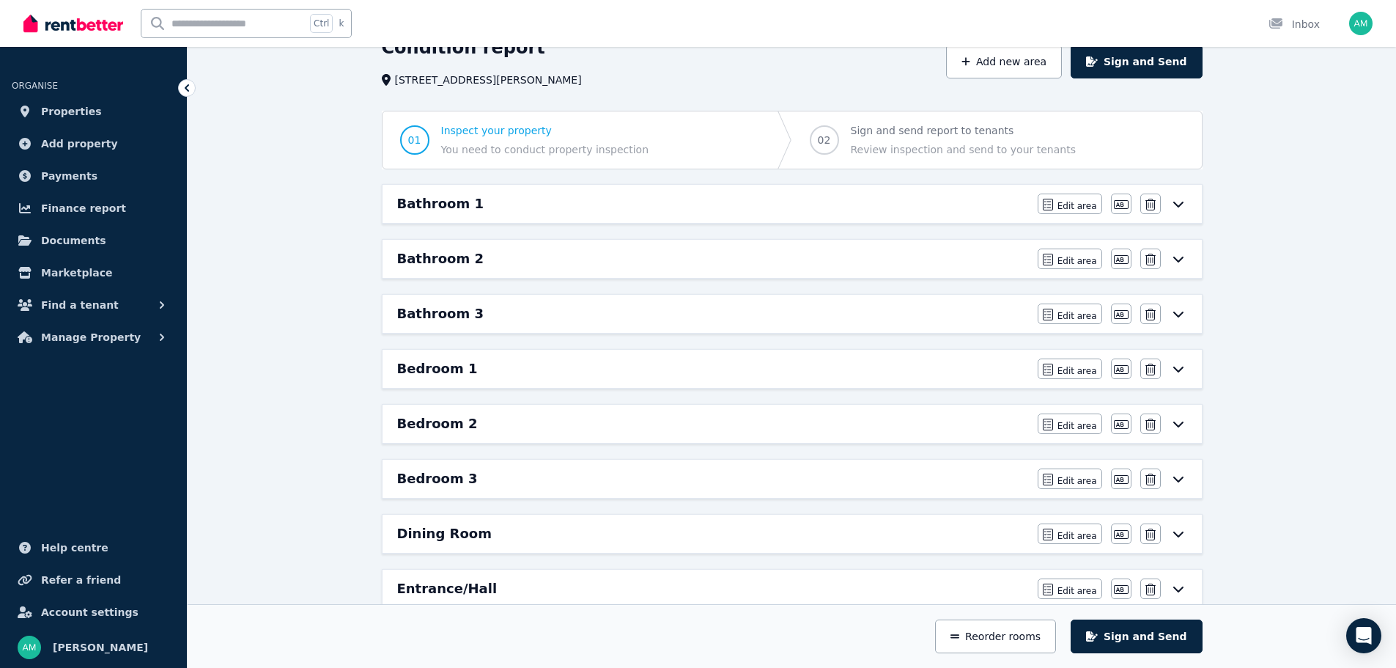
scroll to position [0, 0]
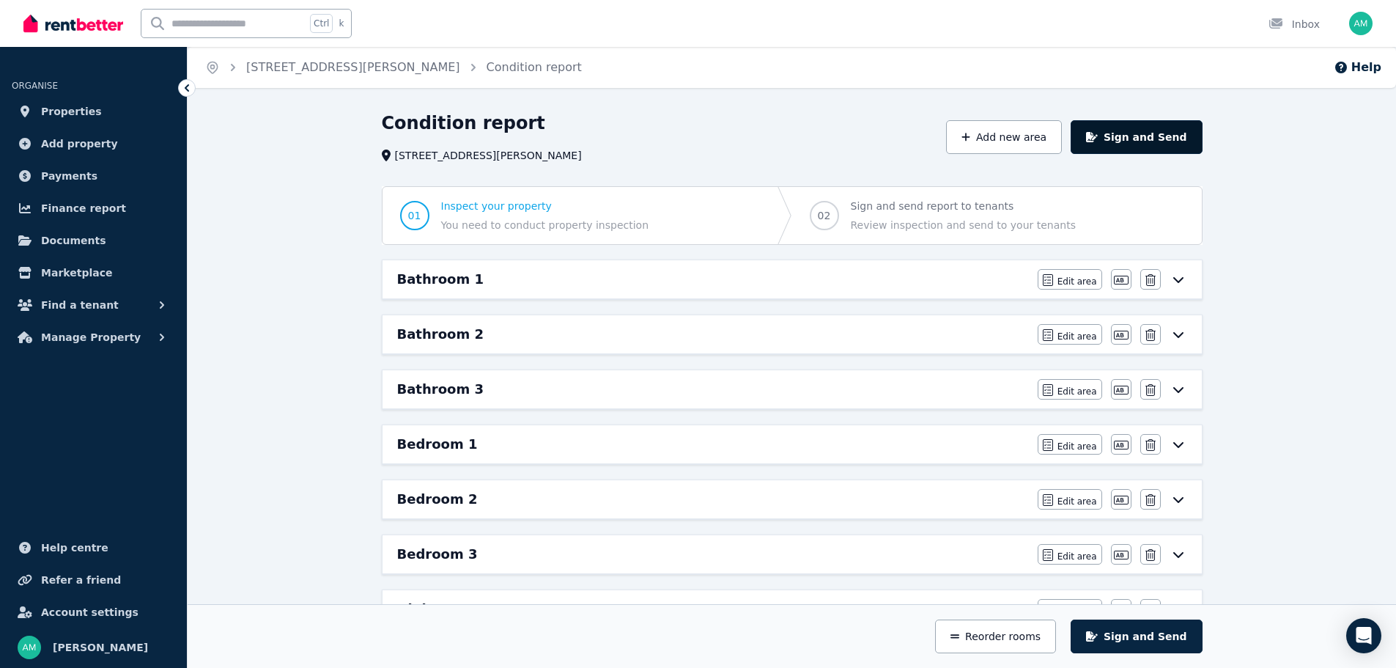
click at [1148, 144] on button "Sign and Send" at bounding box center [1136, 137] width 131 height 34
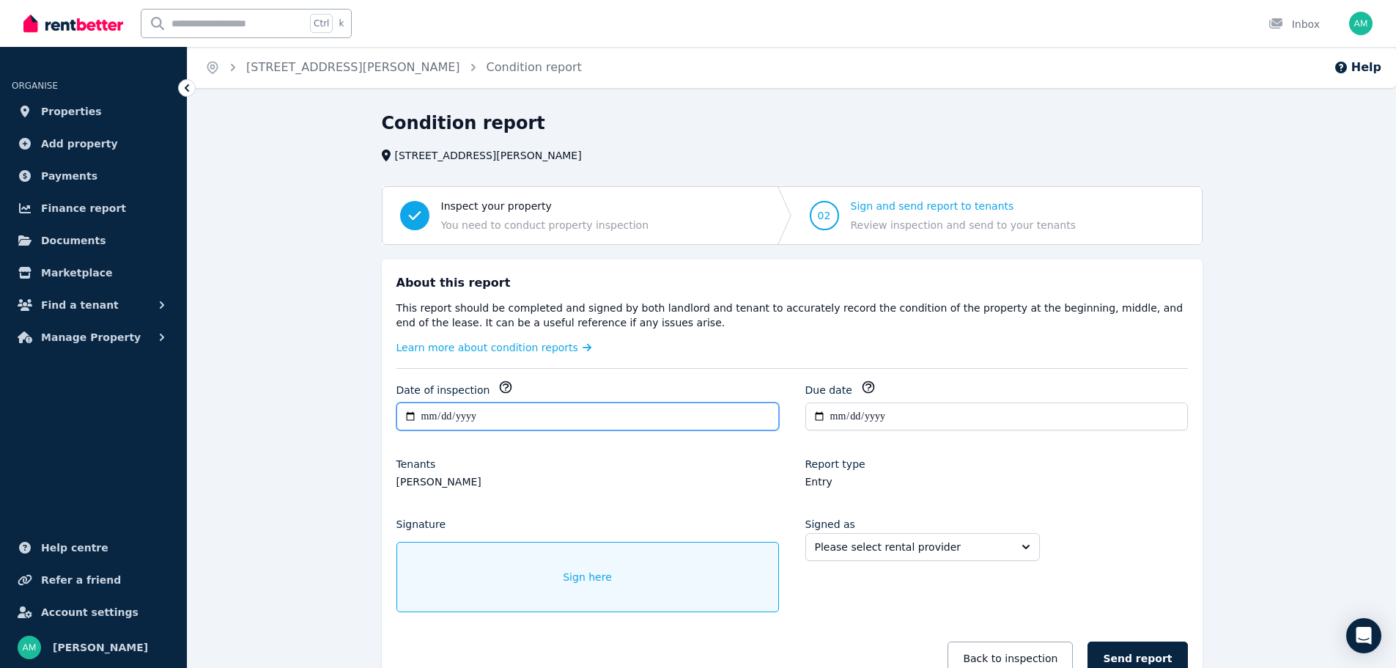
click at [430, 418] on input "**********" at bounding box center [588, 416] width 383 height 28
type input "**********"
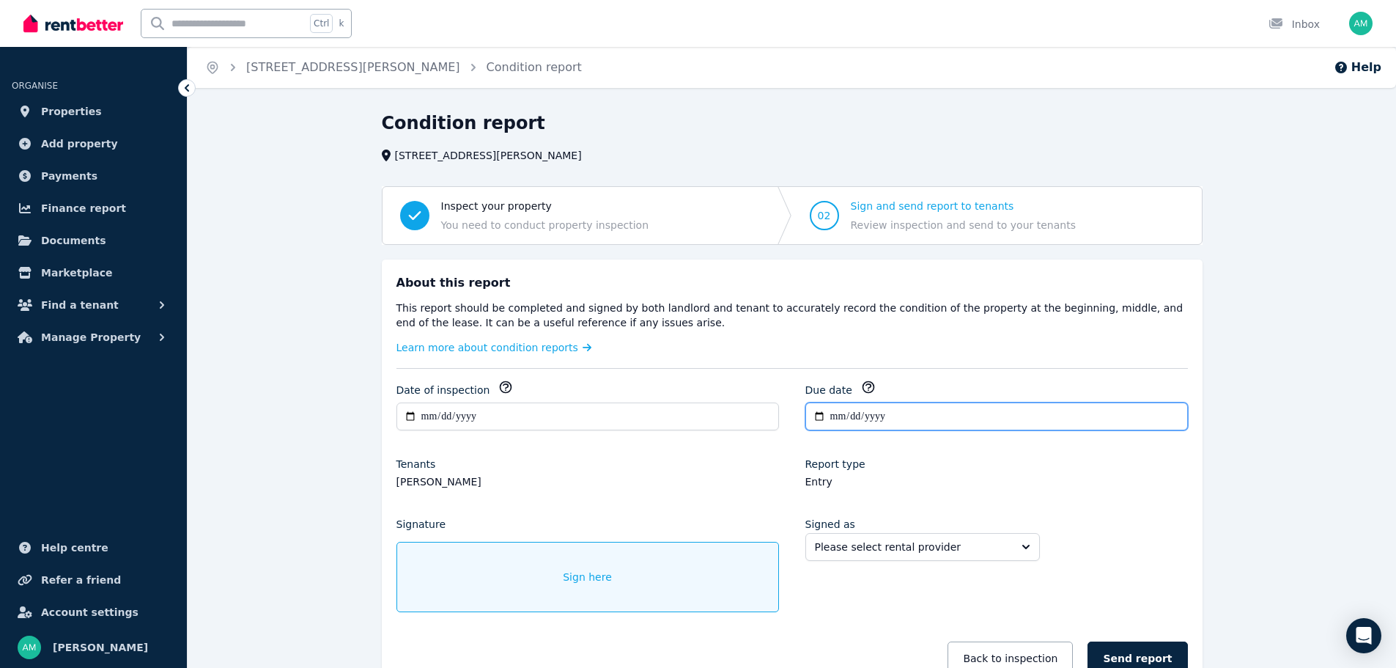
click at [832, 419] on input "**********" at bounding box center [997, 416] width 383 height 28
type input "**********"
click at [628, 578] on div "Sign here" at bounding box center [588, 577] width 383 height 70
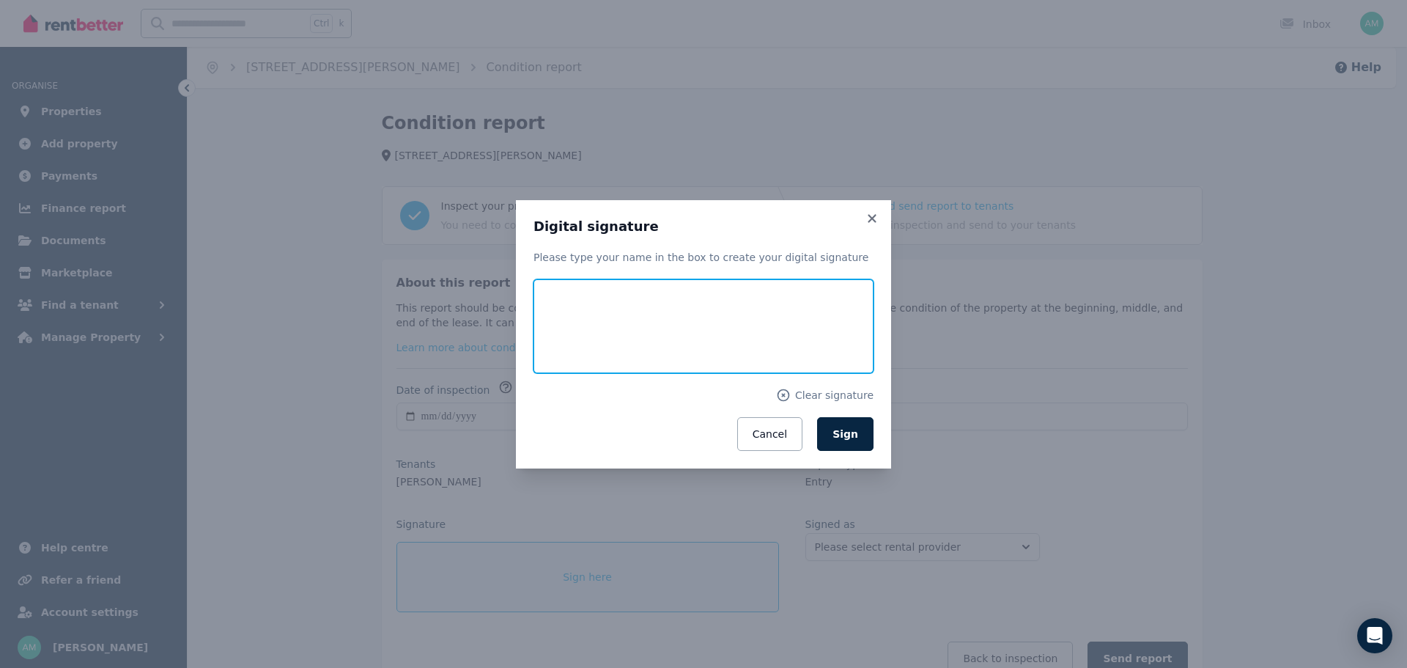
drag, startPoint x: 615, startPoint y: 352, endPoint x: 737, endPoint y: 374, distance: 124.4
click at [627, 355] on input "text" at bounding box center [704, 326] width 340 height 94
type input "**********"
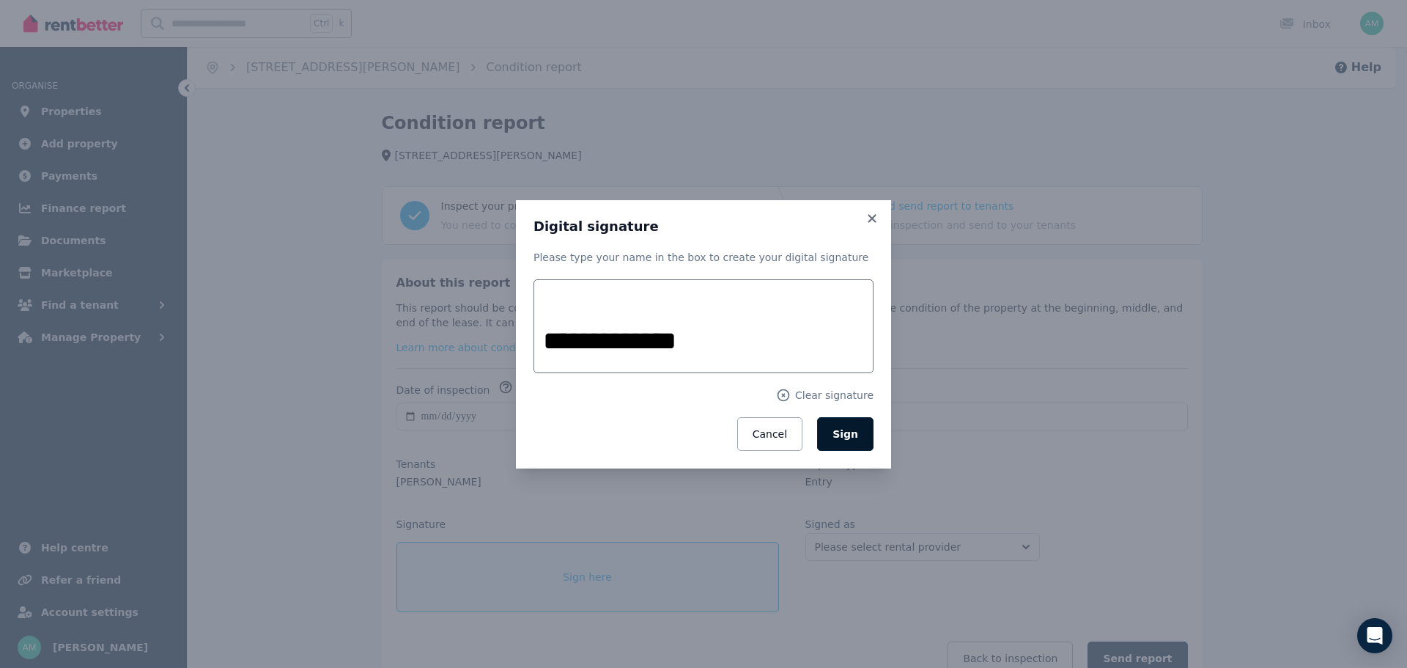
click at [858, 438] on span "Sign" at bounding box center [846, 434] width 26 height 12
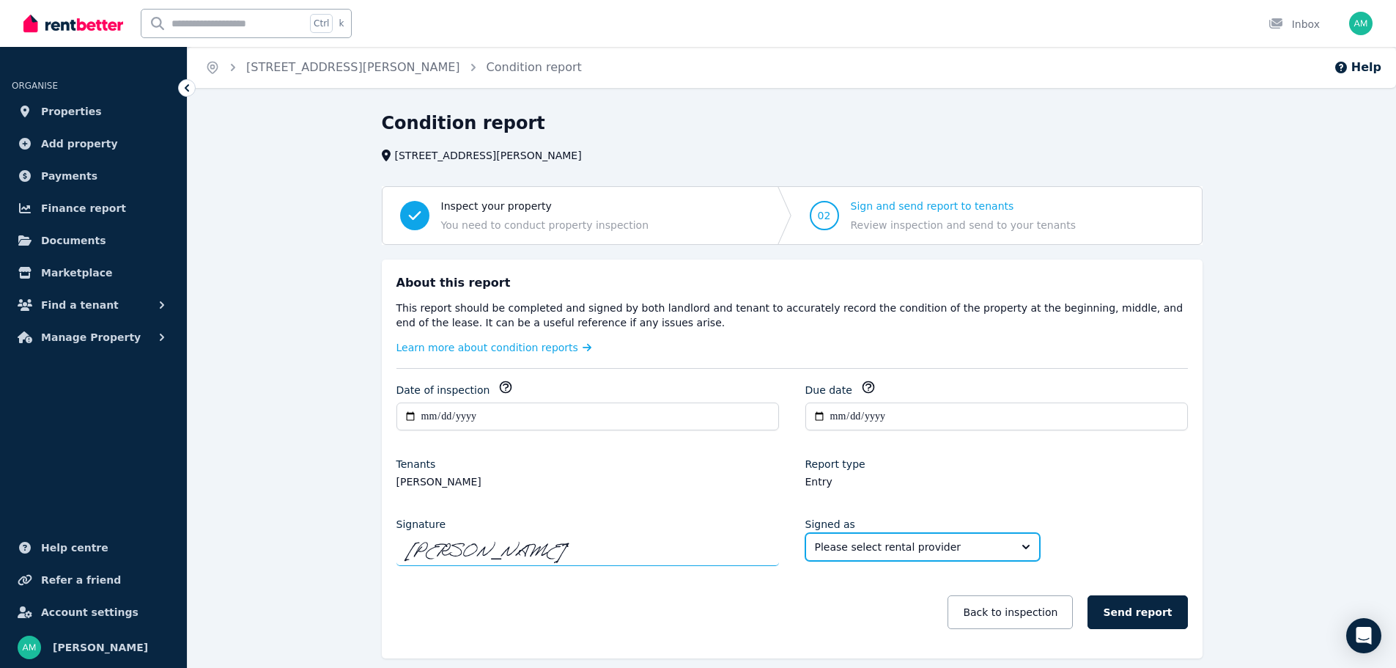
click at [855, 545] on span "Please select rental provider" at bounding box center [912, 546] width 195 height 15
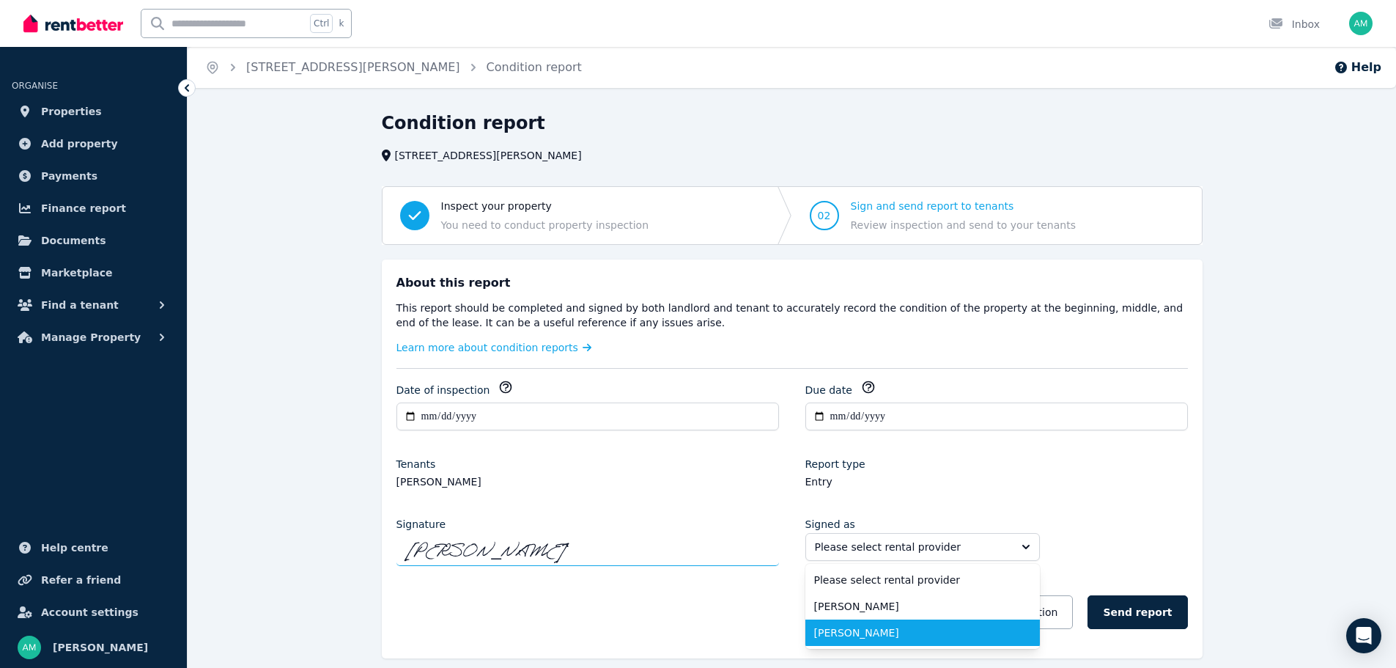
click at [855, 625] on span "[PERSON_NAME]" at bounding box center [913, 632] width 199 height 15
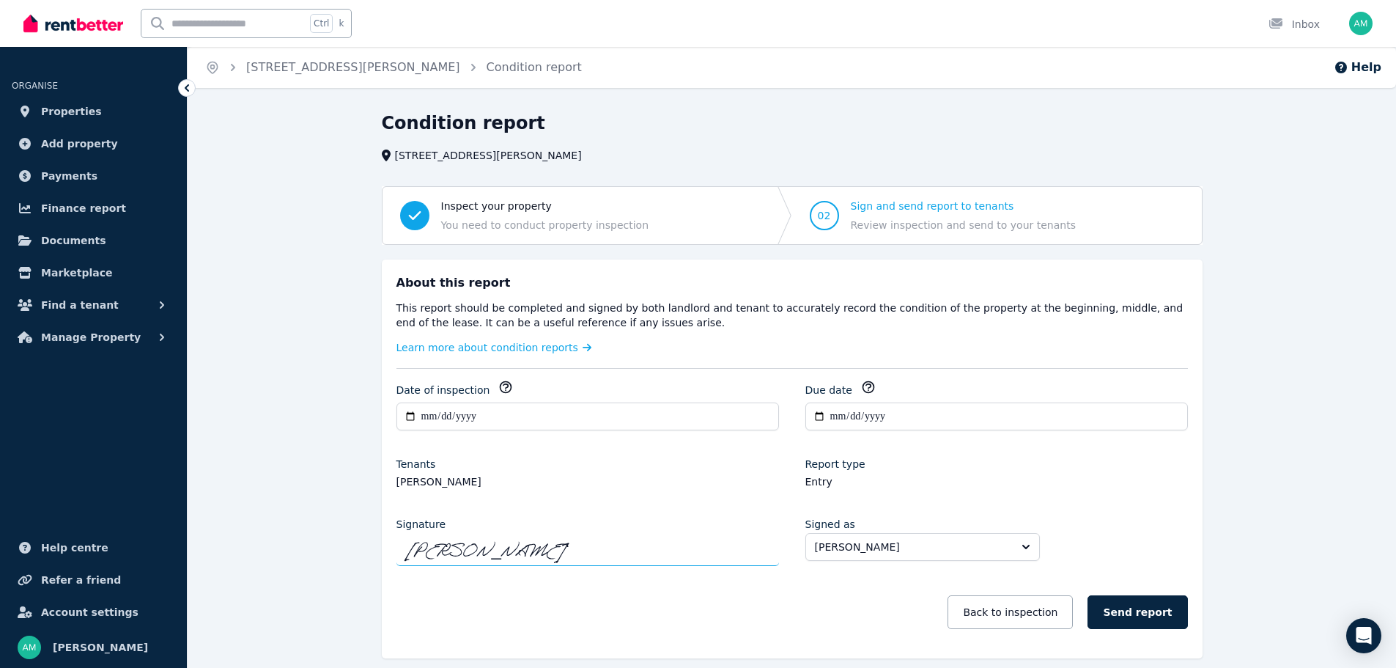
click at [1186, 486] on legend "Entry" at bounding box center [997, 481] width 383 height 15
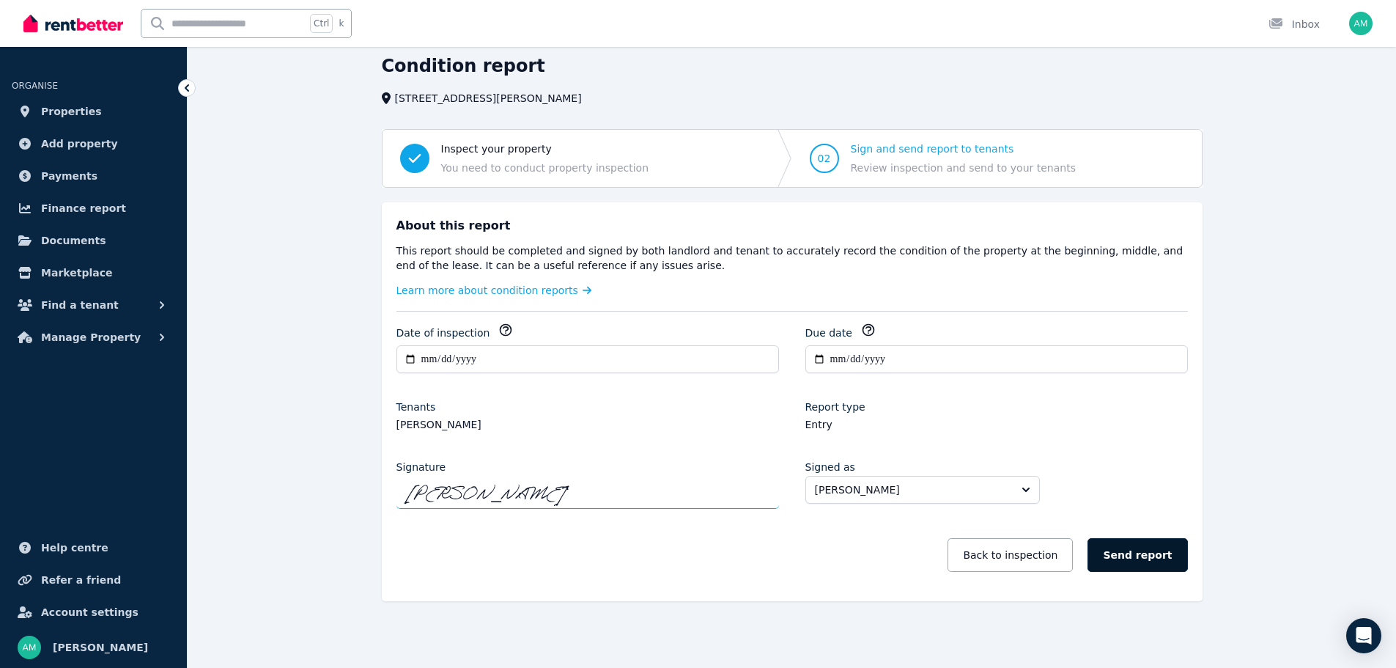
click at [1173, 556] on button "Send report" at bounding box center [1138, 555] width 100 height 34
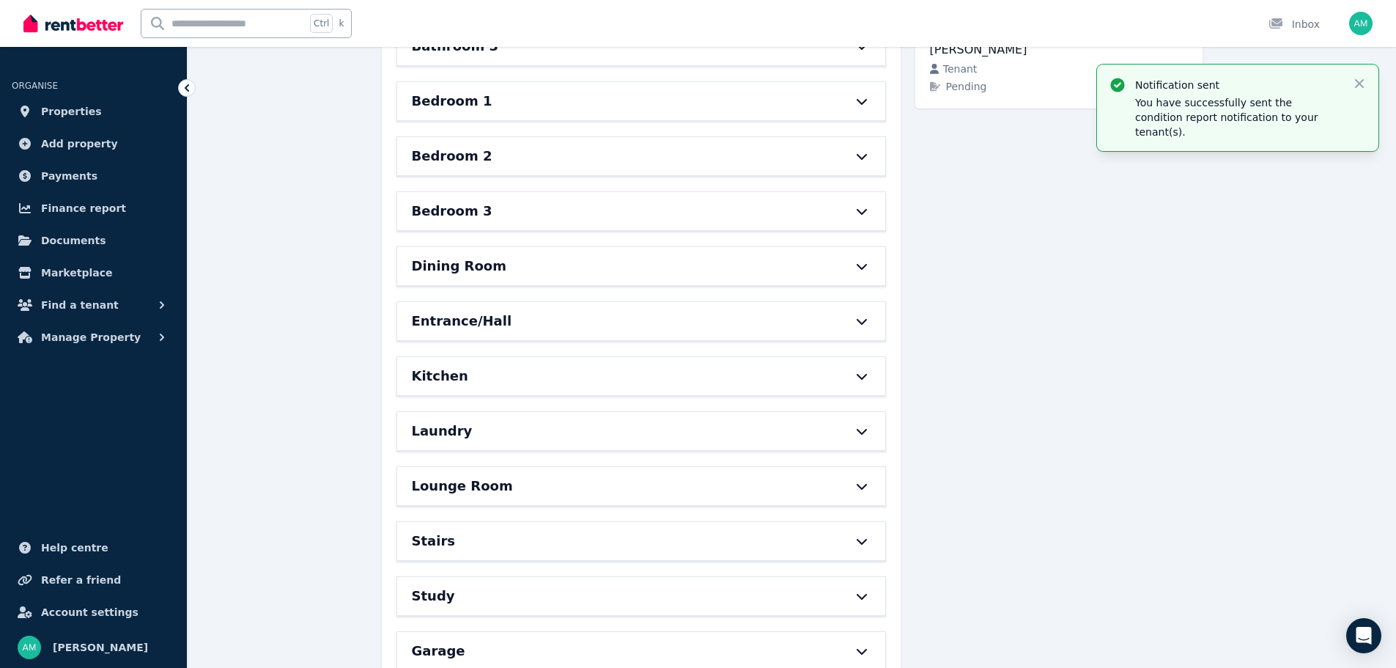
scroll to position [0, 0]
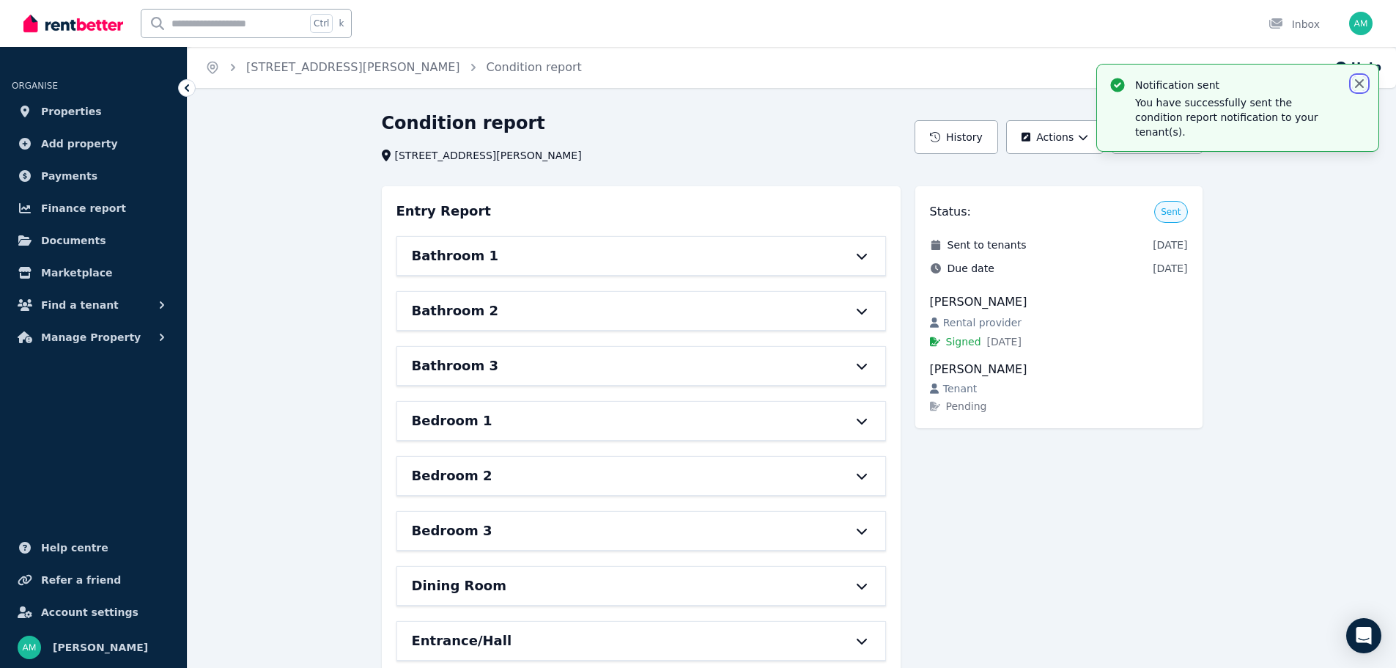
click at [1363, 84] on icon "button" at bounding box center [1359, 83] width 15 height 15
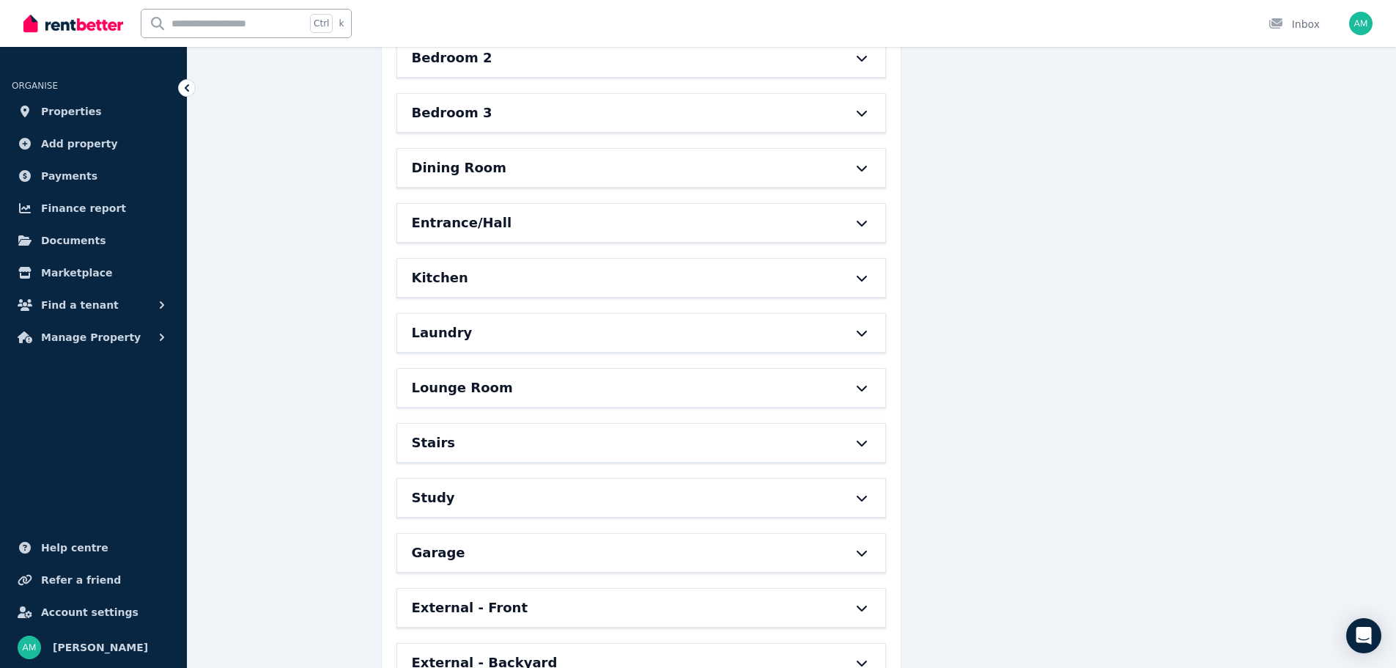
scroll to position [694, 0]
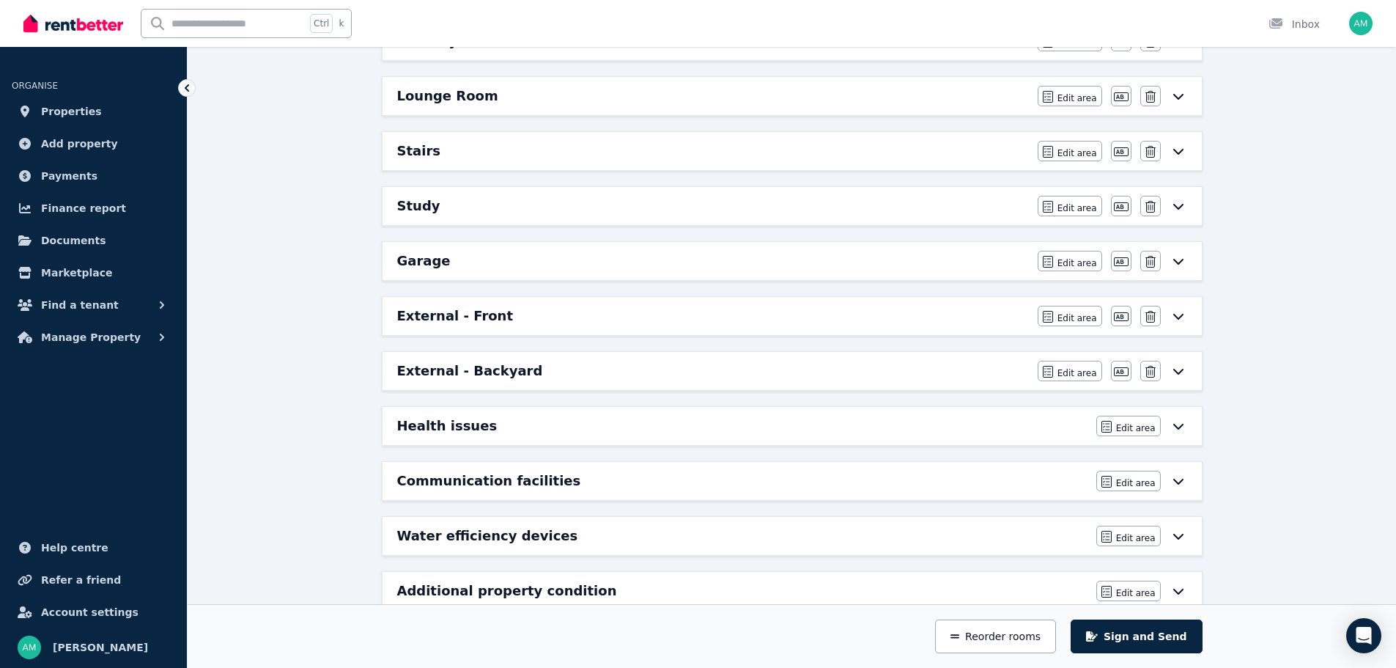
scroll to position [767, 0]
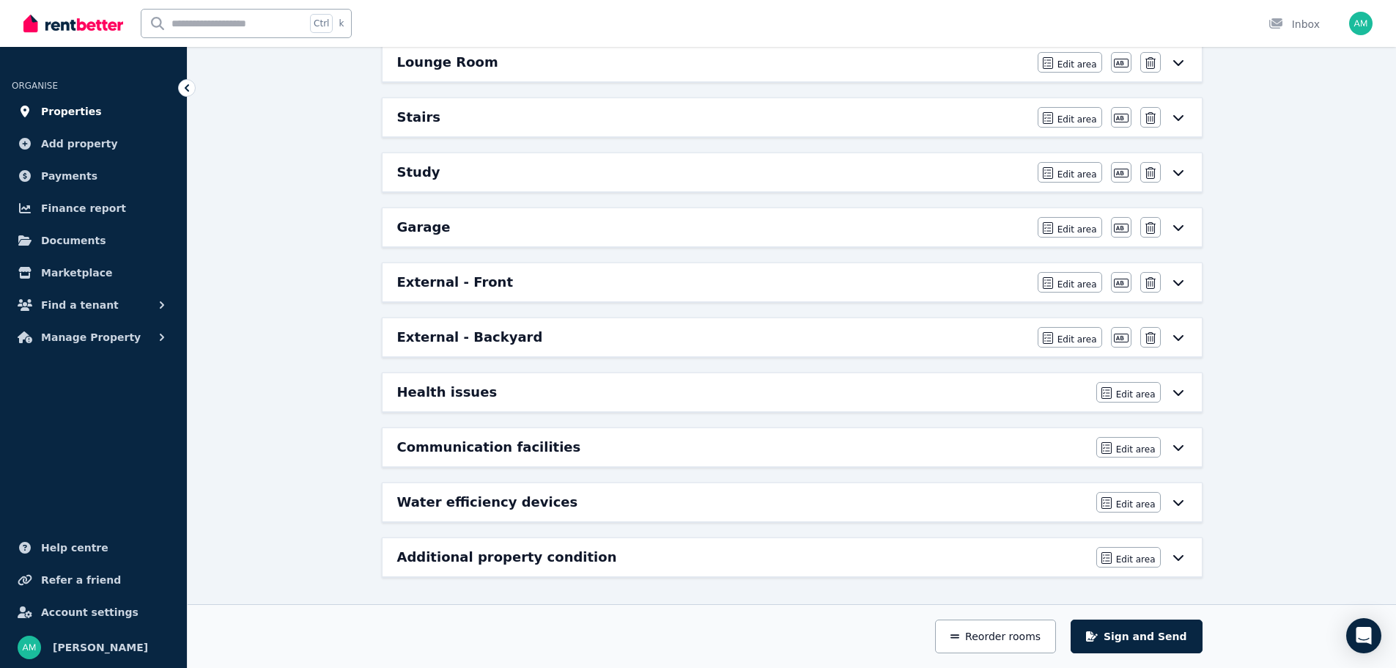
click at [58, 106] on span "Properties" at bounding box center [71, 112] width 61 height 18
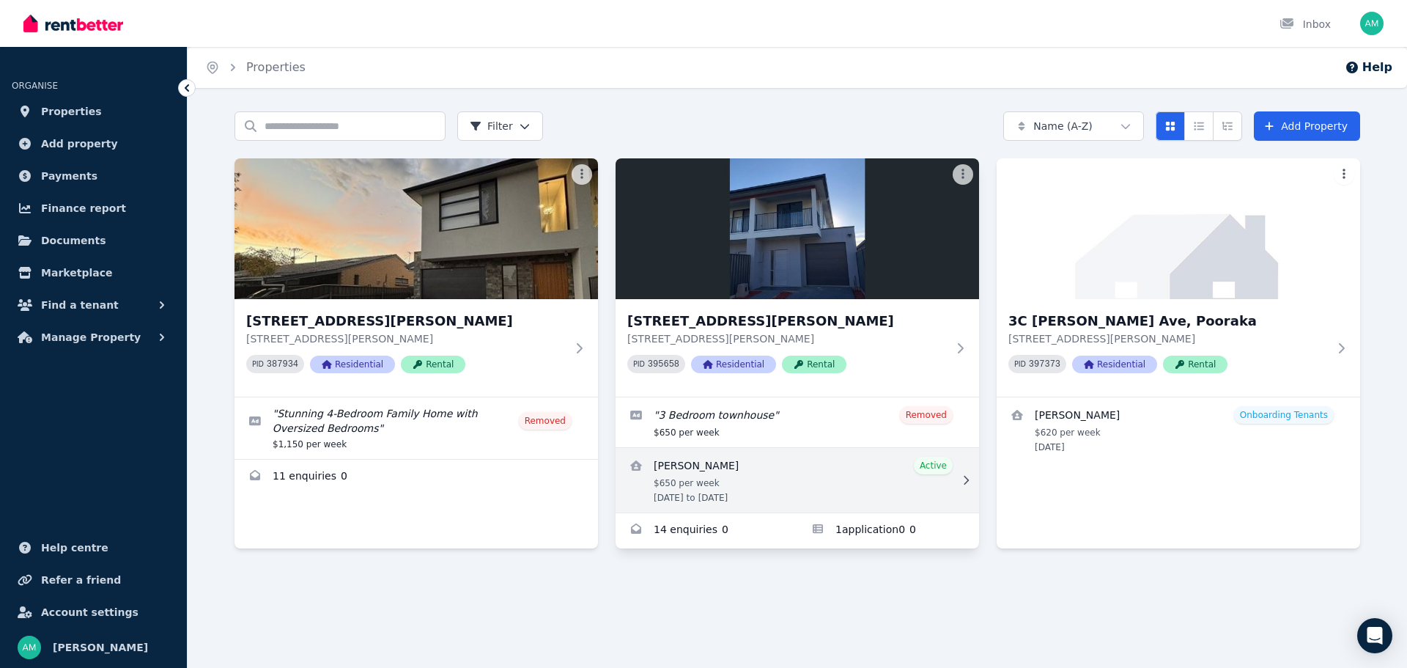
click at [740, 474] on link "View details for Naemat Ahmadi" at bounding box center [798, 480] width 364 height 65
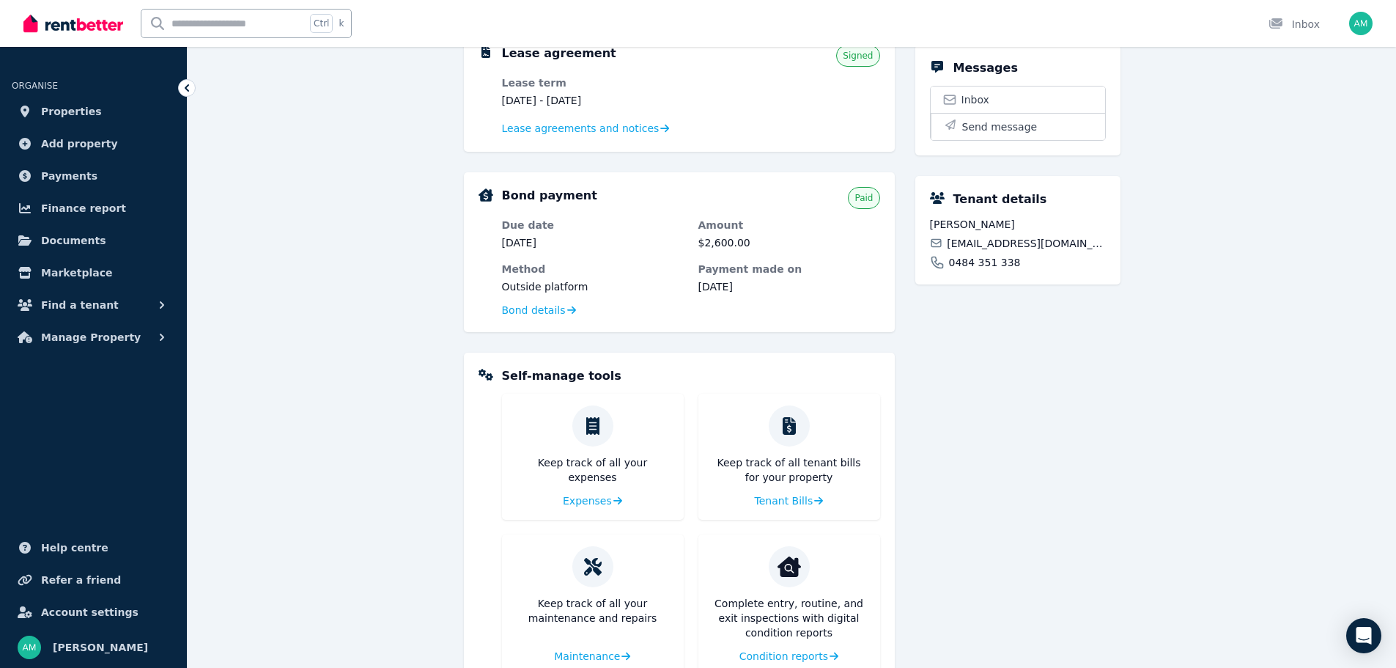
scroll to position [389, 0]
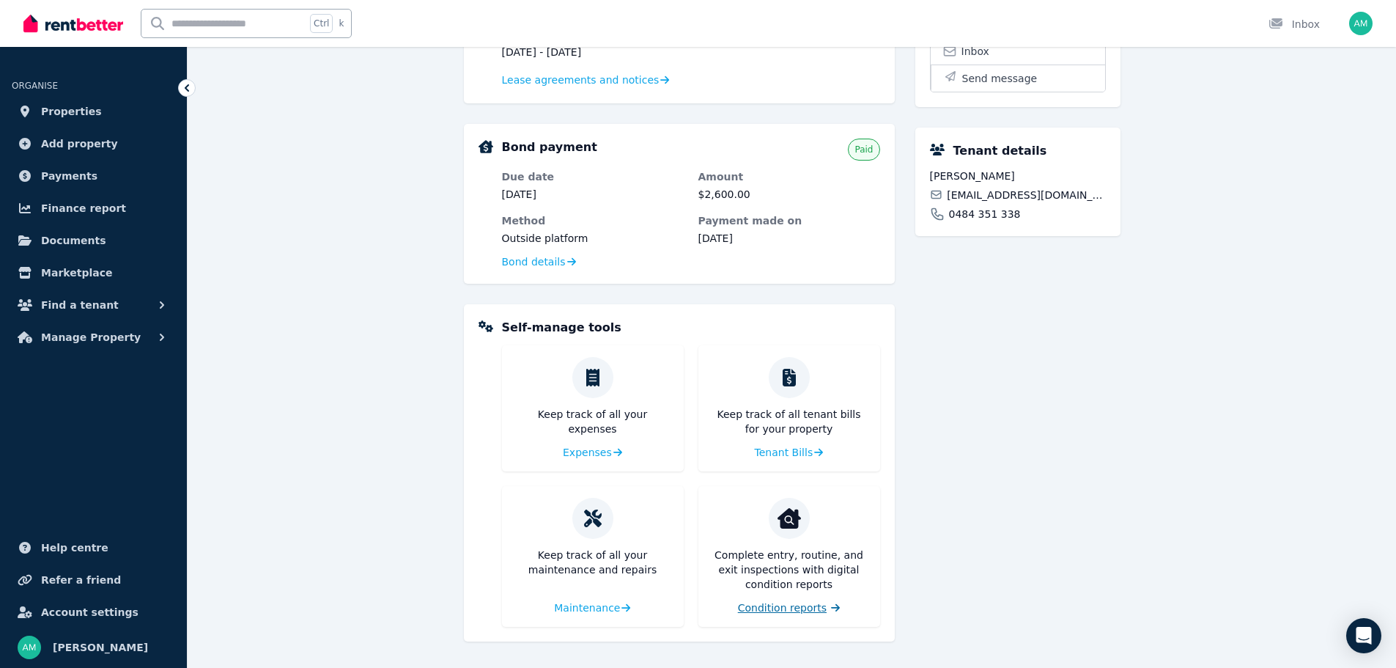
click at [776, 605] on span "Condition reports" at bounding box center [782, 607] width 89 height 15
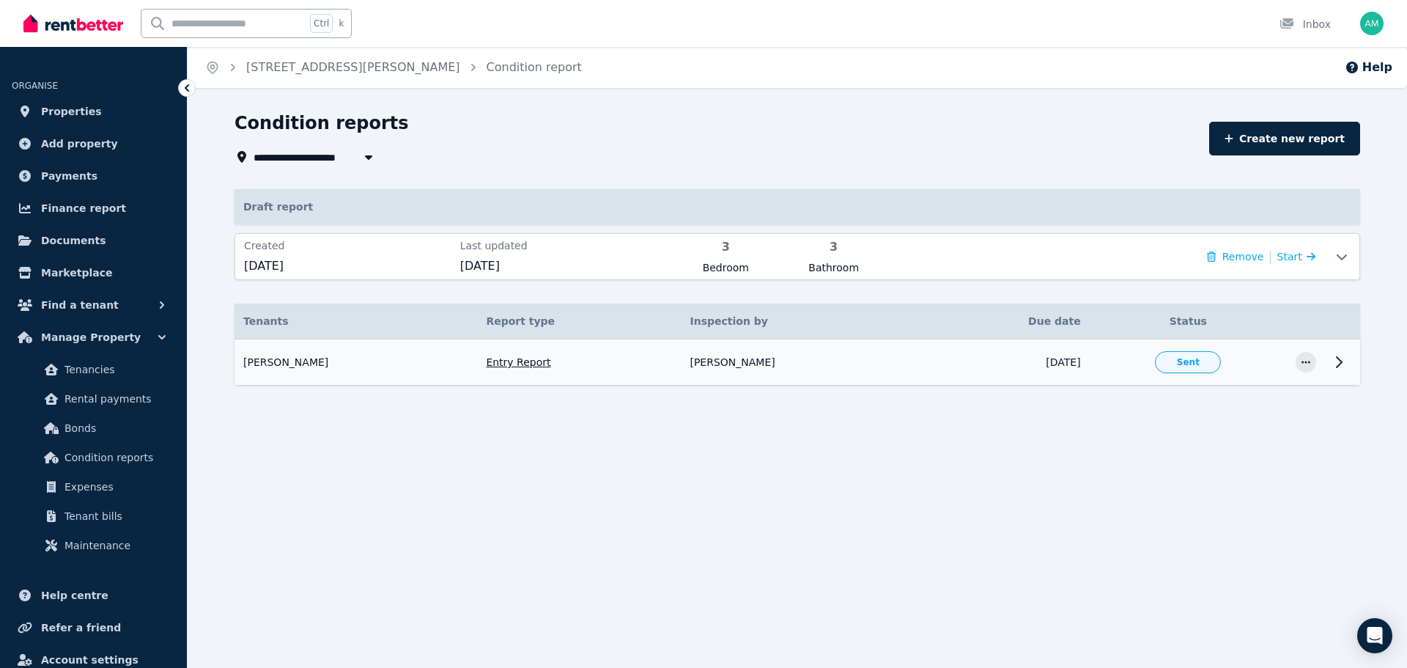
click at [1338, 372] on td at bounding box center [1342, 362] width 35 height 46
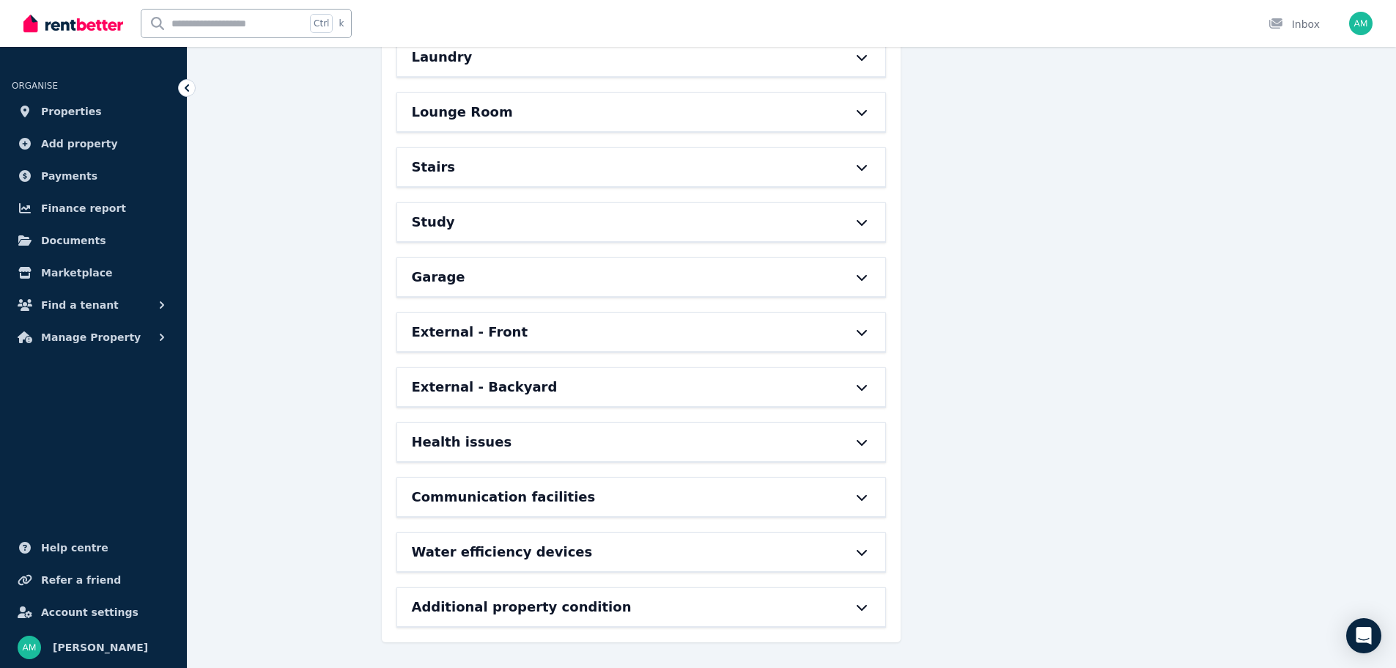
scroll to position [694, 0]
click at [474, 445] on h6 "Health issues" at bounding box center [462, 441] width 100 height 21
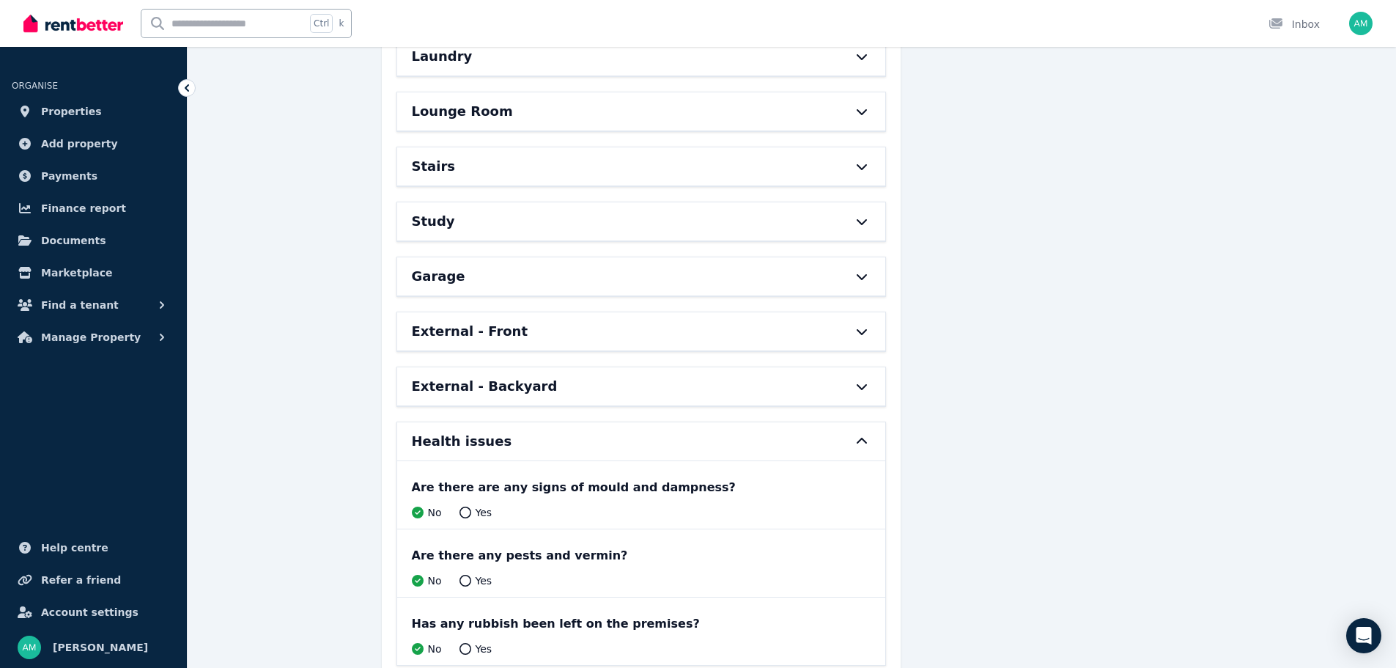
click at [474, 445] on h6 "Health issues" at bounding box center [462, 441] width 100 height 21
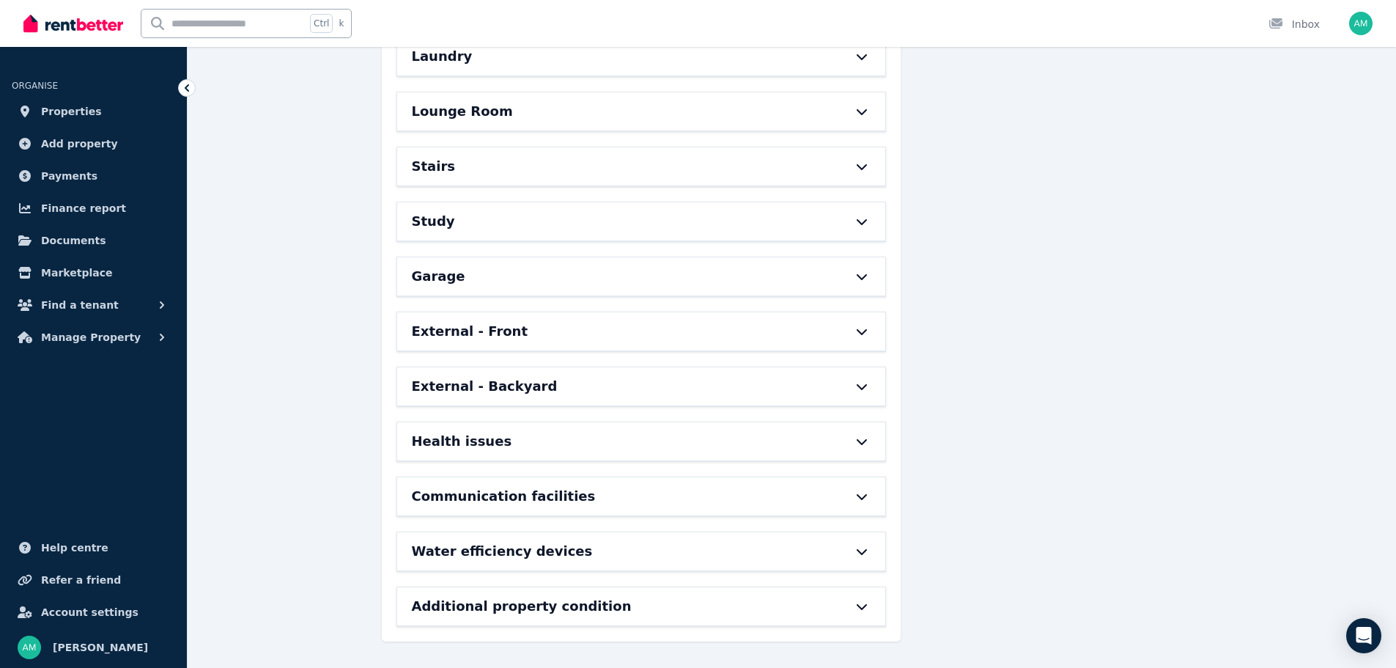
click at [474, 445] on h6 "Health issues" at bounding box center [462, 441] width 100 height 21
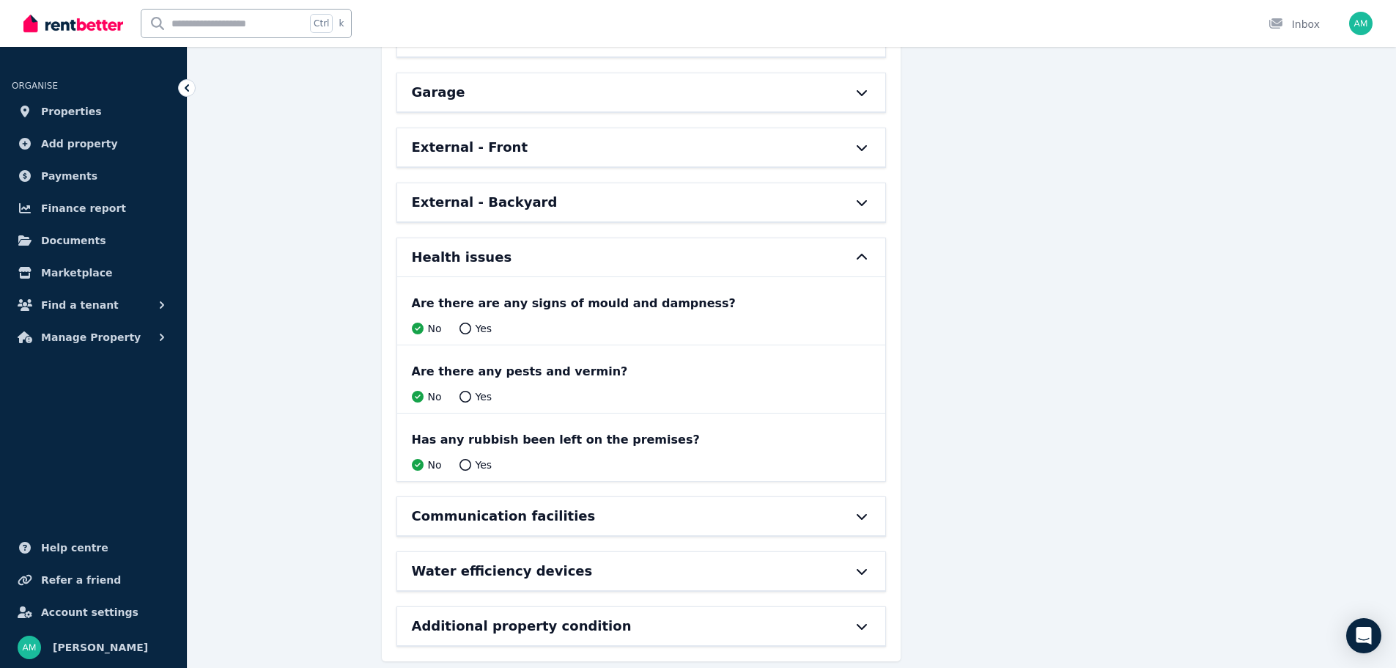
scroll to position [898, 0]
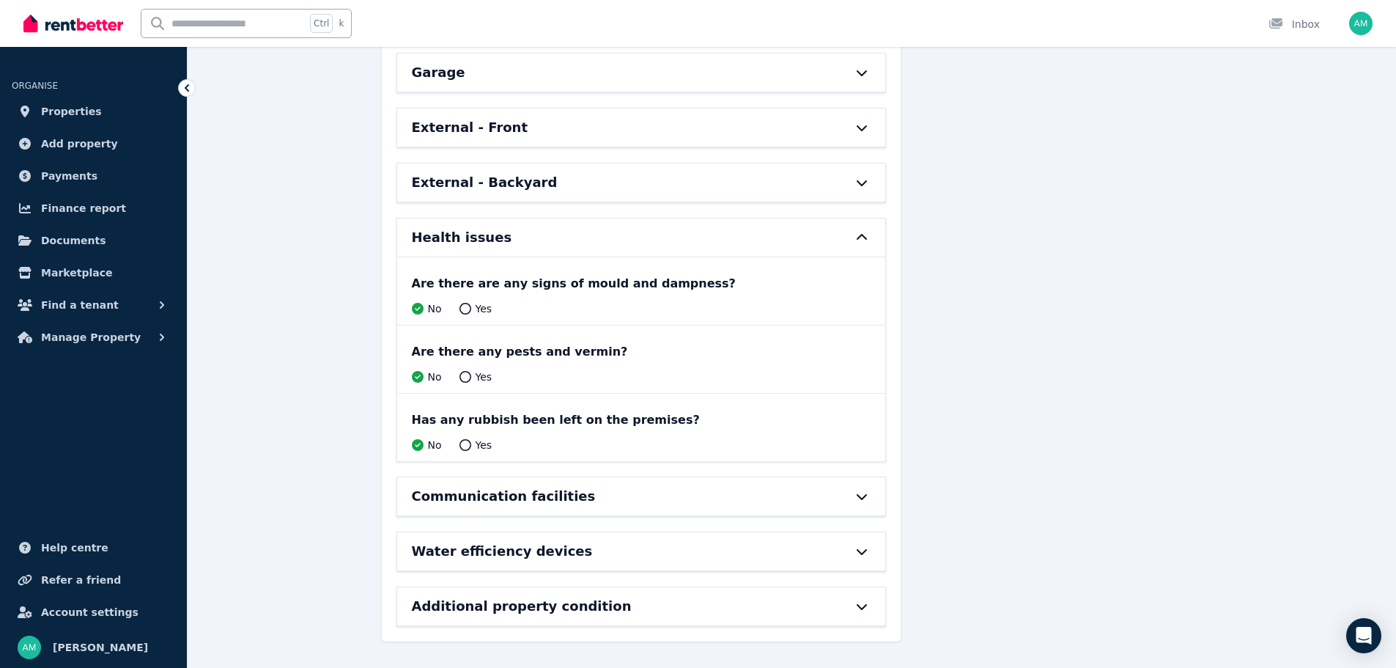
click at [492, 230] on h6 "Health issues" at bounding box center [462, 237] width 100 height 21
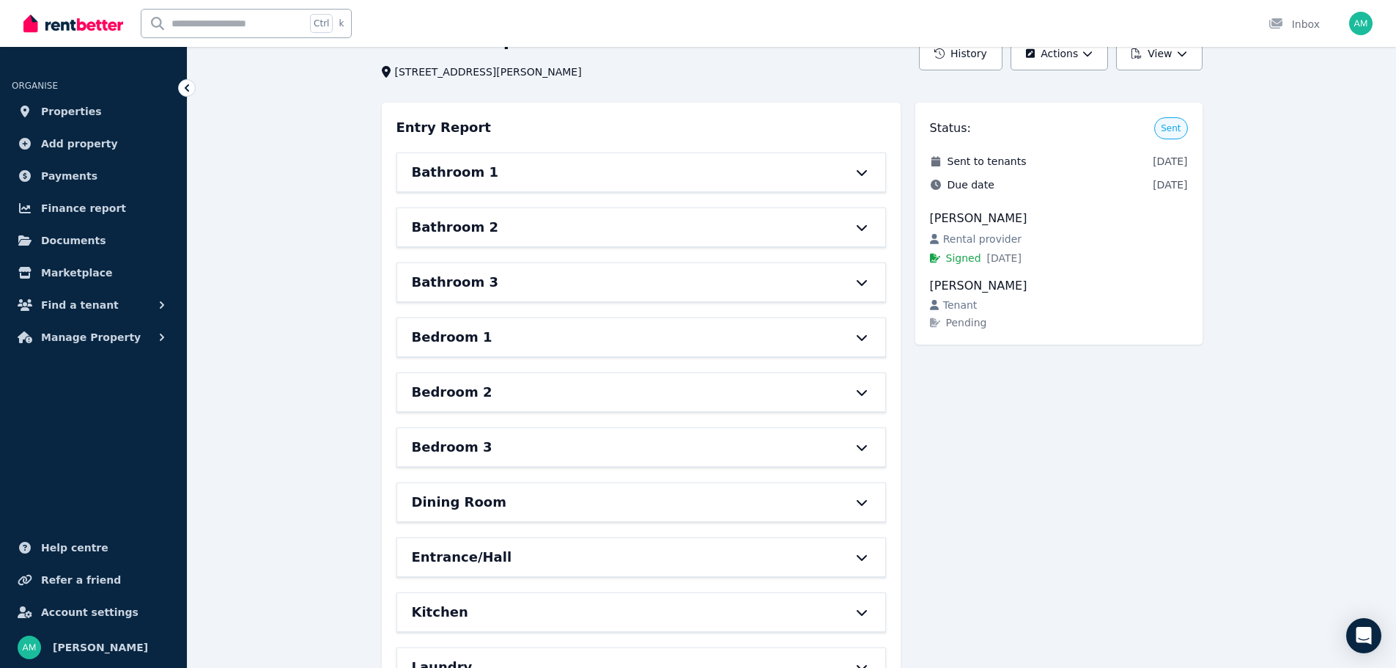
scroll to position [0, 0]
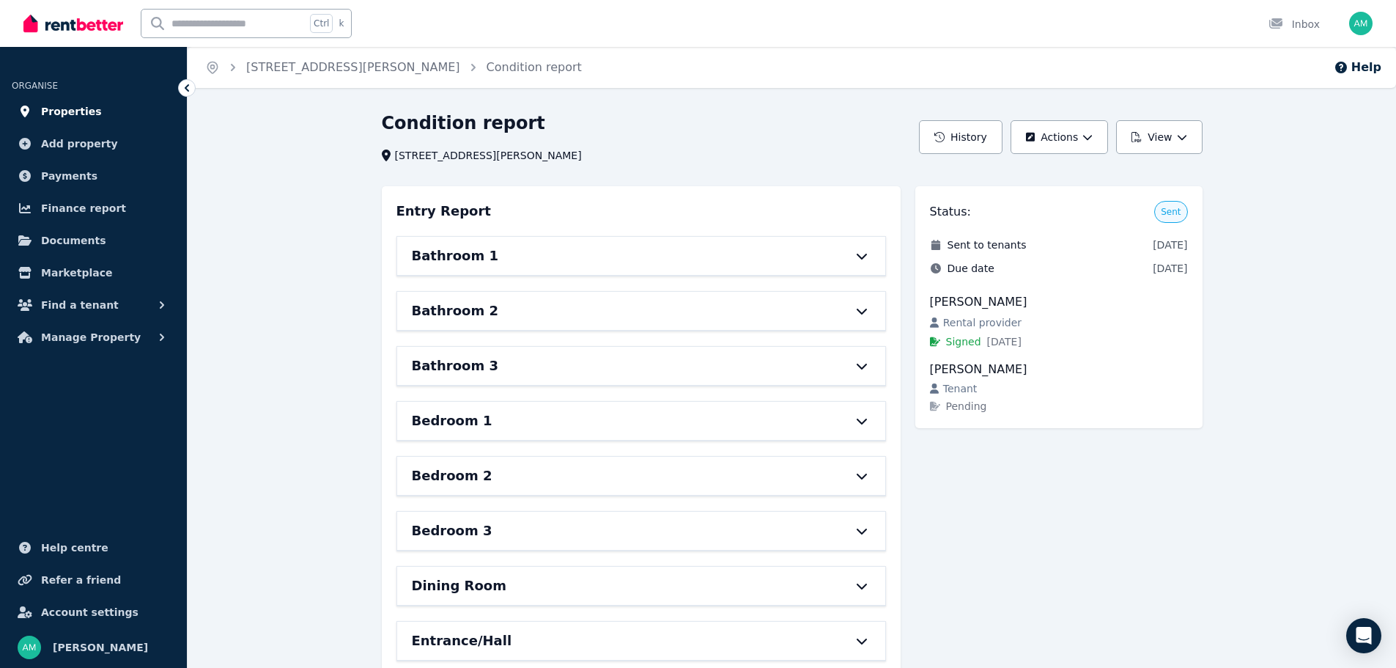
click at [91, 107] on link "Properties" at bounding box center [93, 111] width 163 height 29
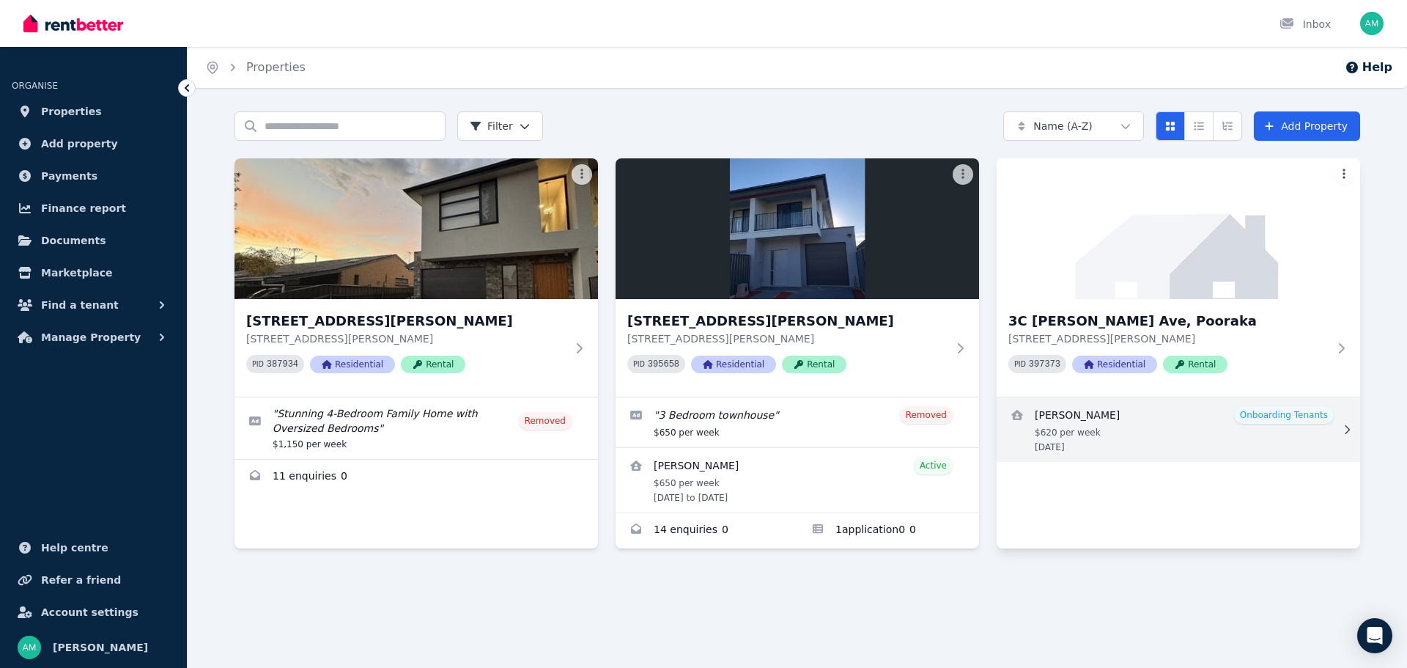
click at [1079, 432] on link "View details for Aqeleh Nazari" at bounding box center [1179, 429] width 364 height 65
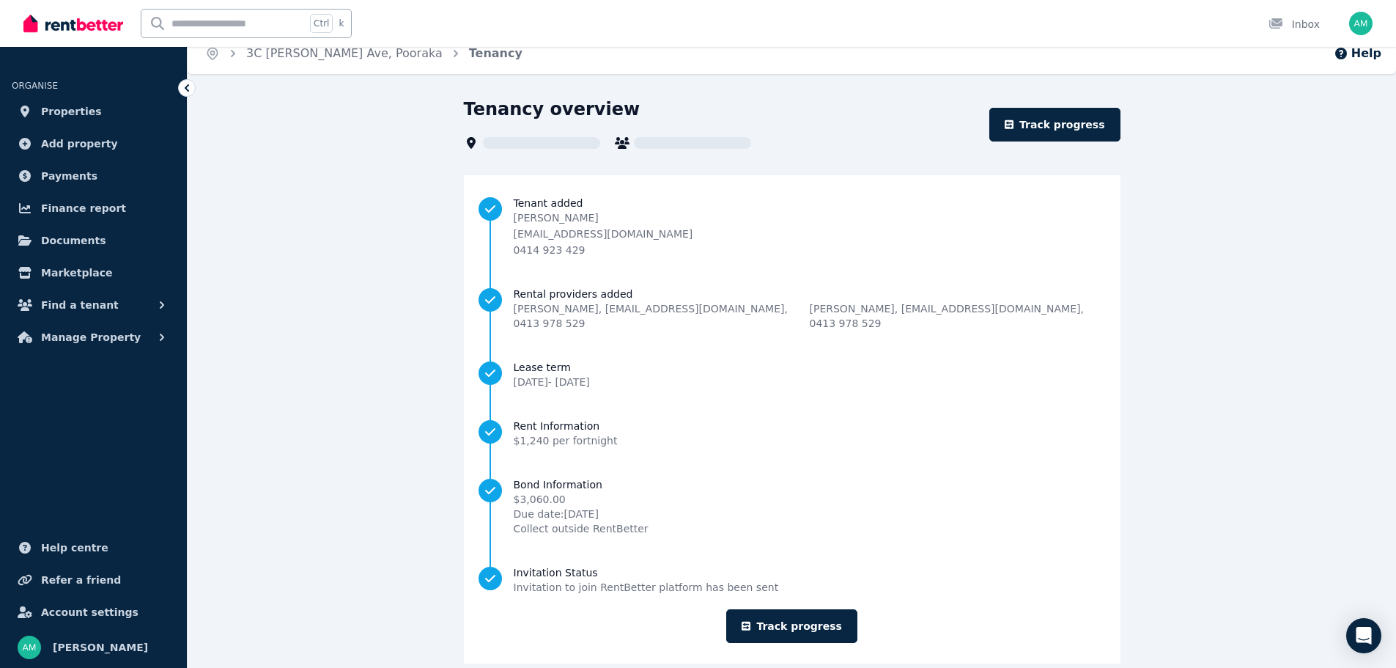
scroll to position [21, 0]
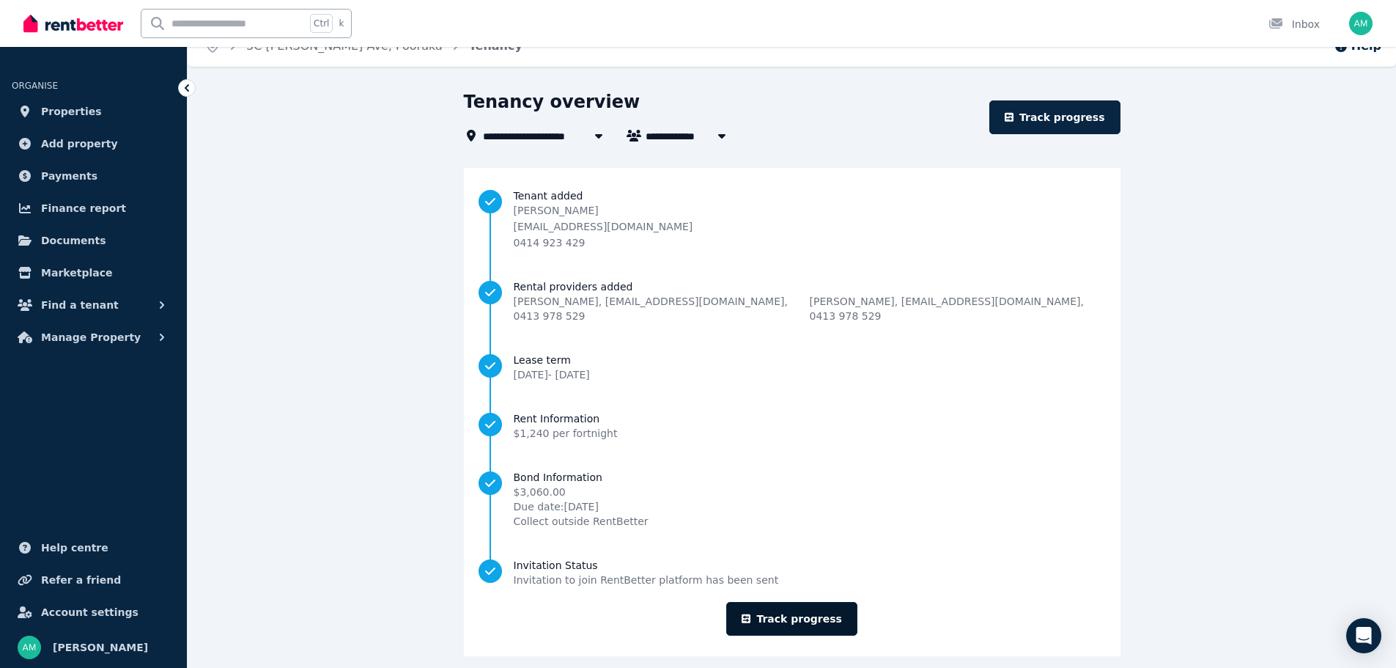
click at [831, 602] on link "Track progress" at bounding box center [791, 619] width 131 height 34
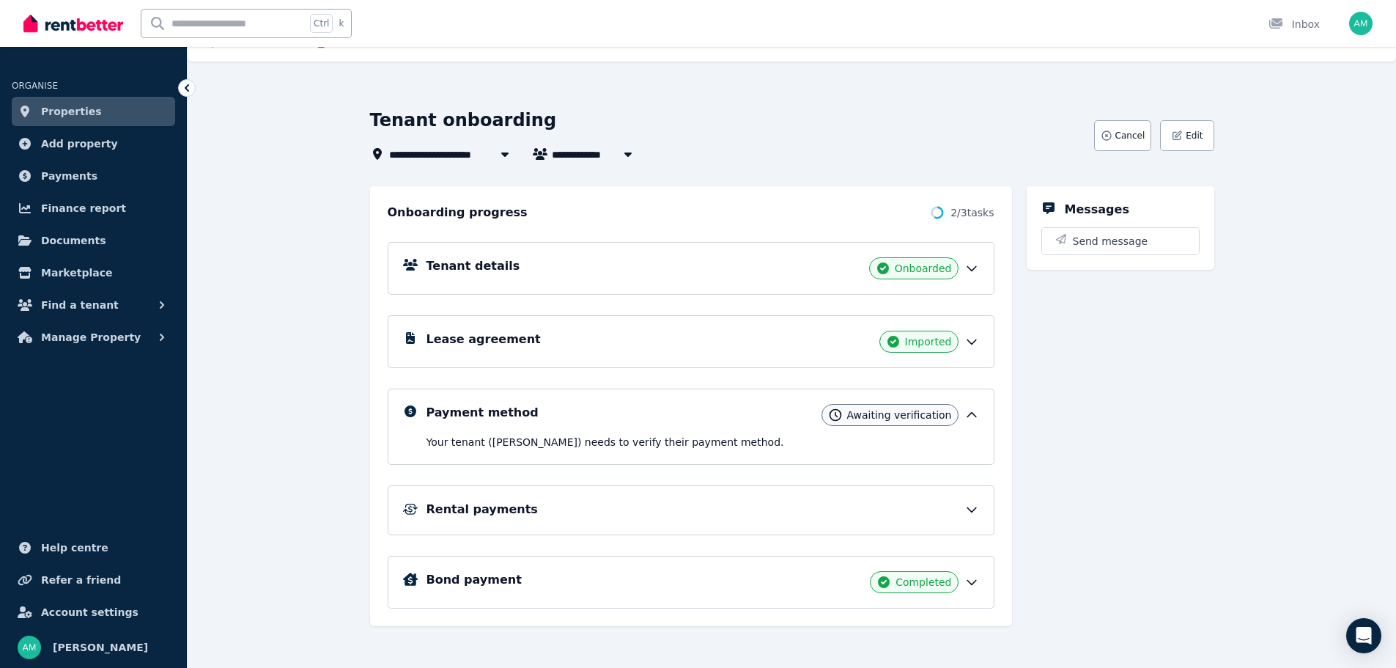
scroll to position [34, 0]
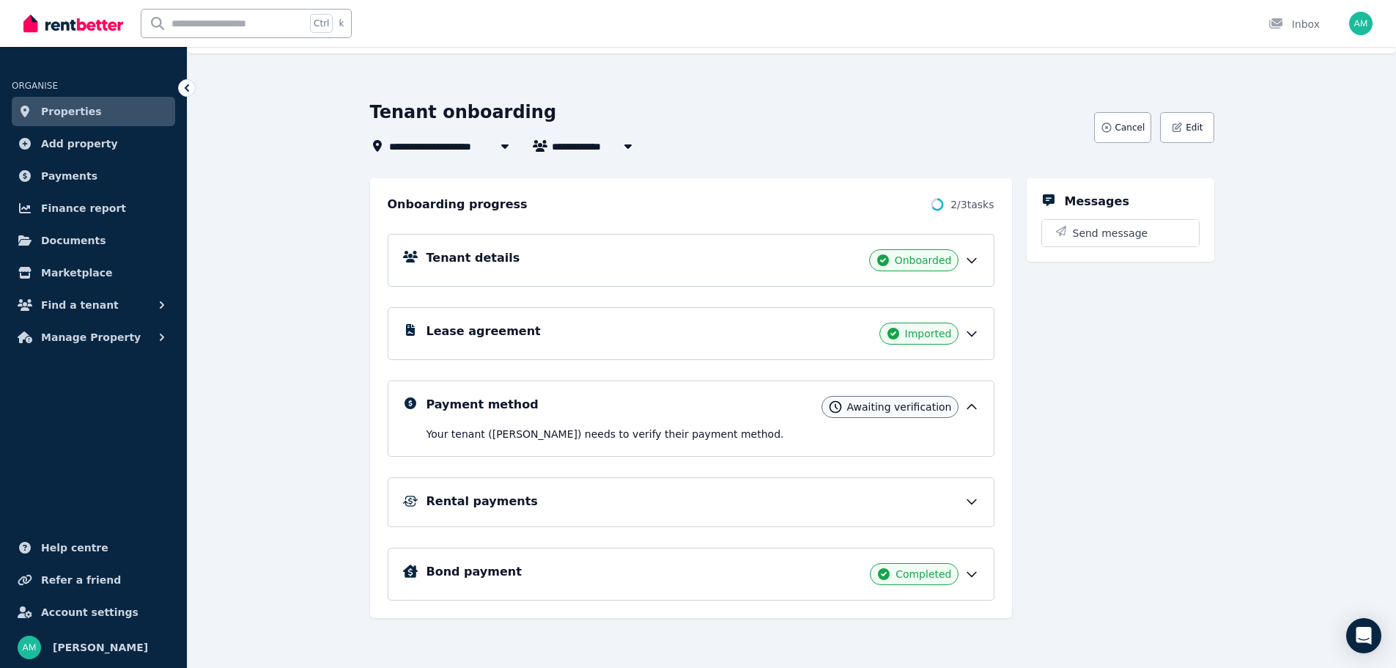
click at [84, 108] on span "Properties" at bounding box center [71, 112] width 61 height 18
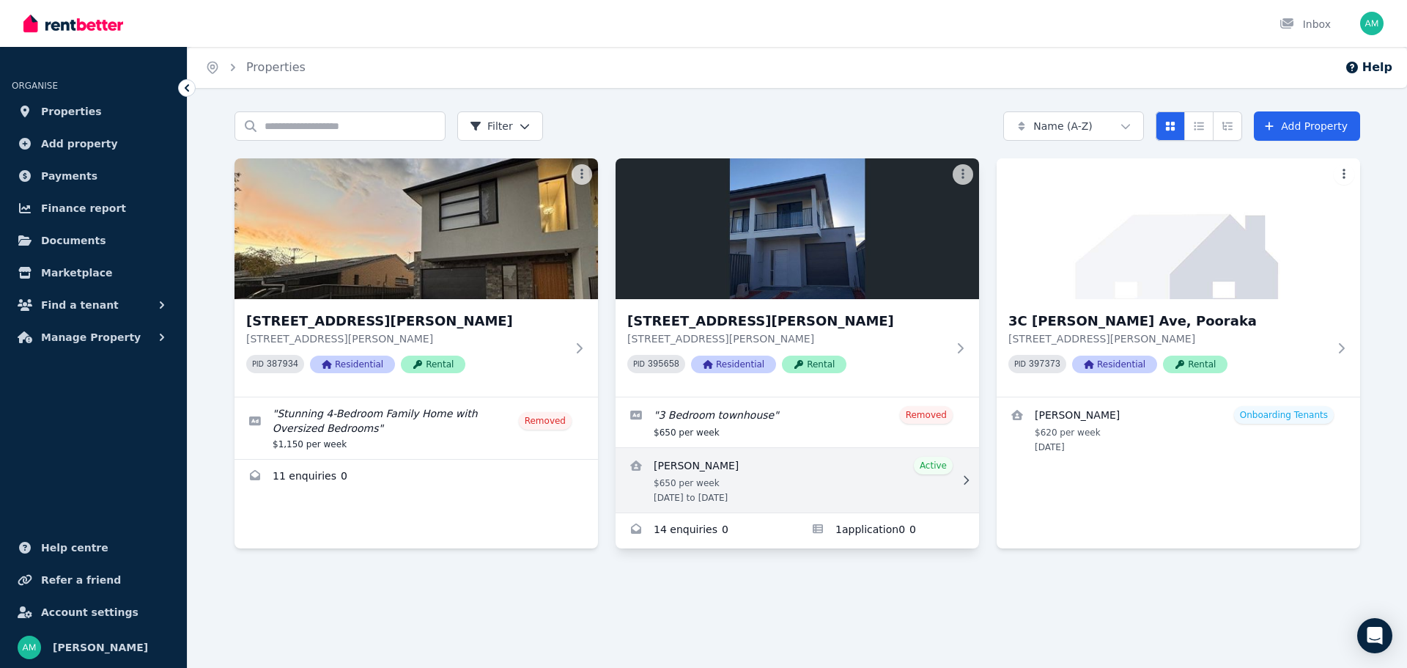
click at [831, 465] on link "View details for Naemat Ahmadi" at bounding box center [798, 480] width 364 height 65
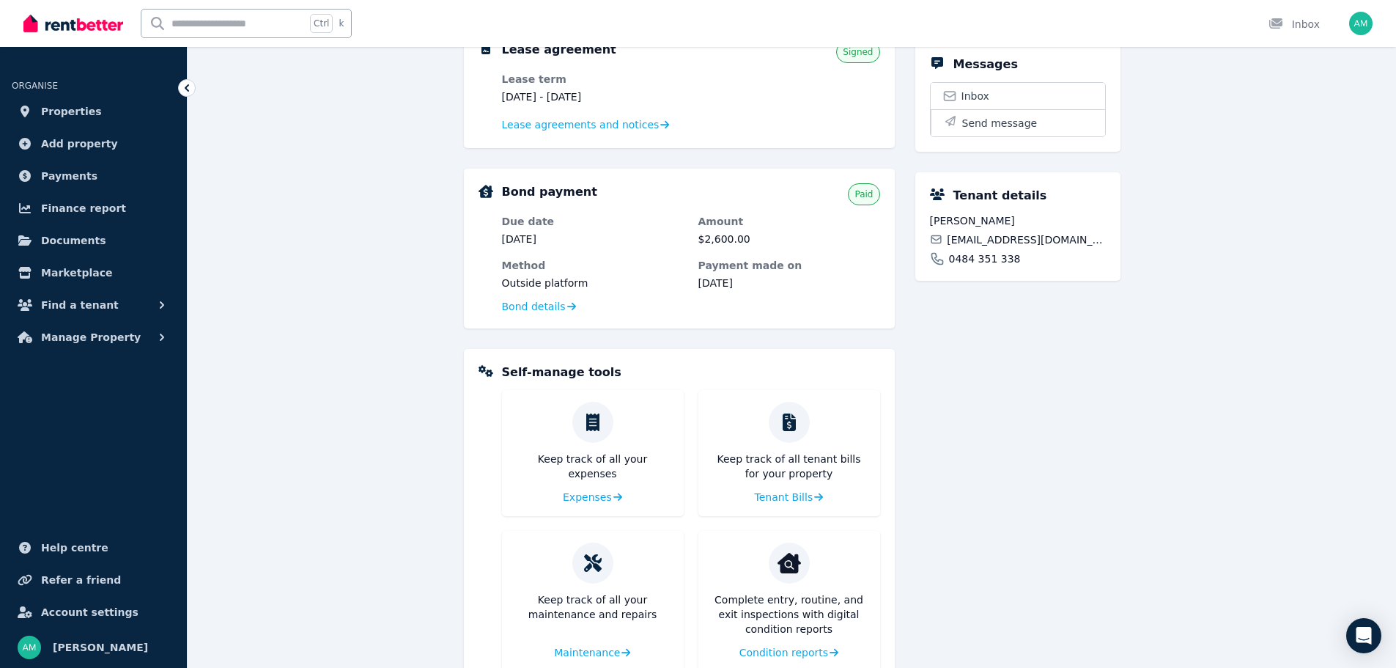
scroll to position [389, 0]
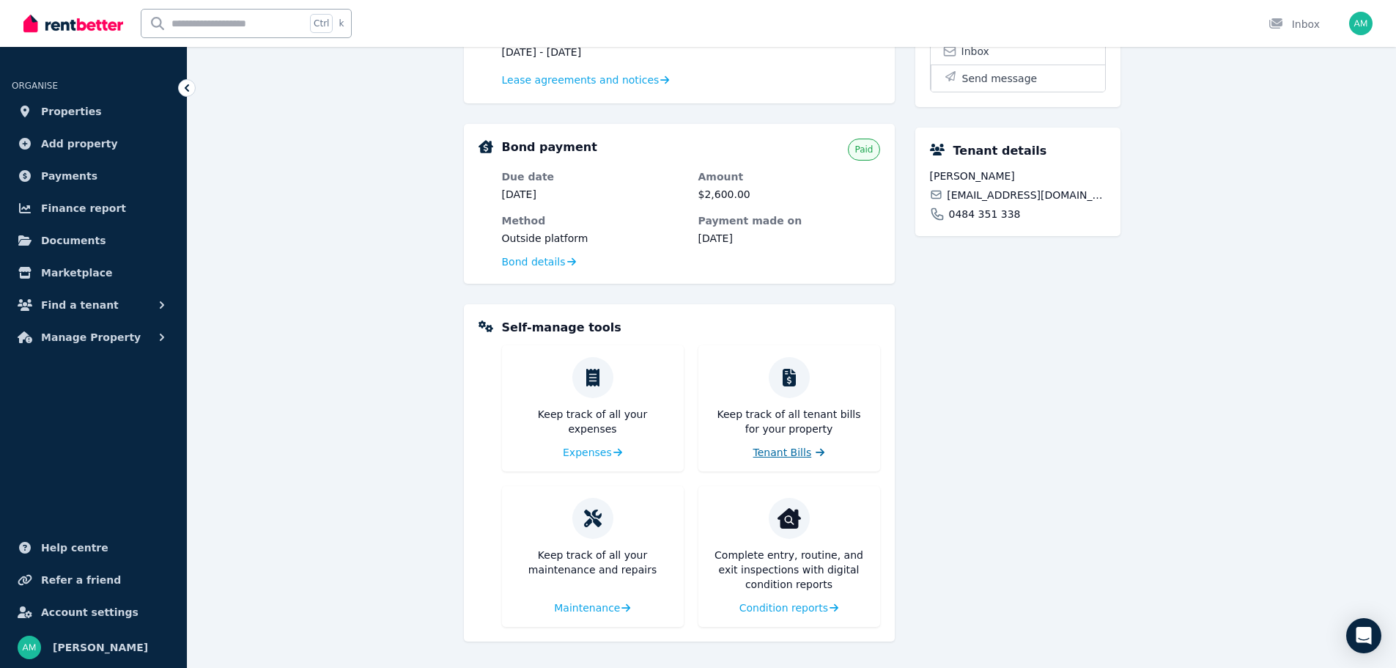
click at [775, 452] on span "Tenant Bills" at bounding box center [783, 452] width 59 height 15
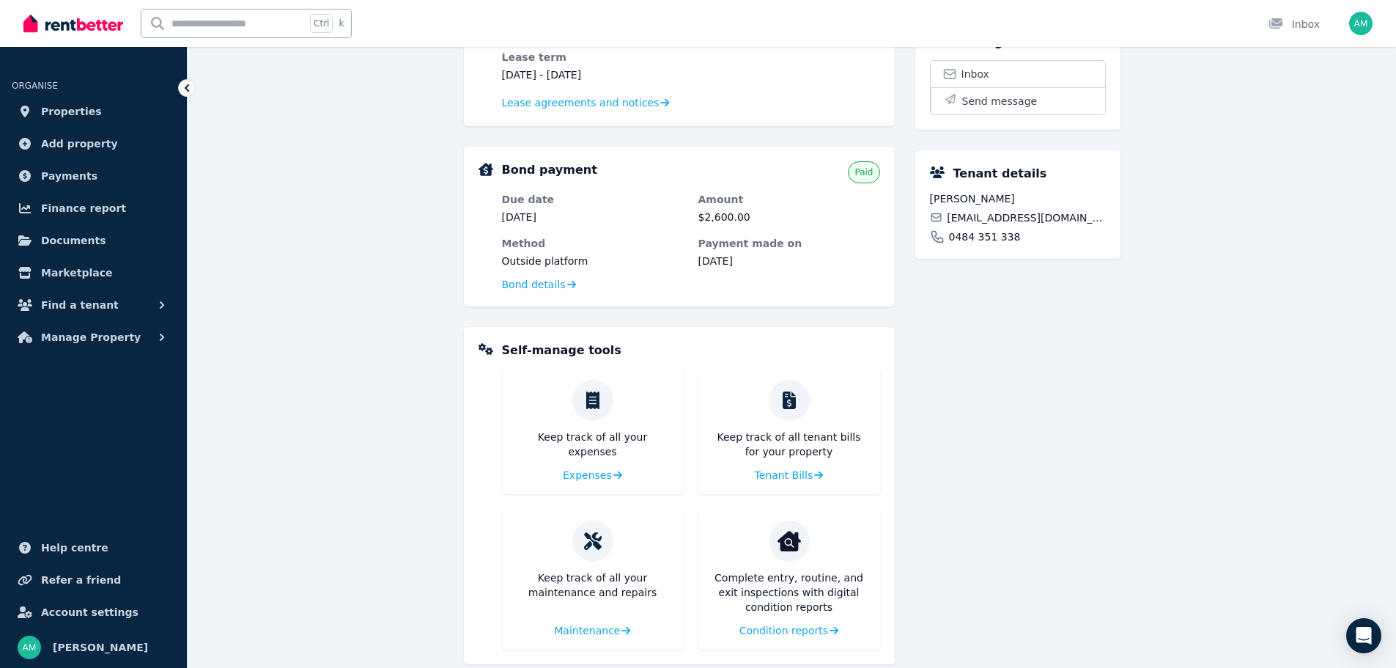
scroll to position [389, 0]
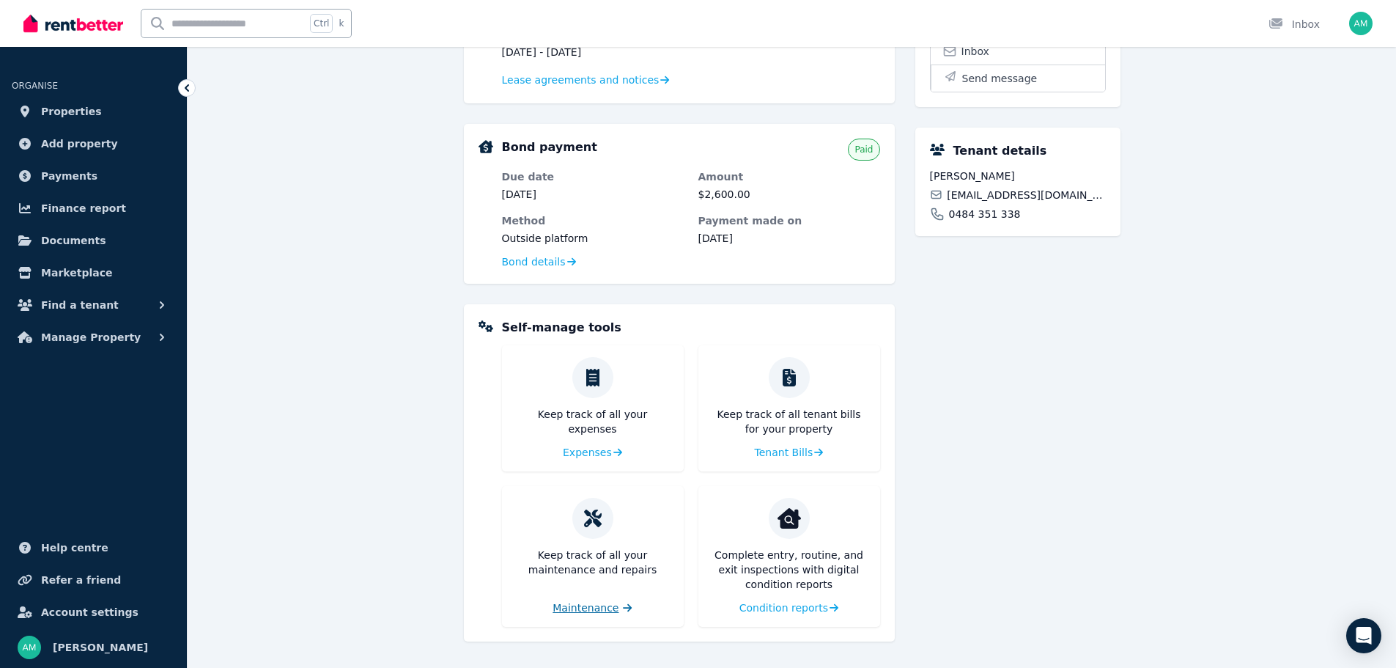
click at [580, 604] on span "Maintenance" at bounding box center [586, 607] width 66 height 15
click at [596, 601] on span "Maintenance" at bounding box center [586, 607] width 66 height 15
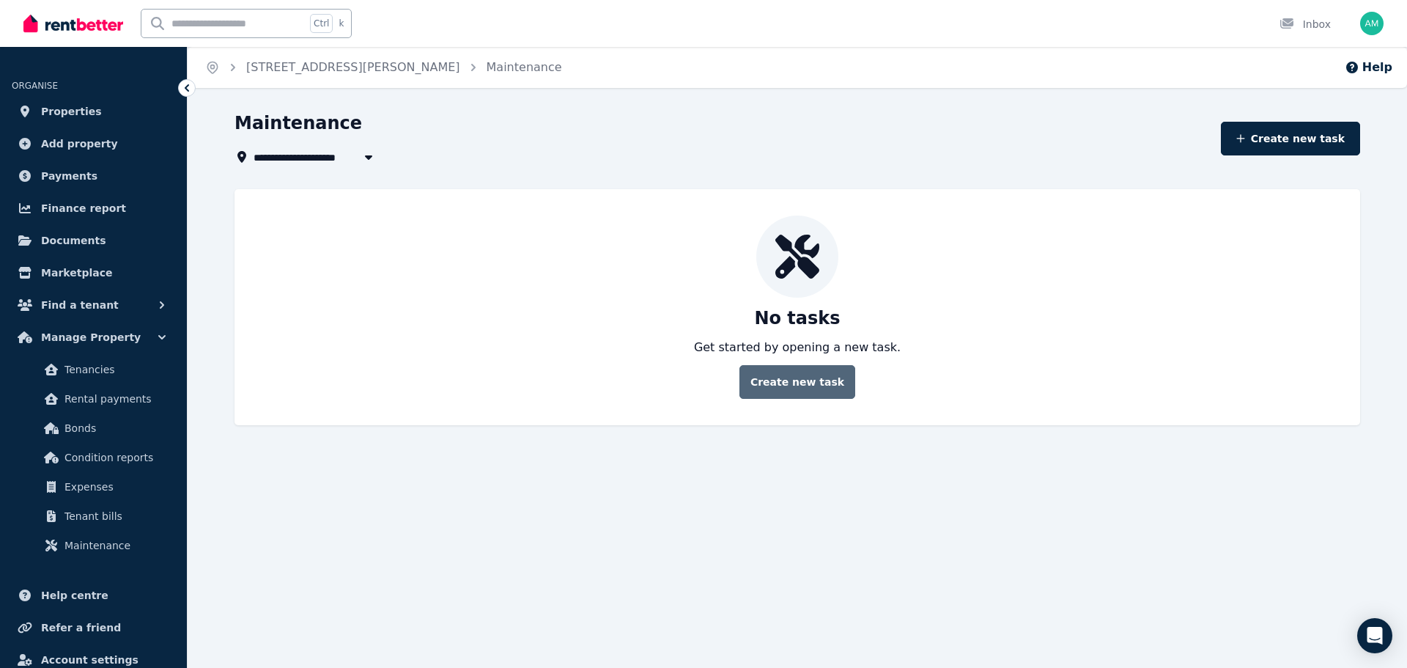
click at [800, 382] on button "Create new task" at bounding box center [798, 382] width 116 height 34
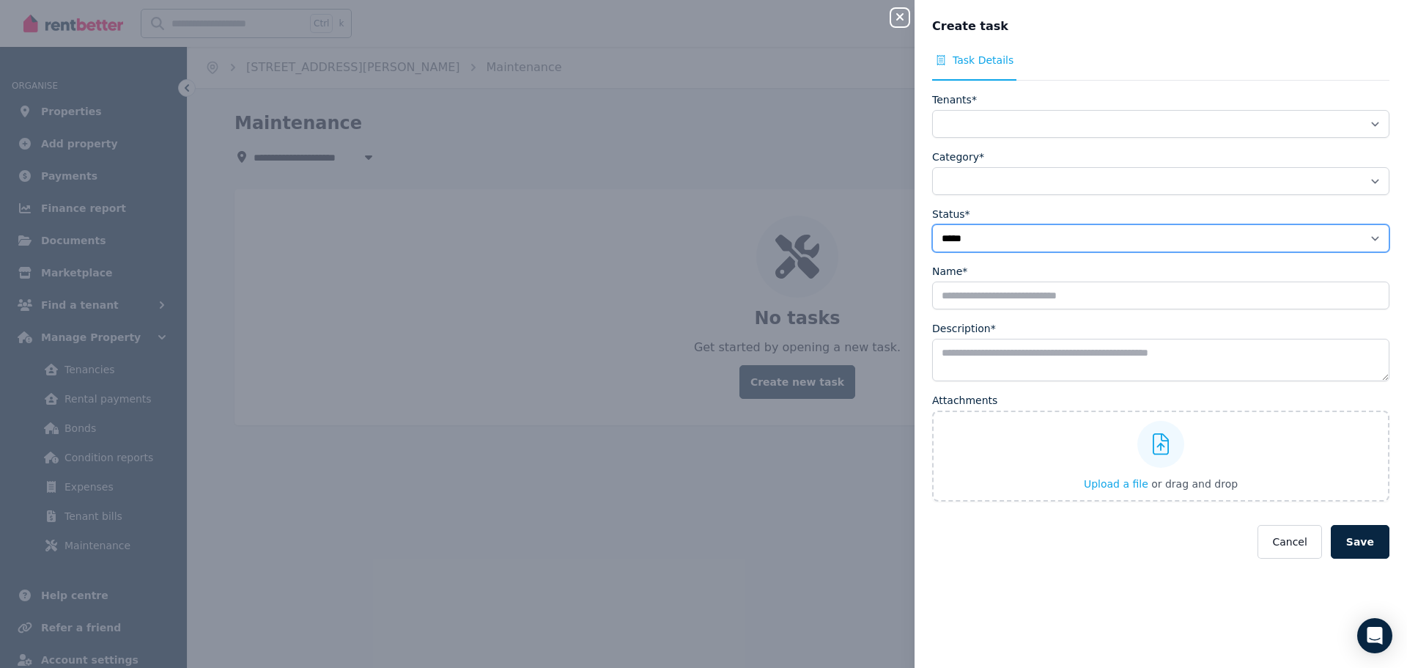
click at [979, 243] on select "**********" at bounding box center [1160, 238] width 457 height 28
click at [936, 271] on label "Name*" at bounding box center [949, 271] width 35 height 15
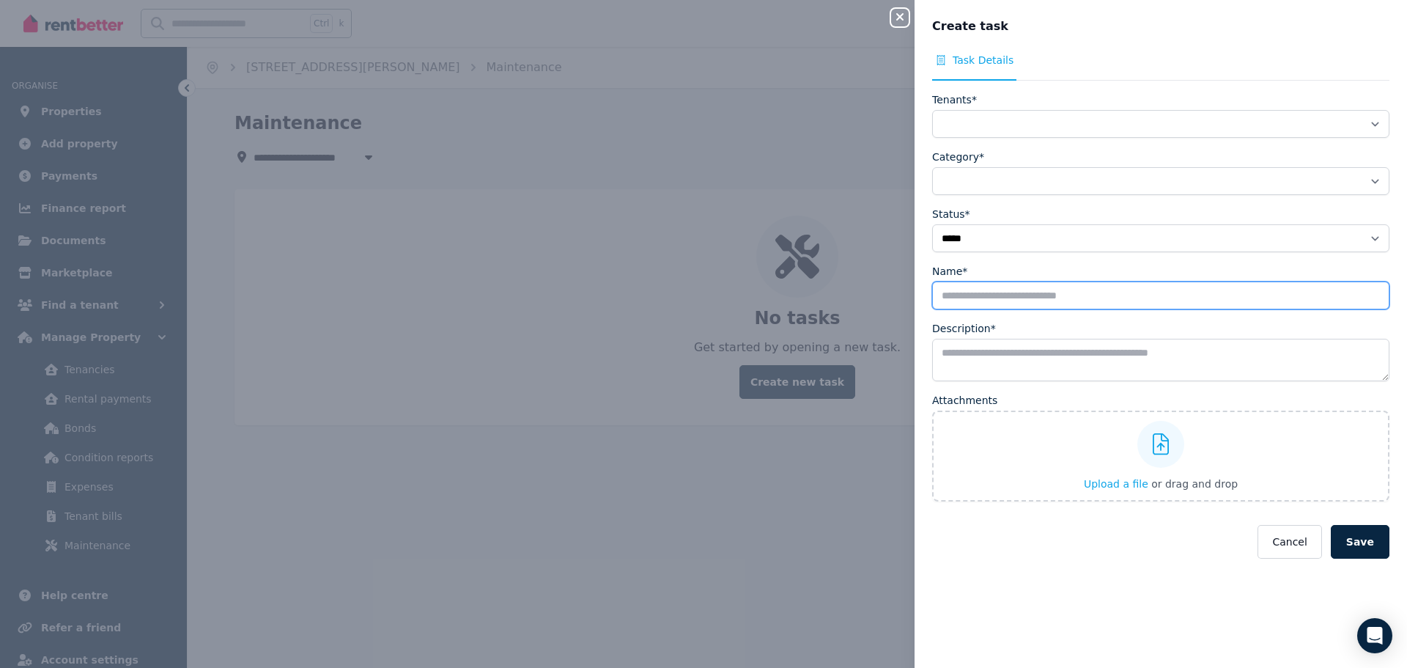
click at [936, 281] on input "Name*" at bounding box center [1160, 295] width 457 height 28
click at [923, 268] on div "**********" at bounding box center [1161, 351] width 493 height 597
click at [903, 10] on button "Close panel" at bounding box center [900, 18] width 18 height 18
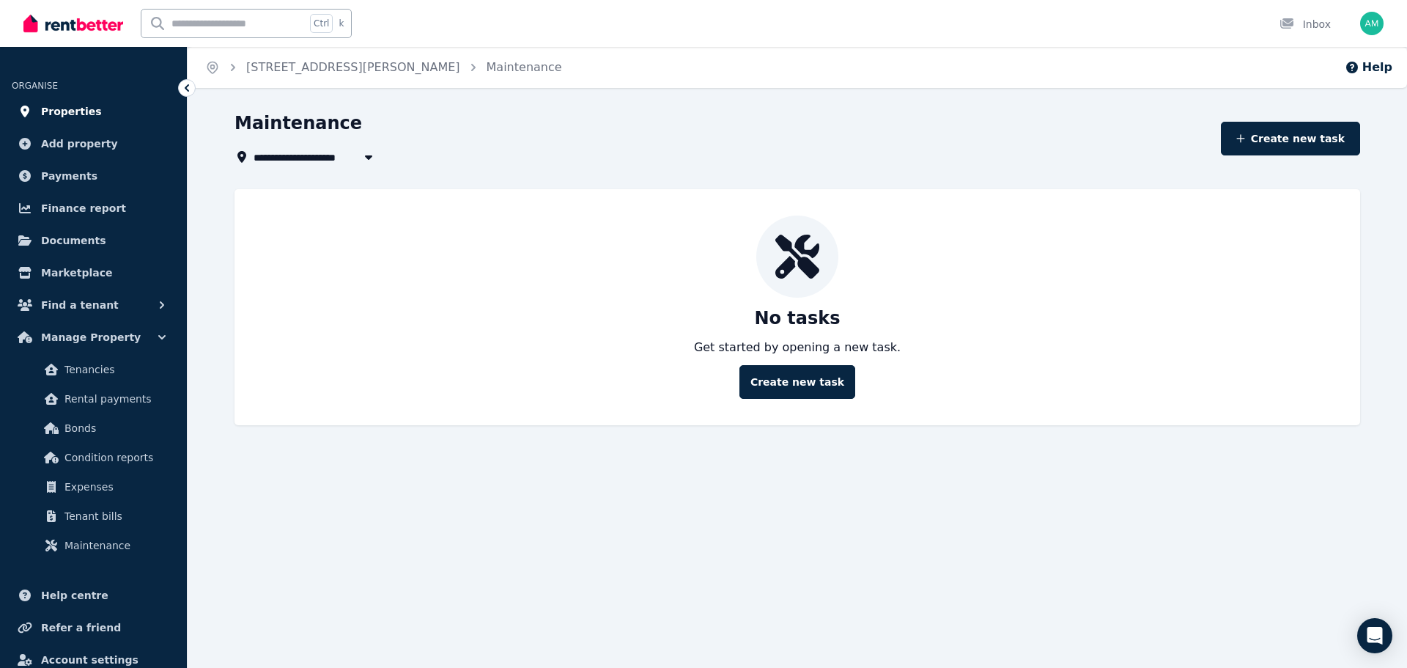
click at [69, 117] on span "Properties" at bounding box center [71, 112] width 61 height 18
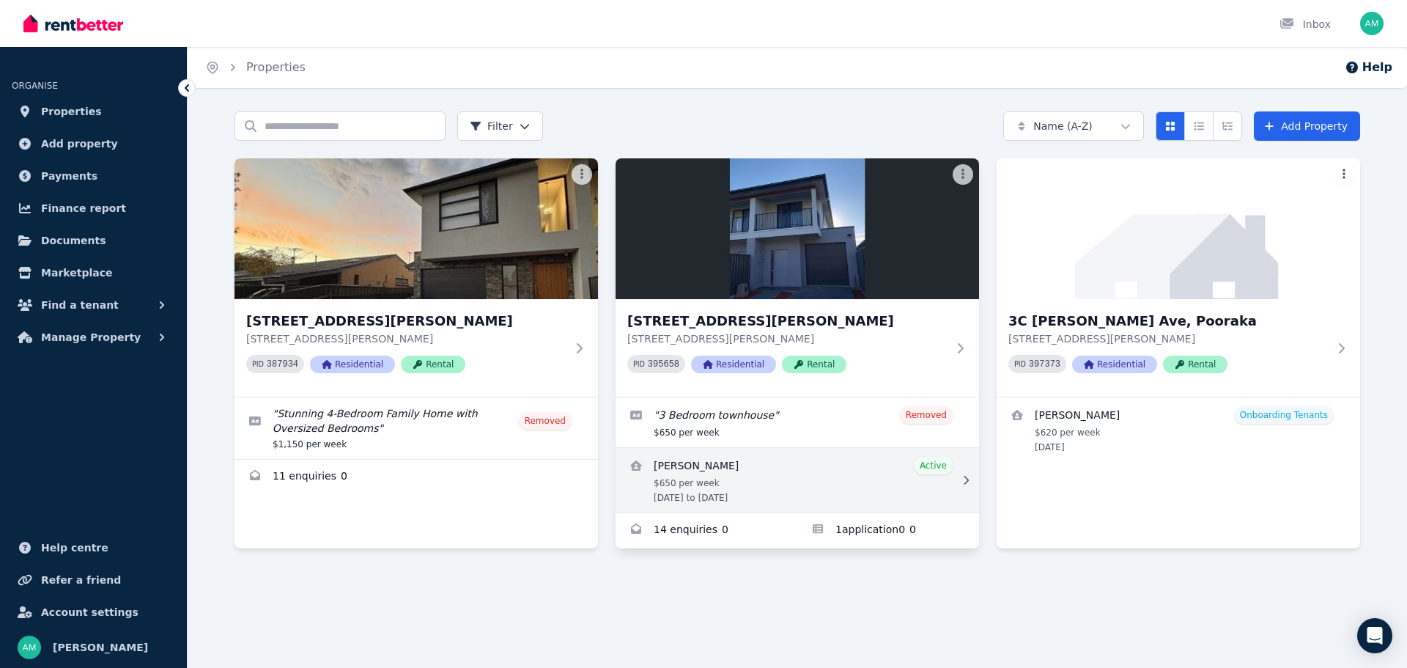
click at [795, 468] on link "View details for Naemat Ahmadi" at bounding box center [798, 480] width 364 height 65
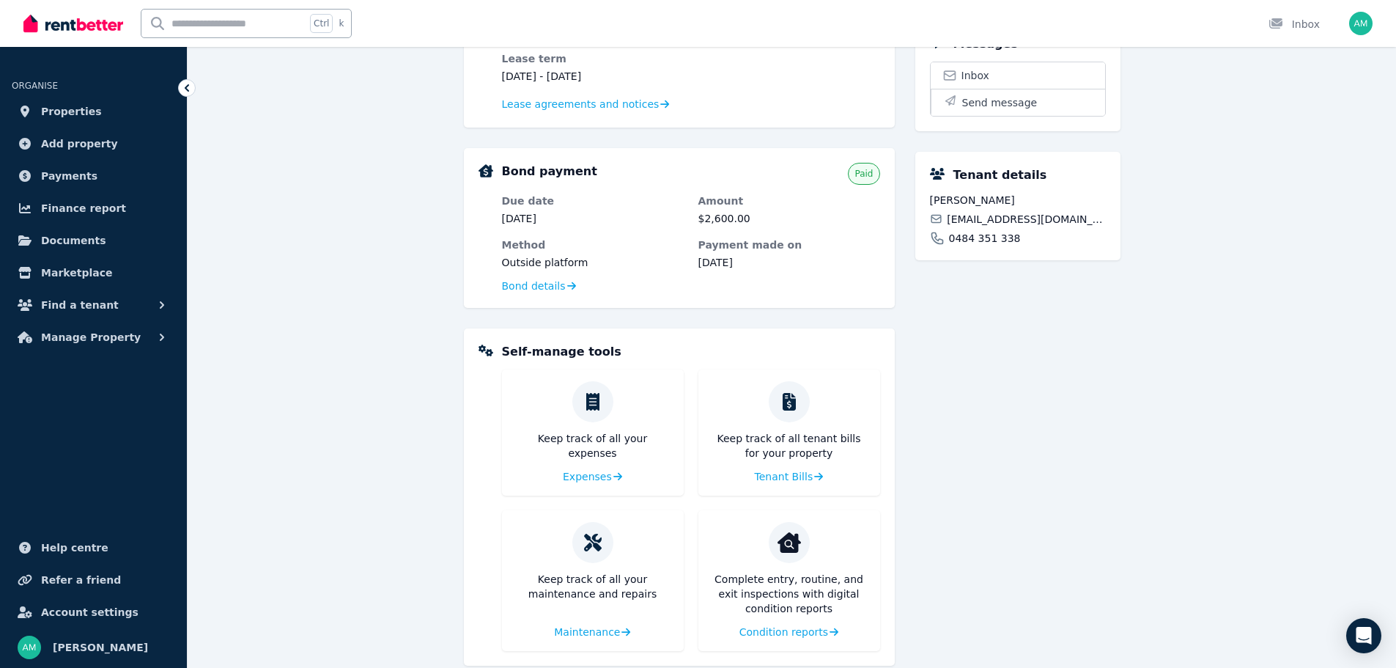
scroll to position [389, 0]
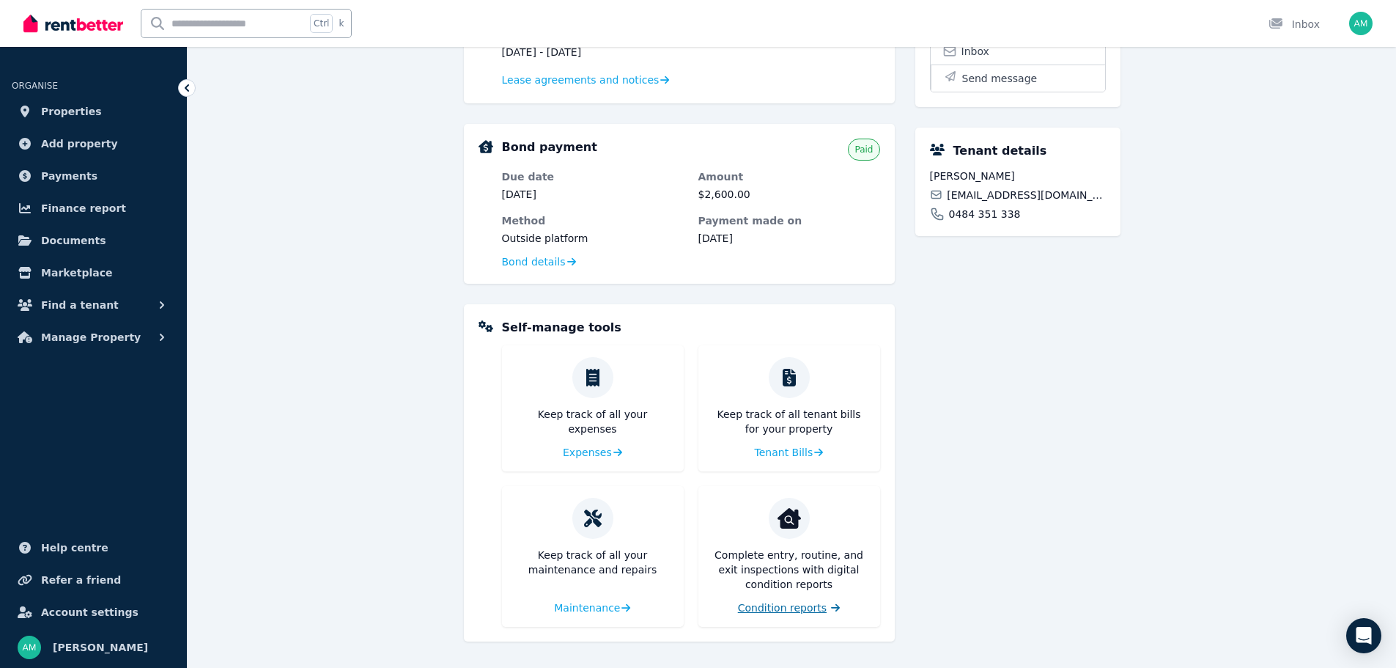
click at [802, 609] on span "Condition reports" at bounding box center [782, 607] width 89 height 15
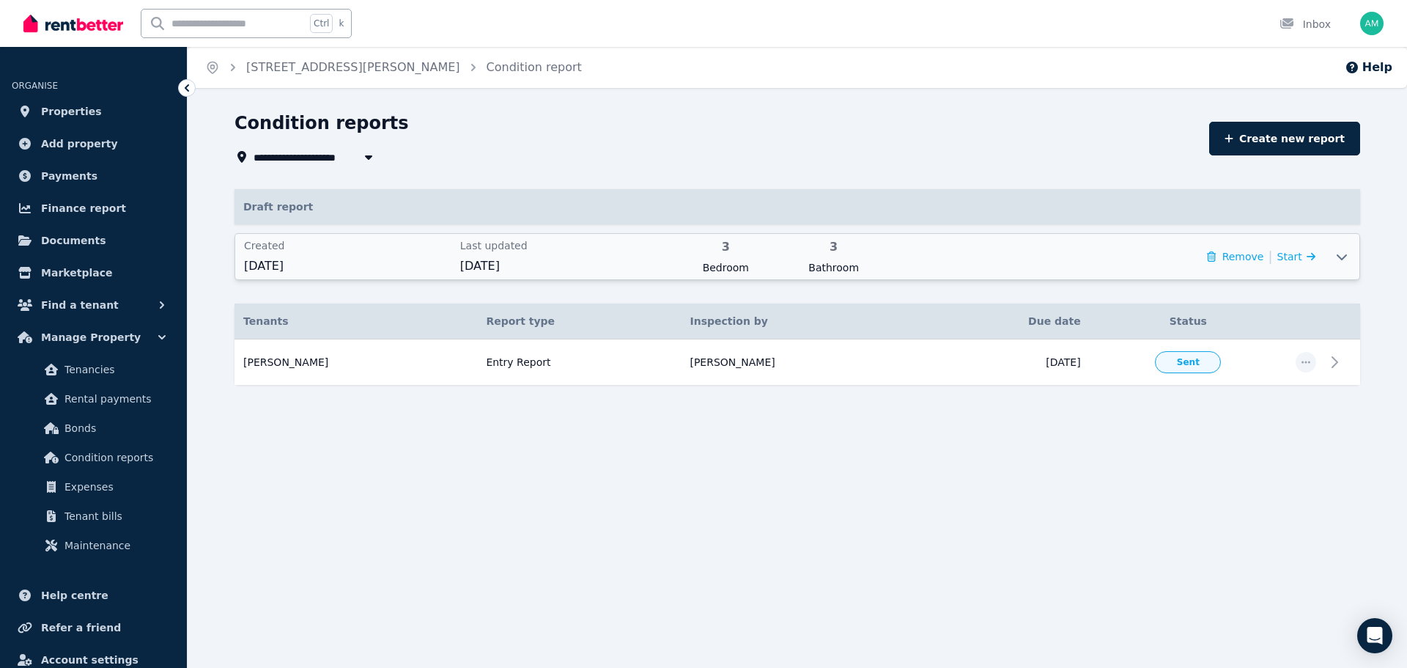
click at [1341, 257] on icon at bounding box center [1342, 257] width 18 height 12
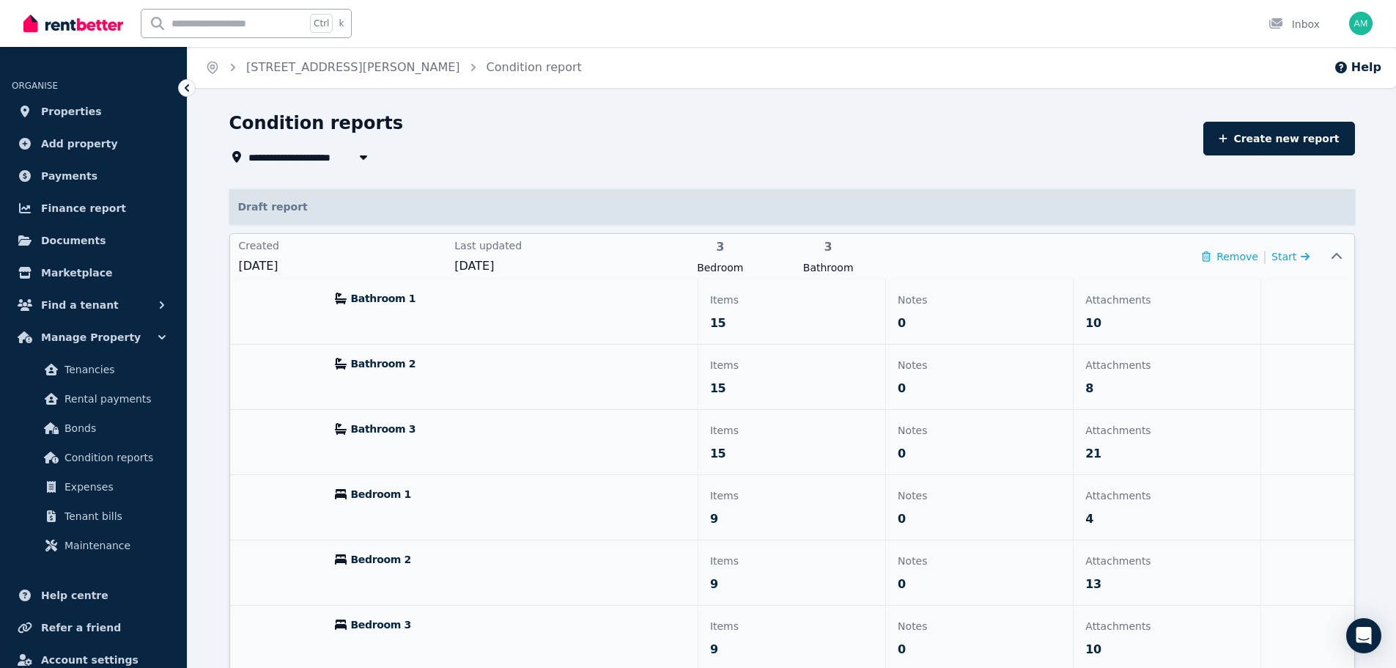
click at [1338, 249] on div at bounding box center [1336, 256] width 35 height 45
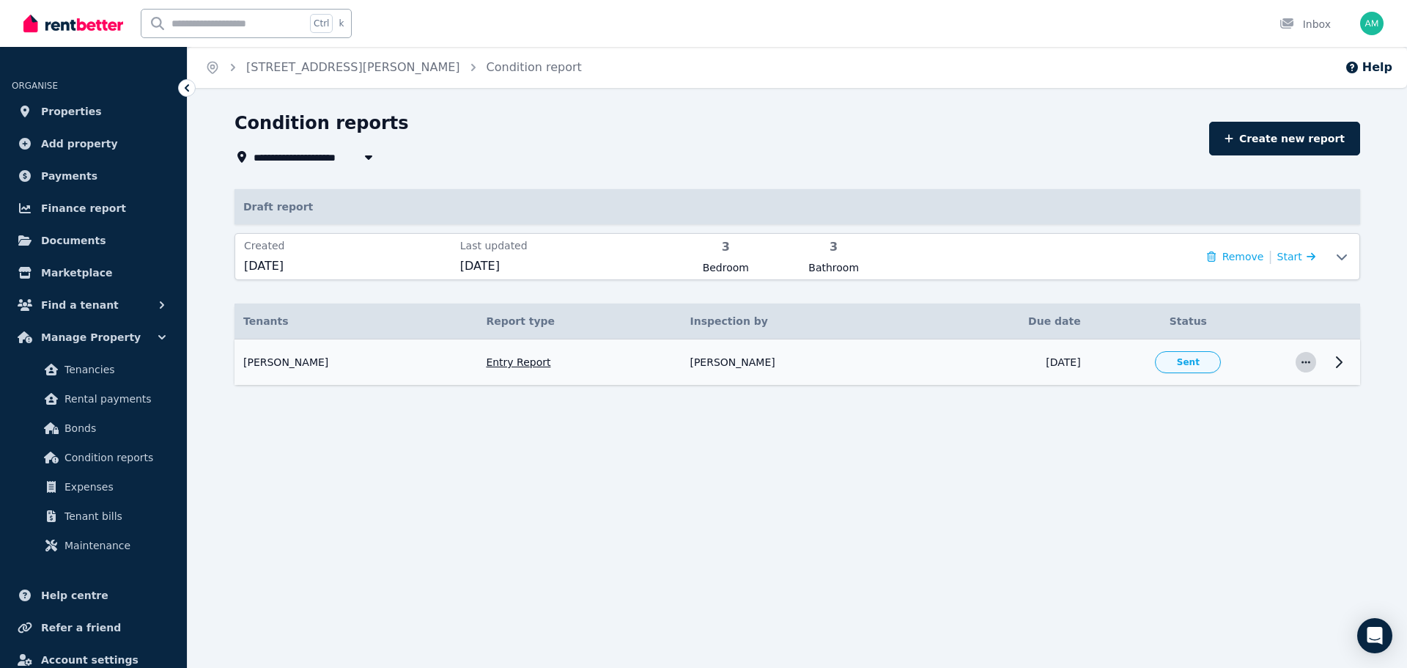
click at [1308, 364] on icon "button" at bounding box center [1306, 362] width 12 height 10
click at [1327, 361] on td at bounding box center [1342, 362] width 35 height 46
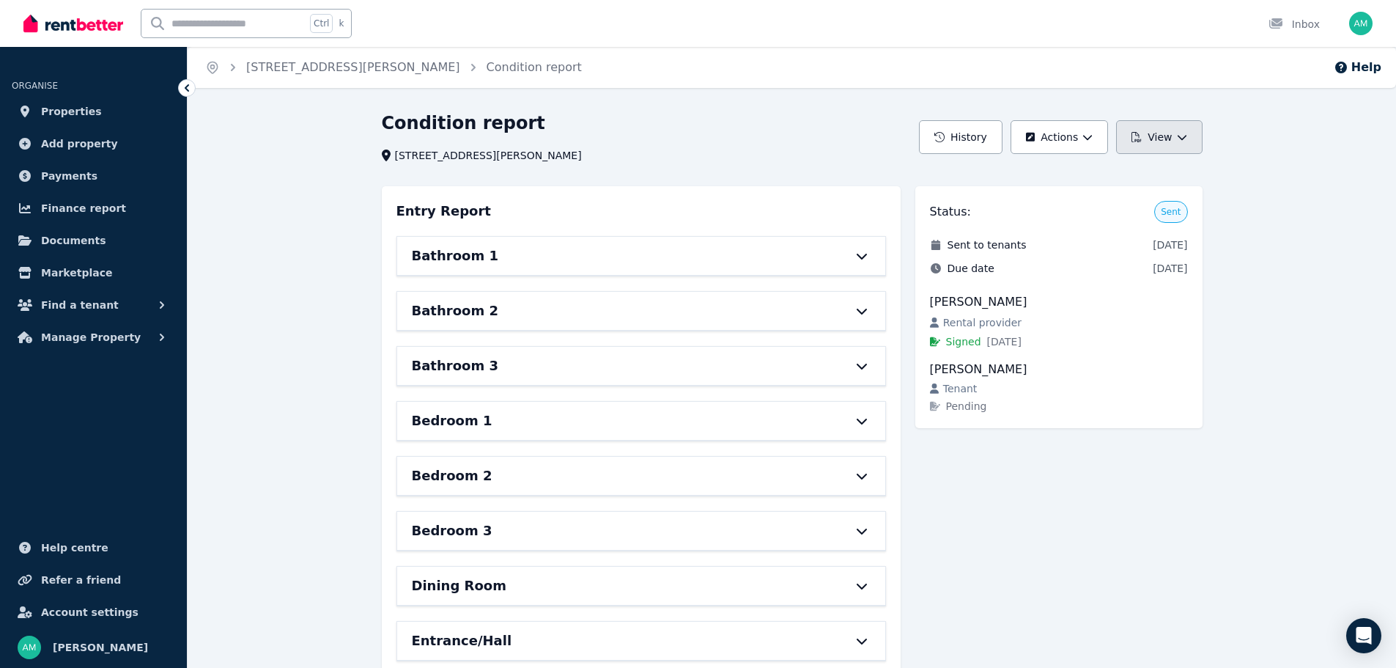
click at [1181, 134] on icon "button" at bounding box center [1182, 137] width 10 height 10
click at [1170, 165] on button "View report" at bounding box center [1124, 176] width 164 height 26
